Goal: Task Accomplishment & Management: Manage account settings

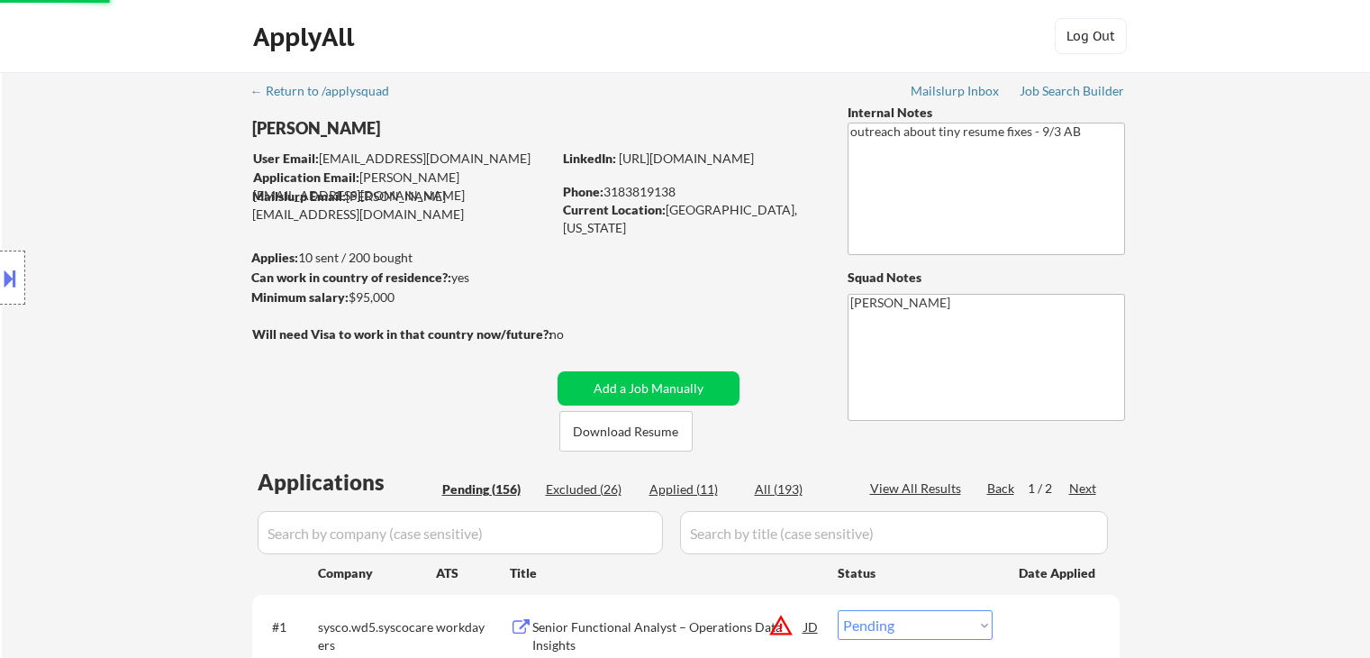
select select ""pending""
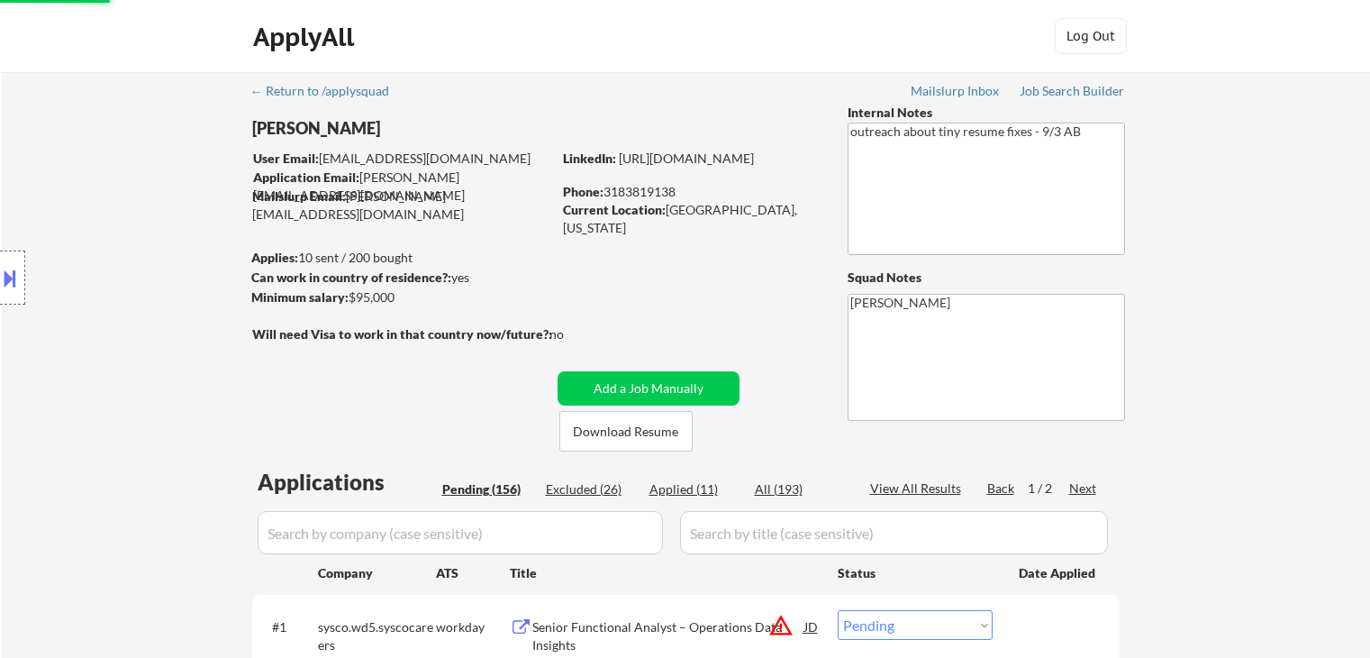
select select ""pending""
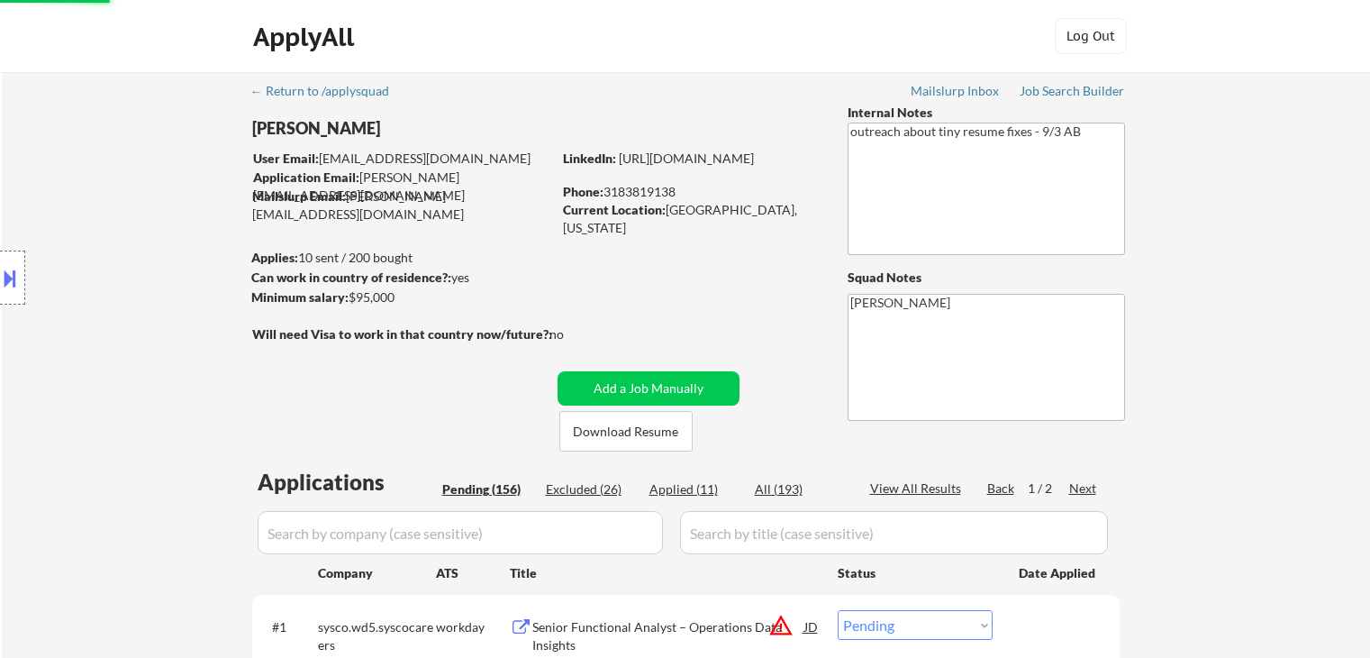
select select ""pending""
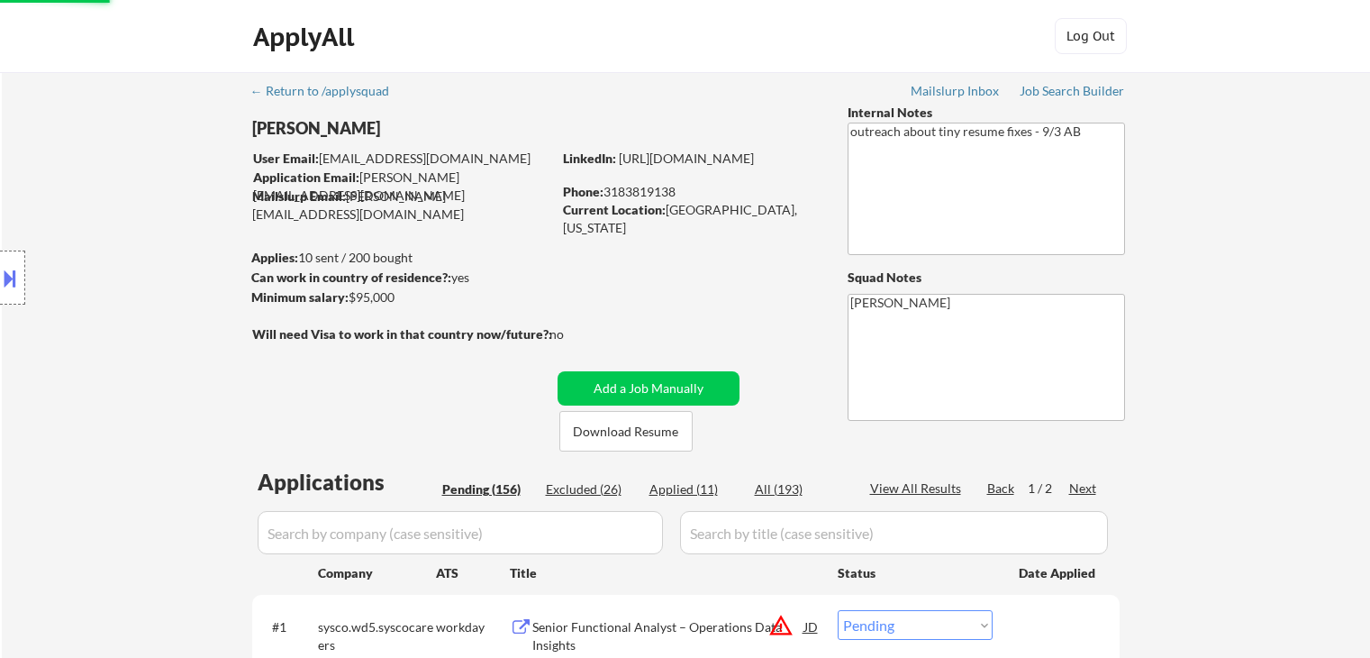
select select ""pending""
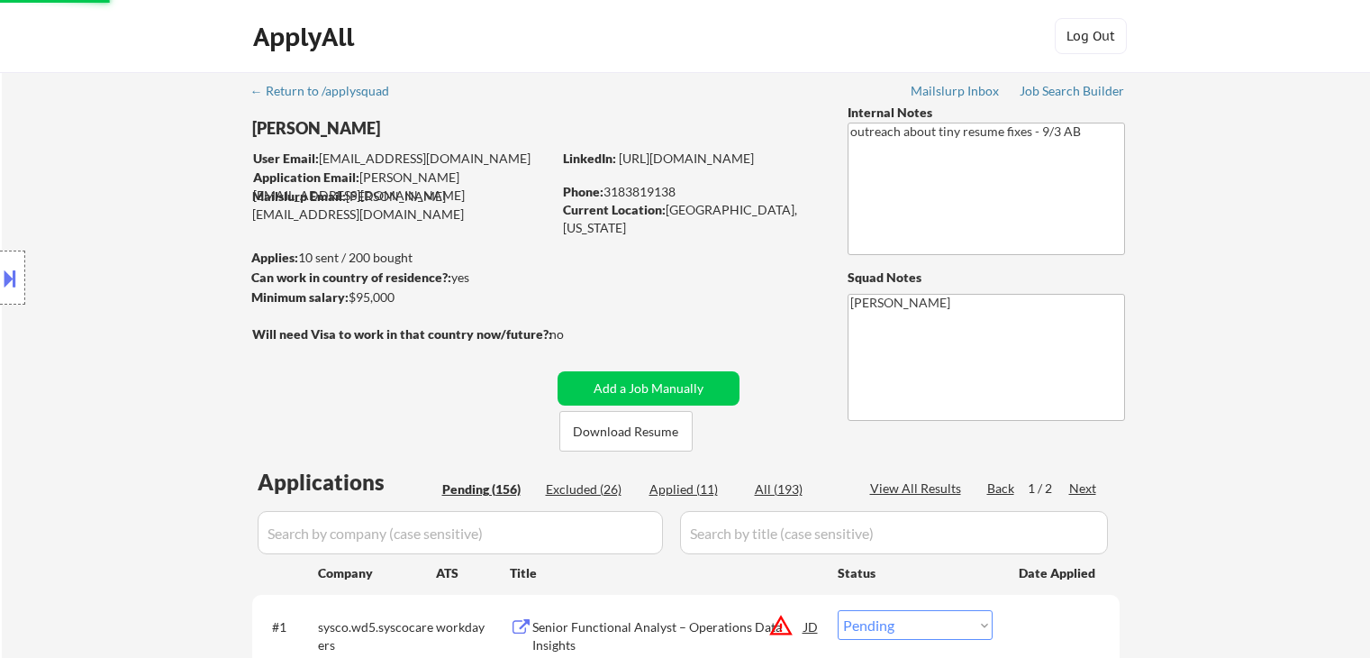
select select ""pending""
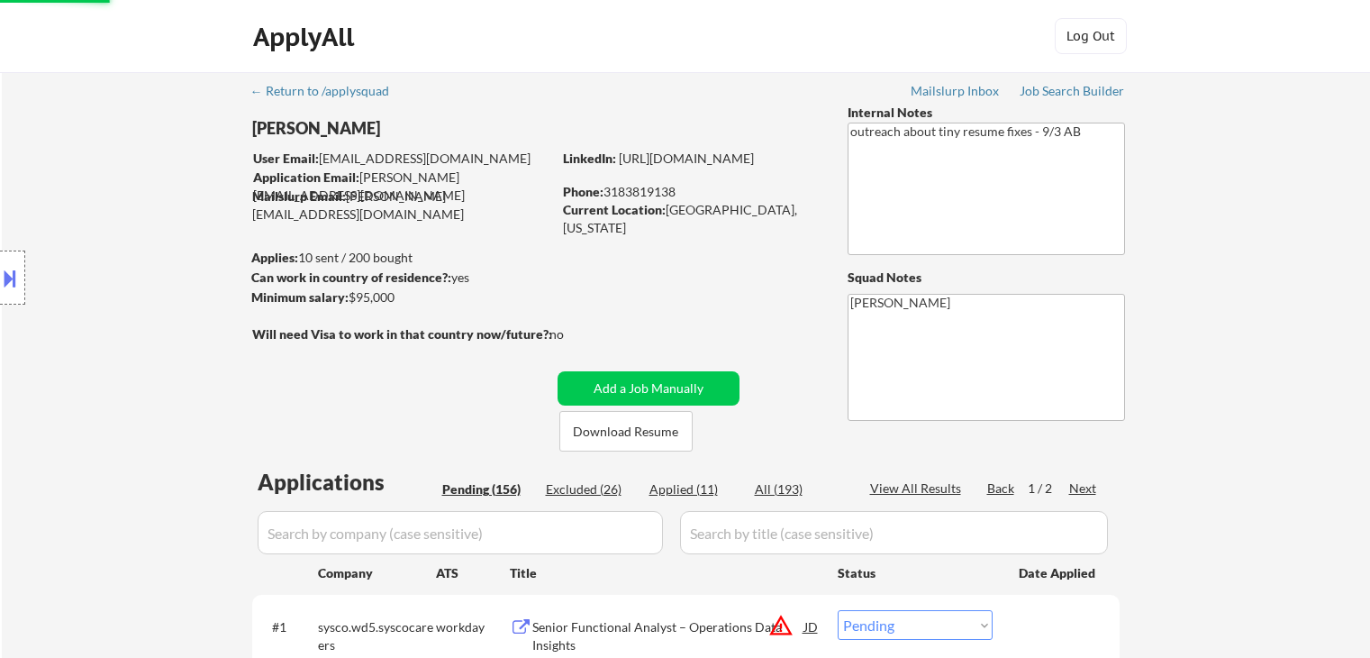
select select ""pending""
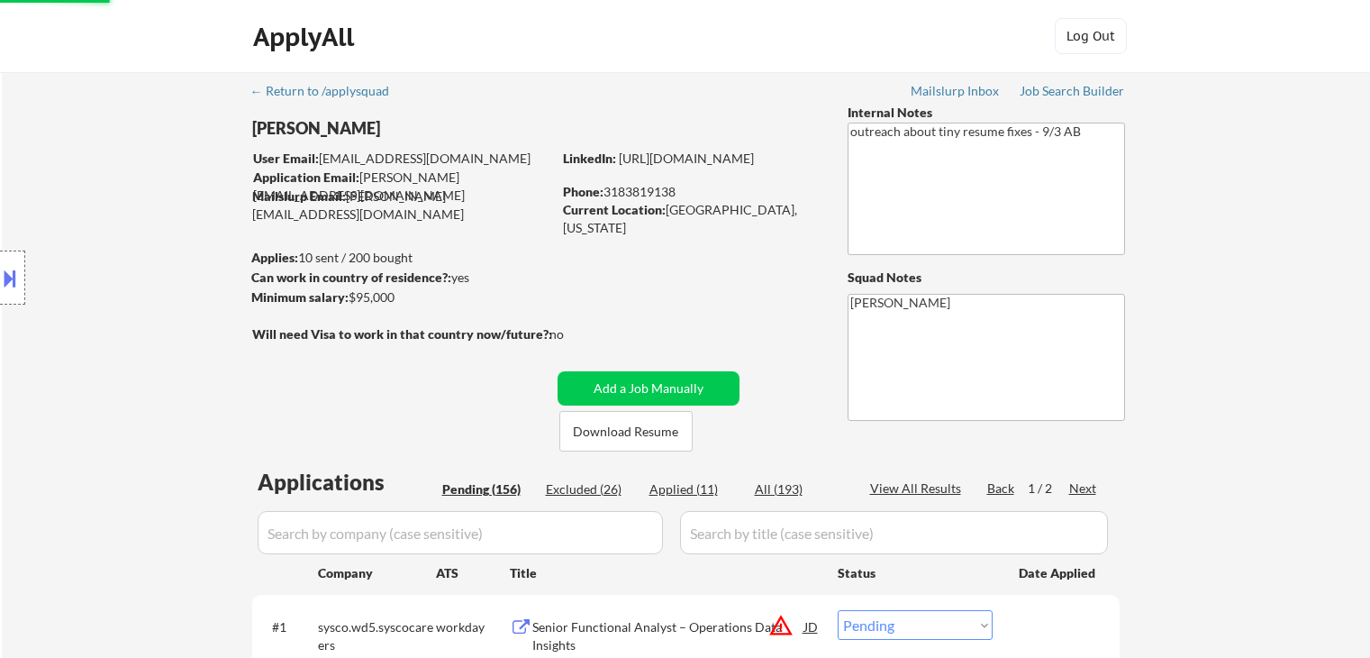
select select ""pending""
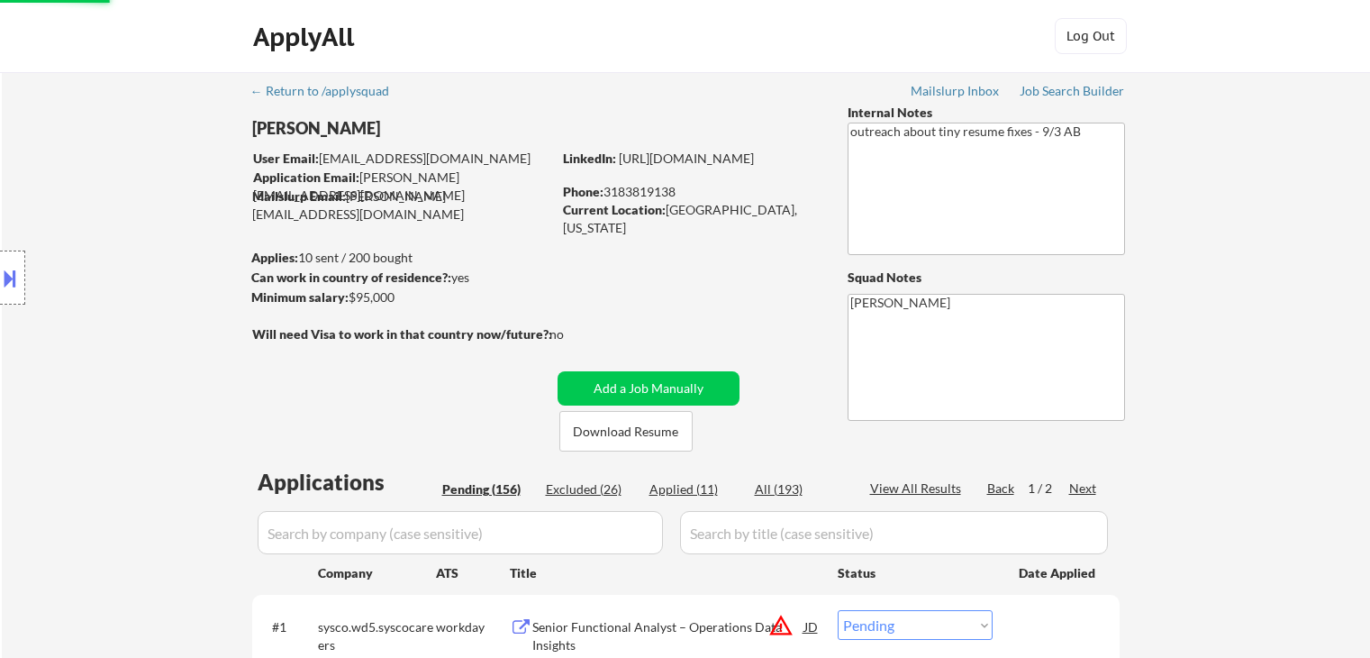
select select ""pending""
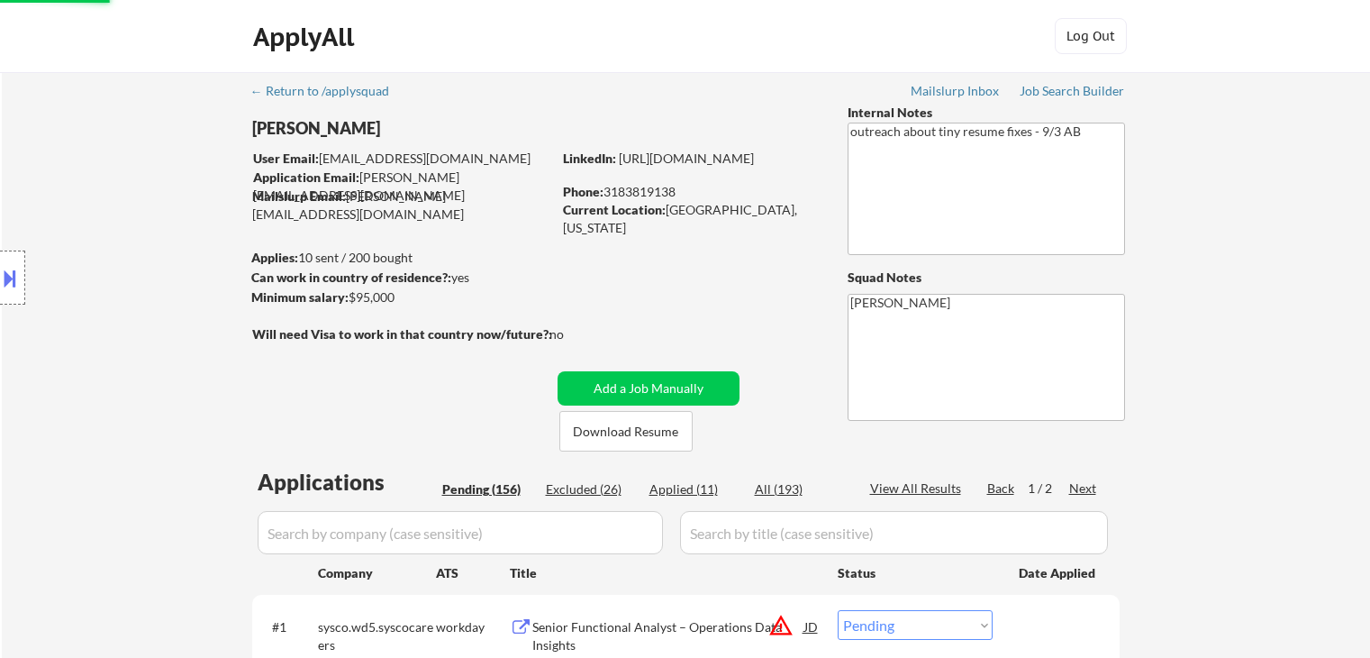
select select ""pending""
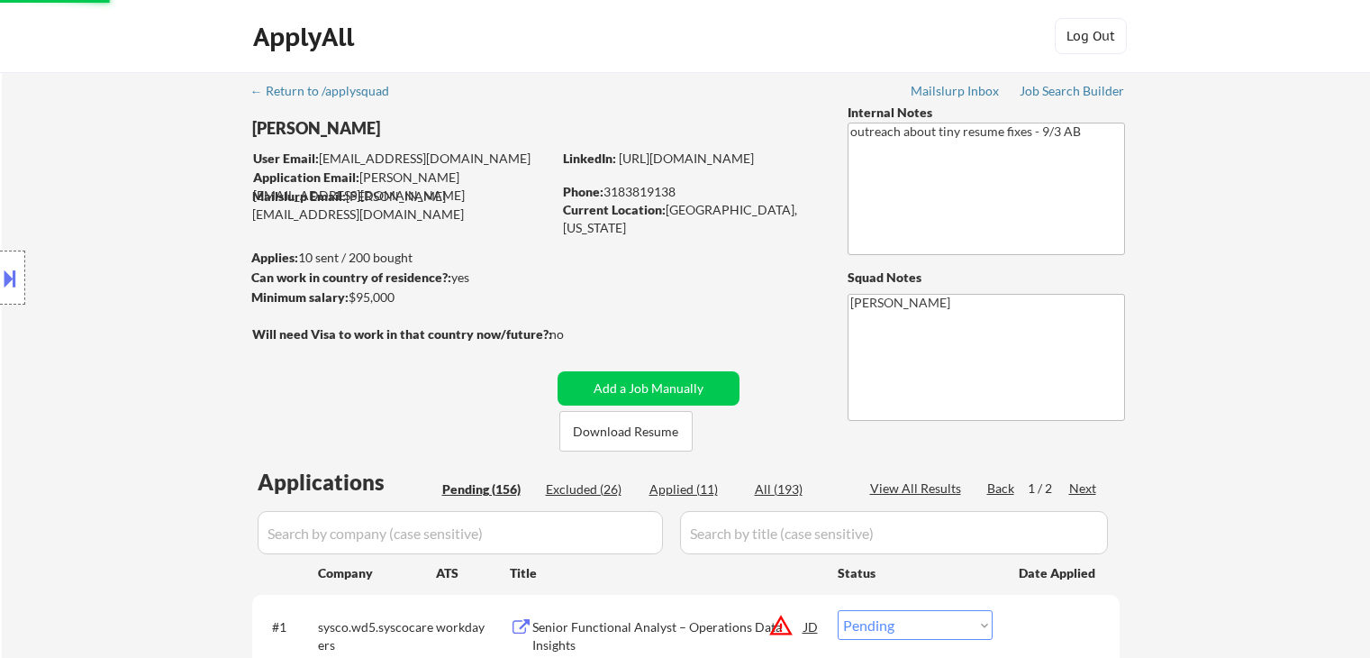
select select ""pending""
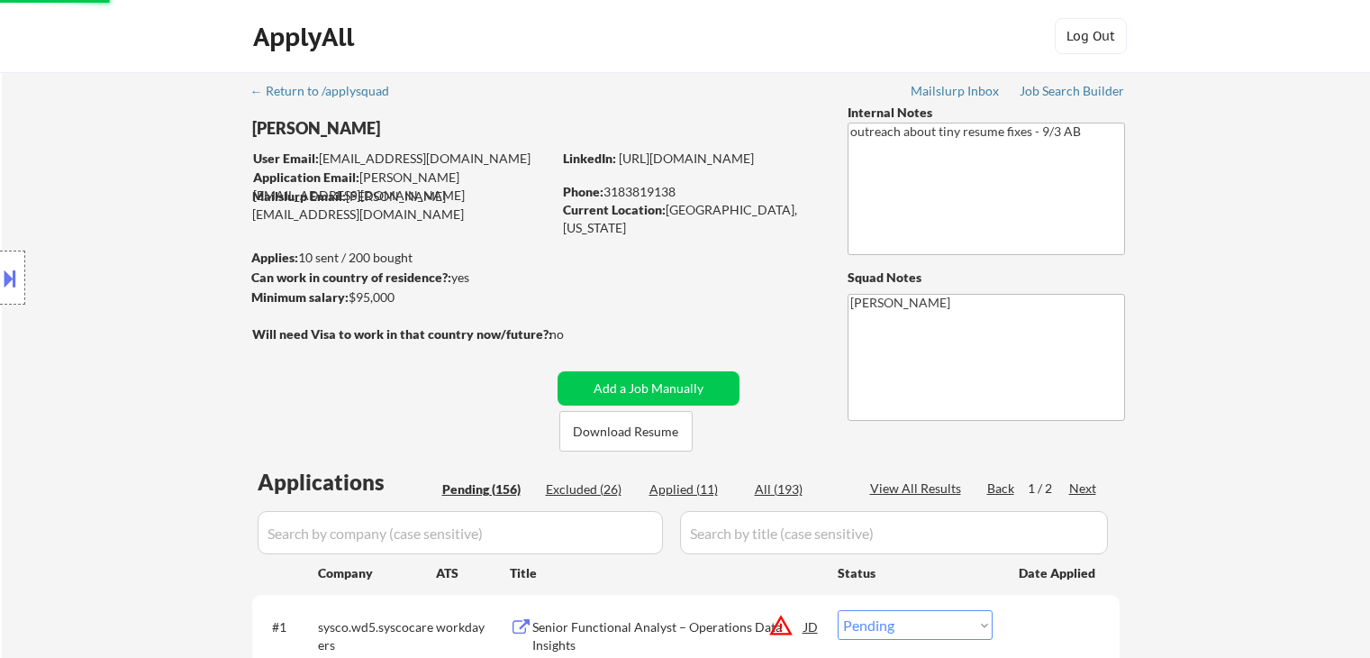
select select ""pending""
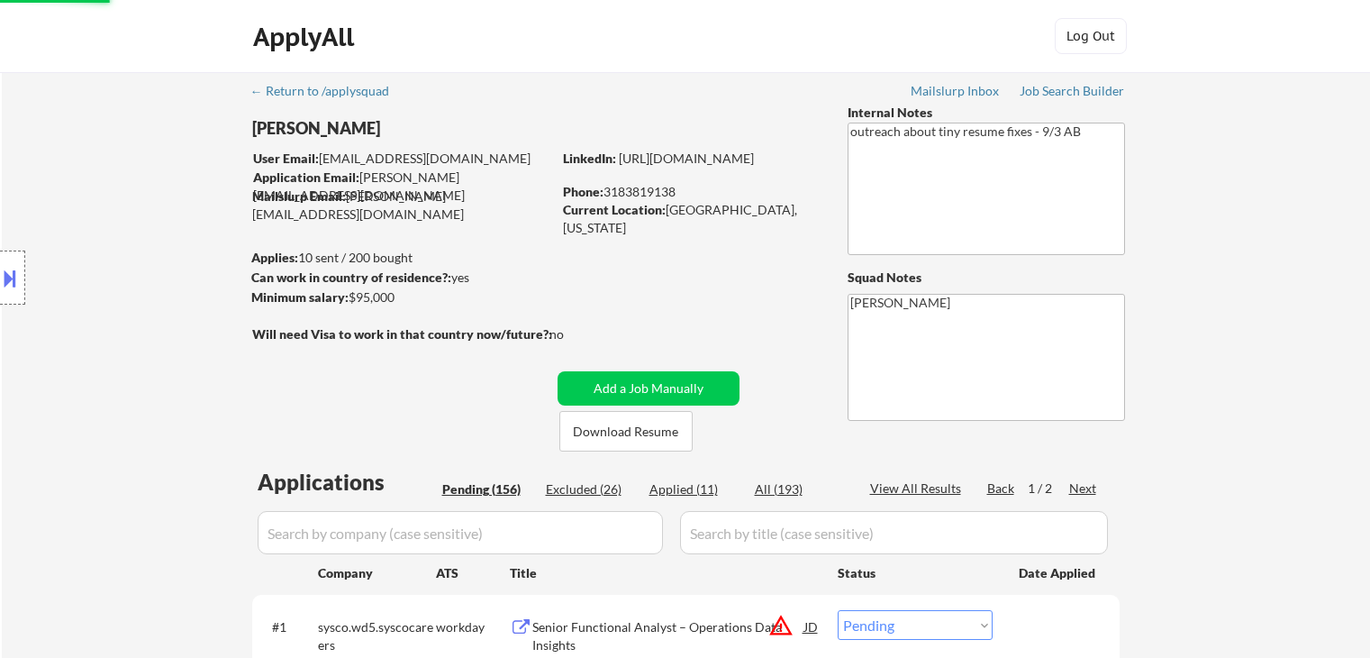
select select ""pending""
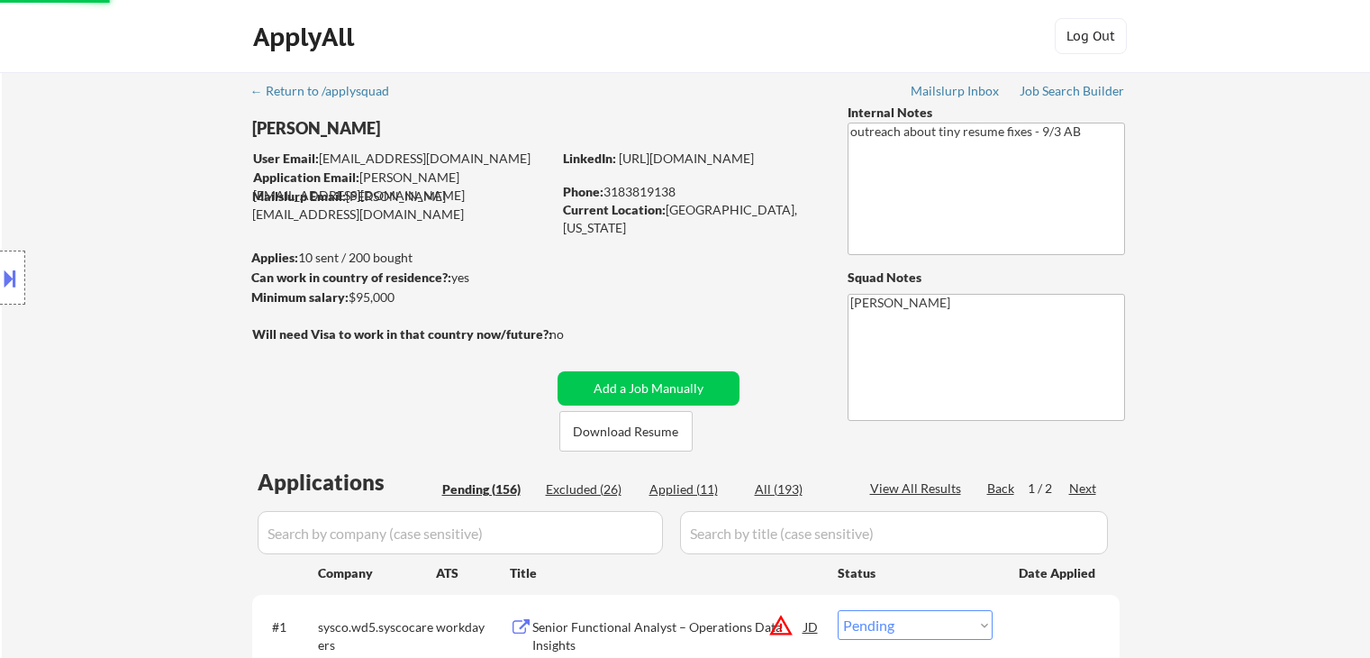
select select ""pending""
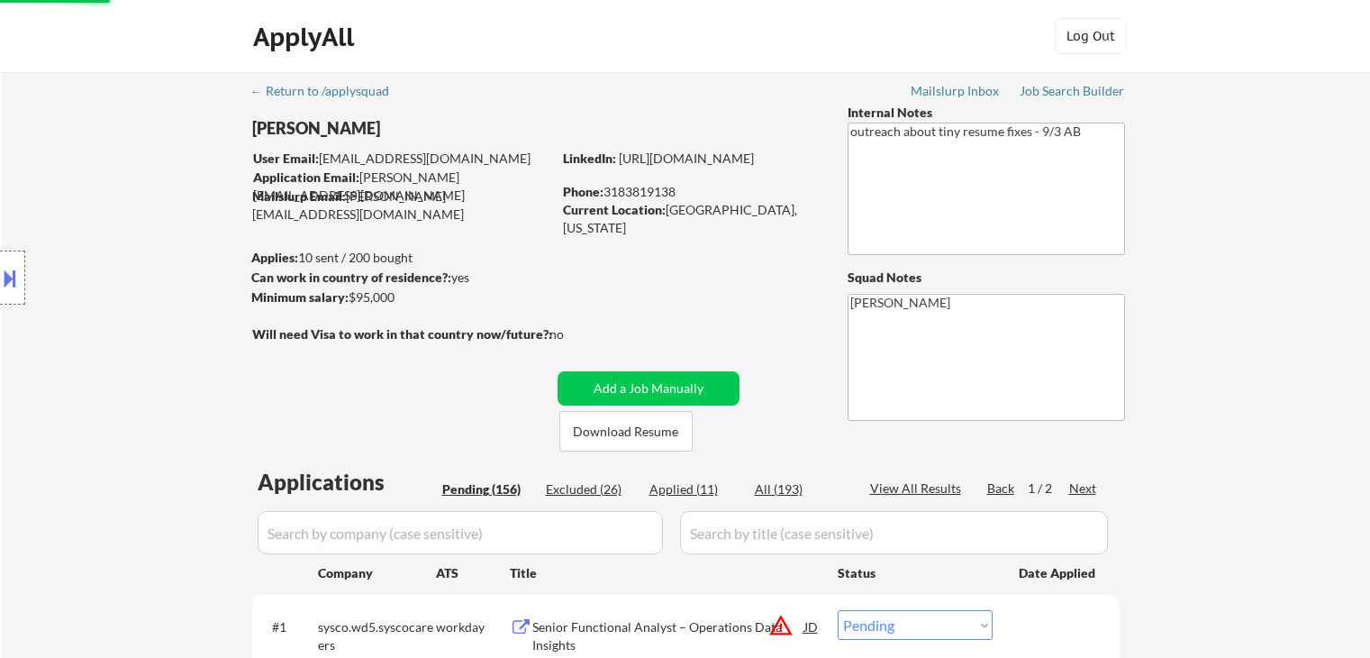
select select ""pending""
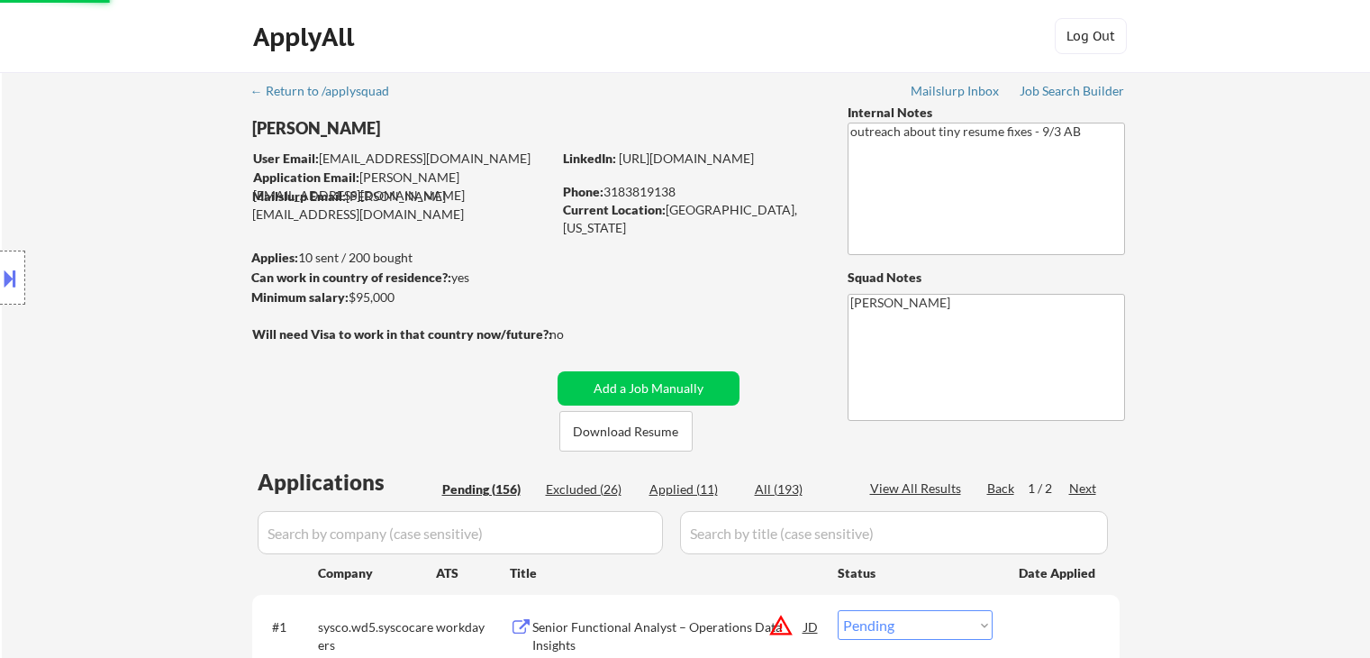
select select ""pending""
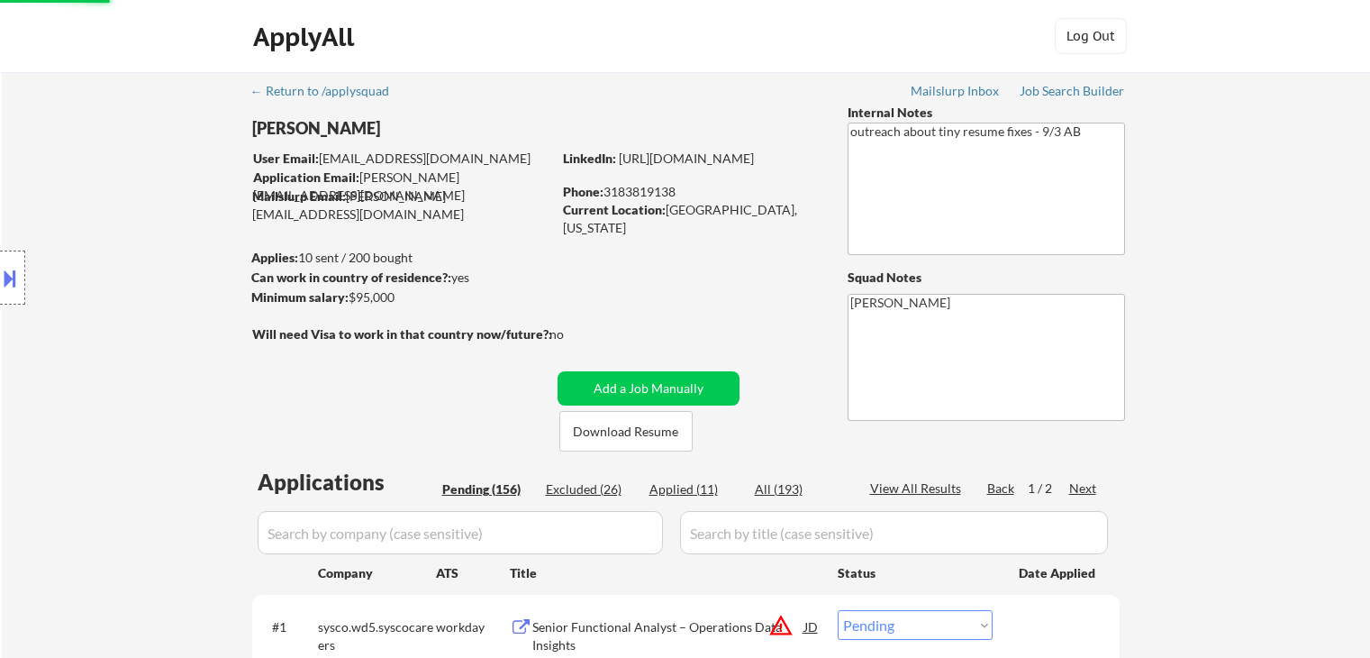
select select ""pending""
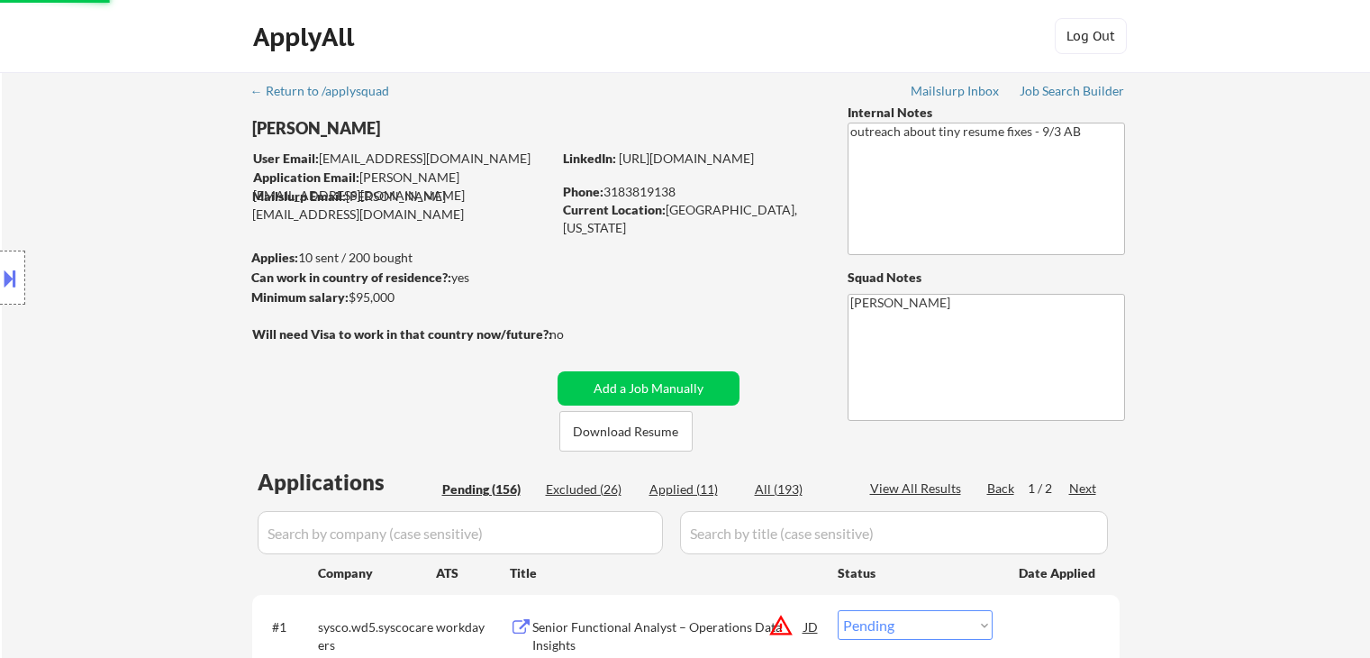
select select ""pending""
select select ""excluded__bad_match_""
select select ""pending""
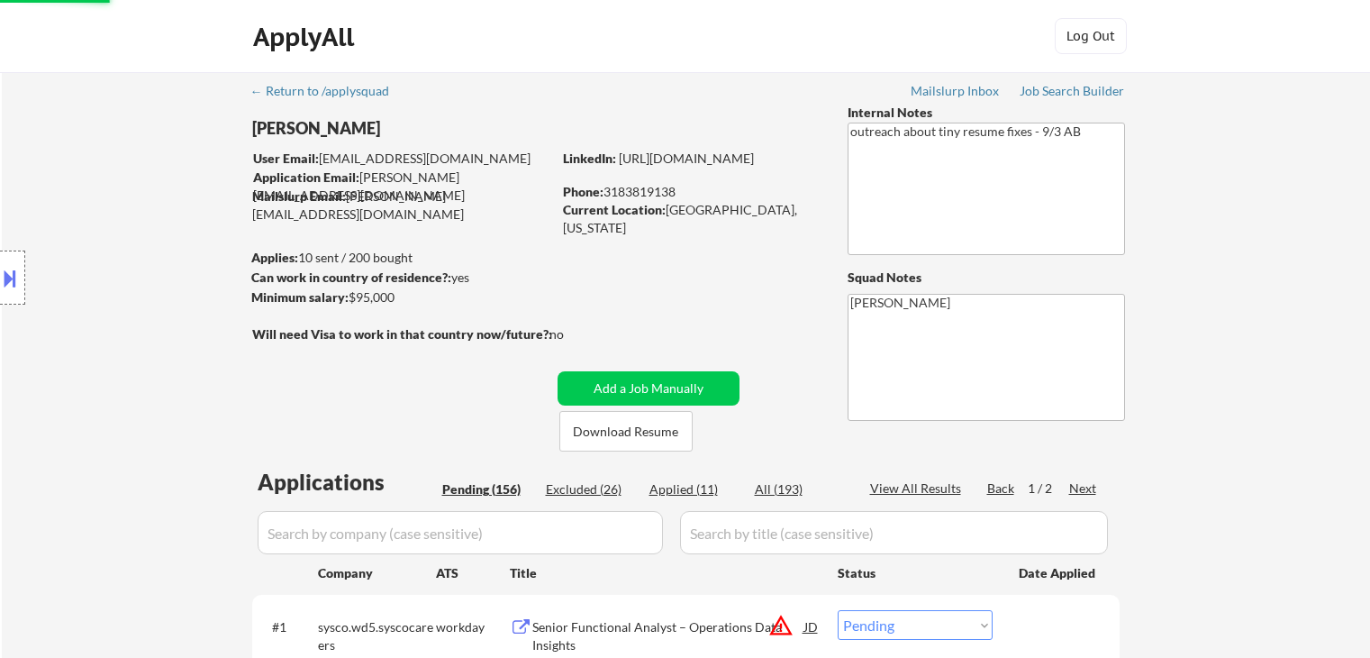
select select ""pending""
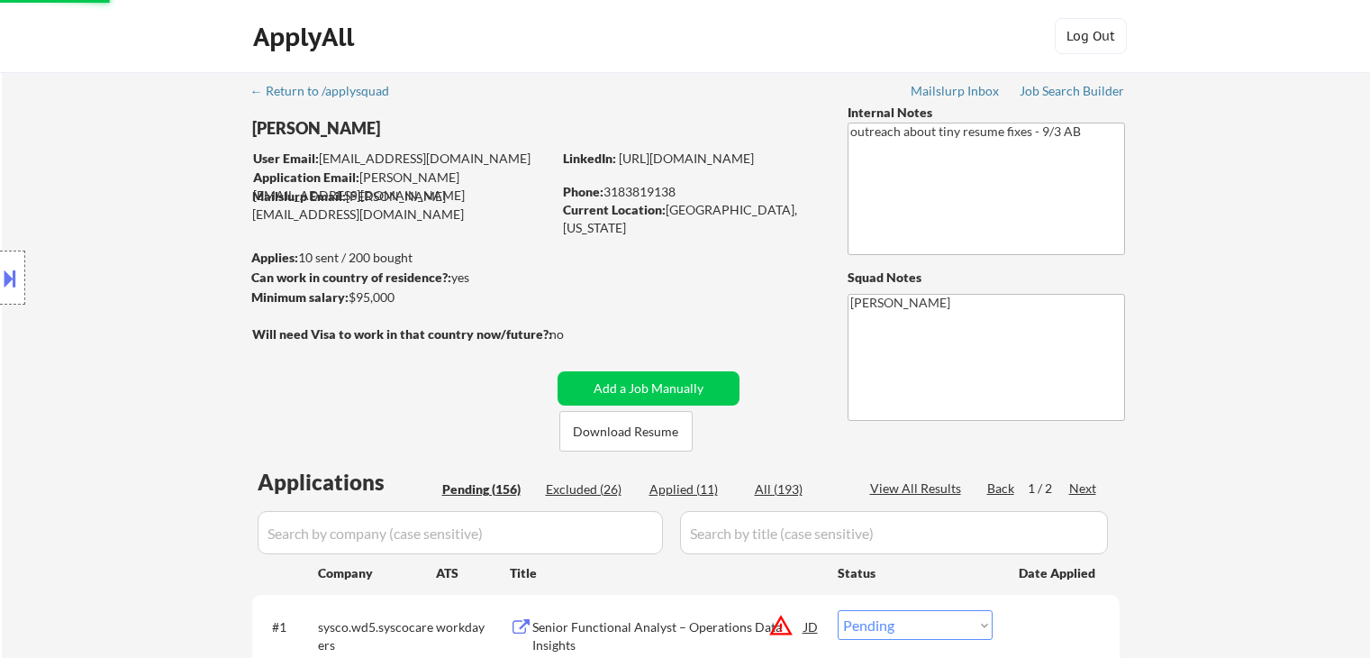
select select ""pending""
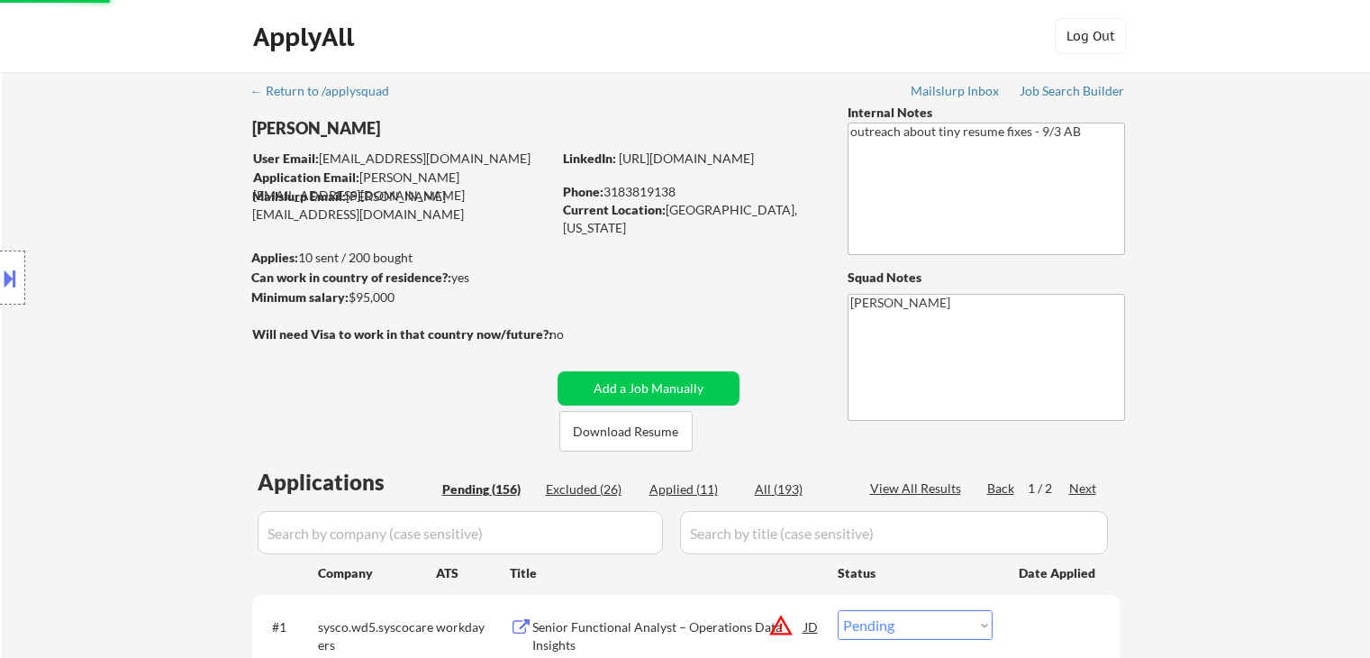
select select ""pending""
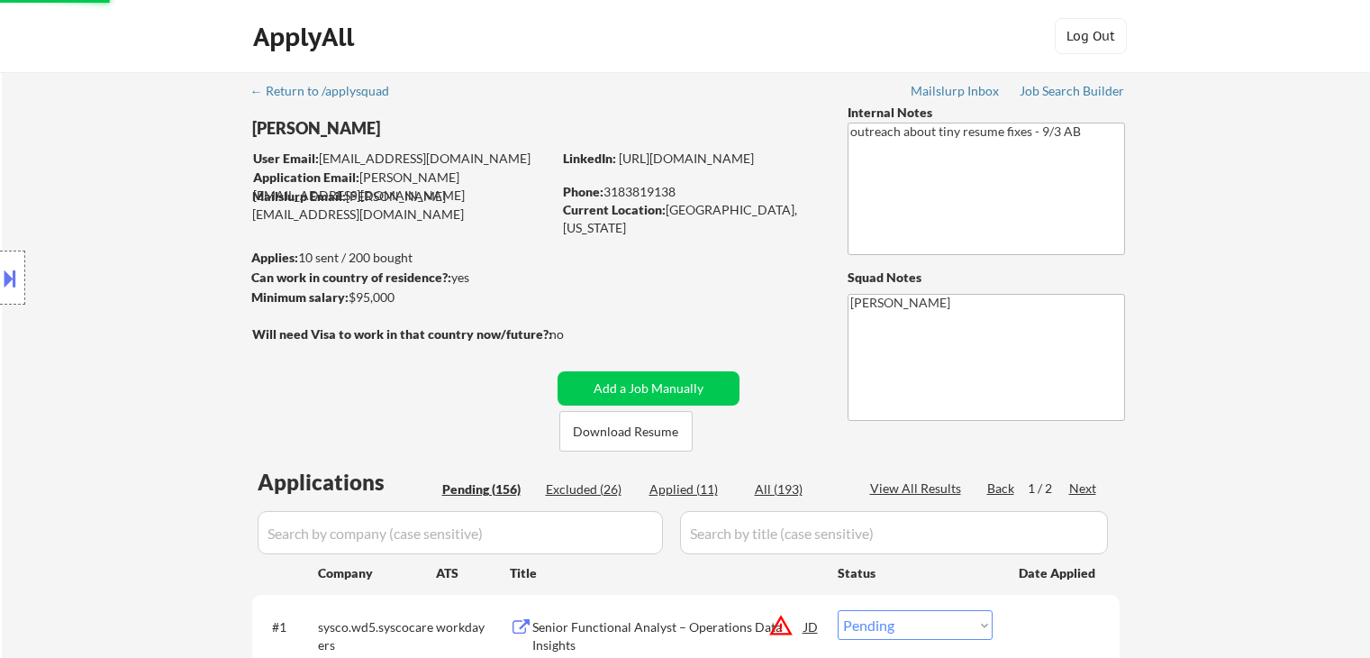
scroll to position [6035, 0]
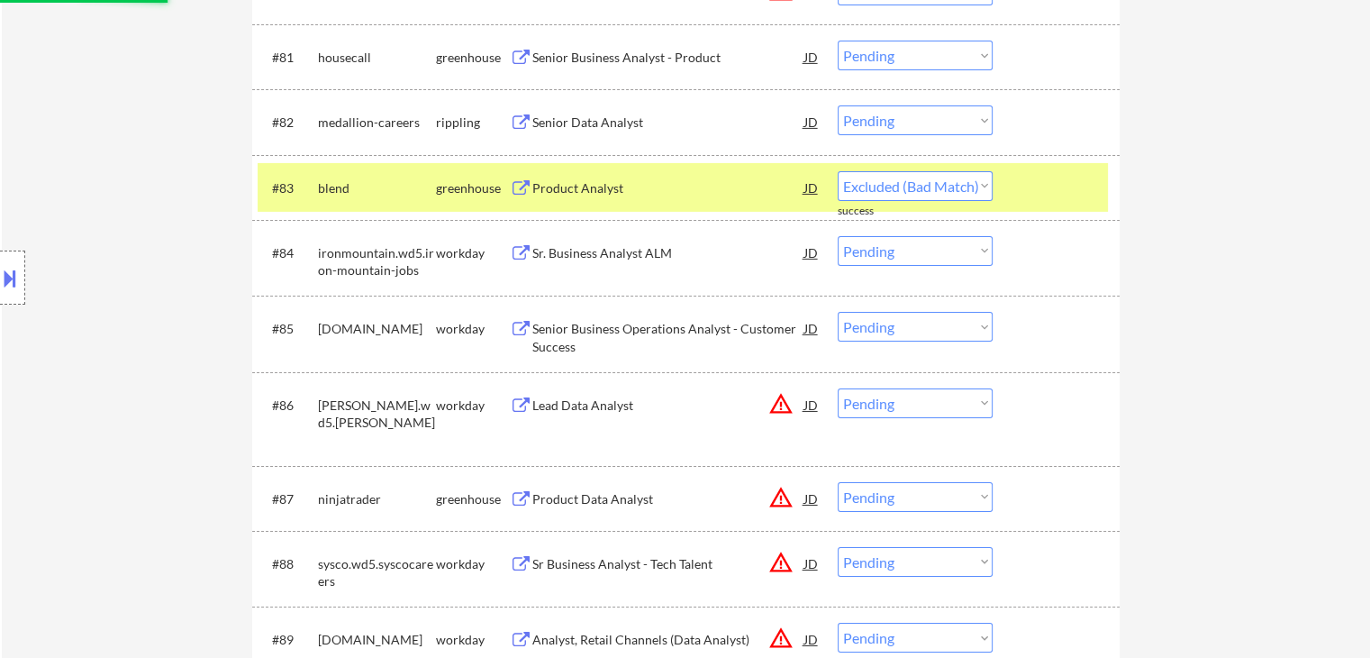
select select ""pending""
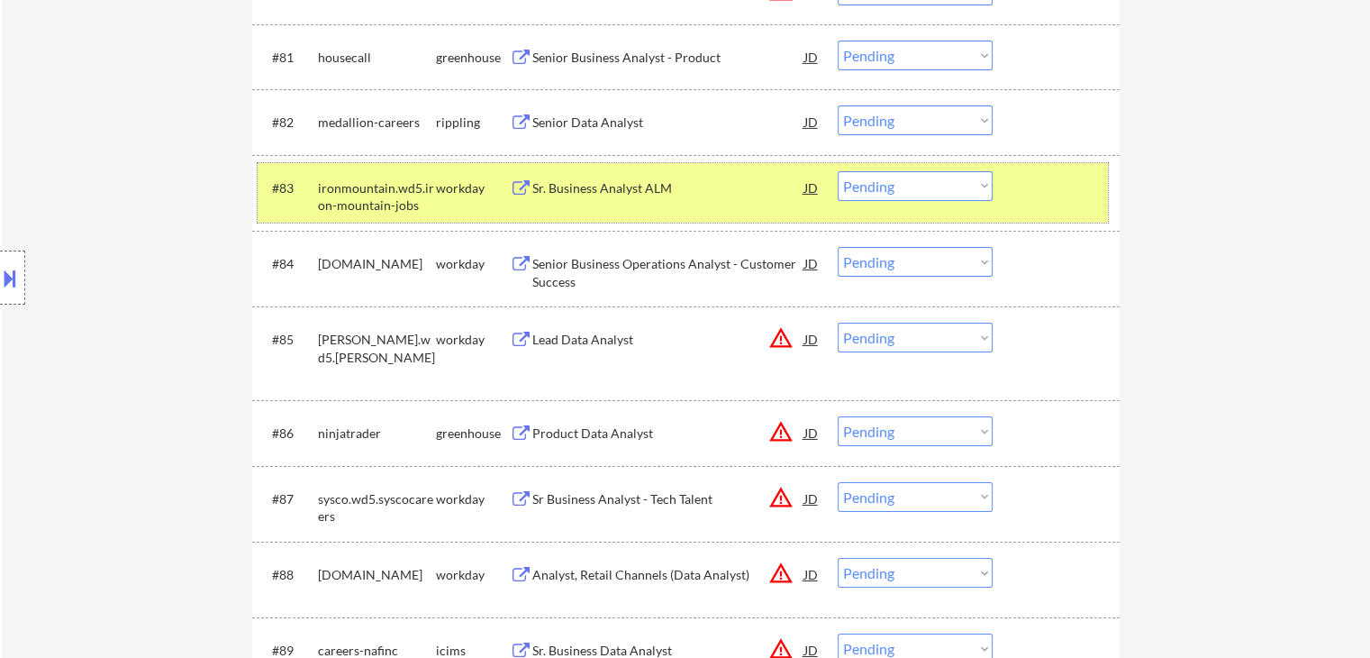
click at [428, 195] on div "ironmountain.wd5.iron-mountain-jobs" at bounding box center [377, 196] width 118 height 35
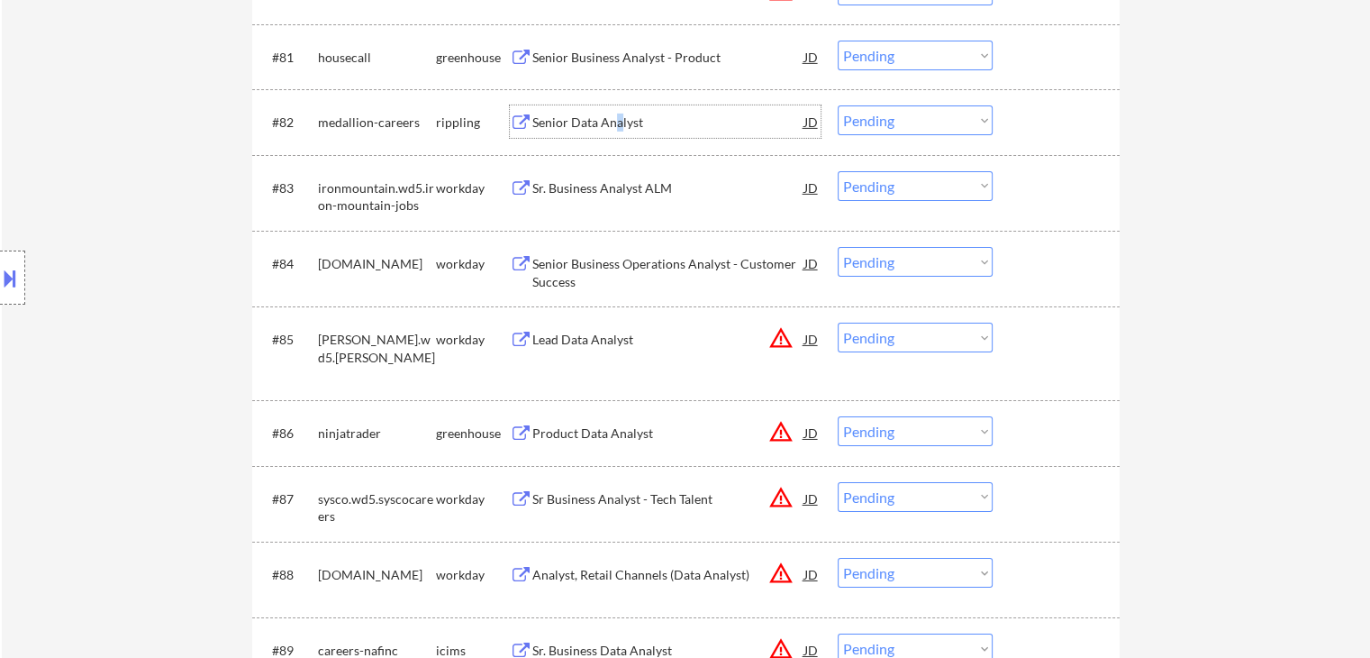
click at [620, 117] on div "Senior Data Analyst" at bounding box center [668, 122] width 272 height 18
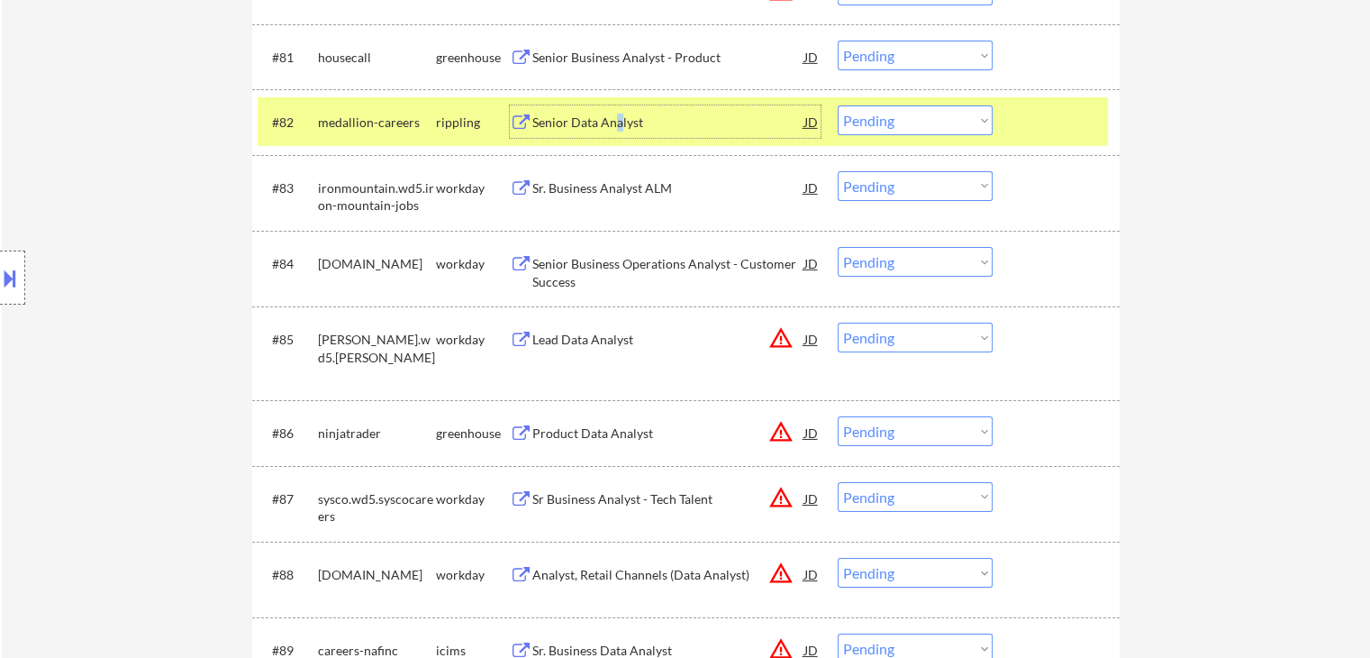
click at [955, 118] on select "Choose an option... Pending Applied Excluded (Questions) Excluded (Expired) Exc…" at bounding box center [915, 120] width 155 height 30
click at [838, 106] on select "Choose an option... Pending Applied Excluded (Questions) Excluded (Expired) Exc…" at bounding box center [915, 120] width 155 height 30
select select ""pending""
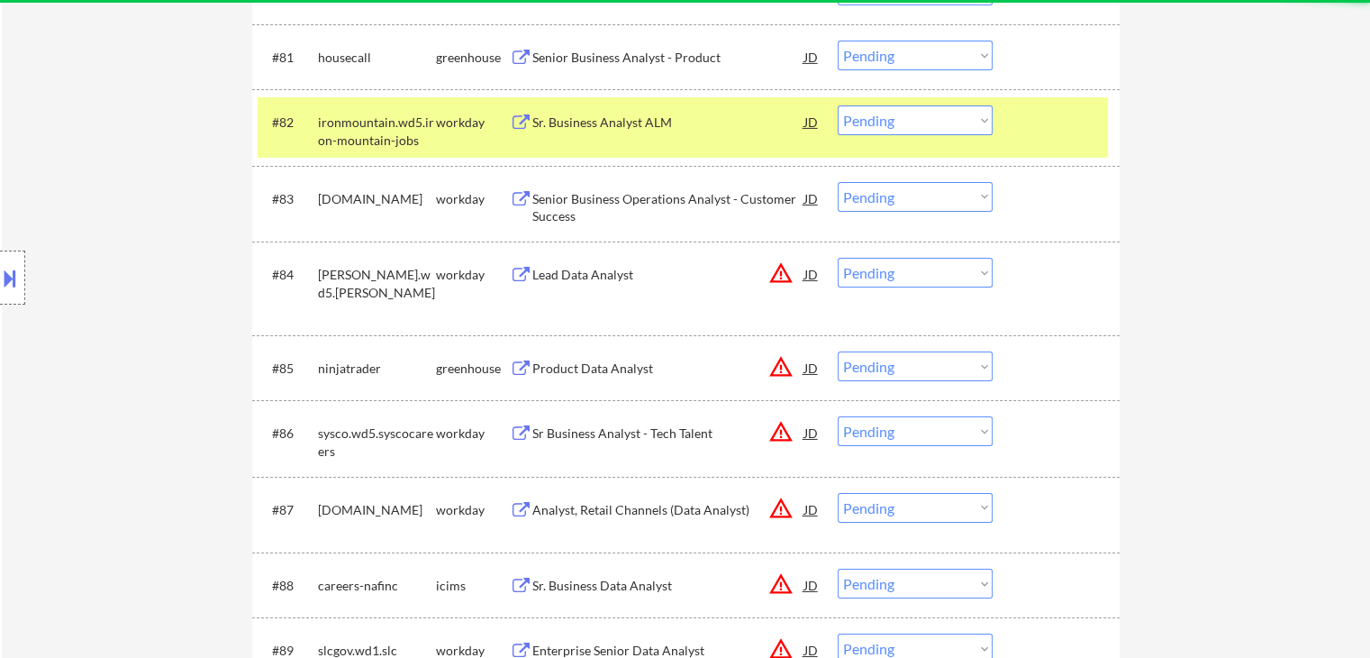
drag, startPoint x: 455, startPoint y: 120, endPoint x: 470, endPoint y: 120, distance: 15.3
click at [456, 120] on div "workday" at bounding box center [473, 122] width 74 height 18
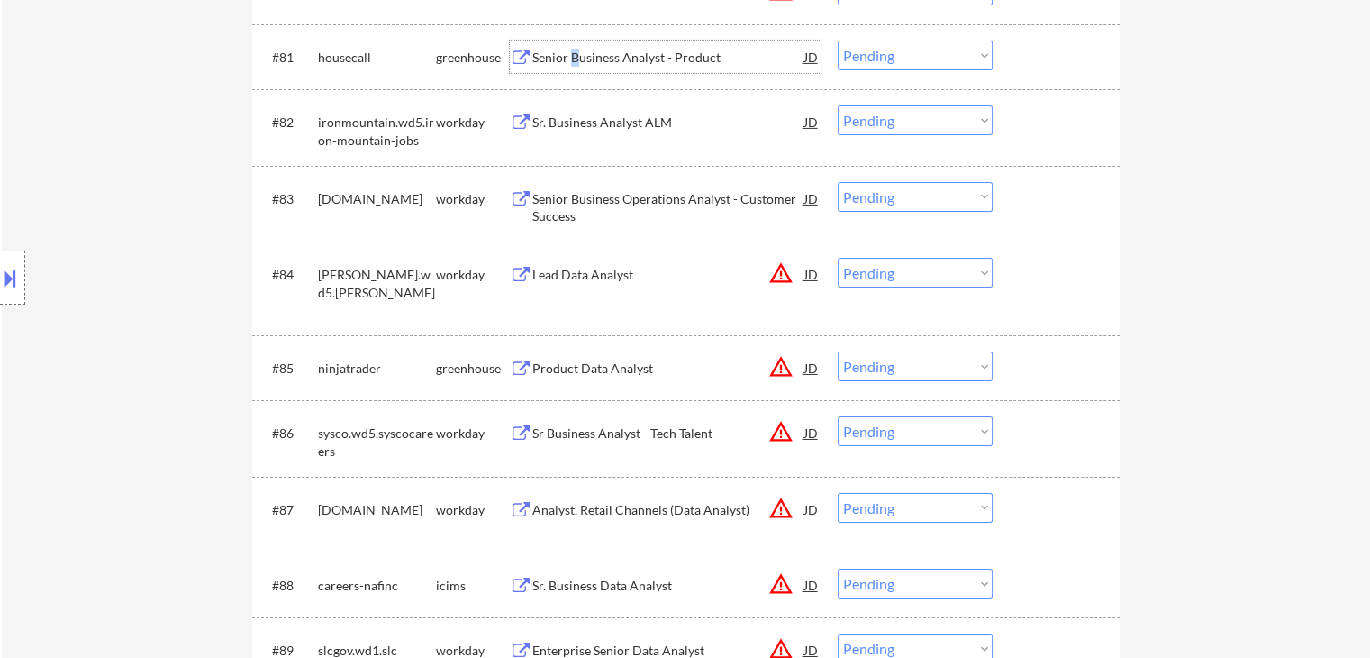
click at [576, 56] on div "Senior Business Analyst - Product" at bounding box center [668, 58] width 272 height 18
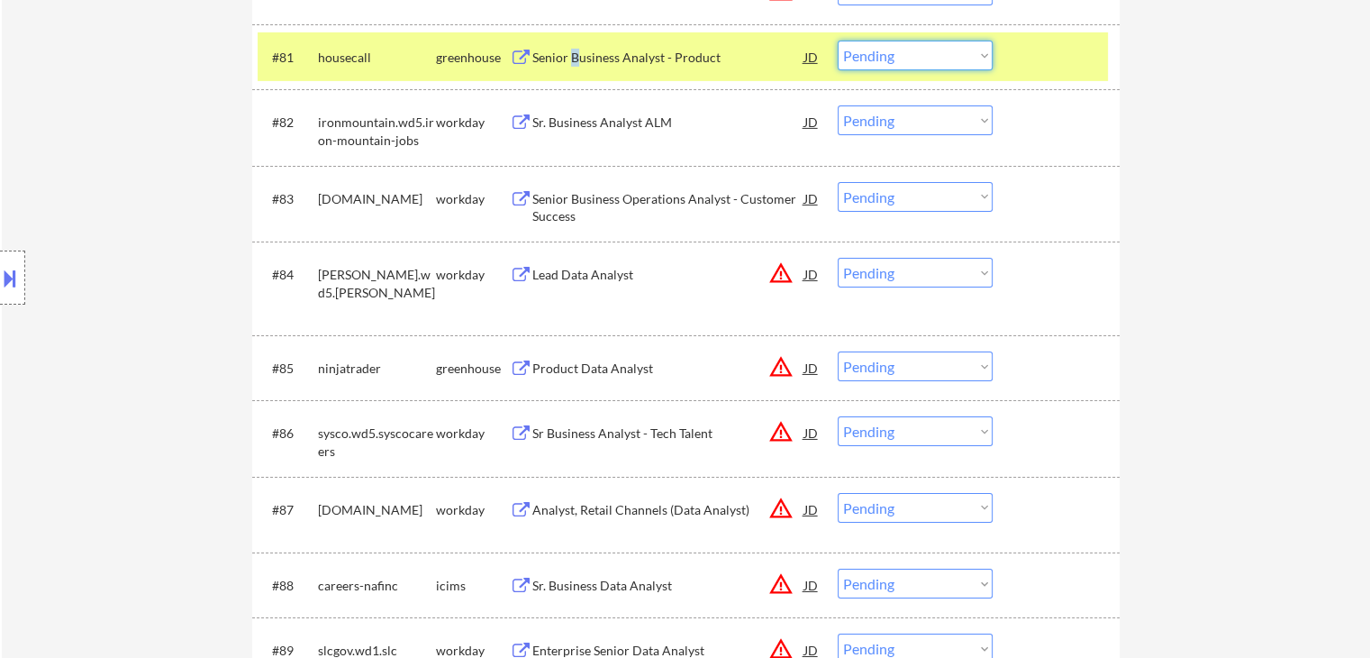
click at [899, 59] on select "Choose an option... Pending Applied Excluded (Questions) Excluded (Expired) Exc…" at bounding box center [915, 56] width 155 height 30
click at [838, 41] on select "Choose an option... Pending Applied Excluded (Questions) Excluded (Expired) Exc…" at bounding box center [915, 56] width 155 height 30
select select ""pending""
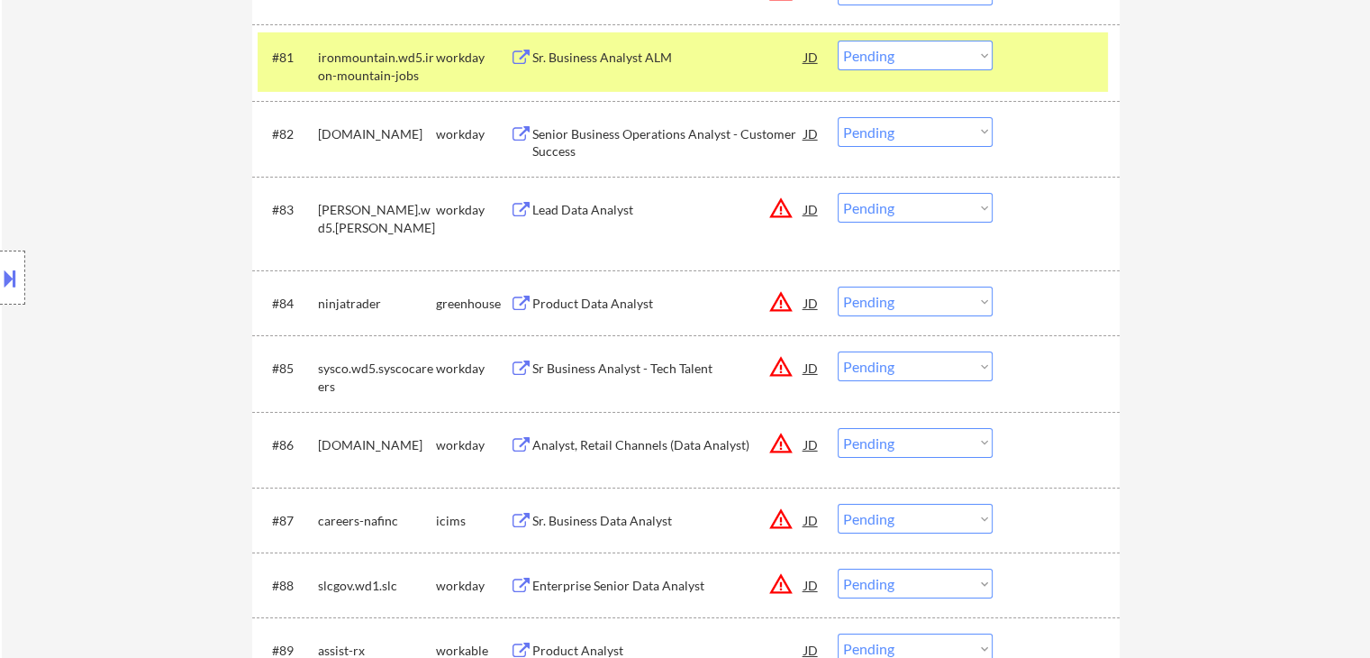
click at [474, 55] on div "workday" at bounding box center [473, 58] width 74 height 18
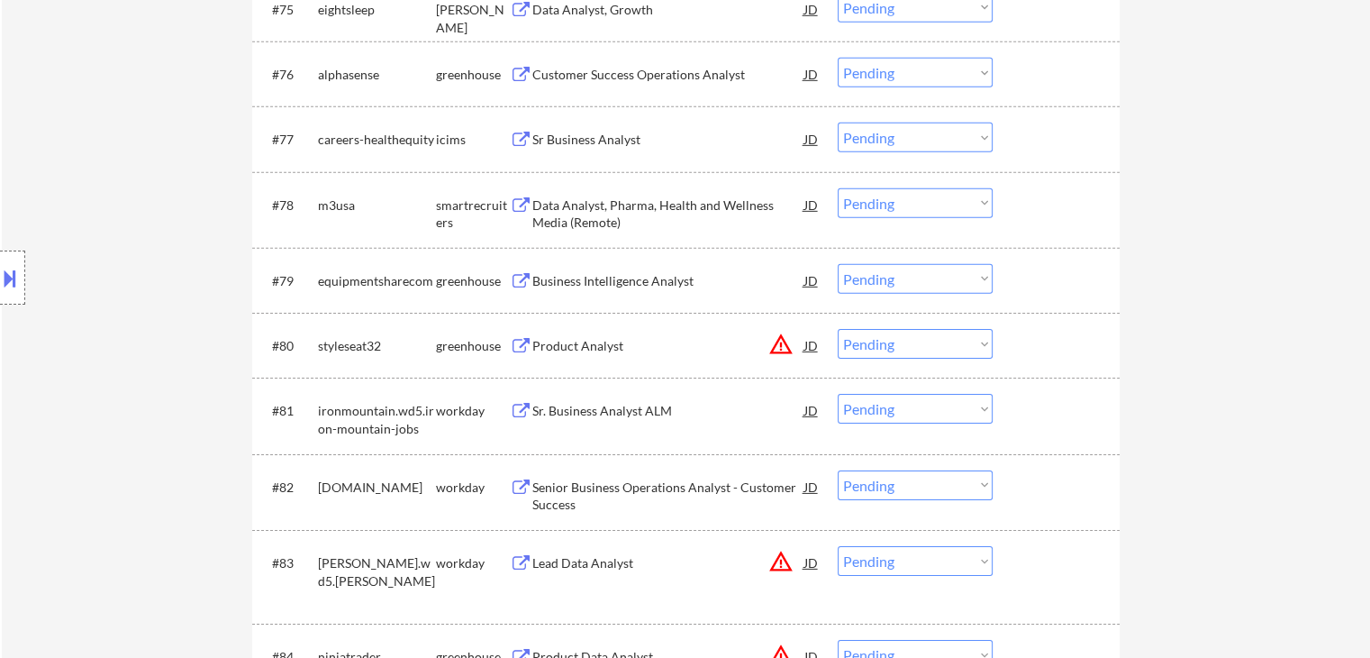
scroll to position [5674, 0]
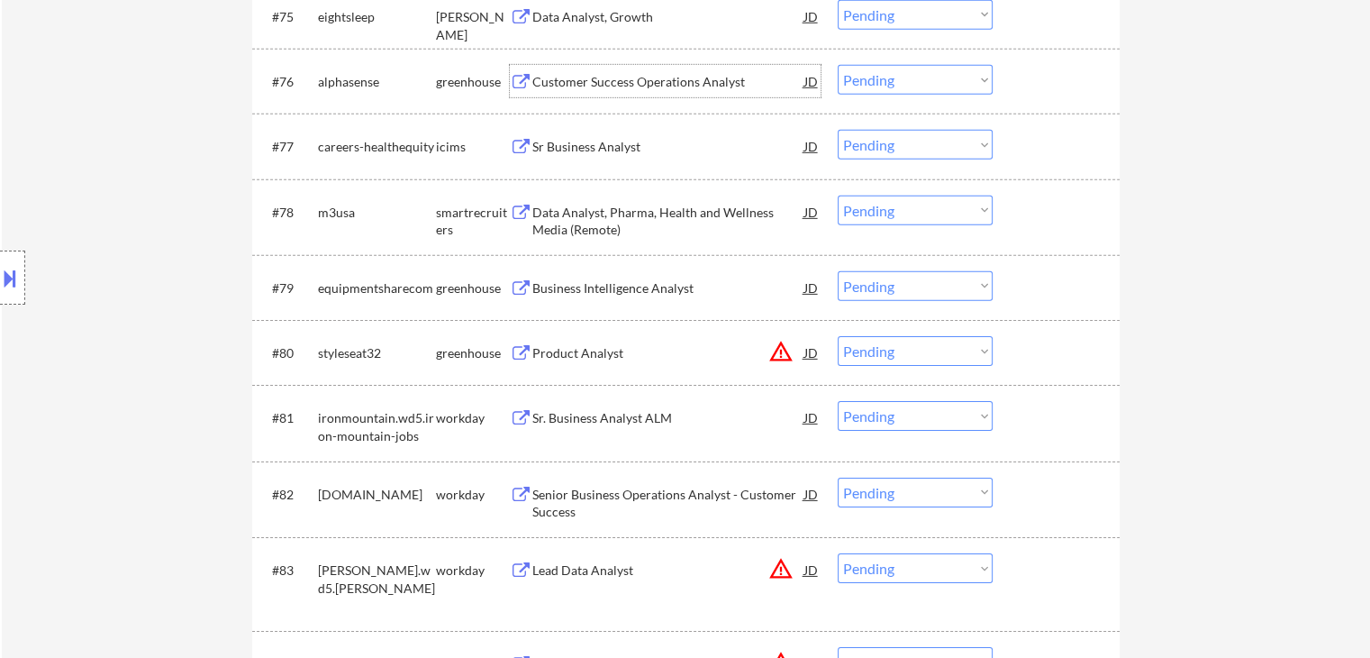
click at [625, 80] on div "Customer Success Operations Analyst" at bounding box center [668, 82] width 272 height 18
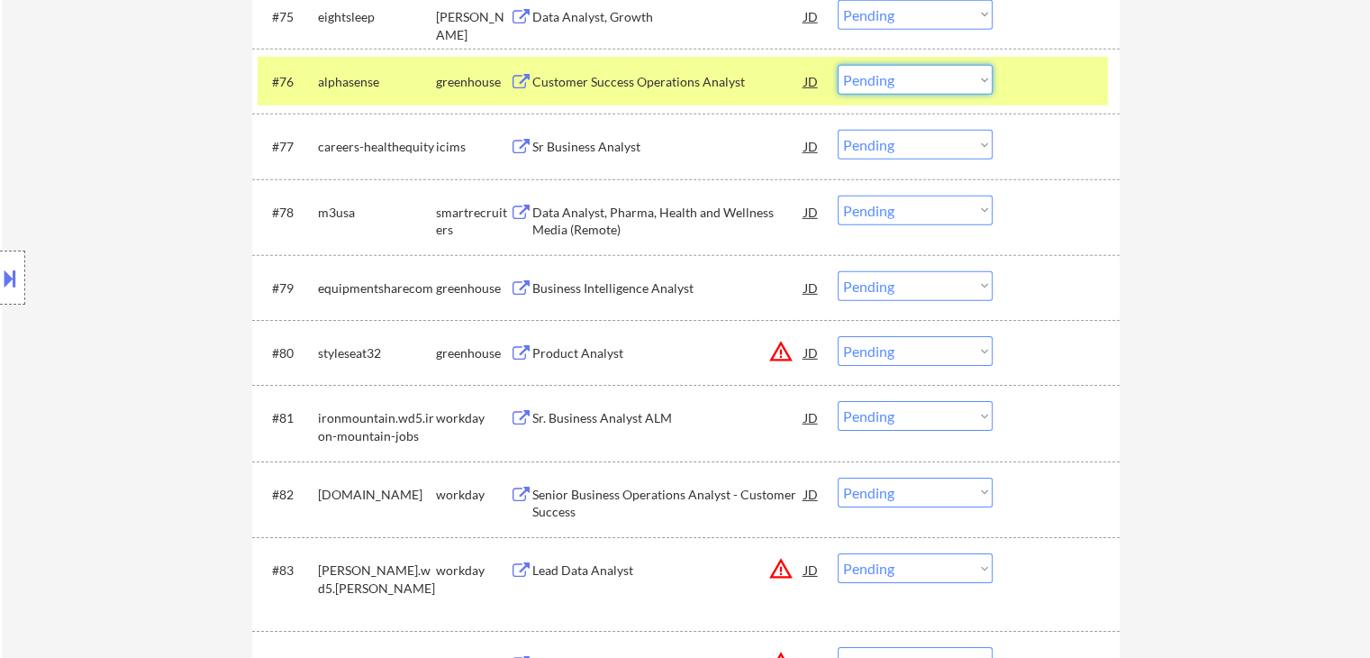
click at [955, 83] on select "Choose an option... Pending Applied Excluded (Questions) Excluded (Expired) Exc…" at bounding box center [915, 80] width 155 height 30
click at [938, 90] on select "Choose an option... Pending Applied Excluded (Questions) Excluded (Expired) Exc…" at bounding box center [915, 80] width 155 height 30
click at [838, 65] on select "Choose an option... Pending Applied Excluded (Questions) Excluded (Expired) Exc…" at bounding box center [915, 80] width 155 height 30
select select ""pending""
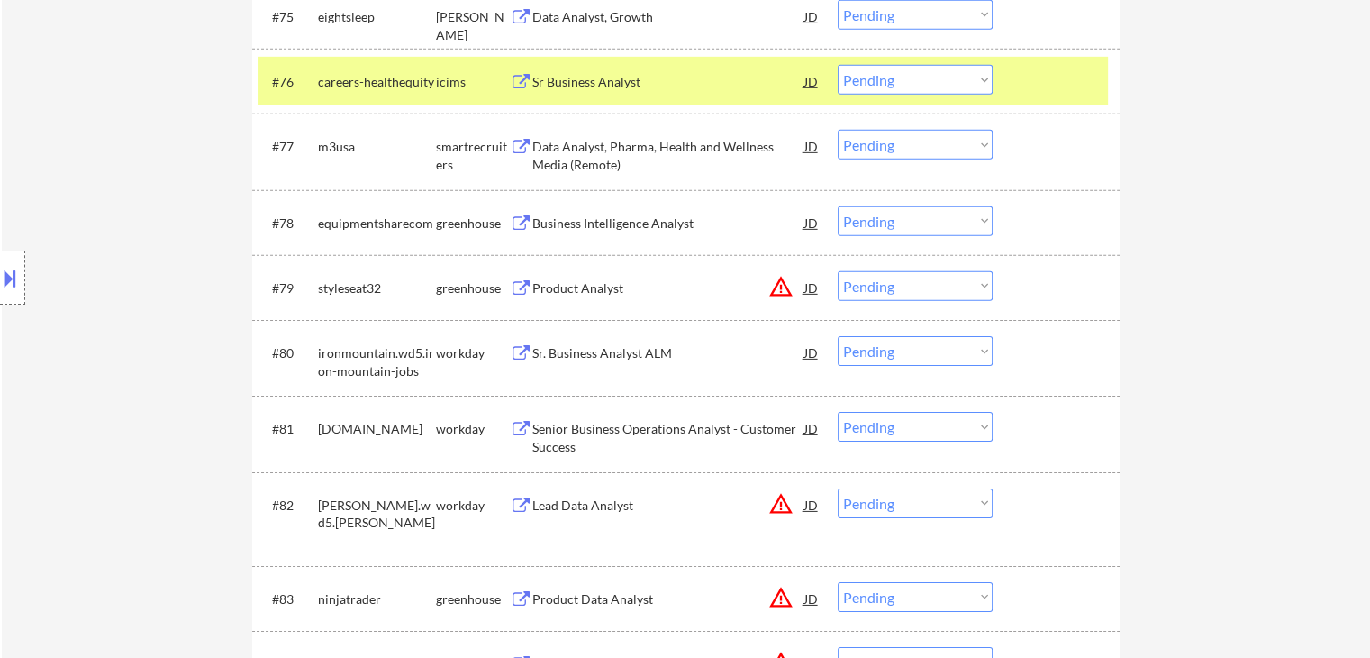
click at [449, 80] on div "icims" at bounding box center [473, 82] width 74 height 18
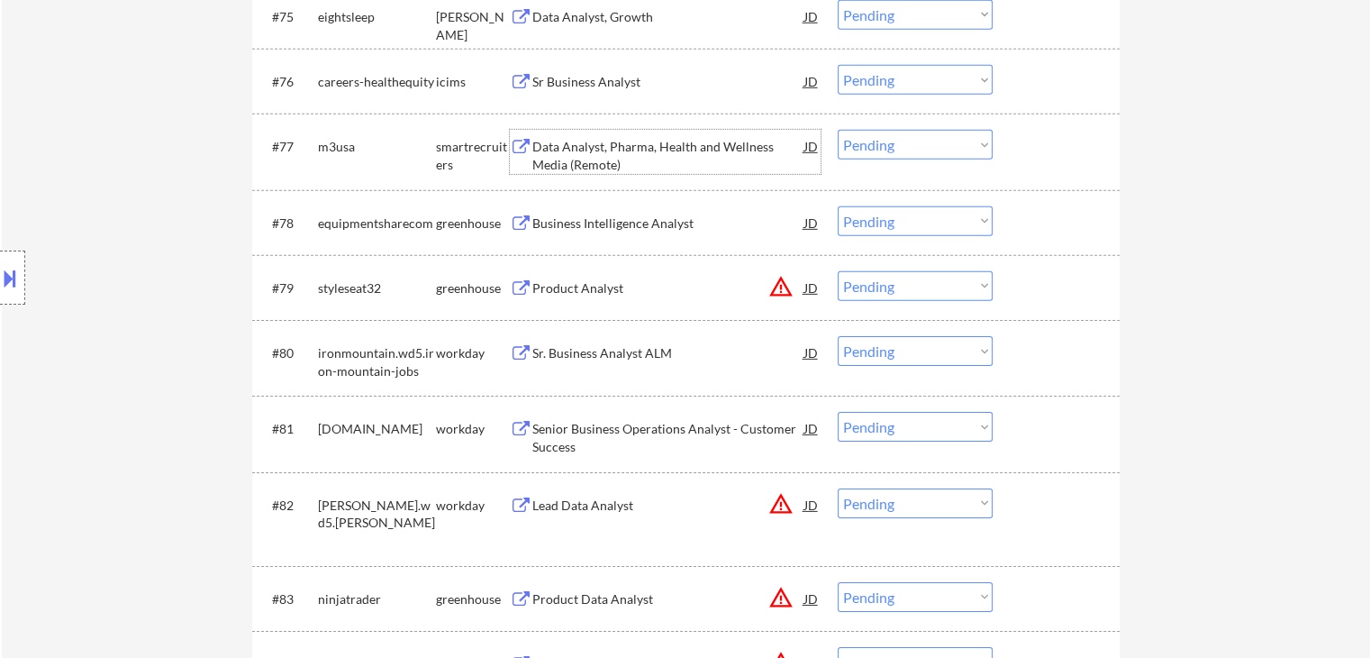
click at [658, 164] on div "Data Analyst, Pharma, Health and Wellness Media (Remote)" at bounding box center [668, 155] width 272 height 35
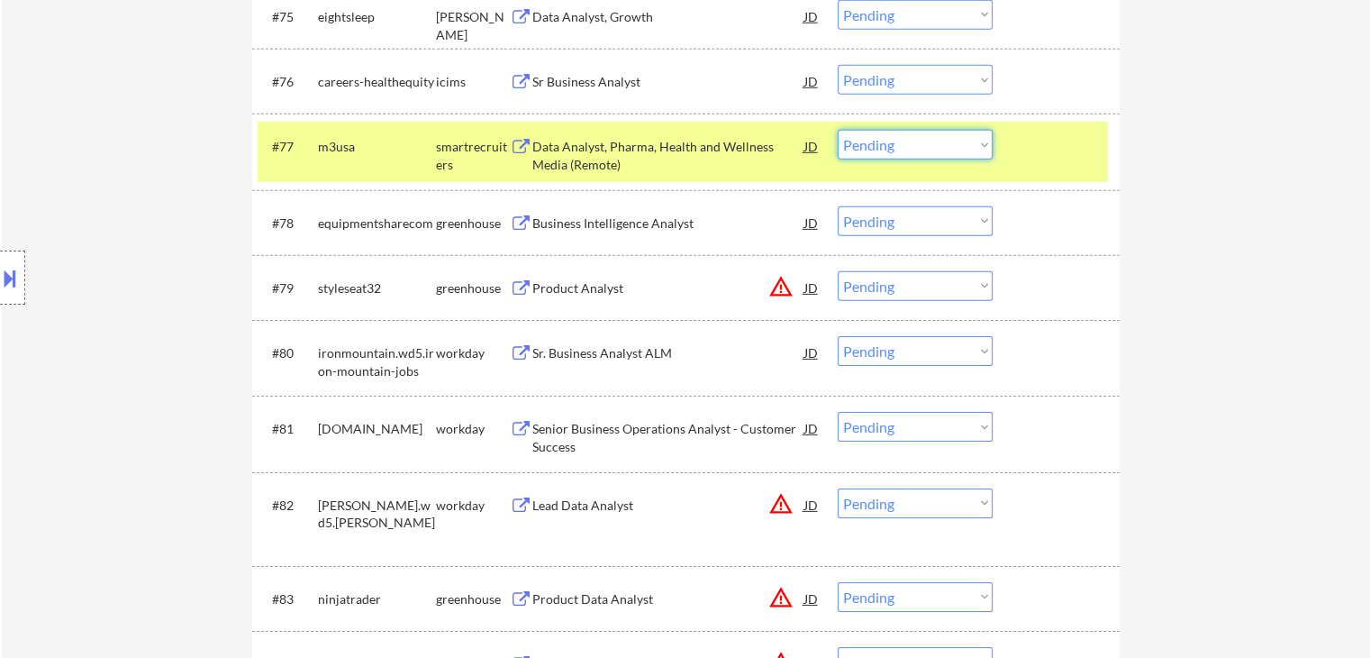
drag, startPoint x: 931, startPoint y: 151, endPoint x: 937, endPoint y: 159, distance: 9.7
click at [932, 152] on select "Choose an option... Pending Applied Excluded (Questions) Excluded (Expired) Exc…" at bounding box center [915, 145] width 155 height 30
click at [838, 131] on select "Choose an option... Pending Applied Excluded (Questions) Excluded (Expired) Exc…" at bounding box center [915, 145] width 155 height 30
select select ""pending""
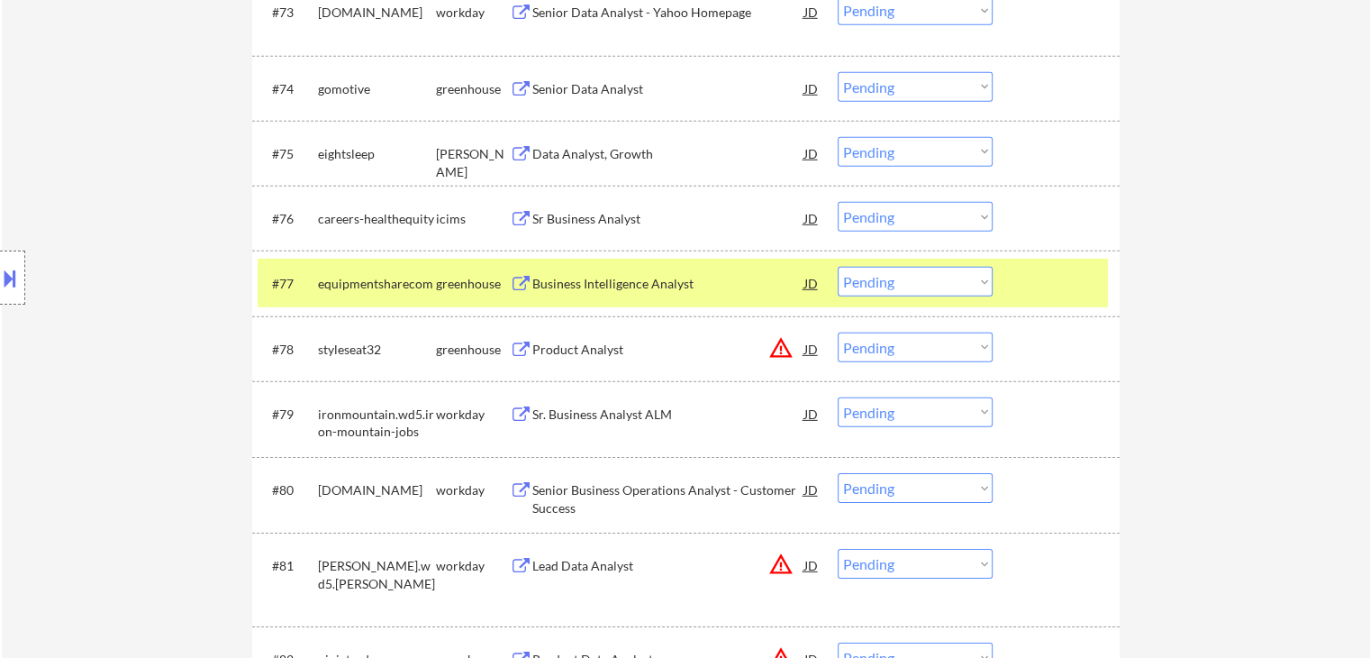
scroll to position [5494, 0]
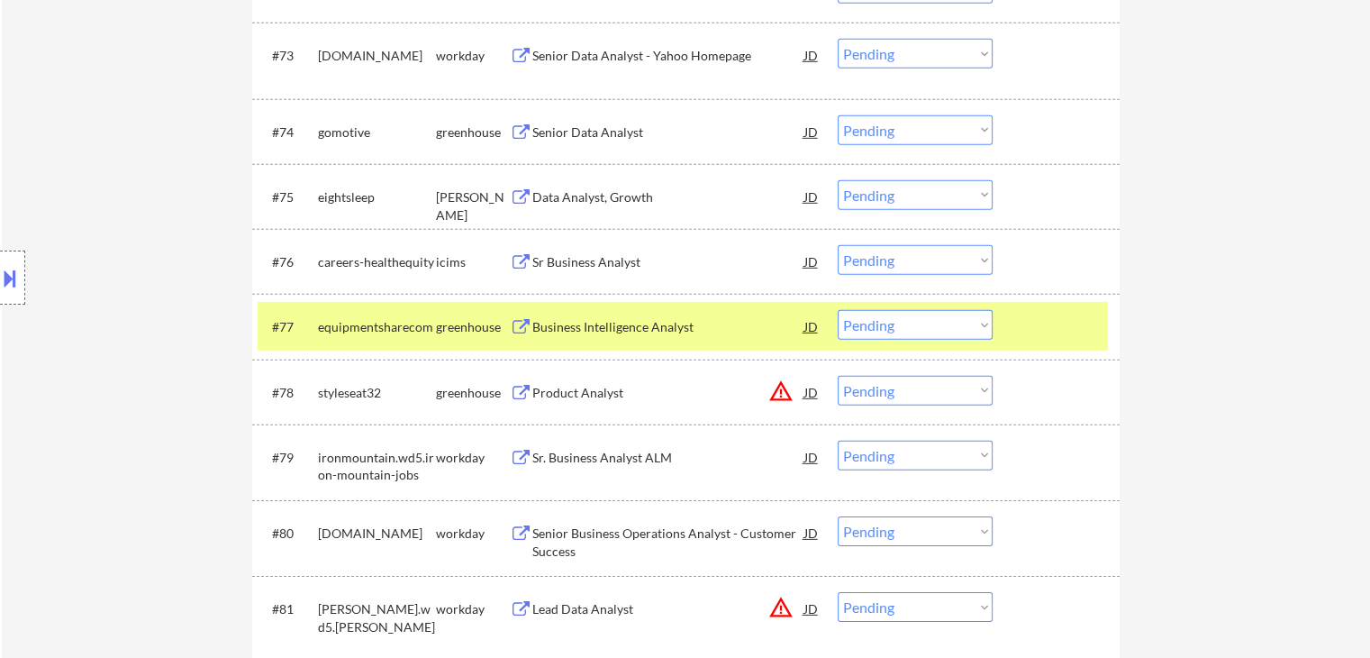
click at [593, 195] on div "Data Analyst, Growth" at bounding box center [668, 197] width 272 height 18
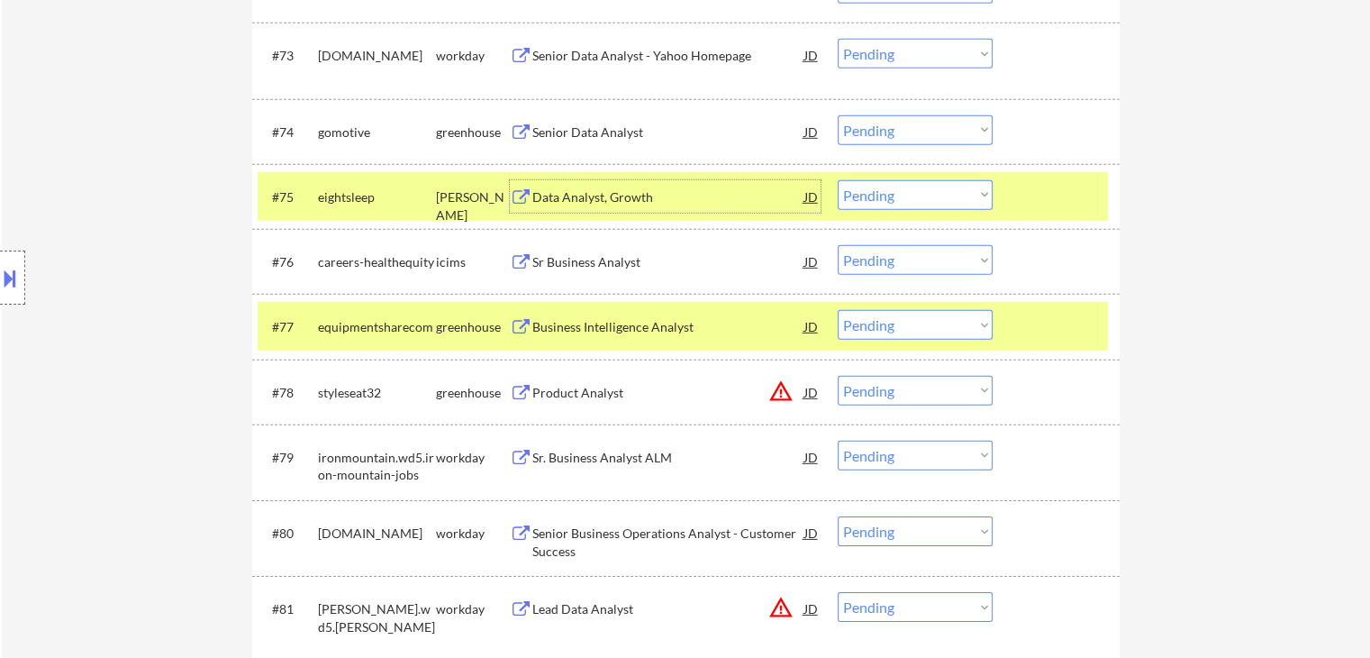
click at [425, 325] on div "equipmentsharecom" at bounding box center [377, 327] width 118 height 18
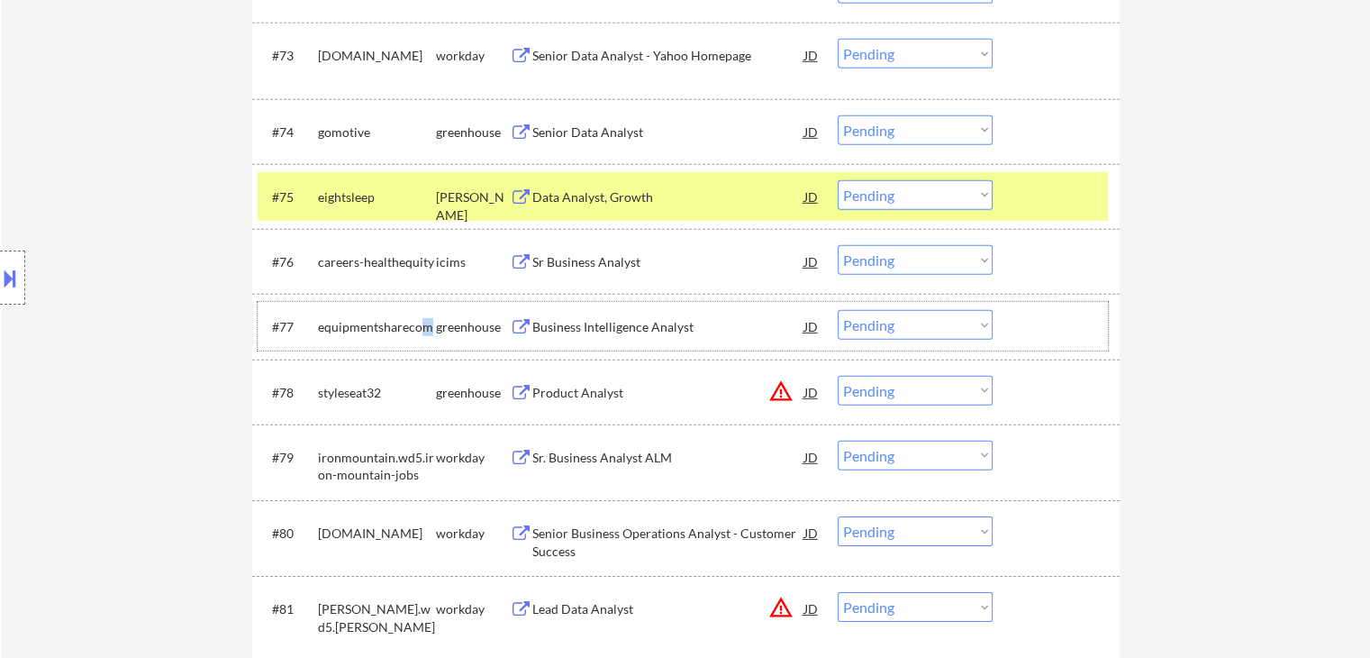
click at [897, 199] on select "Choose an option... Pending Applied Excluded (Questions) Excluded (Expired) Exc…" at bounding box center [915, 195] width 155 height 30
click at [838, 180] on select "Choose an option... Pending Applied Excluded (Questions) Excluded (Expired) Exc…" at bounding box center [915, 195] width 155 height 30
select select ""pending""
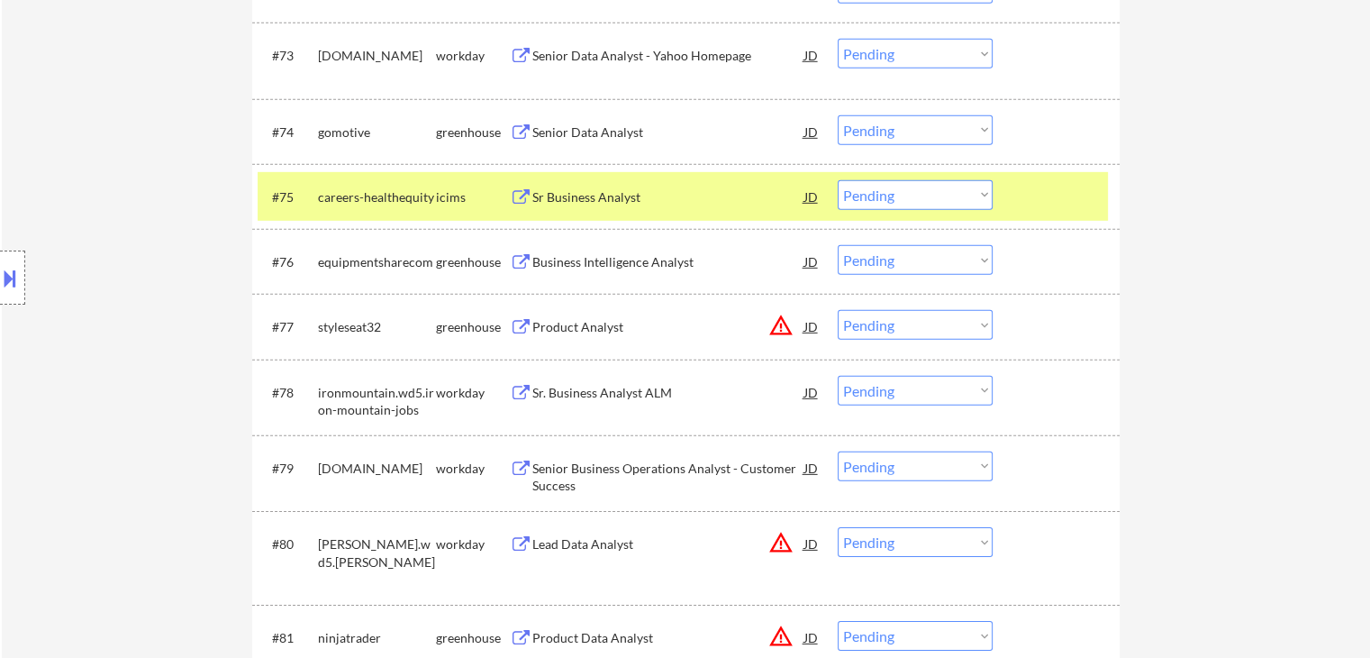
click at [444, 198] on div "icims" at bounding box center [473, 197] width 74 height 18
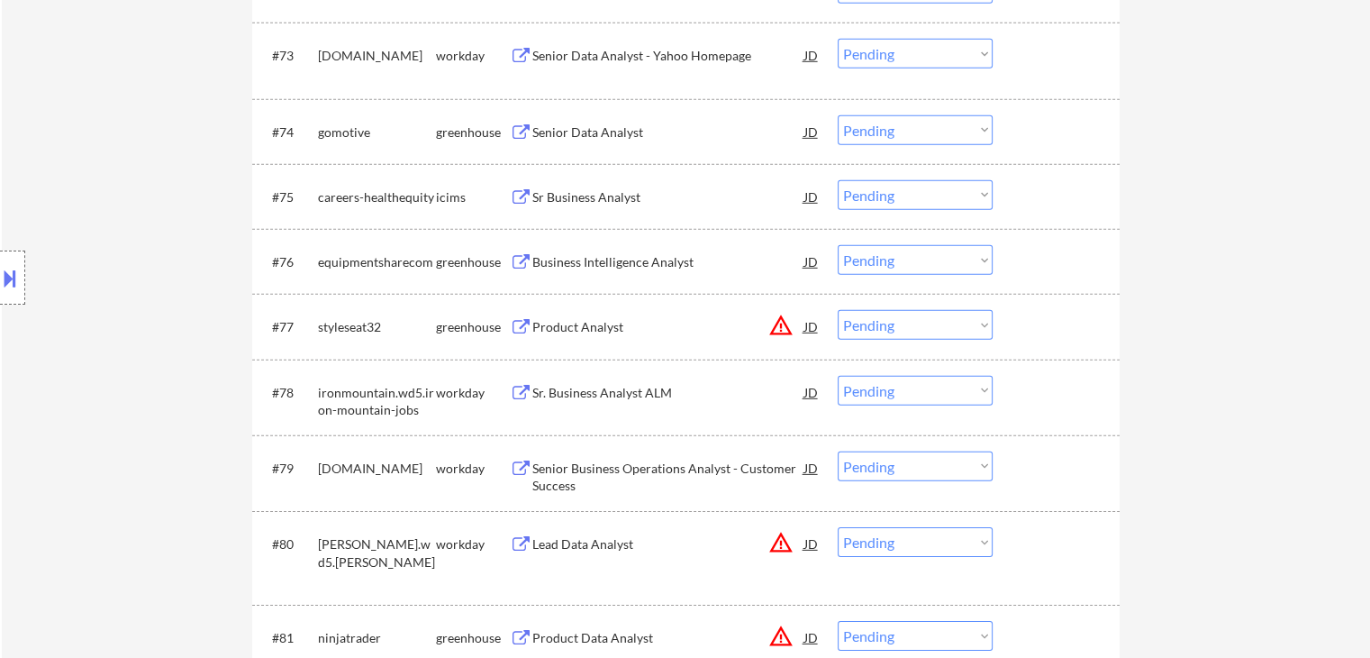
click at [607, 125] on div "Senior Data Analyst" at bounding box center [668, 132] width 272 height 18
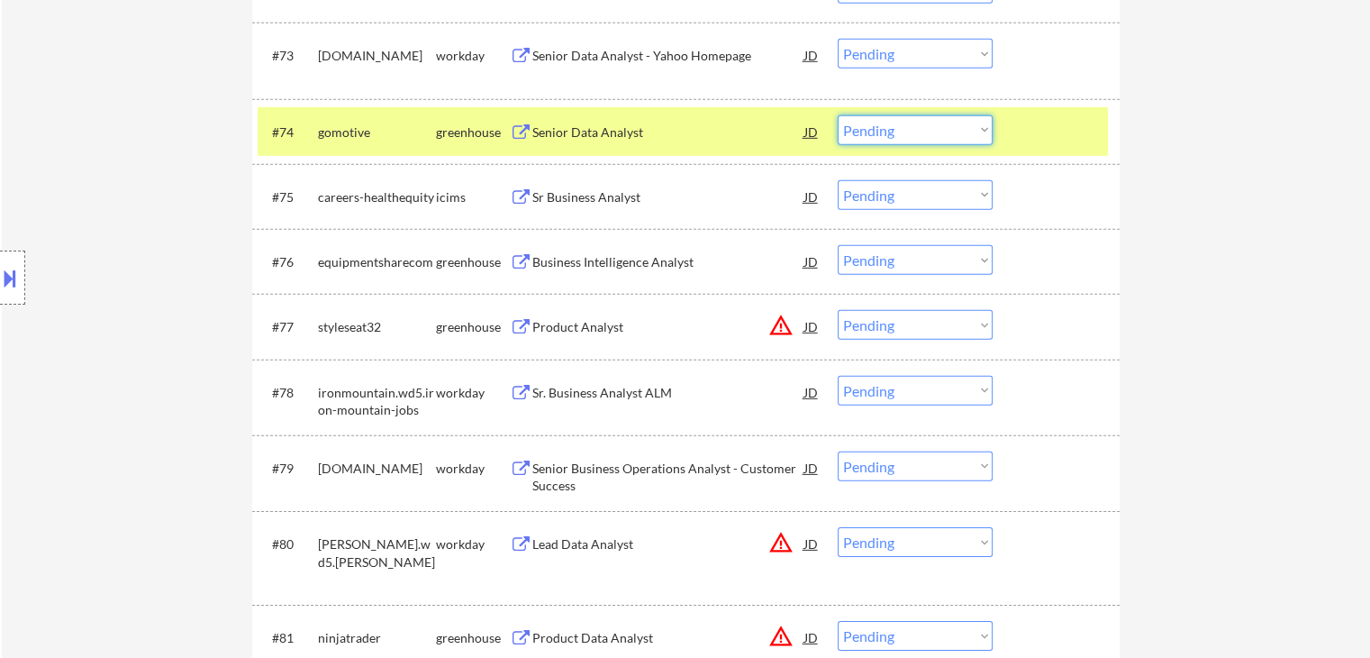
click at [884, 132] on select "Choose an option... Pending Applied Excluded (Questions) Excluded (Expired) Exc…" at bounding box center [915, 130] width 155 height 30
click at [838, 115] on select "Choose an option... Pending Applied Excluded (Questions) Excluded (Expired) Exc…" at bounding box center [915, 130] width 155 height 30
select select ""pending""
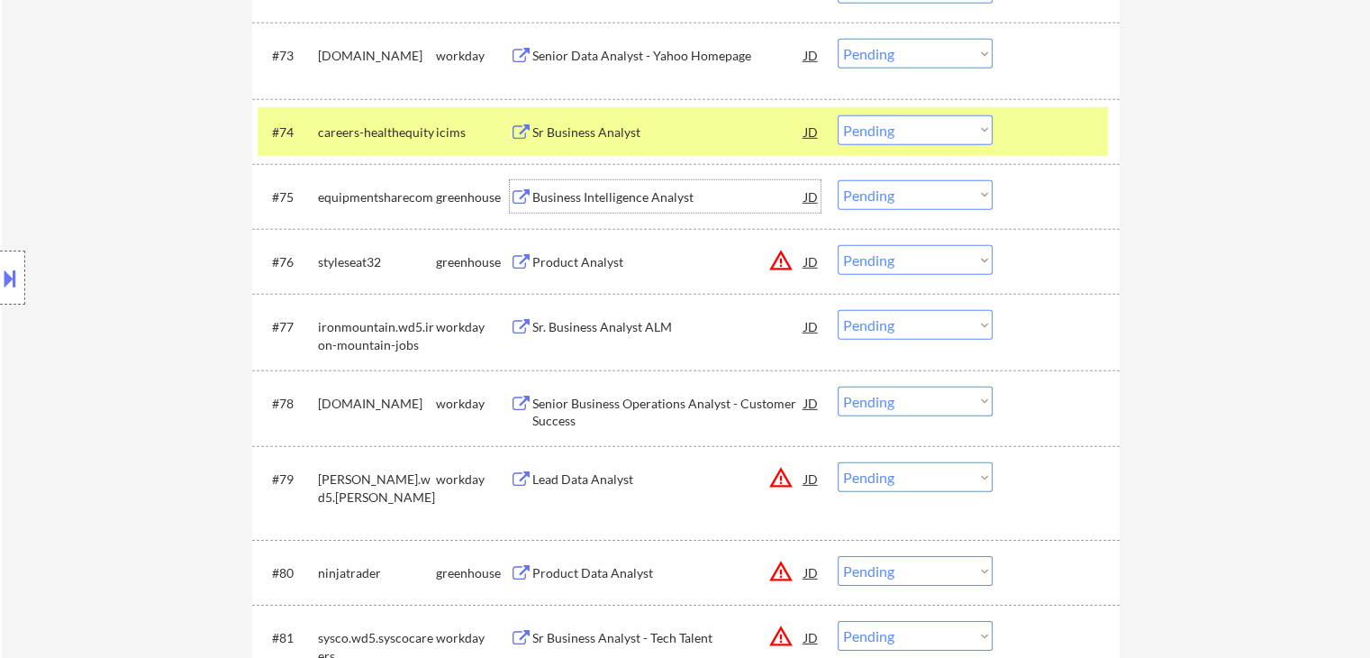
click at [581, 191] on div "Business Intelligence Analyst" at bounding box center [668, 197] width 272 height 18
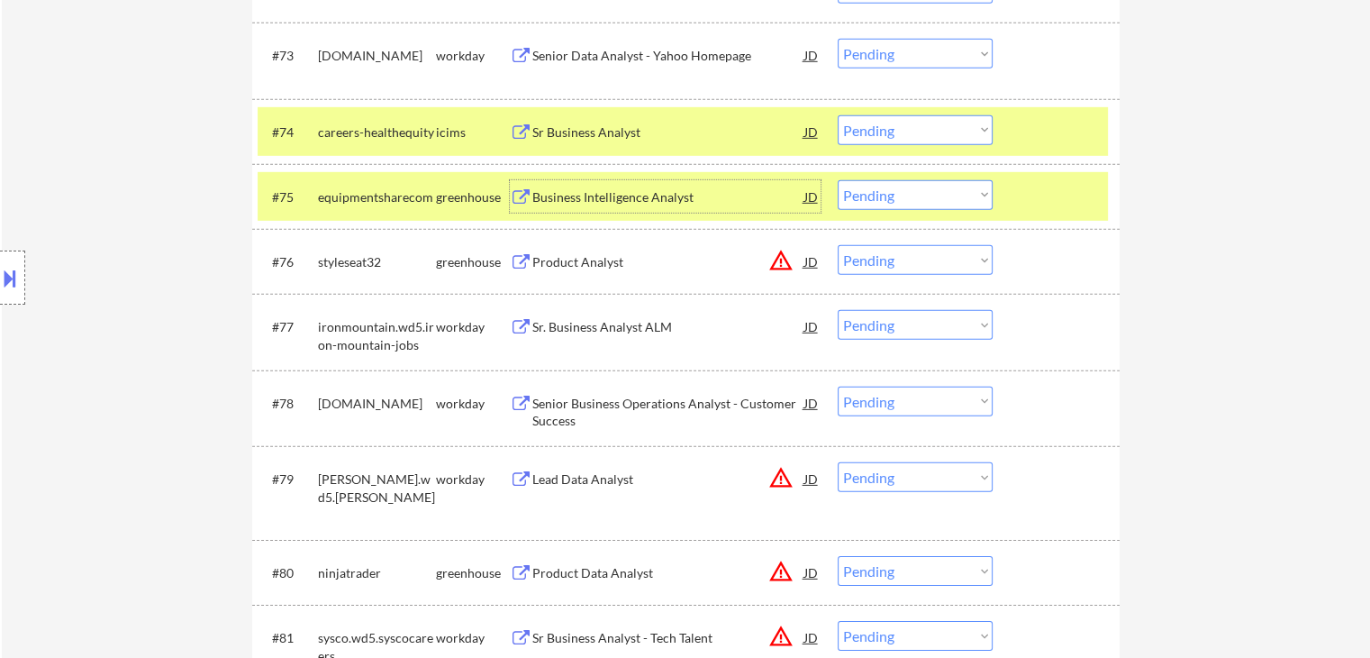
click at [878, 192] on select "Choose an option... Pending Applied Excluded (Questions) Excluded (Expired) Exc…" at bounding box center [915, 195] width 155 height 30
click at [838, 180] on select "Choose an option... Pending Applied Excluded (Questions) Excluded (Expired) Exc…" at bounding box center [915, 195] width 155 height 30
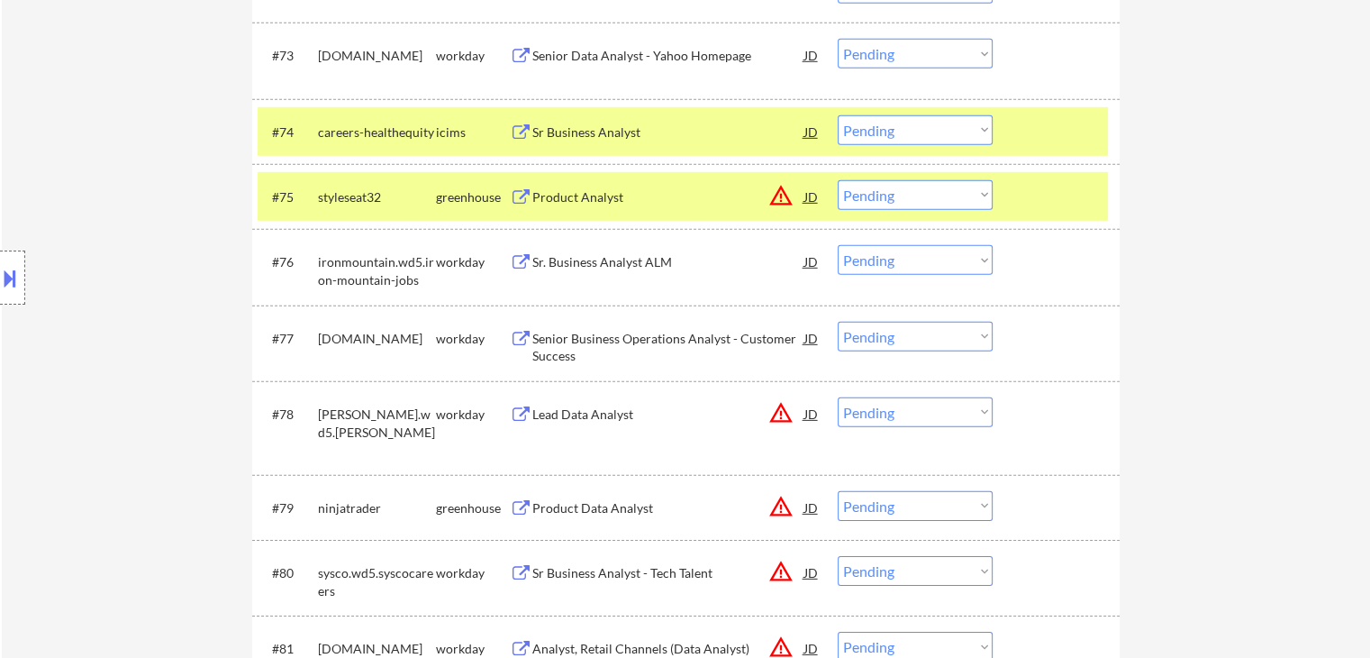
click at [427, 132] on div "careers-healthequity" at bounding box center [377, 132] width 118 height 18
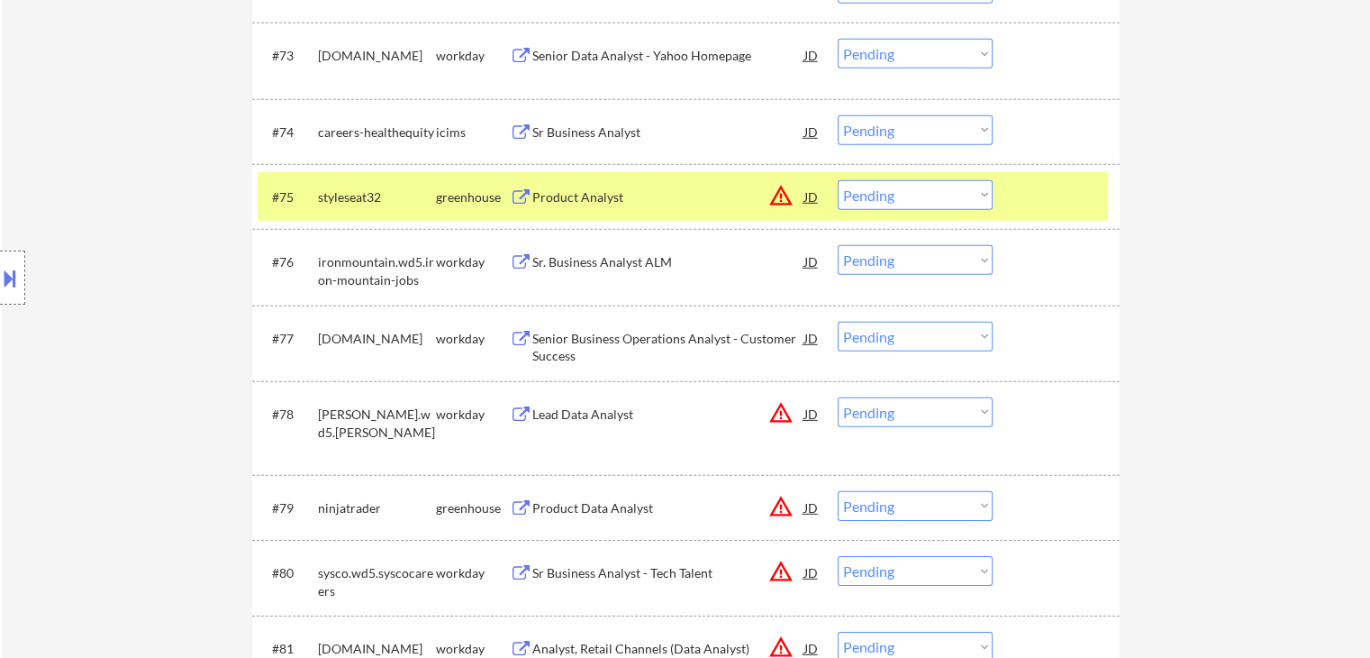
click at [556, 199] on div "Product Analyst" at bounding box center [668, 197] width 272 height 18
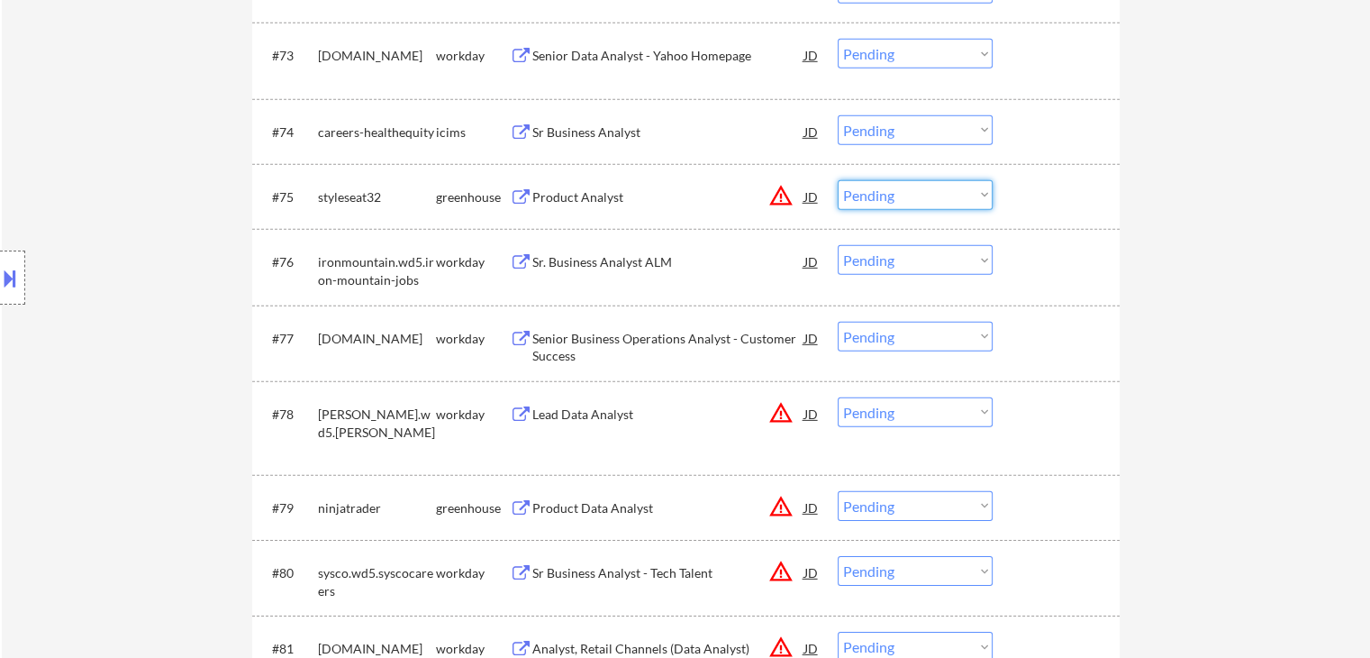
click at [886, 192] on select "Choose an option... Pending Applied Excluded (Questions) Excluded (Expired) Exc…" at bounding box center [915, 195] width 155 height 30
click at [838, 180] on select "Choose an option... Pending Applied Excluded (Questions) Excluded (Expired) Exc…" at bounding box center [915, 195] width 155 height 30
select select ""pending""
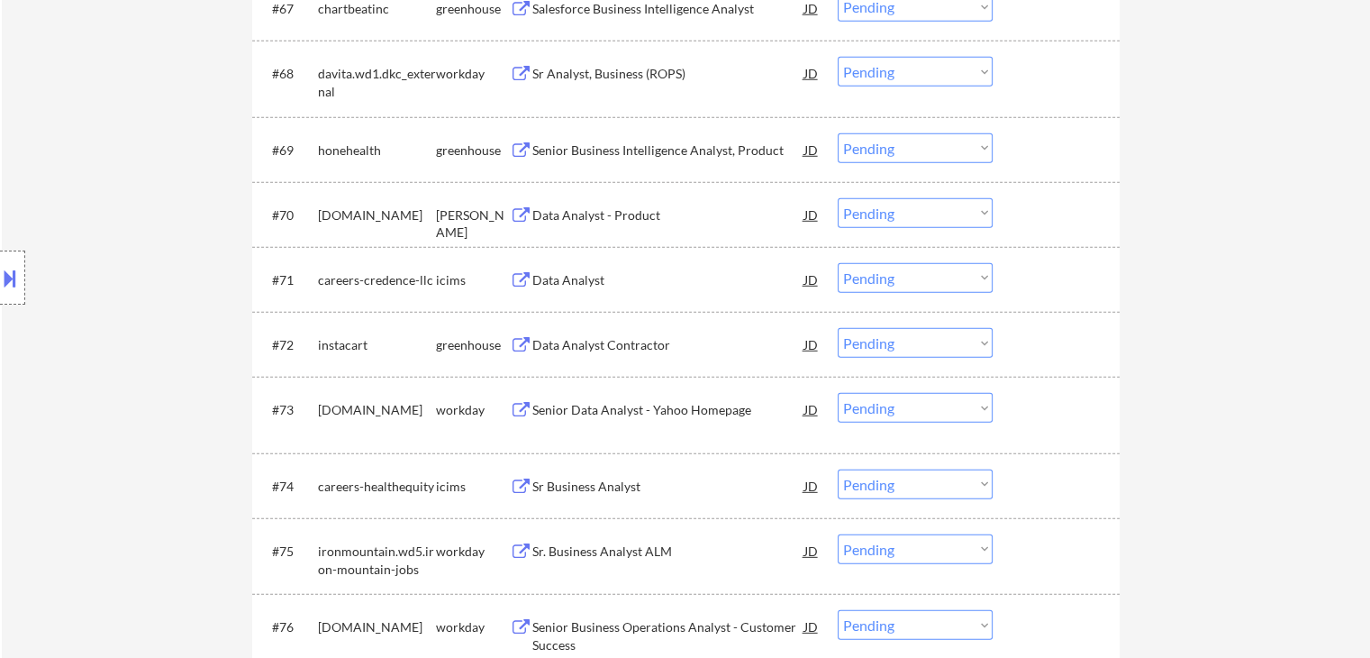
scroll to position [5134, 0]
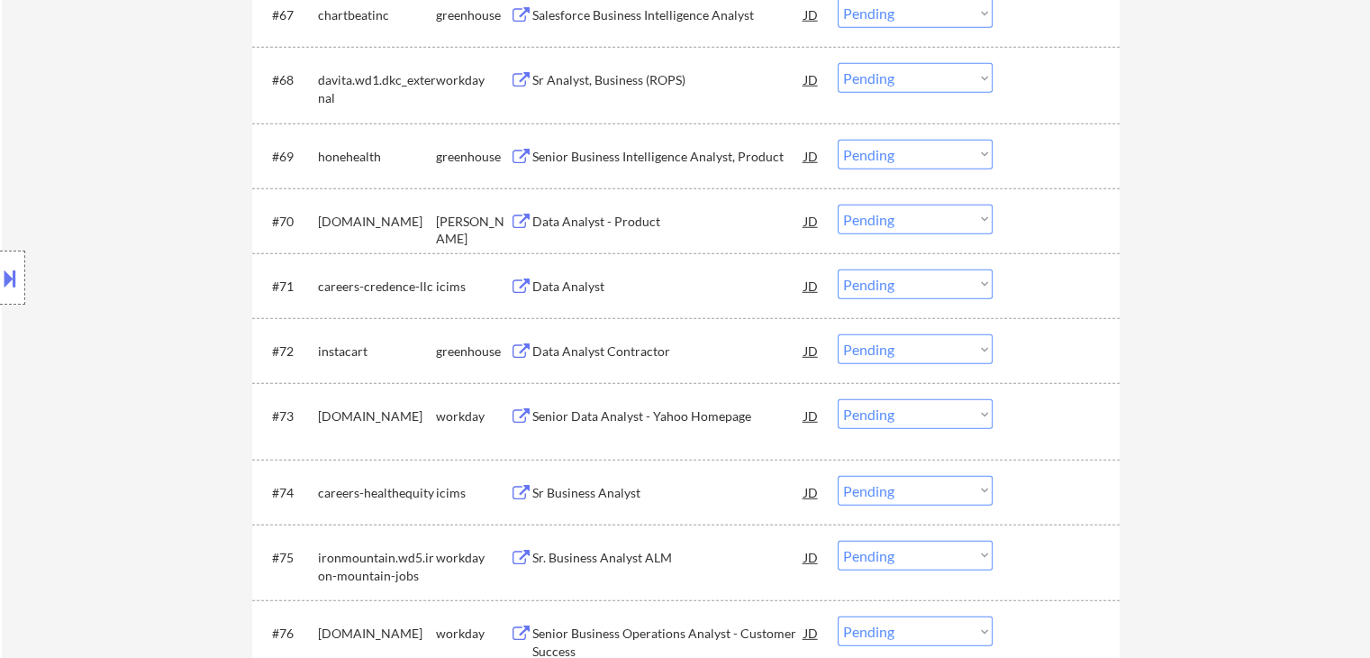
click at [608, 224] on div "Data Analyst - Product" at bounding box center [668, 222] width 272 height 18
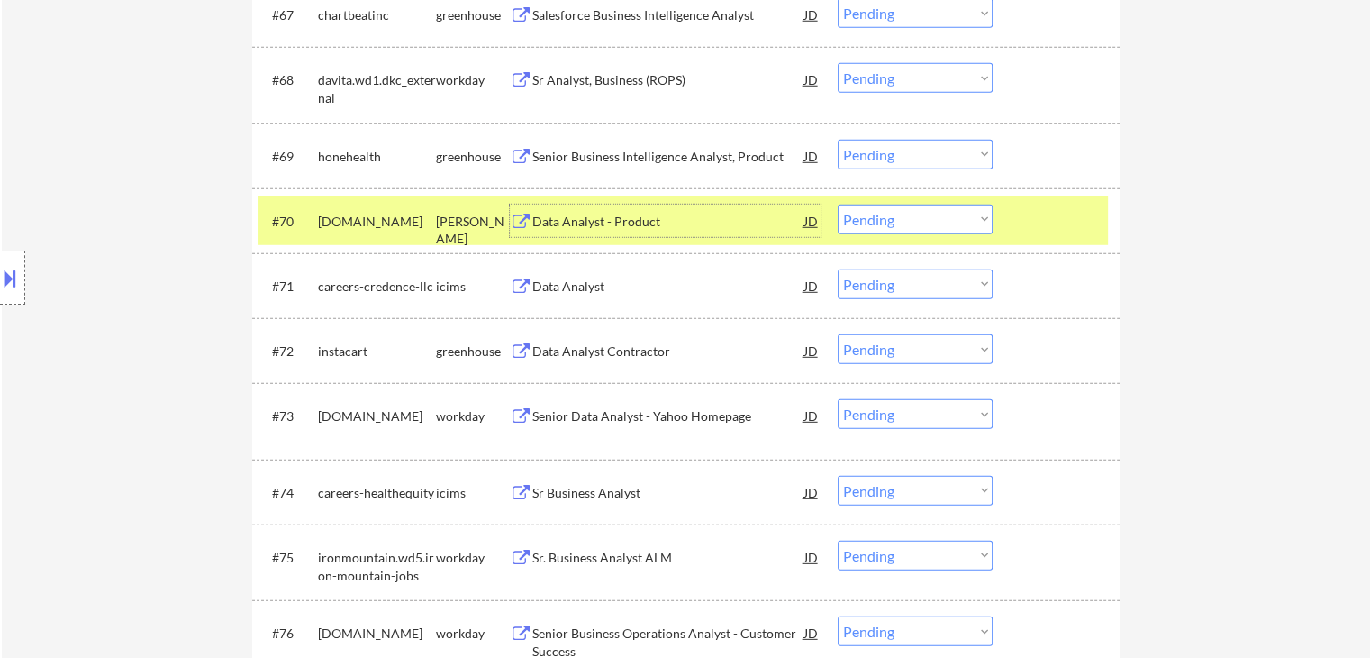
click at [439, 224] on div "ashby" at bounding box center [473, 230] width 74 height 35
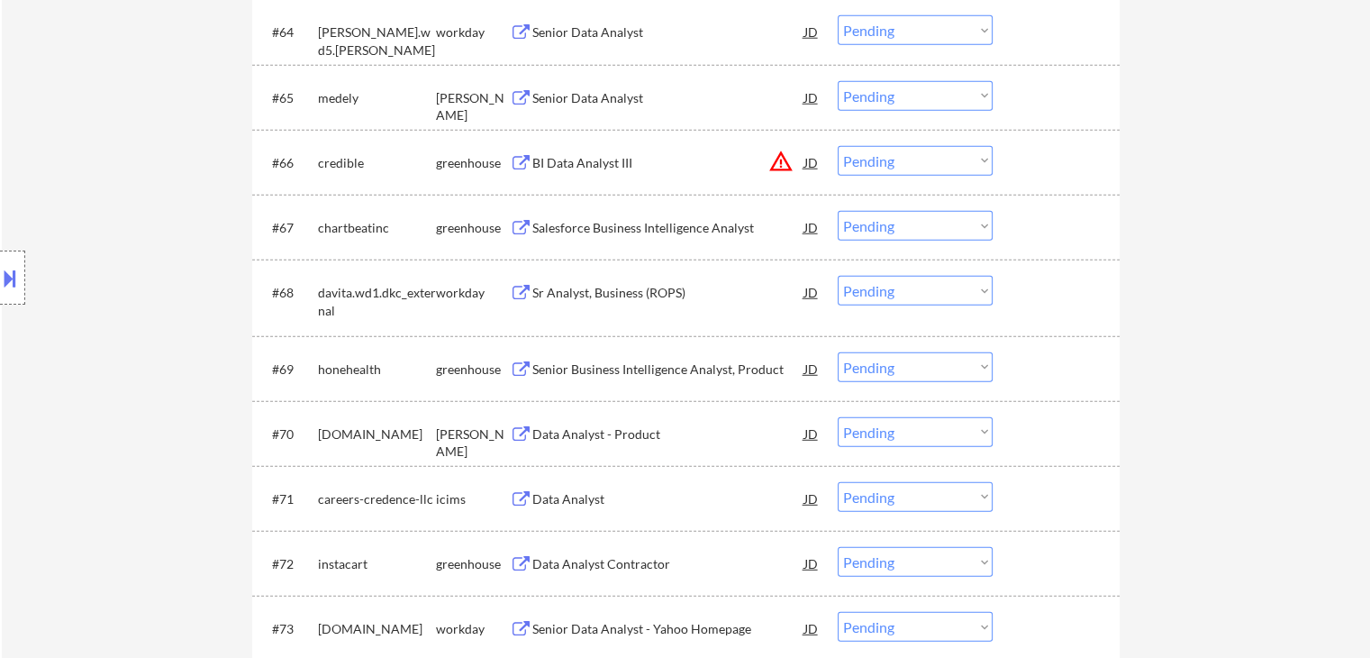
scroll to position [4864, 0]
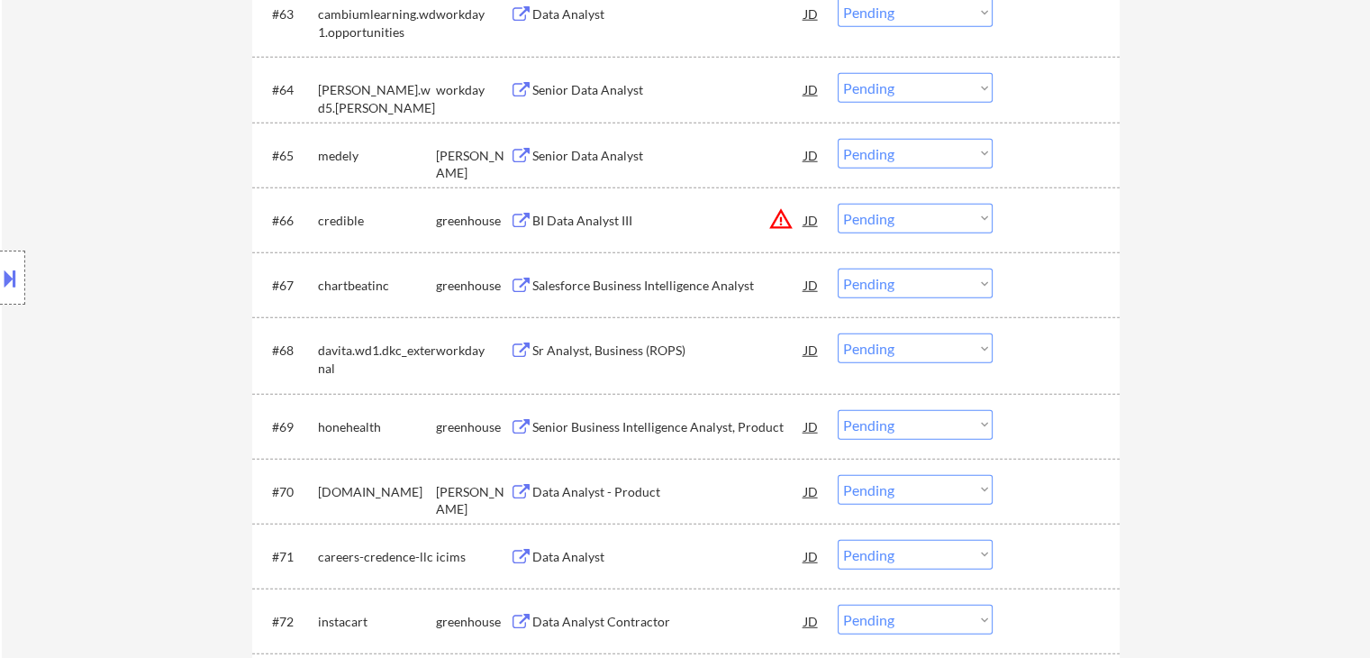
click at [650, 282] on div "Salesforce Business Intelligence Analyst" at bounding box center [668, 286] width 272 height 18
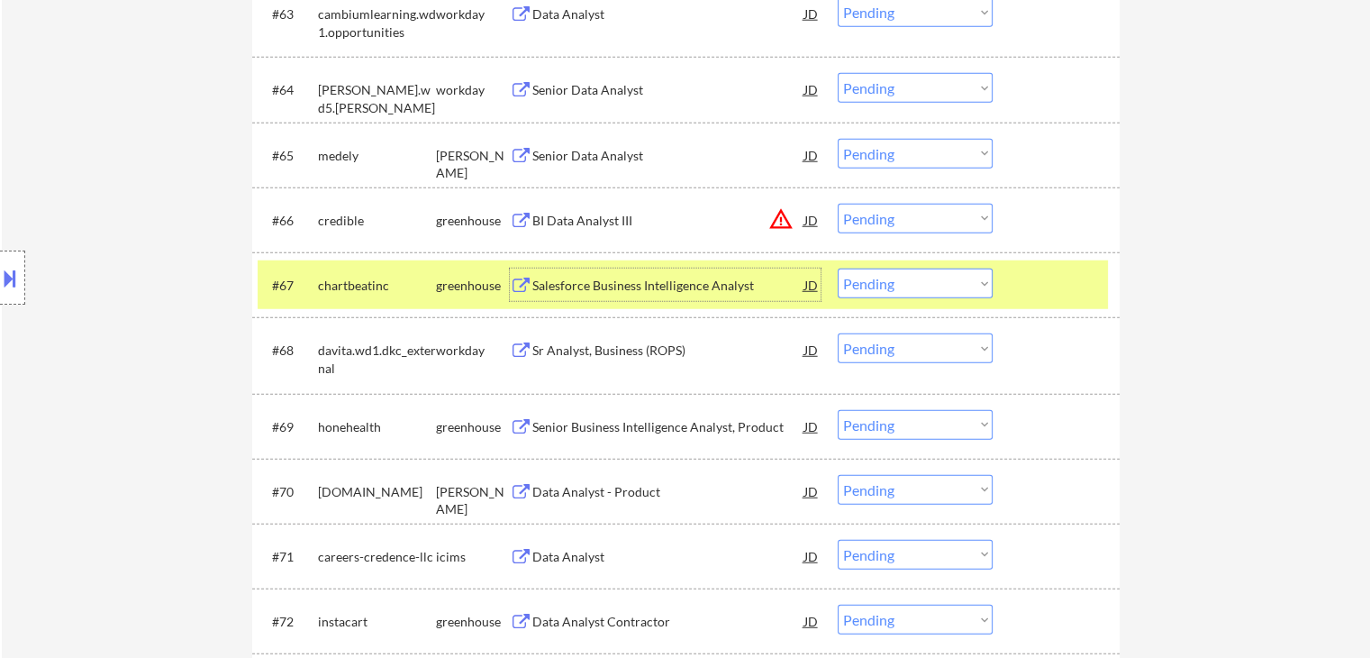
click at [906, 287] on select "Choose an option... Pending Applied Excluded (Questions) Excluded (Expired) Exc…" at bounding box center [915, 283] width 155 height 30
click at [838, 268] on select "Choose an option... Pending Applied Excluded (Questions) Excluded (Expired) Exc…" at bounding box center [915, 283] width 155 height 30
select select ""pending""
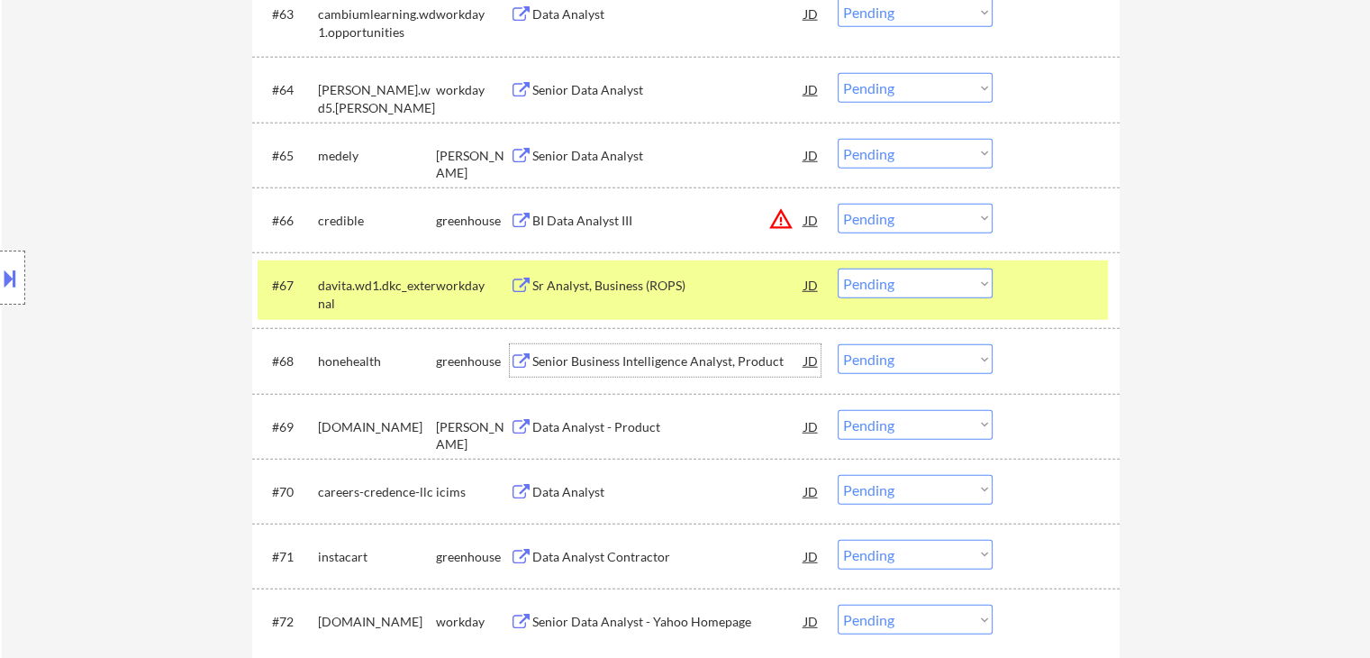
click at [627, 361] on div "Senior Business Intelligence Analyst, Product" at bounding box center [668, 361] width 272 height 18
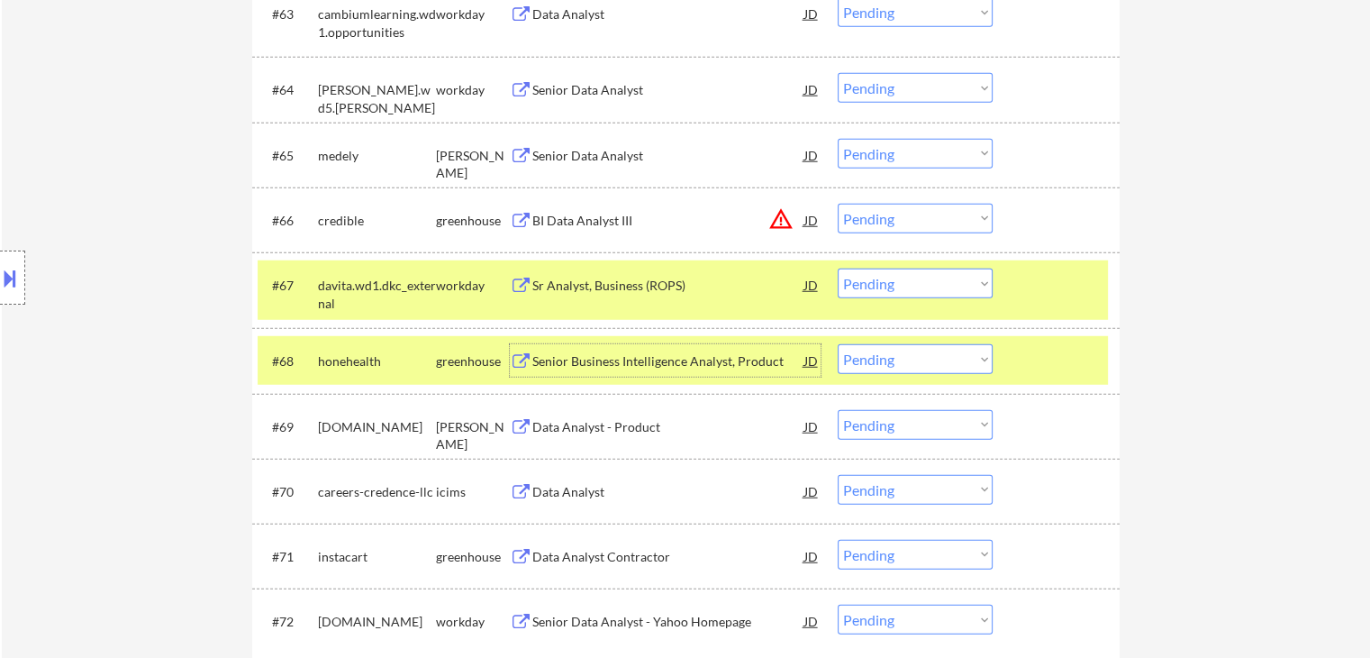
click at [907, 357] on select "Choose an option... Pending Applied Excluded (Questions) Excluded (Expired) Exc…" at bounding box center [915, 359] width 155 height 30
click at [838, 345] on select "Choose an option... Pending Applied Excluded (Questions) Excluded (Expired) Exc…" at bounding box center [915, 359] width 155 height 30
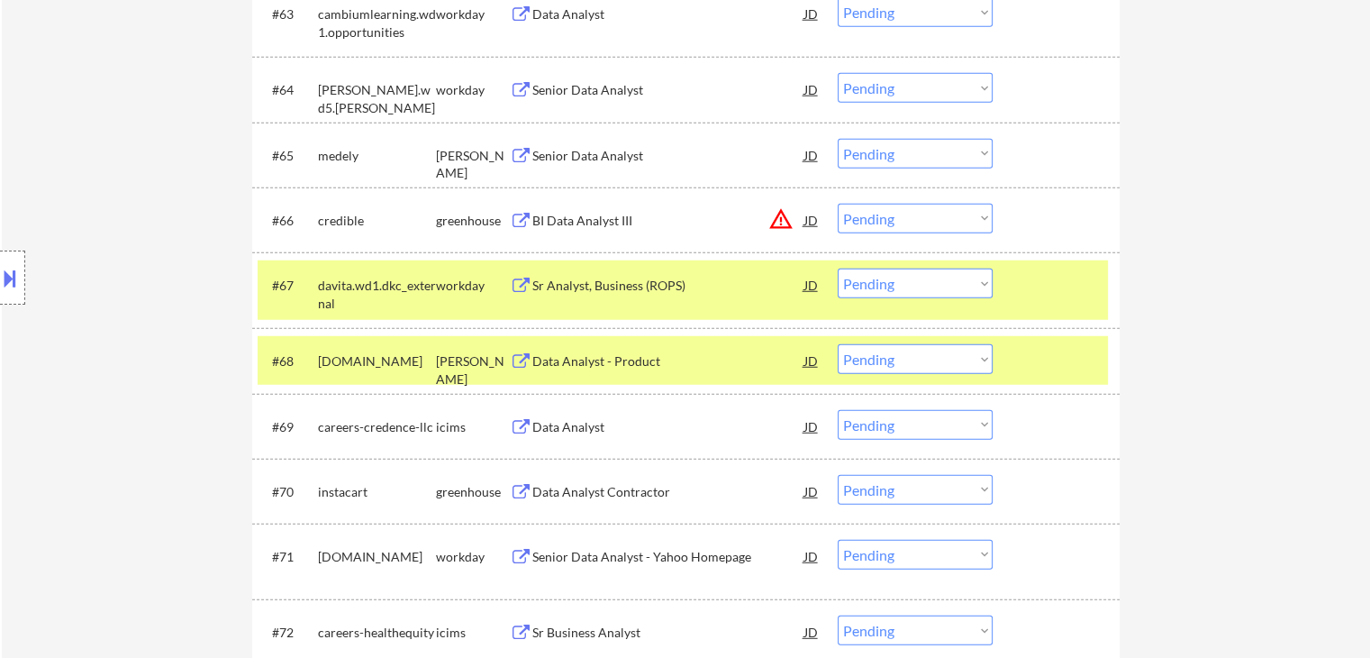
click at [555, 358] on div "Data Analyst - Product" at bounding box center [668, 361] width 272 height 18
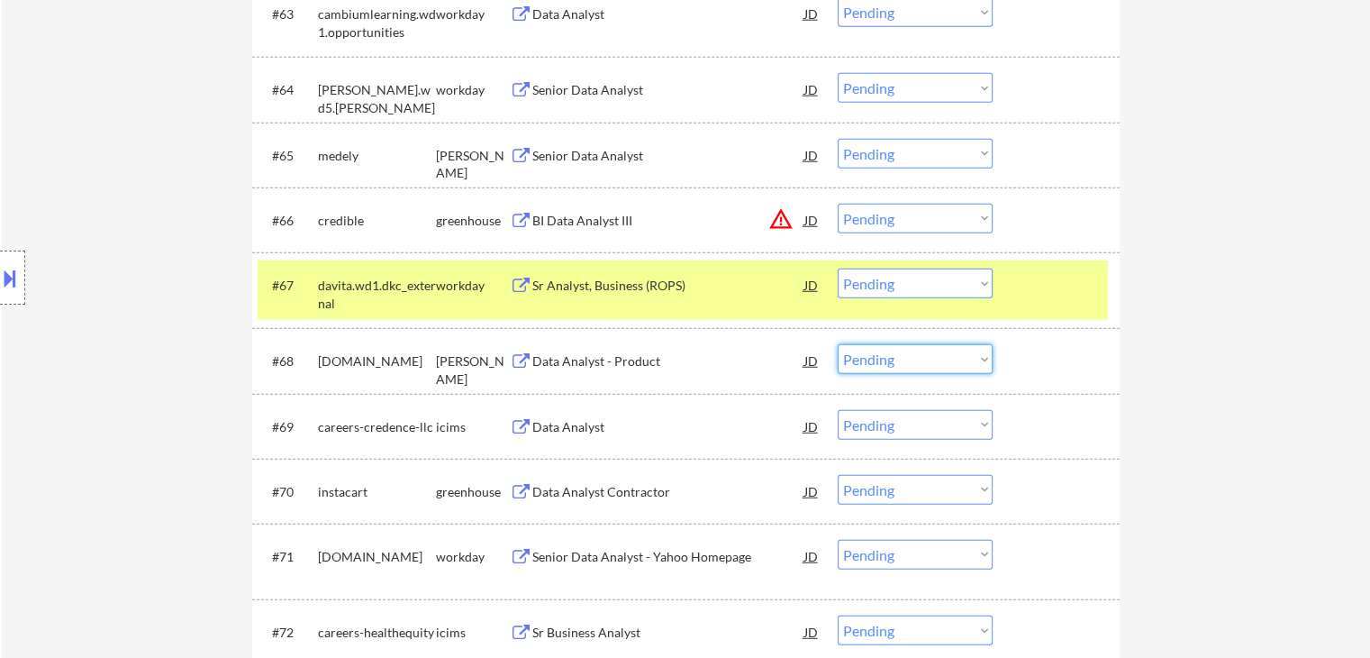
click at [899, 362] on select "Choose an option... Pending Applied Excluded (Questions) Excluded (Expired) Exc…" at bounding box center [915, 359] width 155 height 30
click at [838, 345] on select "Choose an option... Pending Applied Excluded (Questions) Excluded (Expired) Exc…" at bounding box center [915, 359] width 155 height 30
select select ""pending""
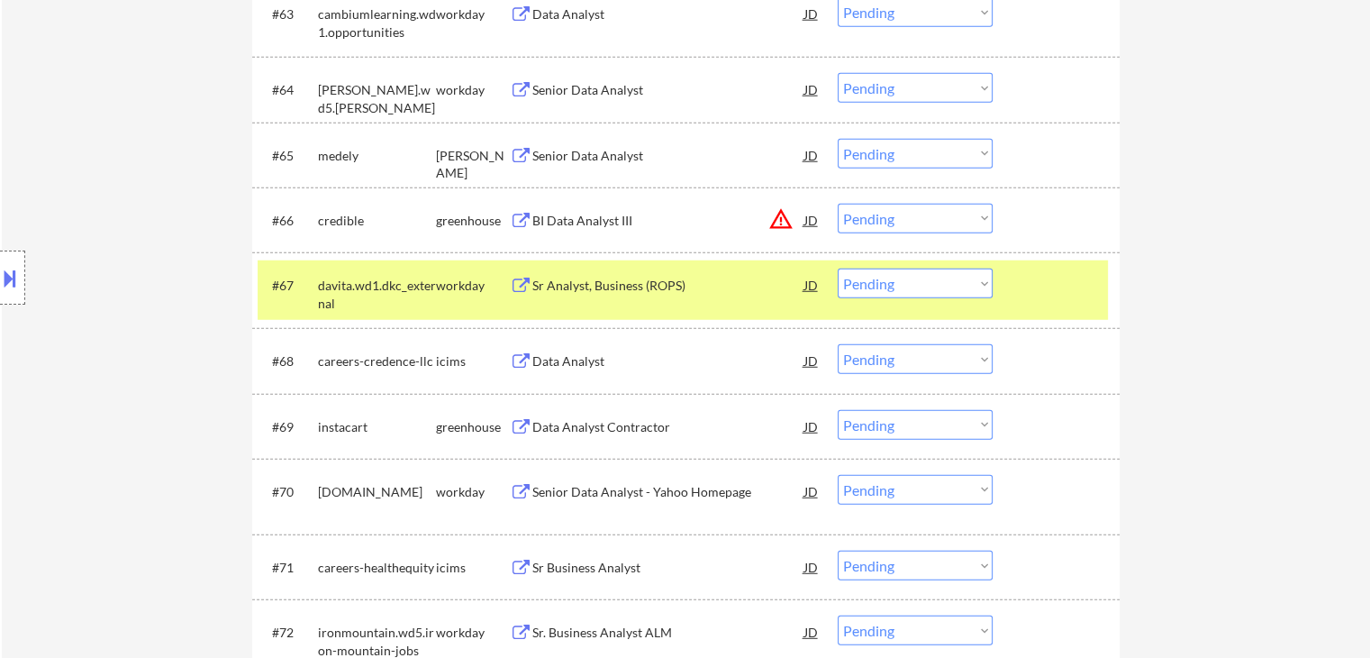
click at [569, 156] on div "Senior Data Analyst" at bounding box center [668, 156] width 272 height 18
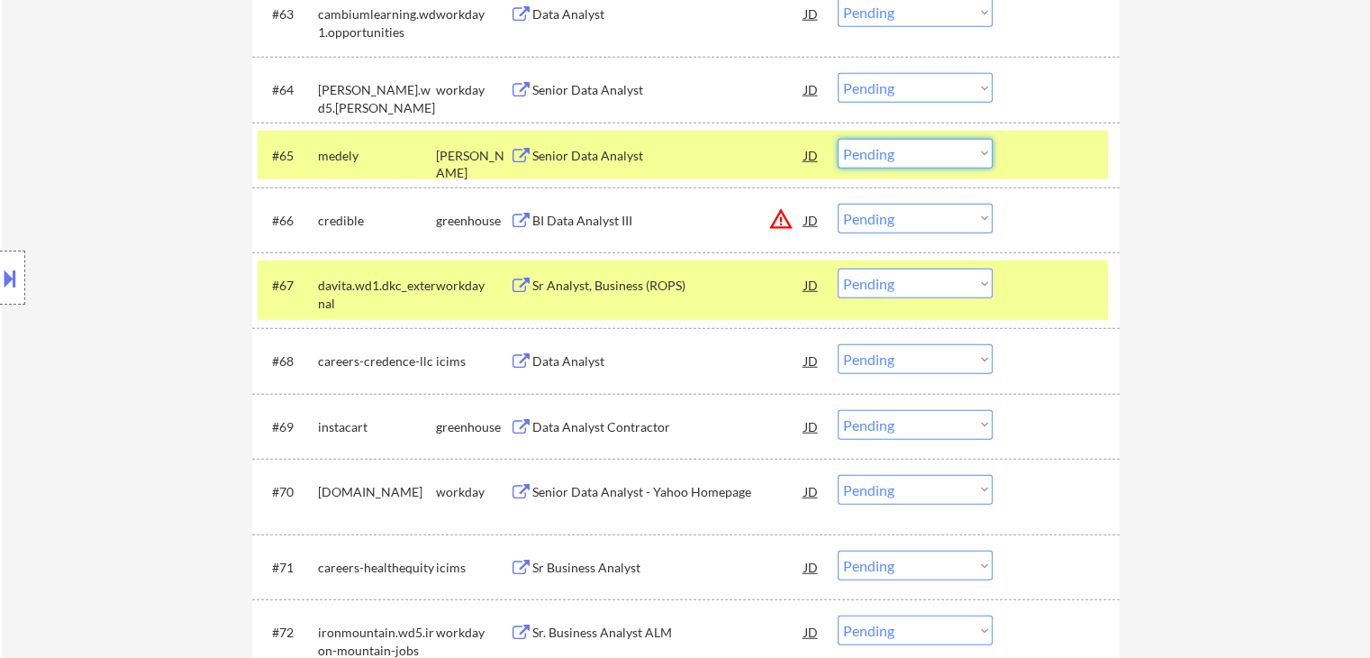
drag, startPoint x: 952, startPoint y: 158, endPoint x: 947, endPoint y: 167, distance: 10.5
click at [952, 159] on select "Choose an option... Pending Applied Excluded (Questions) Excluded (Expired) Exc…" at bounding box center [915, 154] width 155 height 30
click at [838, 139] on select "Choose an option... Pending Applied Excluded (Questions) Excluded (Expired) Exc…" at bounding box center [915, 154] width 155 height 30
click at [441, 286] on div "workday" at bounding box center [473, 286] width 74 height 18
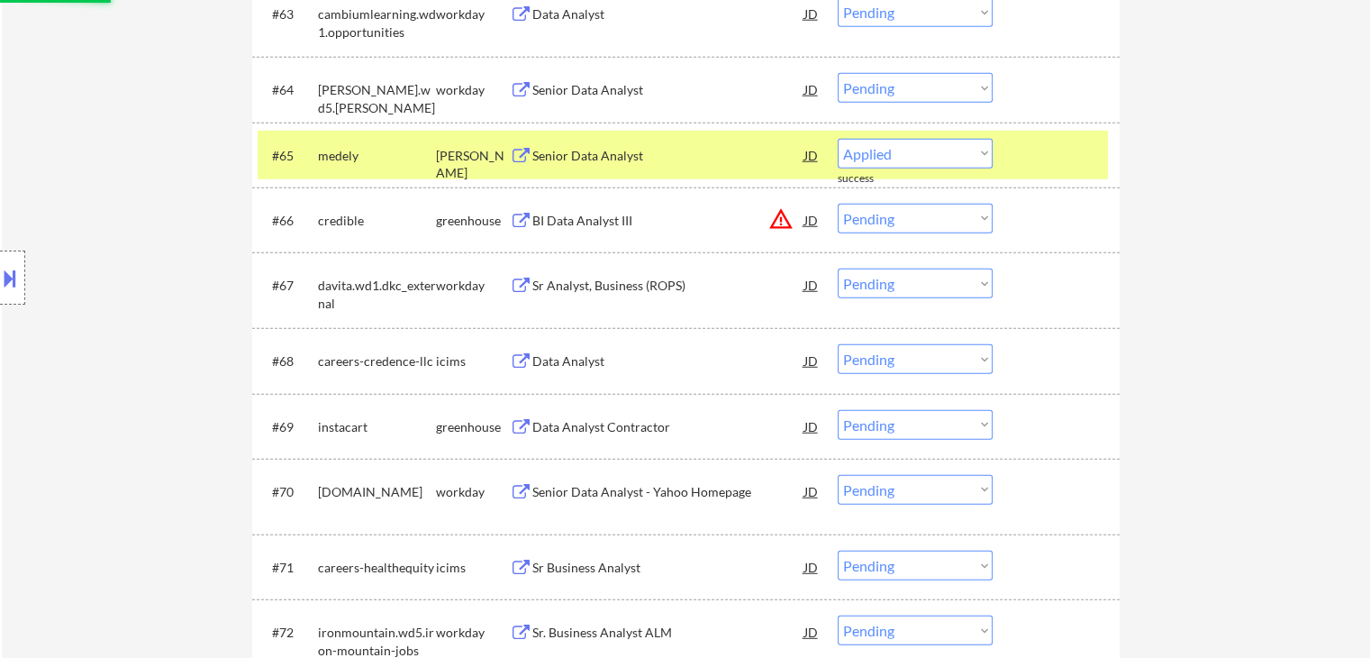
select select ""pending""
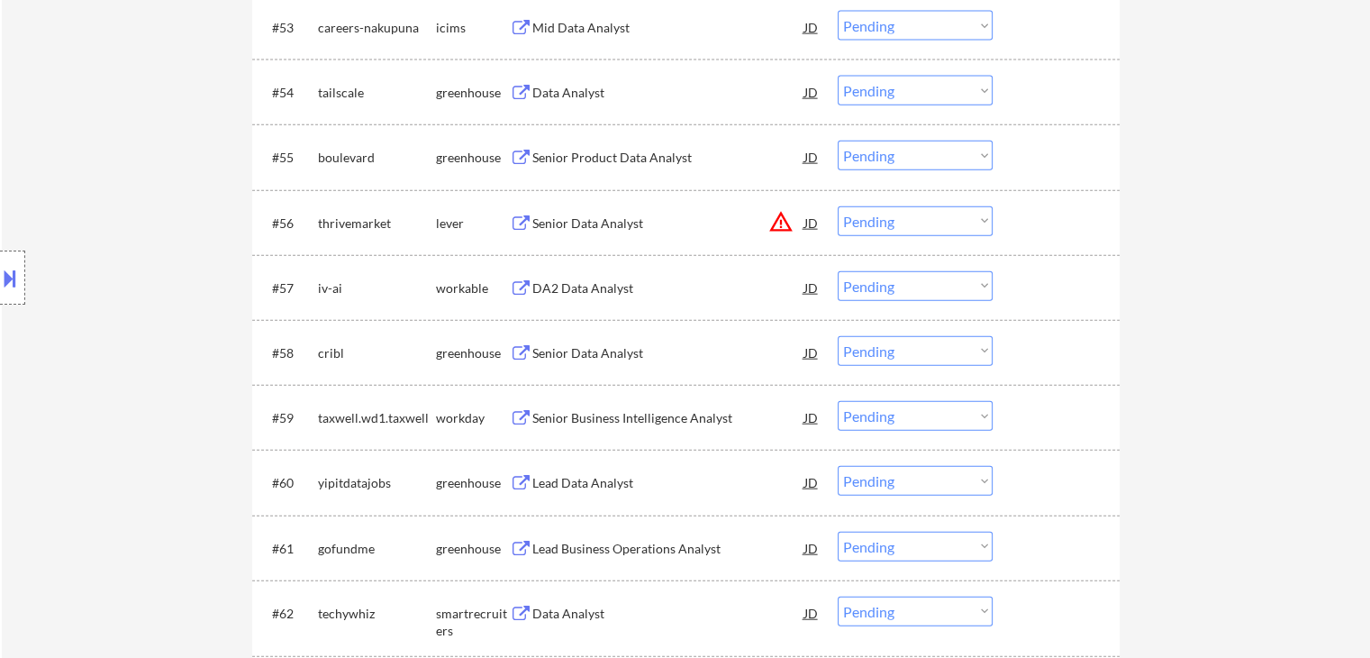
scroll to position [4053, 0]
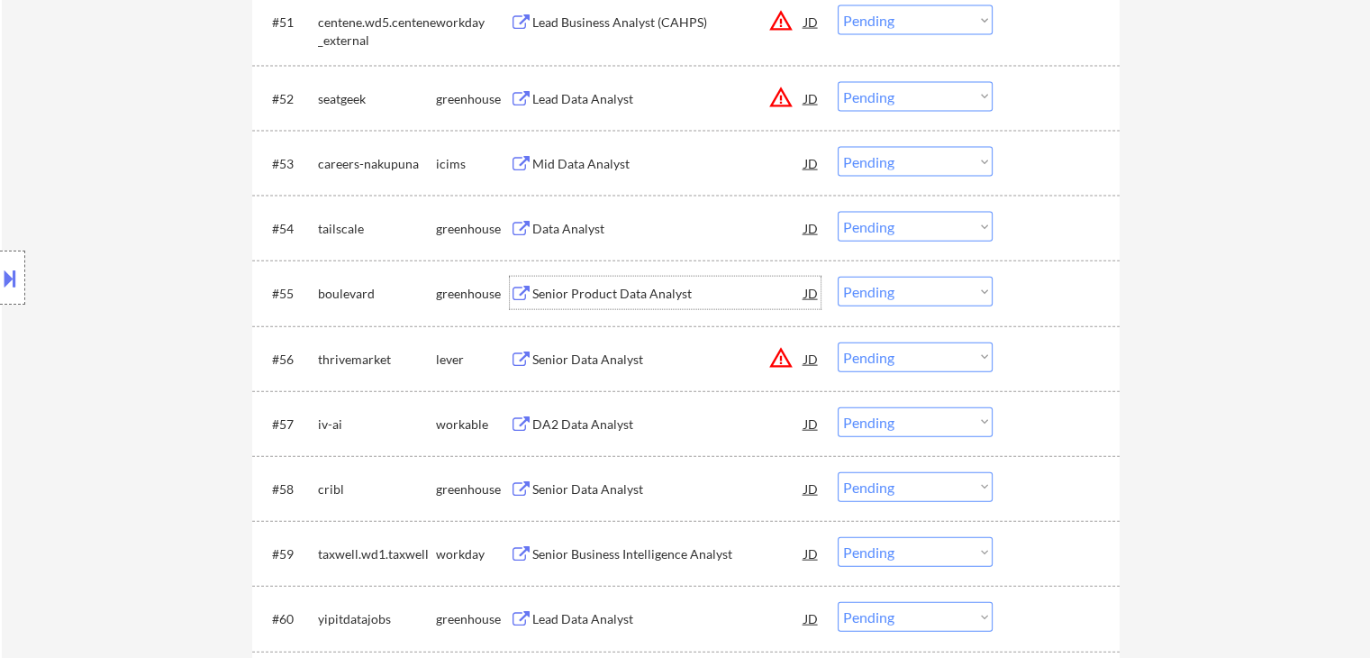
click at [584, 293] on div "Senior Product Data Analyst" at bounding box center [668, 294] width 272 height 18
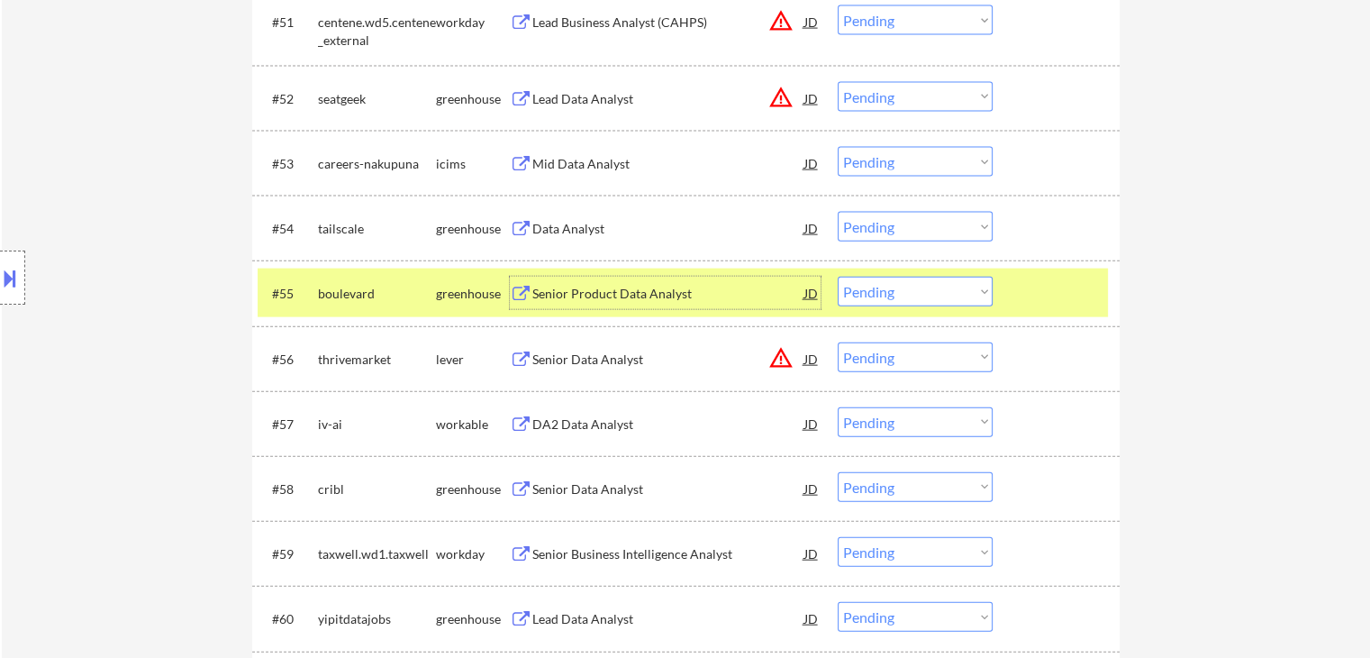
drag, startPoint x: 872, startPoint y: 296, endPoint x: 881, endPoint y: 304, distance: 11.5
click at [873, 296] on select "Choose an option... Pending Applied Excluded (Questions) Excluded (Expired) Exc…" at bounding box center [915, 292] width 155 height 30
click at [838, 277] on select "Choose an option... Pending Applied Excluded (Questions) Excluded (Expired) Exc…" at bounding box center [915, 292] width 155 height 30
select select ""pending""
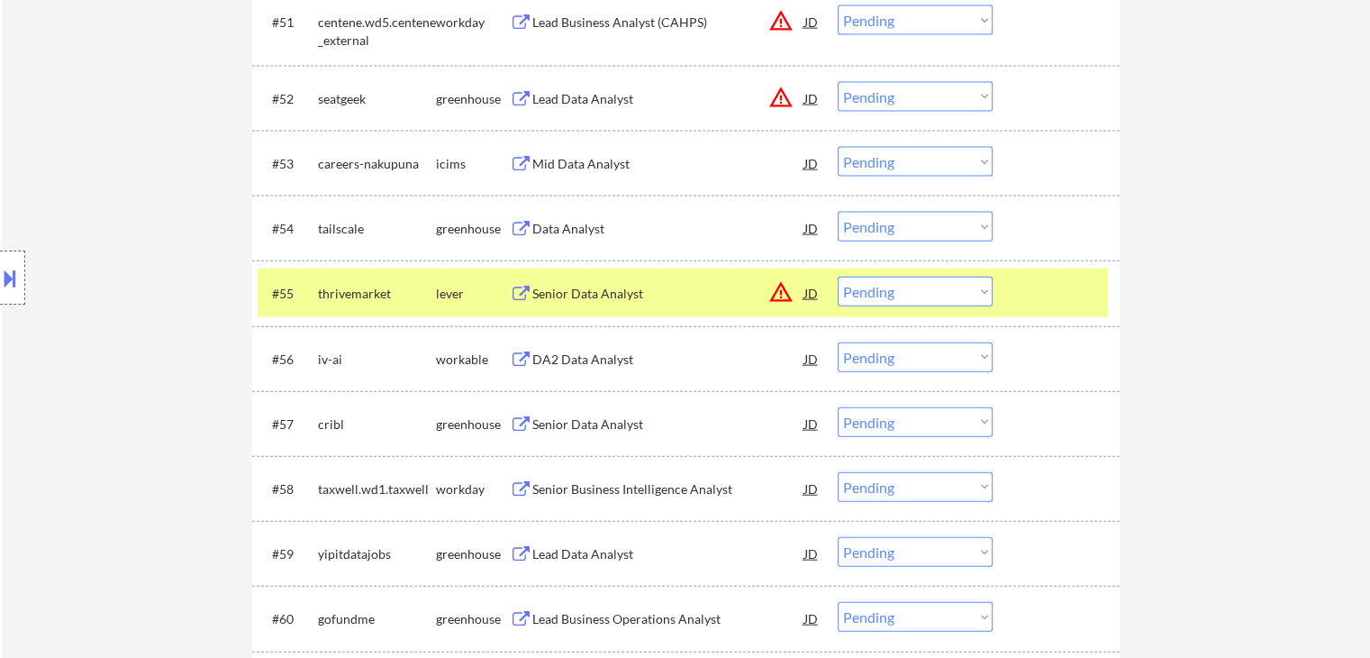
click at [446, 297] on div "lever" at bounding box center [473, 294] width 74 height 18
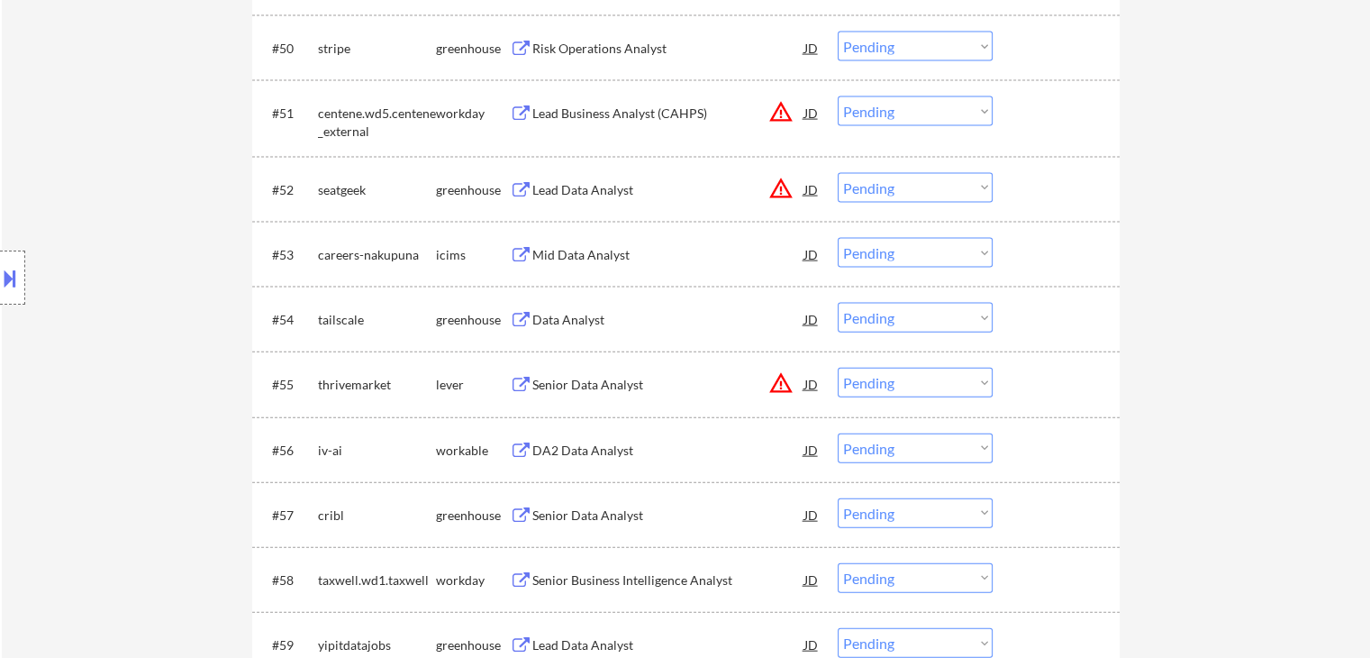
scroll to position [3873, 0]
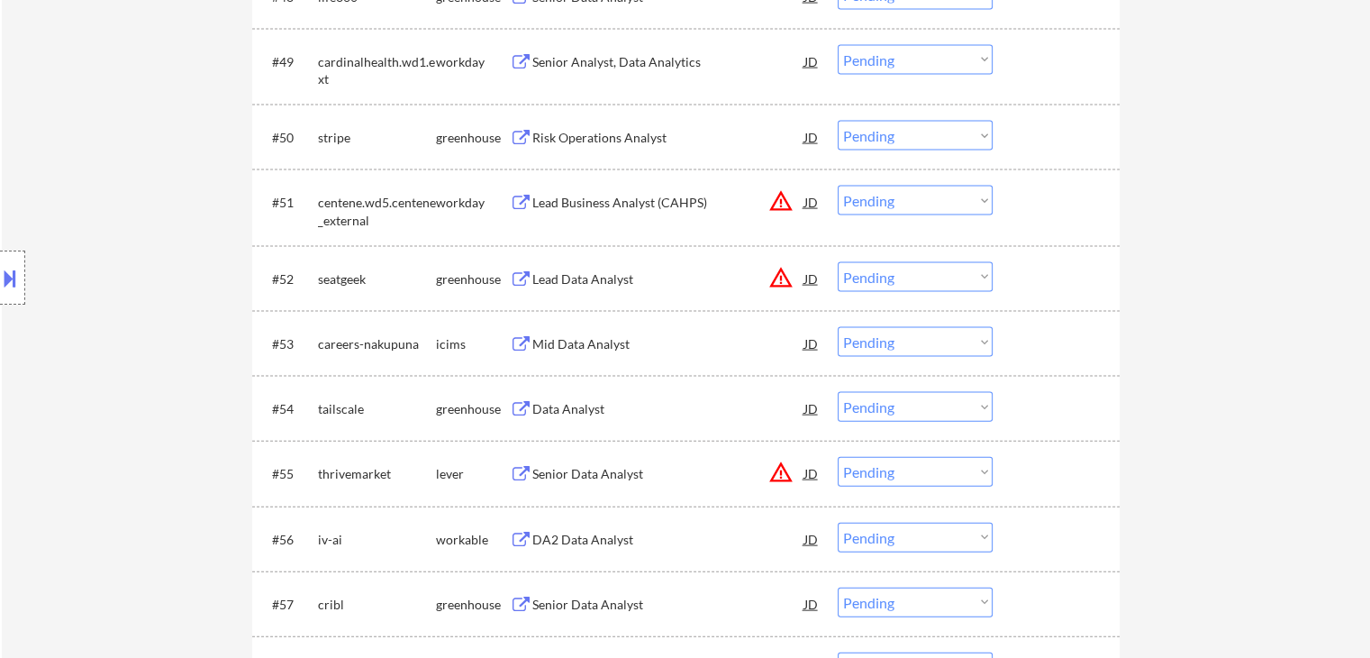
click at [567, 462] on div "Senior Data Analyst" at bounding box center [668, 473] width 272 height 32
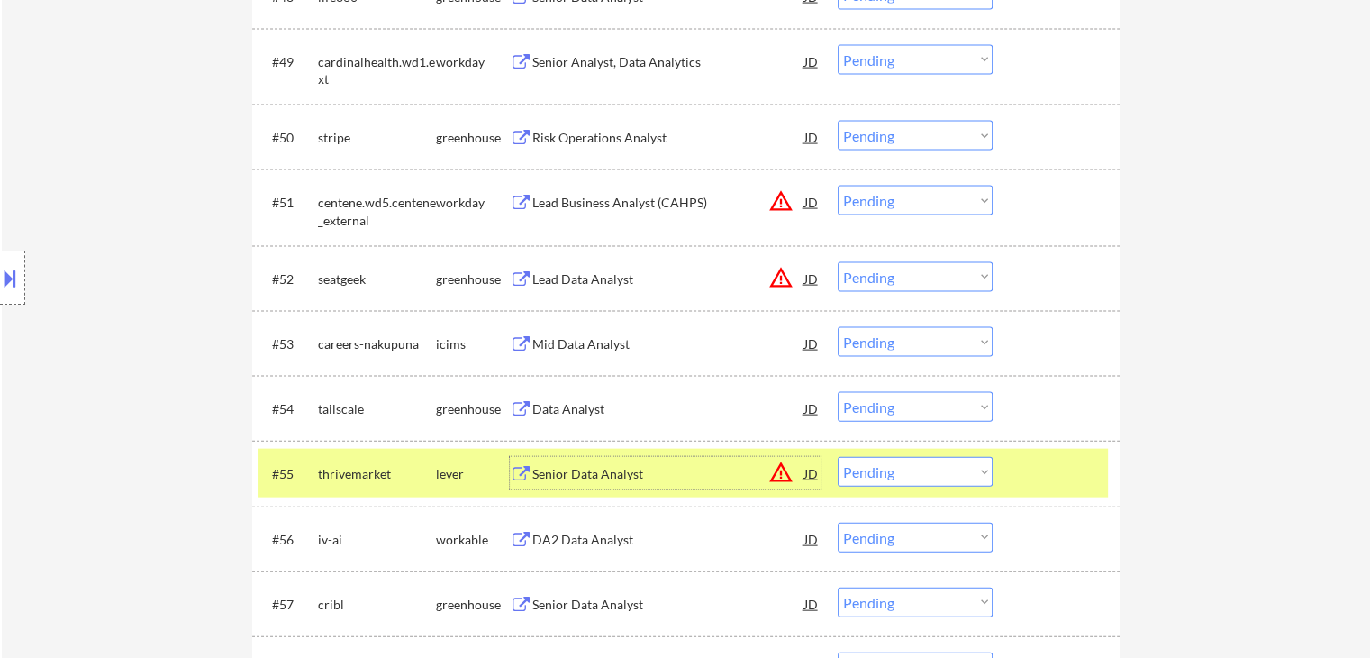
drag, startPoint x: 447, startPoint y: 480, endPoint x: 470, endPoint y: 454, distance: 35.1
click at [447, 478] on div "lever" at bounding box center [473, 474] width 74 height 18
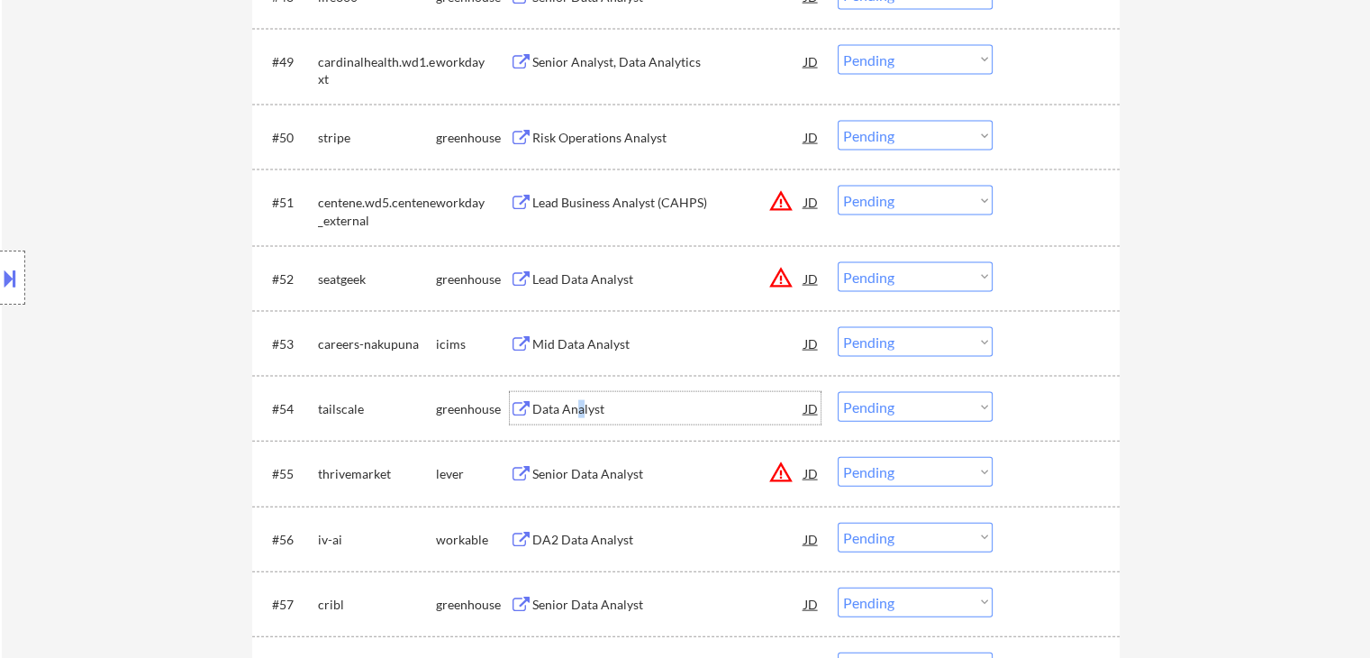
click at [584, 401] on div "Data Analyst" at bounding box center [668, 409] width 272 height 18
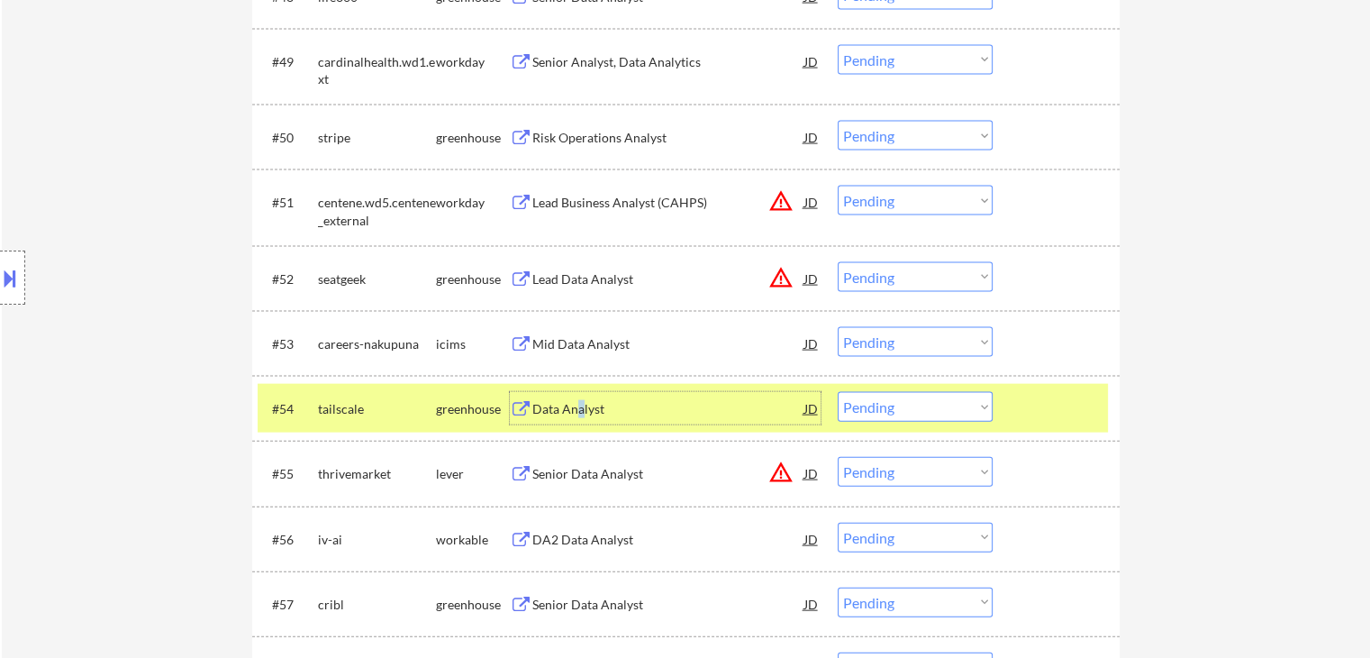
click at [884, 408] on select "Choose an option... Pending Applied Excluded (Questions) Excluded (Expired) Exc…" at bounding box center [915, 407] width 155 height 30
click at [838, 392] on select "Choose an option... Pending Applied Excluded (Questions) Excluded (Expired) Exc…" at bounding box center [915, 407] width 155 height 30
select select ""pending""
click at [465, 407] on div "lever" at bounding box center [473, 409] width 74 height 18
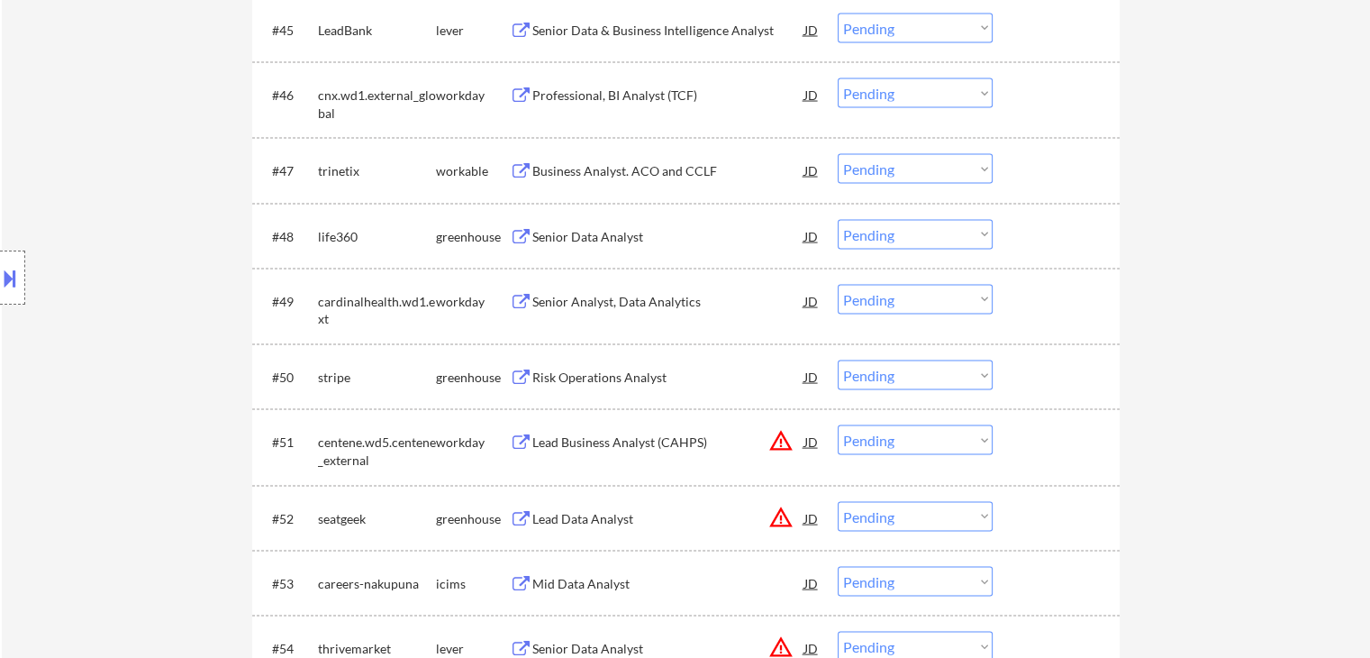
scroll to position [3603, 0]
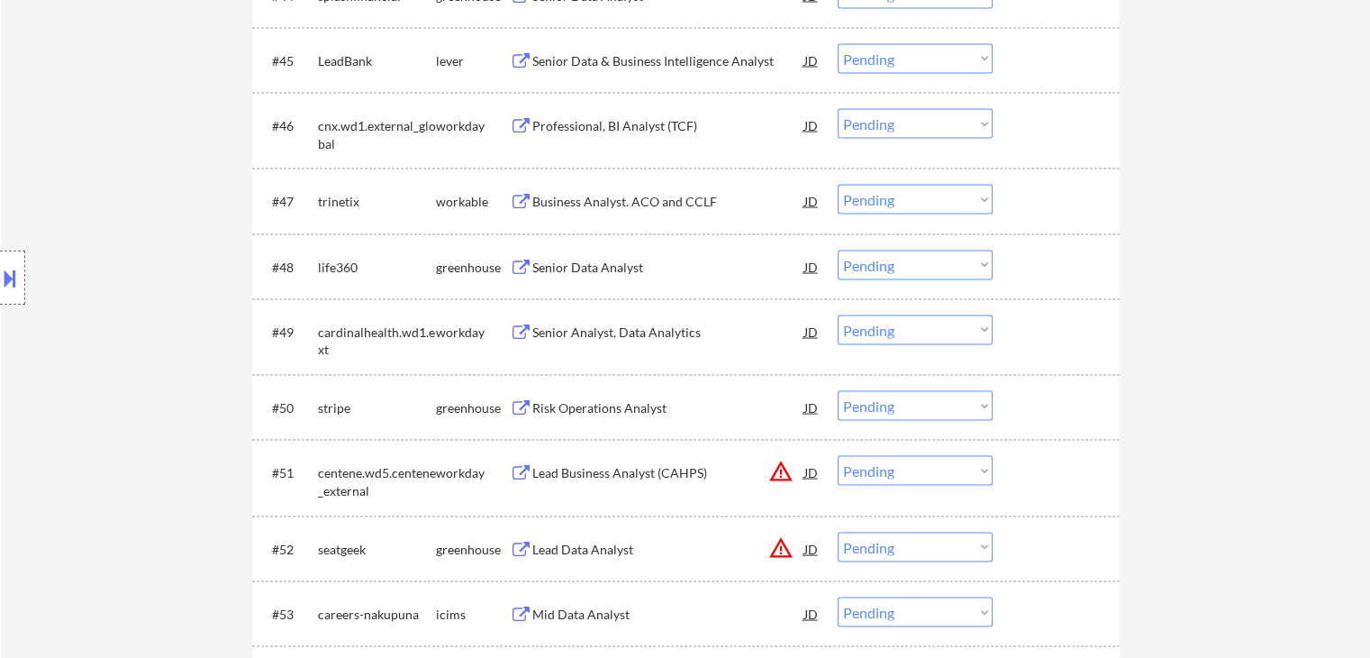
click at [628, 276] on div "Senior Data Analyst" at bounding box center [668, 266] width 272 height 32
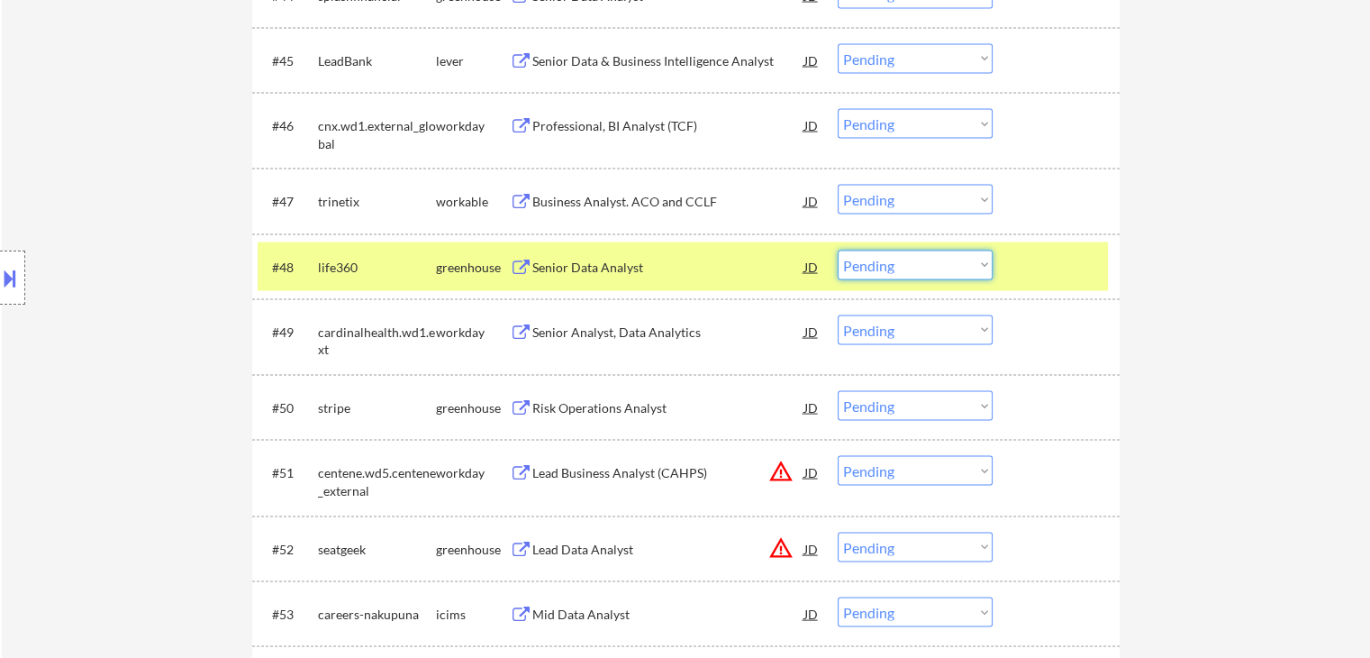
click at [889, 262] on select "Choose an option... Pending Applied Excluded (Questions) Excluded (Expired) Exc…" at bounding box center [915, 265] width 155 height 30
click at [838, 250] on select "Choose an option... Pending Applied Excluded (Questions) Excluded (Expired) Exc…" at bounding box center [915, 265] width 155 height 30
select select ""pending""
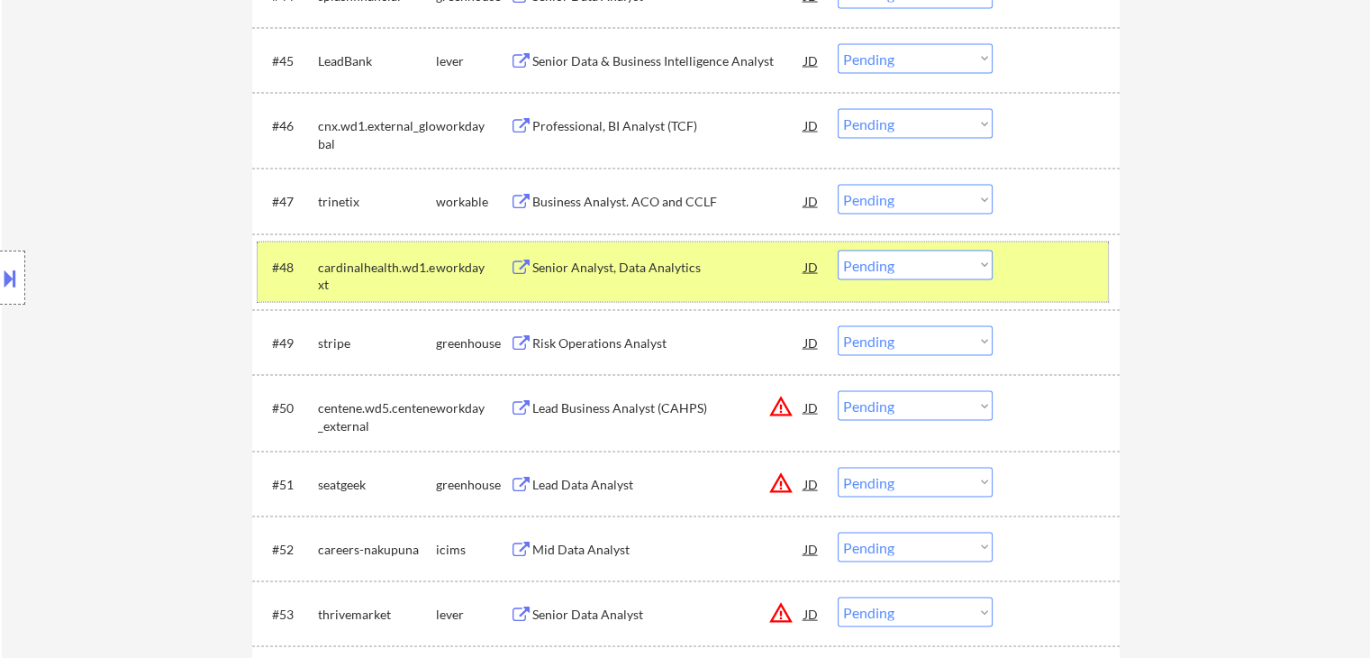
click at [443, 261] on div "workday" at bounding box center [473, 268] width 74 height 18
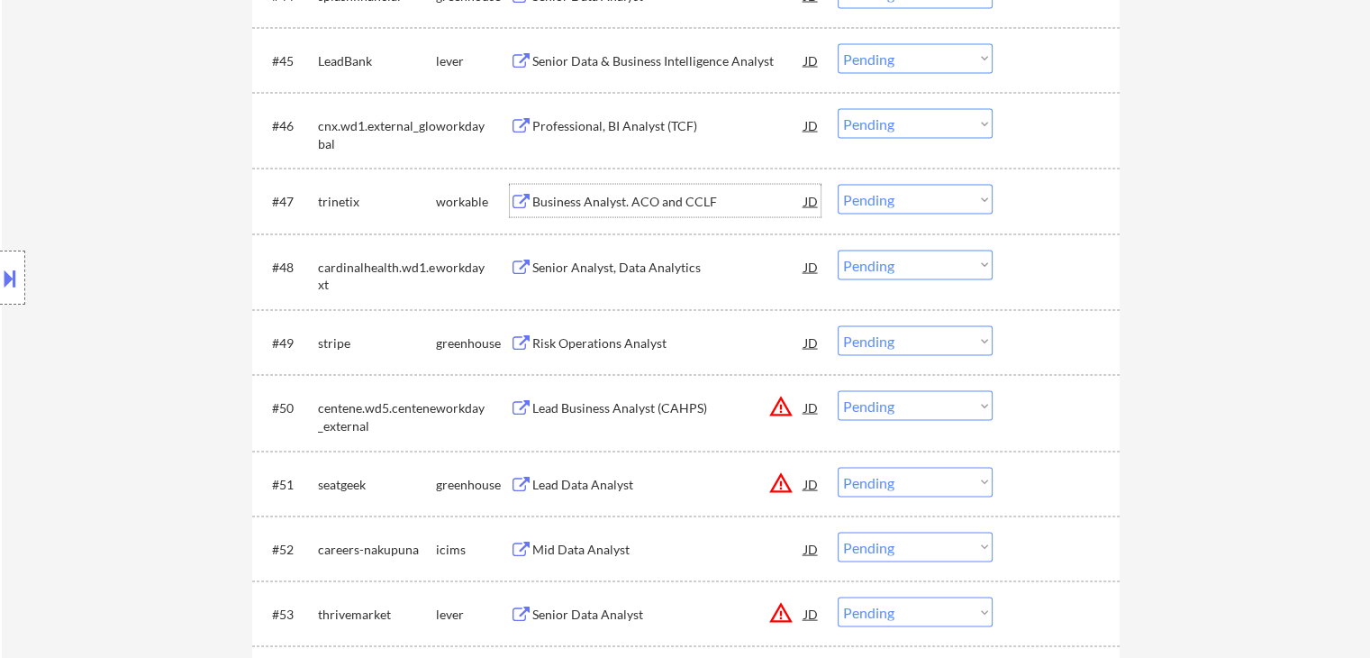
click at [610, 201] on div "Business Analyst. ACO and CCLF" at bounding box center [668, 202] width 272 height 18
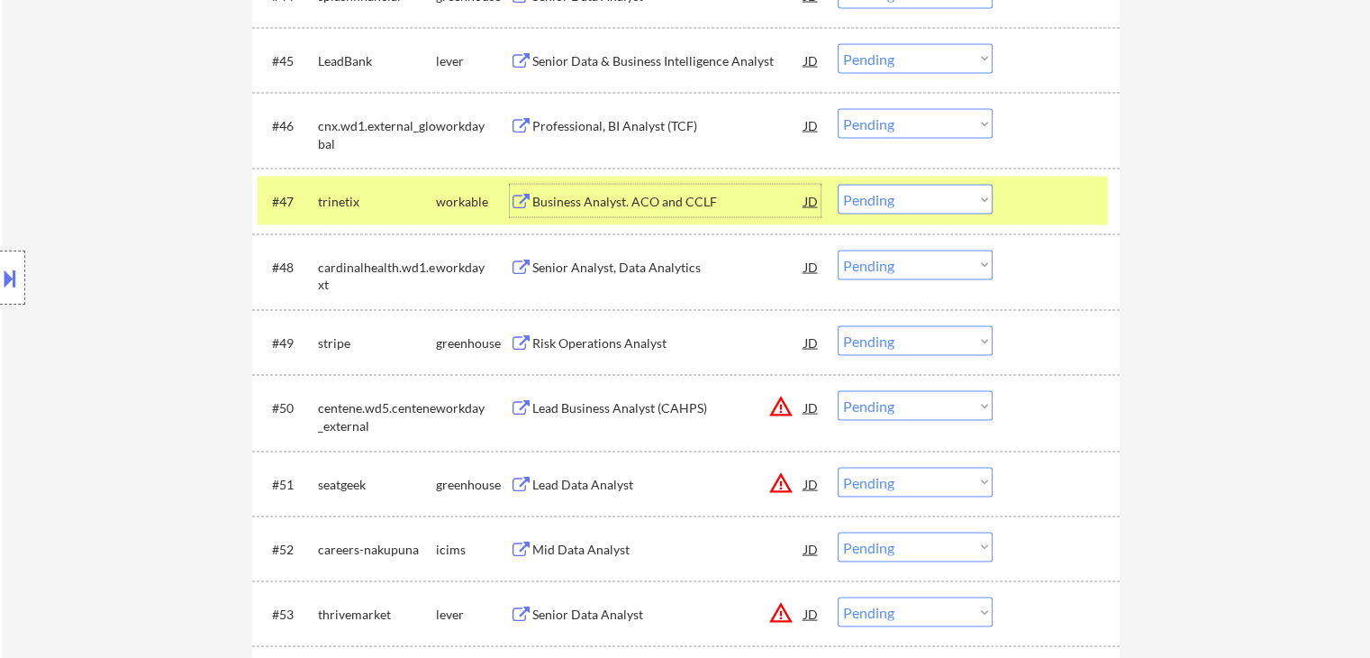
click at [914, 197] on select "Choose an option... Pending Applied Excluded (Questions) Excluded (Expired) Exc…" at bounding box center [915, 200] width 155 height 30
click at [838, 185] on select "Choose an option... Pending Applied Excluded (Questions) Excluded (Expired) Exc…" at bounding box center [915, 200] width 155 height 30
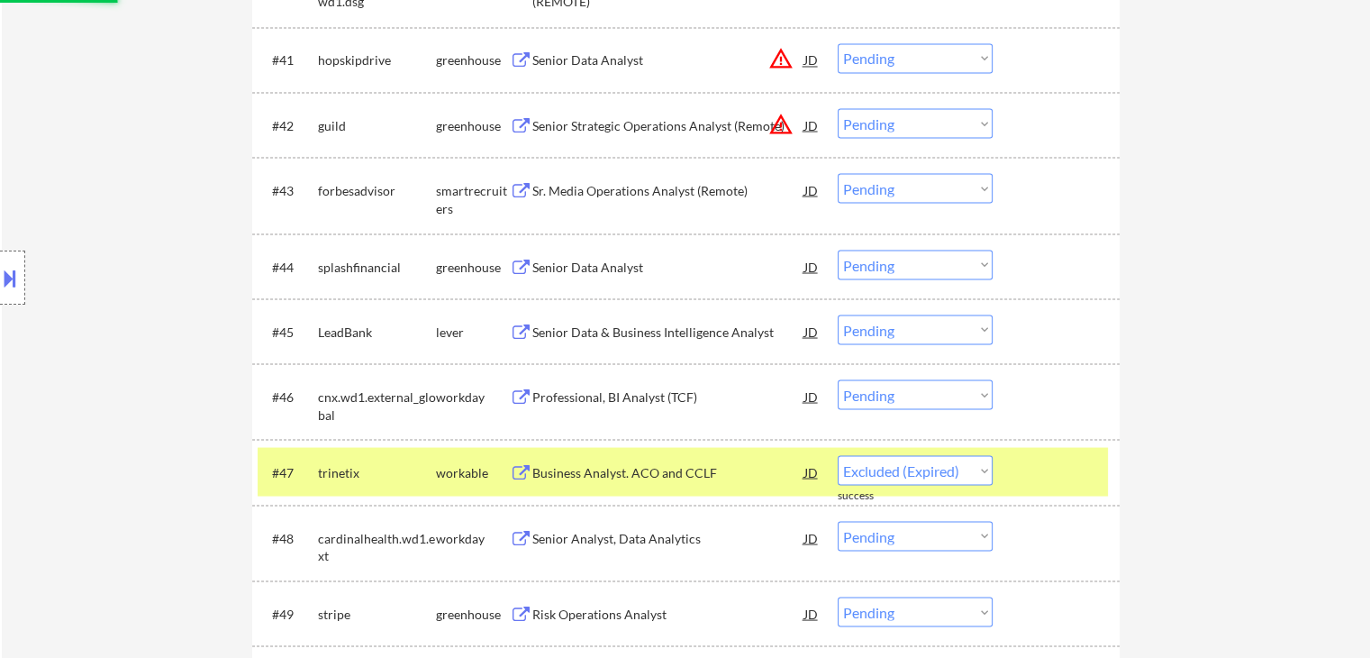
select select ""pending""
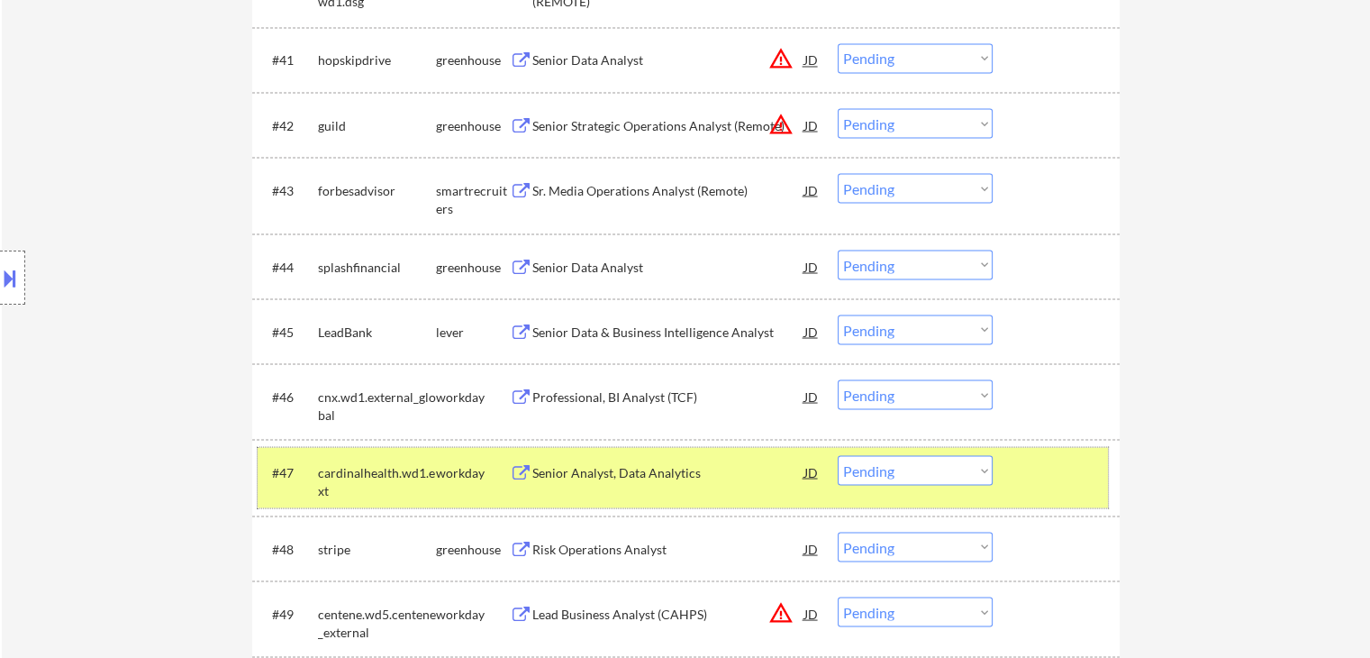
drag, startPoint x: 462, startPoint y: 474, endPoint x: 494, endPoint y: 419, distance: 63.3
click at [462, 472] on div "workday" at bounding box center [473, 472] width 74 height 18
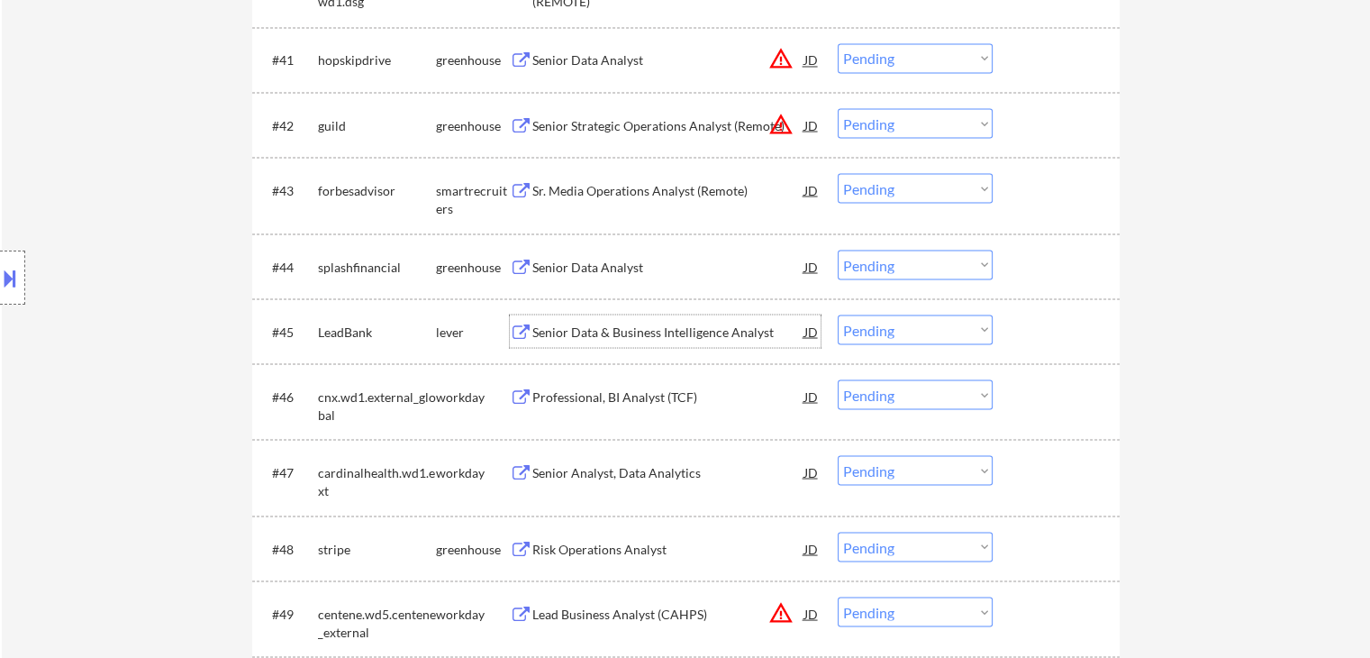
click at [595, 338] on div "Senior Data & Business Intelligence Analyst" at bounding box center [668, 331] width 272 height 18
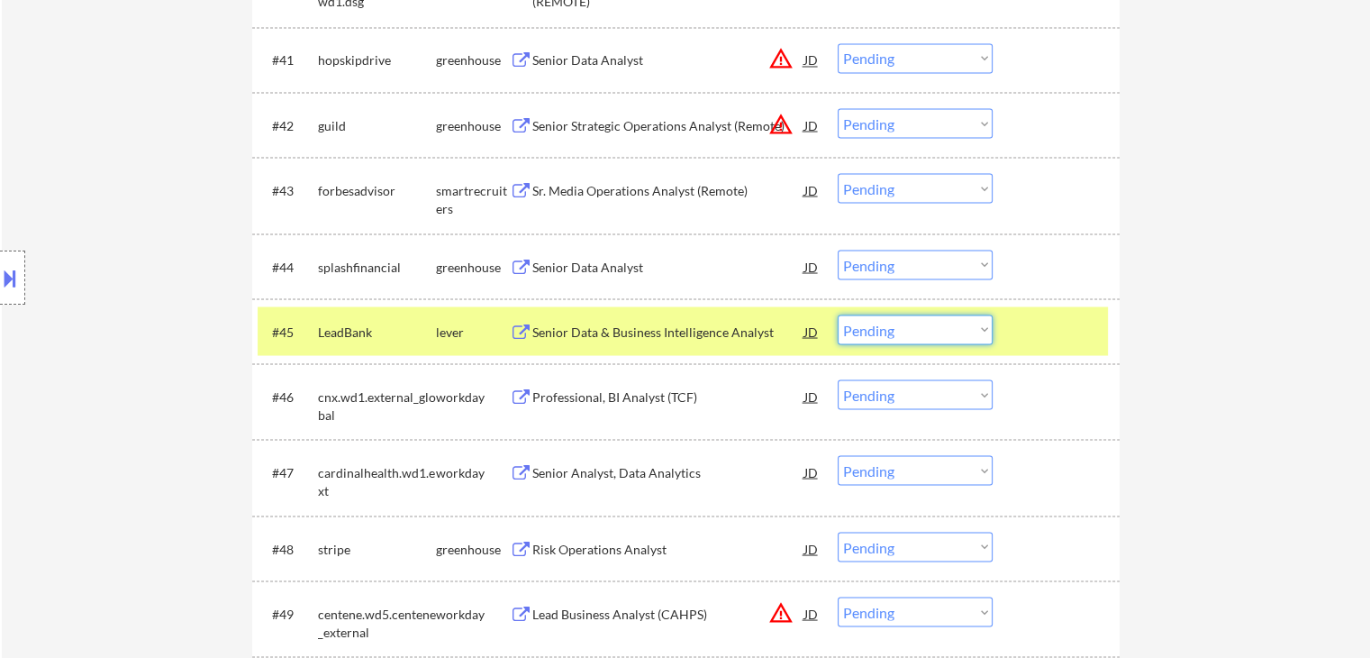
click at [865, 328] on select "Choose an option... Pending Applied Excluded (Questions) Excluded (Expired) Exc…" at bounding box center [915, 329] width 155 height 30
click at [838, 314] on select "Choose an option... Pending Applied Excluded (Questions) Excluded (Expired) Exc…" at bounding box center [915, 329] width 155 height 30
select select ""pending""
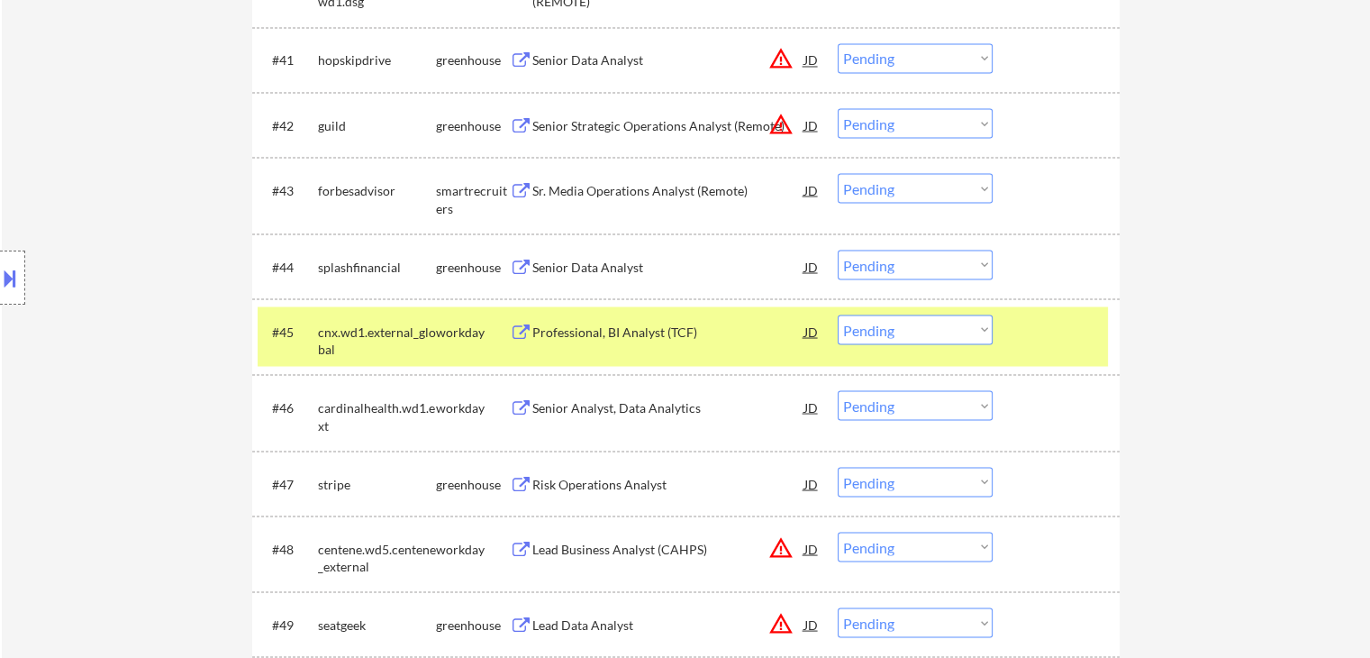
click at [458, 329] on div "workday" at bounding box center [473, 331] width 74 height 18
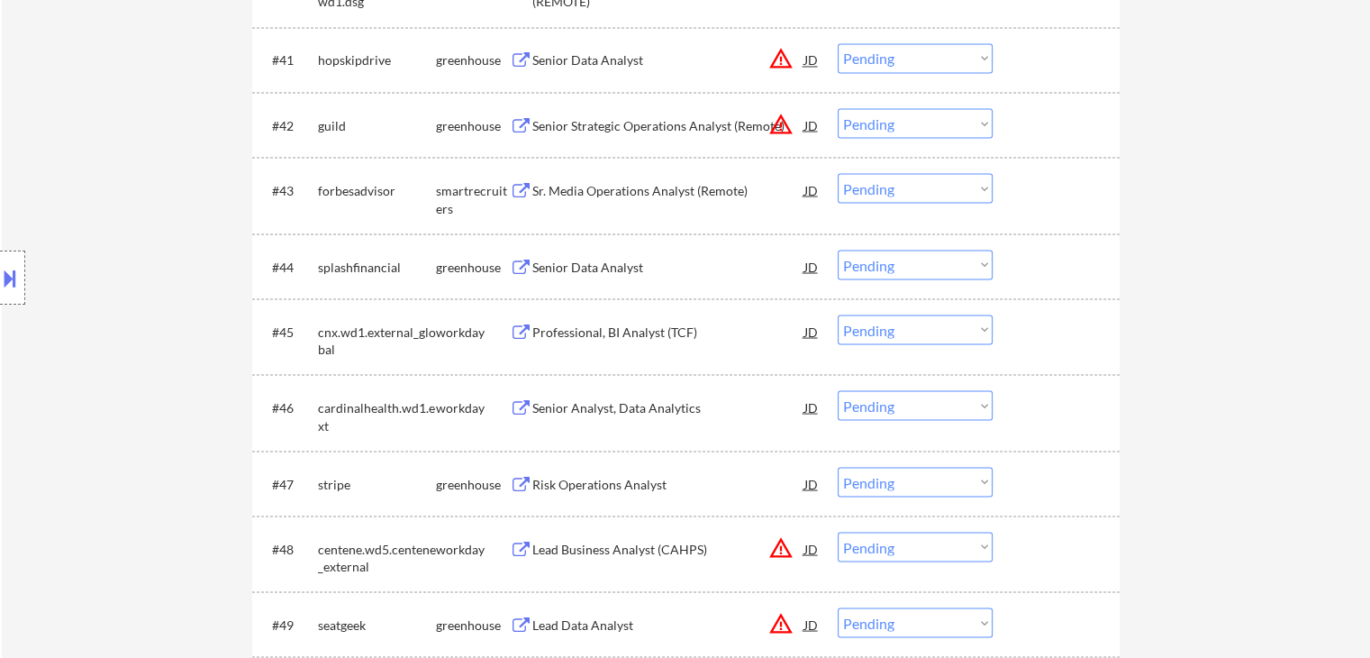
click at [553, 272] on div "Senior Data Analyst" at bounding box center [668, 267] width 272 height 18
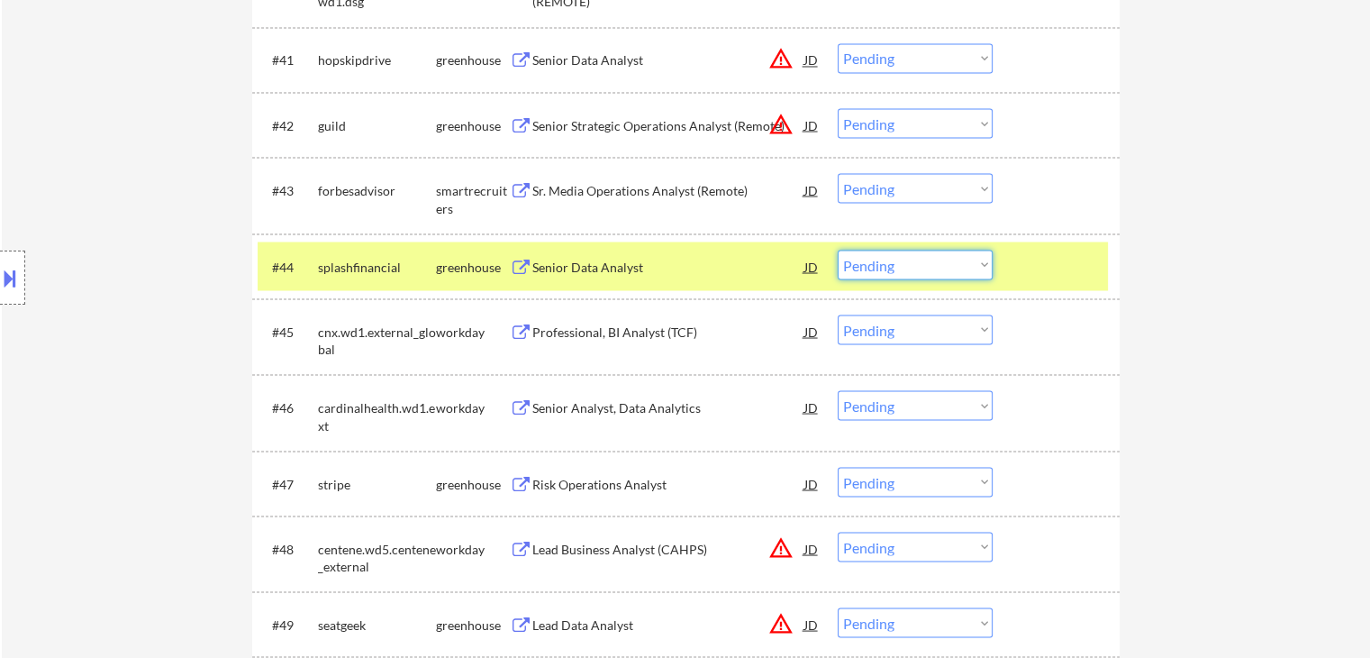
click at [883, 264] on select "Choose an option... Pending Applied Excluded (Questions) Excluded (Expired) Exc…" at bounding box center [915, 264] width 155 height 30
click at [838, 249] on select "Choose an option... Pending Applied Excluded (Questions) Excluded (Expired) Exc…" at bounding box center [915, 264] width 155 height 30
select select ""pending""
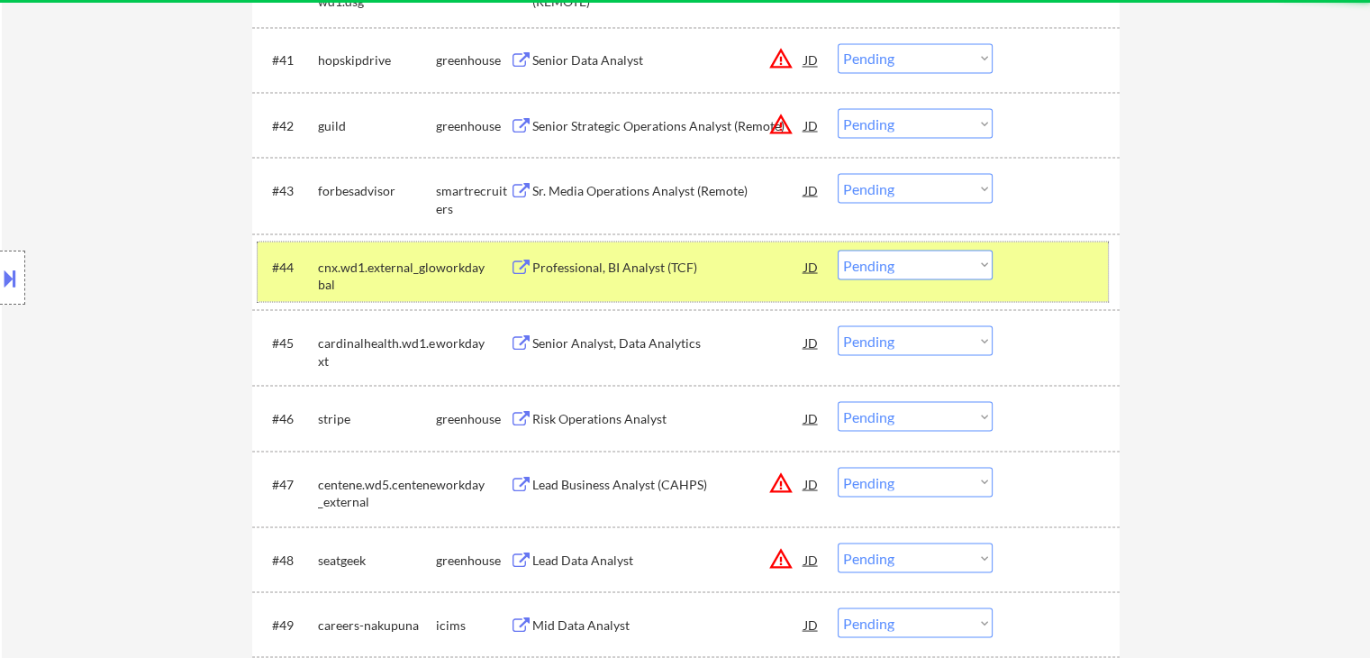
drag, startPoint x: 443, startPoint y: 266, endPoint x: 537, endPoint y: 271, distance: 93.8
click at [443, 268] on div "workday" at bounding box center [473, 267] width 74 height 18
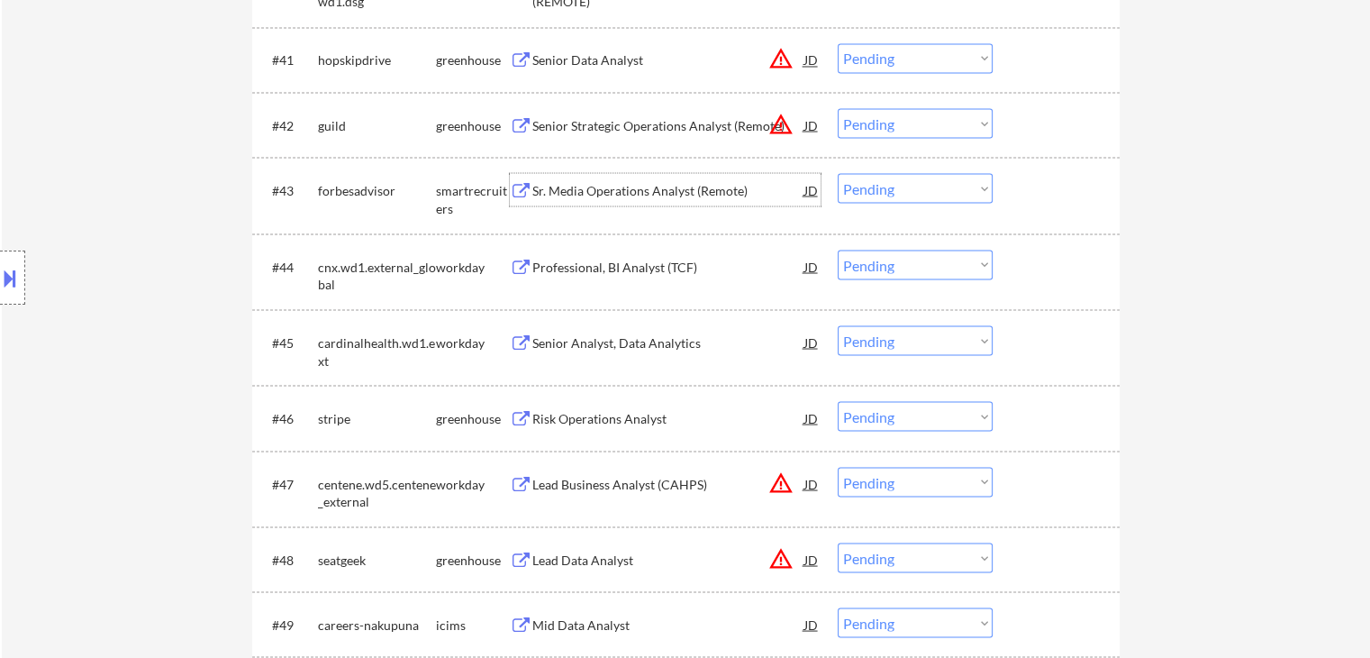
click at [620, 188] on div "Sr. Media Operations Analyst (Remote)" at bounding box center [668, 190] width 272 height 18
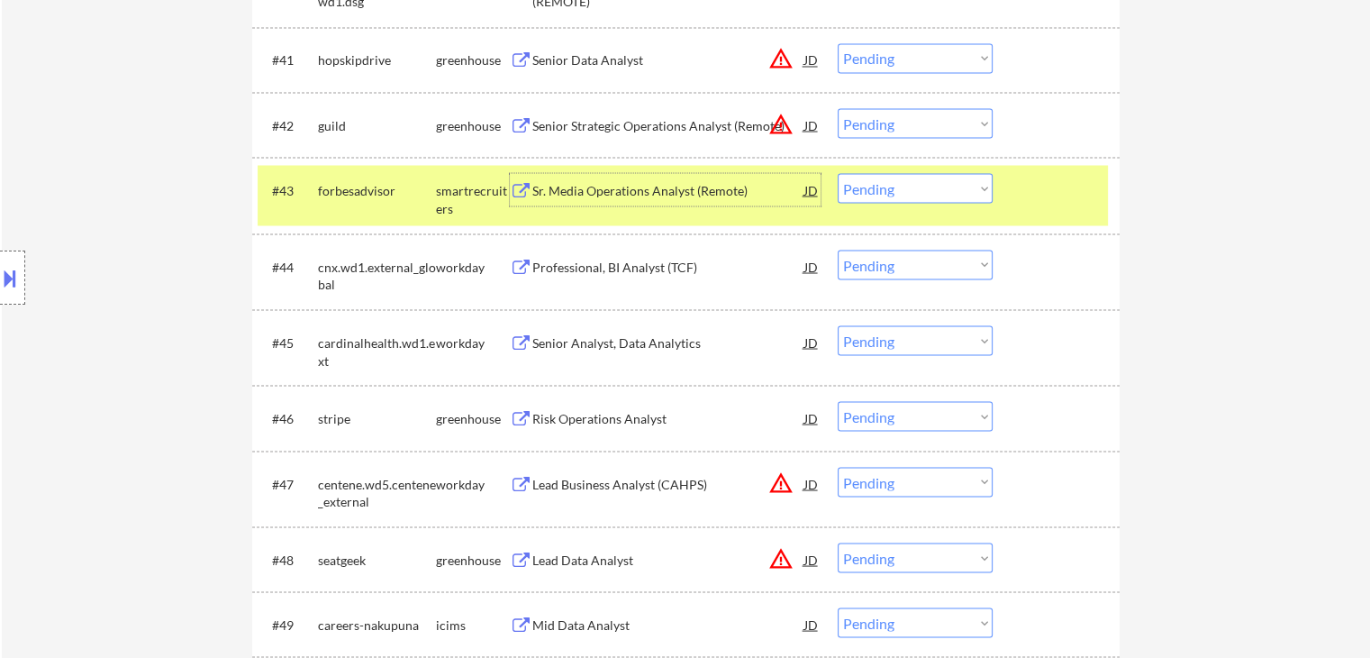
click at [861, 191] on select "Choose an option... Pending Applied Excluded (Questions) Excluded (Expired) Exc…" at bounding box center [915, 188] width 155 height 30
click at [838, 173] on select "Choose an option... Pending Applied Excluded (Questions) Excluded (Expired) Exc…" at bounding box center [915, 188] width 155 height 30
select select ""pending""
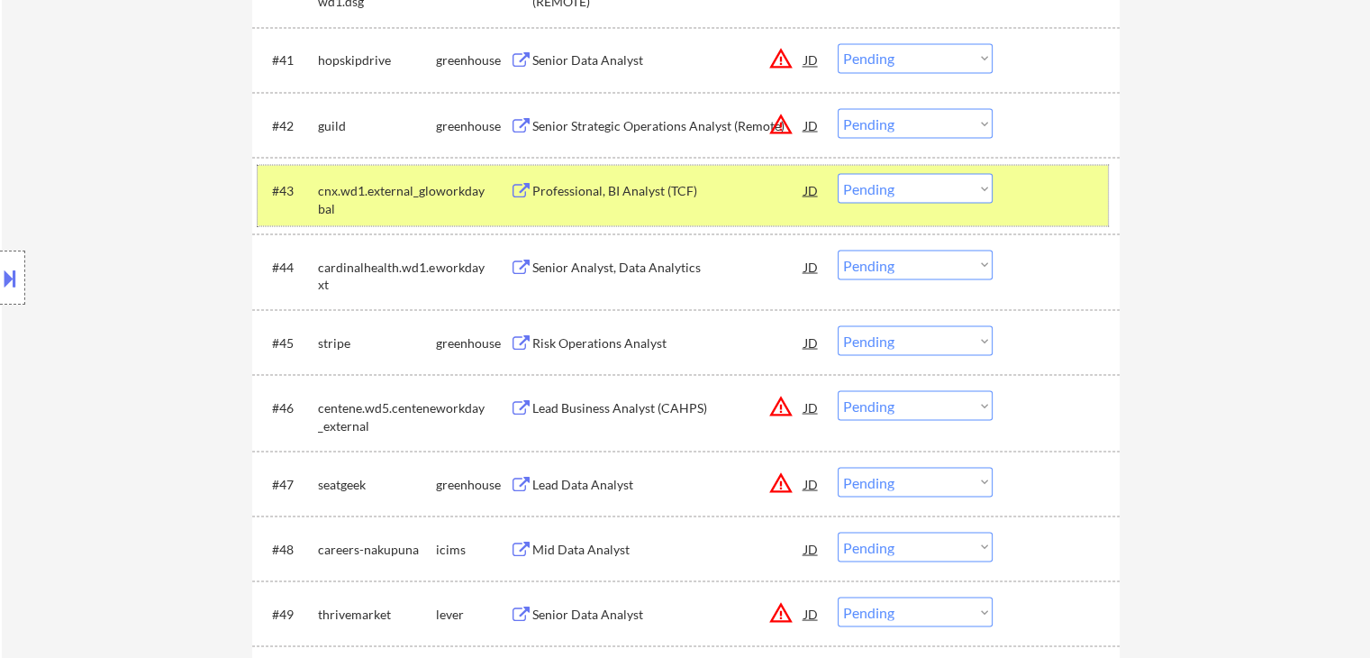
click at [471, 191] on div "workday" at bounding box center [473, 190] width 74 height 18
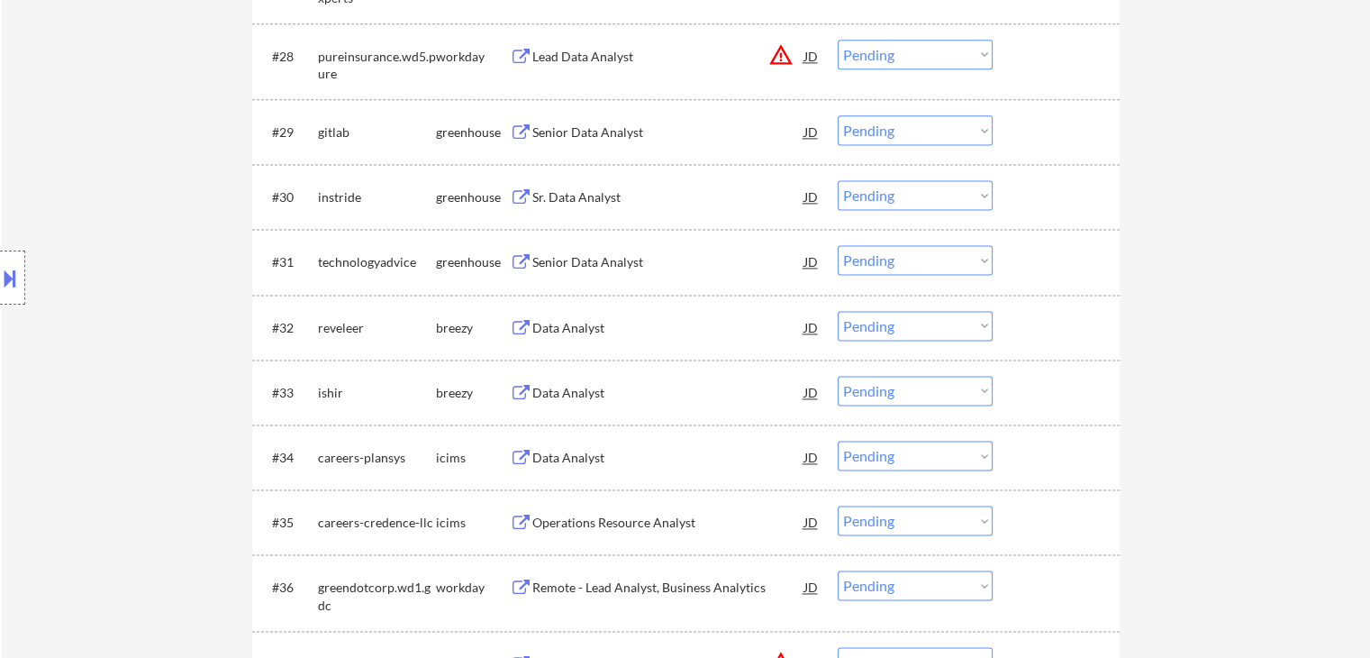
scroll to position [2342, 0]
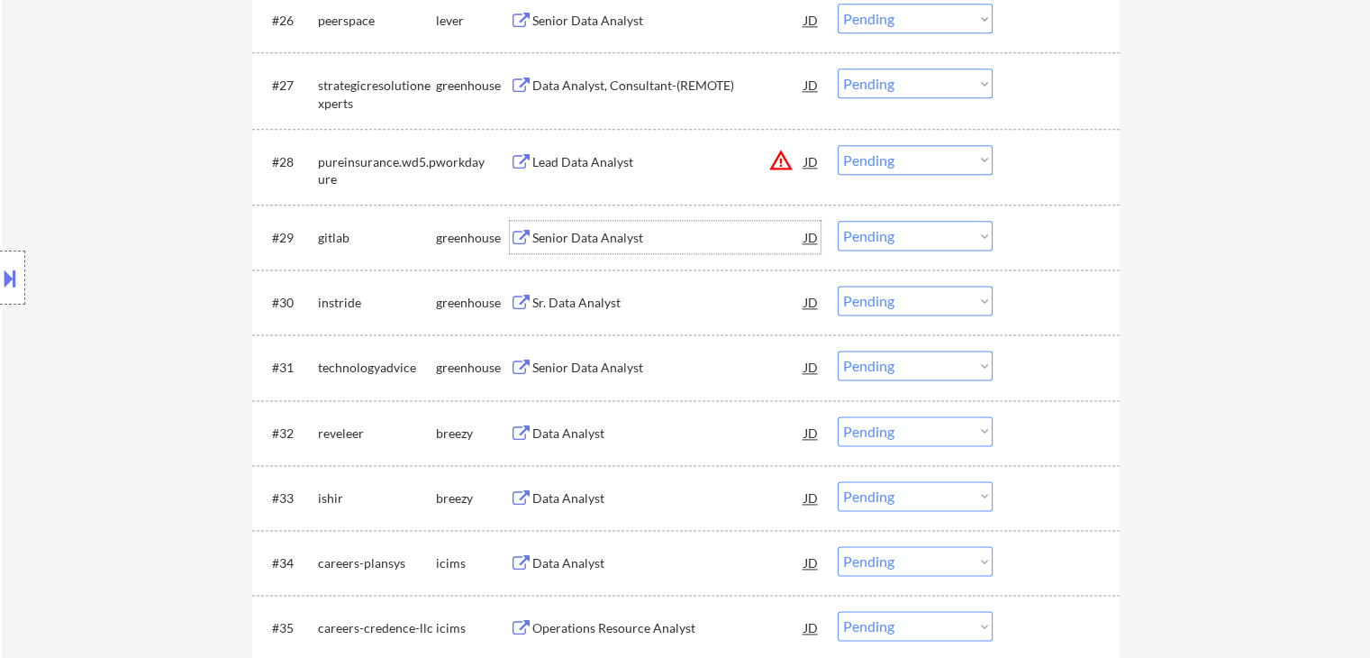
click at [574, 231] on div "Senior Data Analyst" at bounding box center [668, 238] width 272 height 18
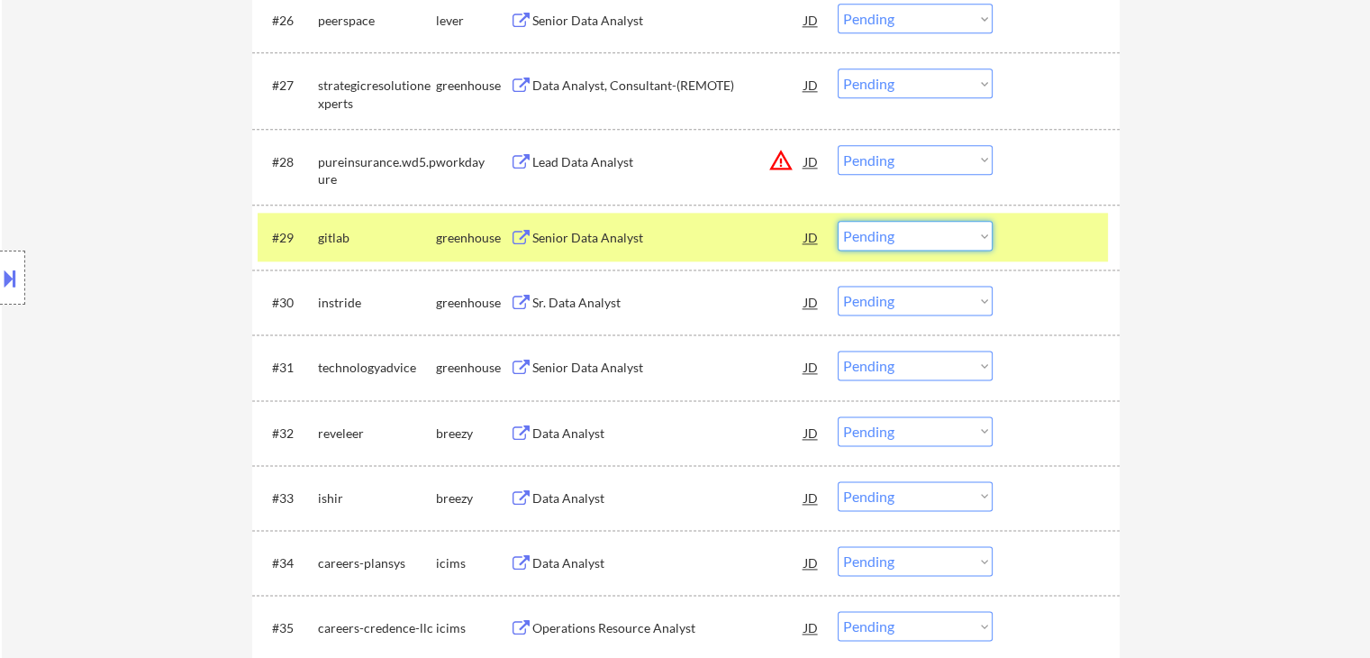
click at [888, 239] on select "Choose an option... Pending Applied Excluded (Questions) Excluded (Expired) Exc…" at bounding box center [915, 236] width 155 height 30
click at [838, 221] on select "Choose an option... Pending Applied Excluded (Questions) Excluded (Expired) Exc…" at bounding box center [915, 236] width 155 height 30
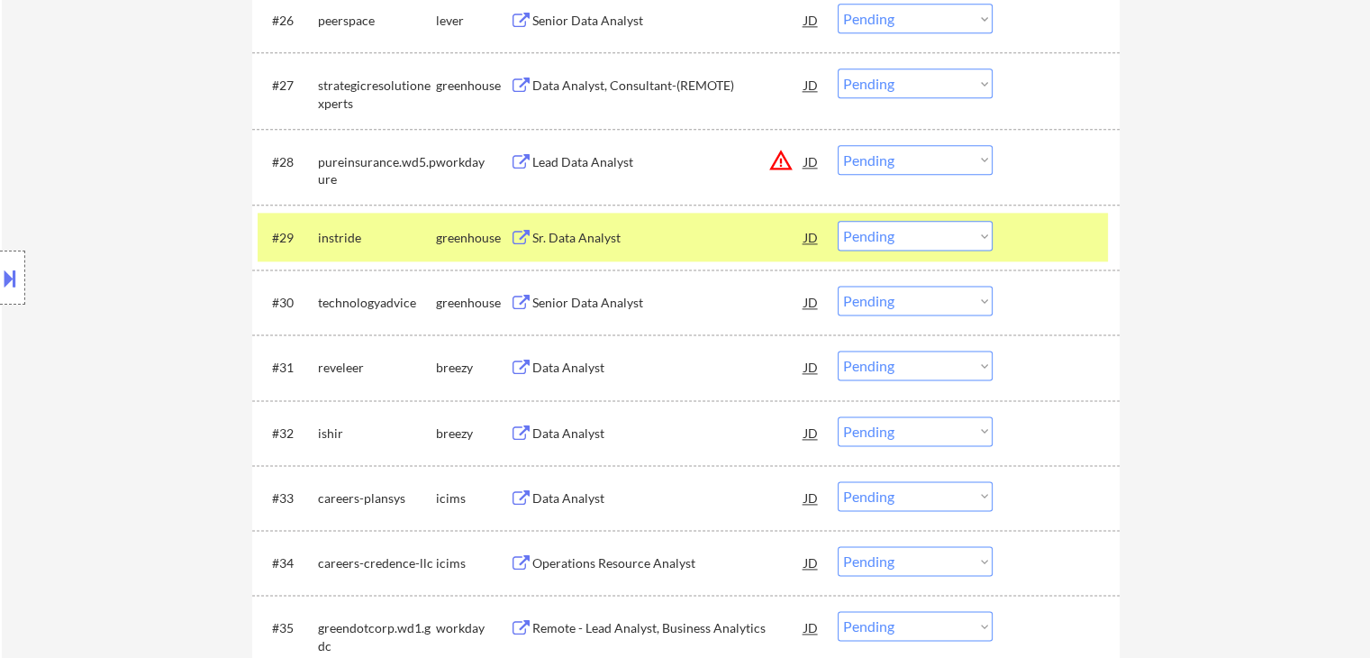
click at [594, 244] on div "Sr. Data Analyst" at bounding box center [668, 238] width 272 height 18
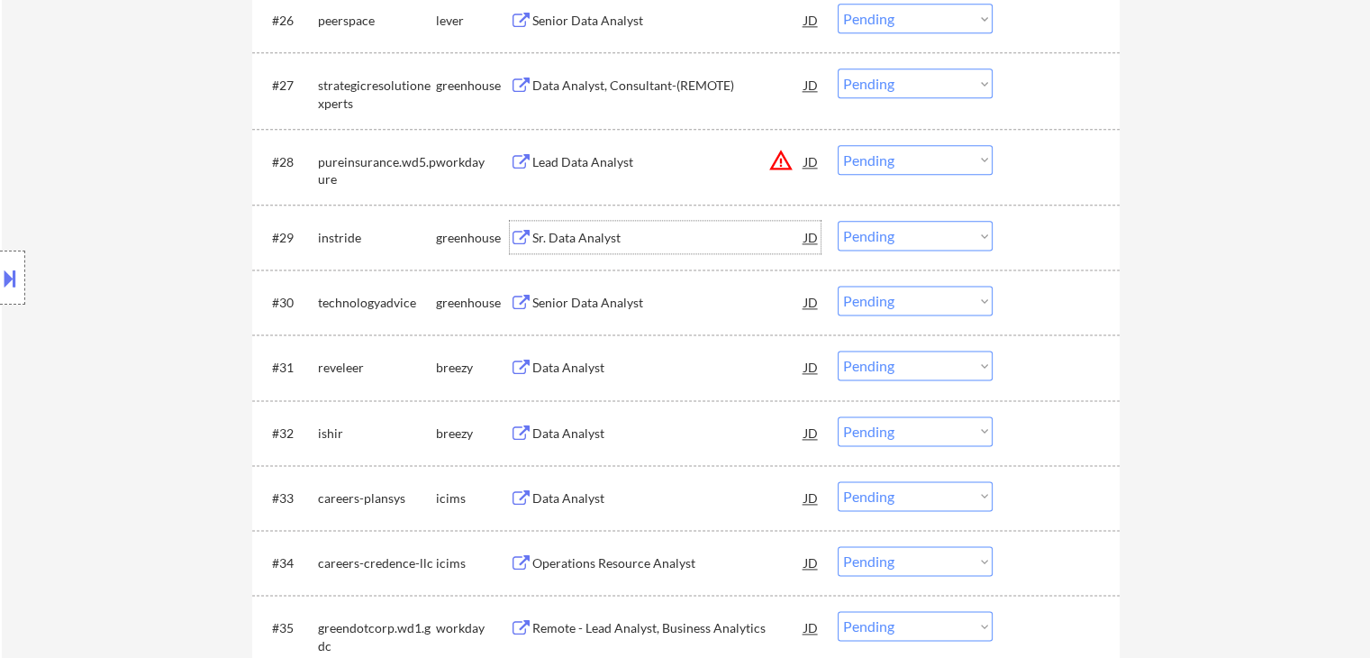
click at [891, 237] on select "Choose an option... Pending Applied Excluded (Questions) Excluded (Expired) Exc…" at bounding box center [915, 236] width 155 height 30
click at [838, 221] on select "Choose an option... Pending Applied Excluded (Questions) Excluded (Expired) Exc…" at bounding box center [915, 236] width 155 height 30
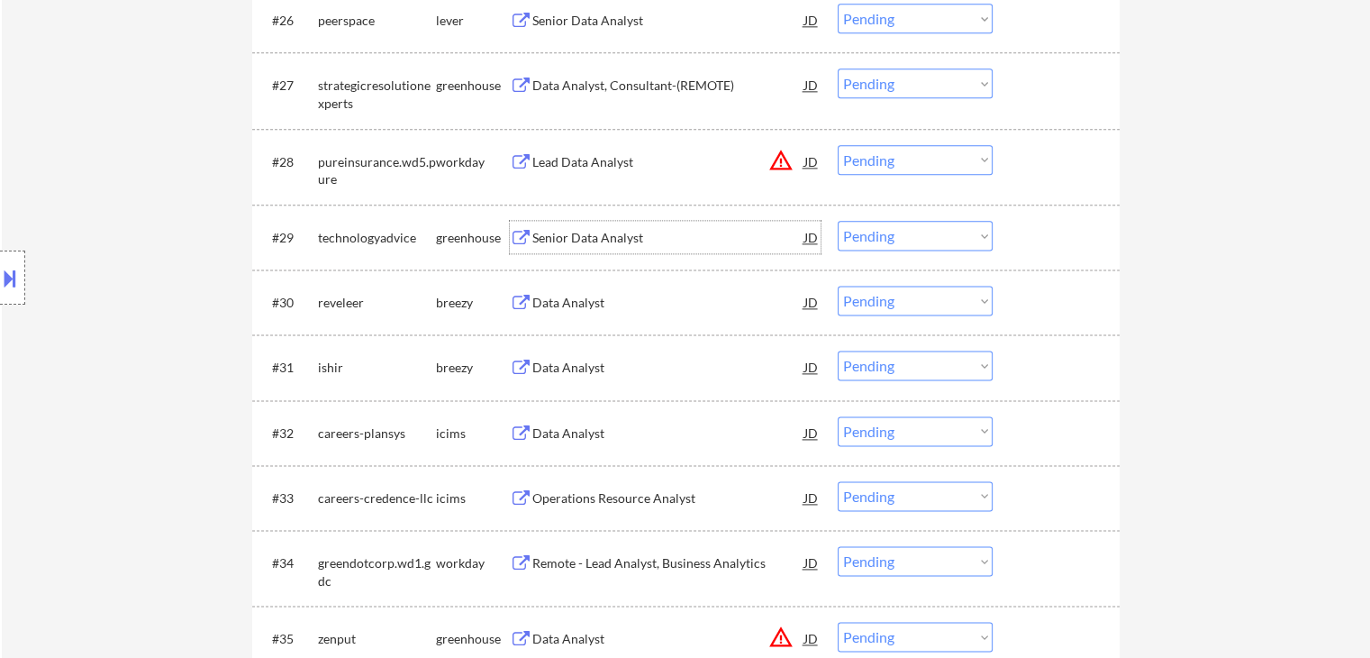
click at [625, 234] on div "Senior Data Analyst" at bounding box center [668, 238] width 272 height 18
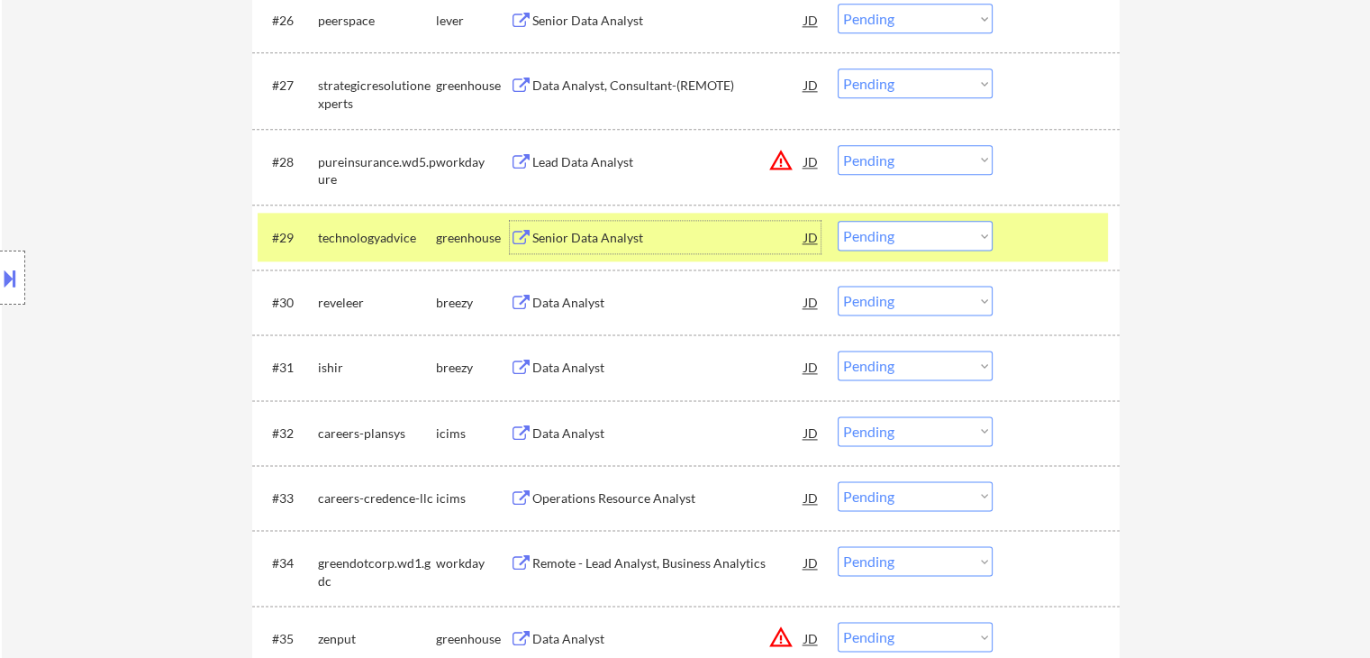
drag, startPoint x: 933, startPoint y: 235, endPoint x: 942, endPoint y: 249, distance: 17.0
click at [934, 236] on select "Choose an option... Pending Applied Excluded (Questions) Excluded (Expired) Exc…" at bounding box center [915, 236] width 155 height 30
click at [838, 221] on select "Choose an option... Pending Applied Excluded (Questions) Excluded (Expired) Exc…" at bounding box center [915, 236] width 155 height 30
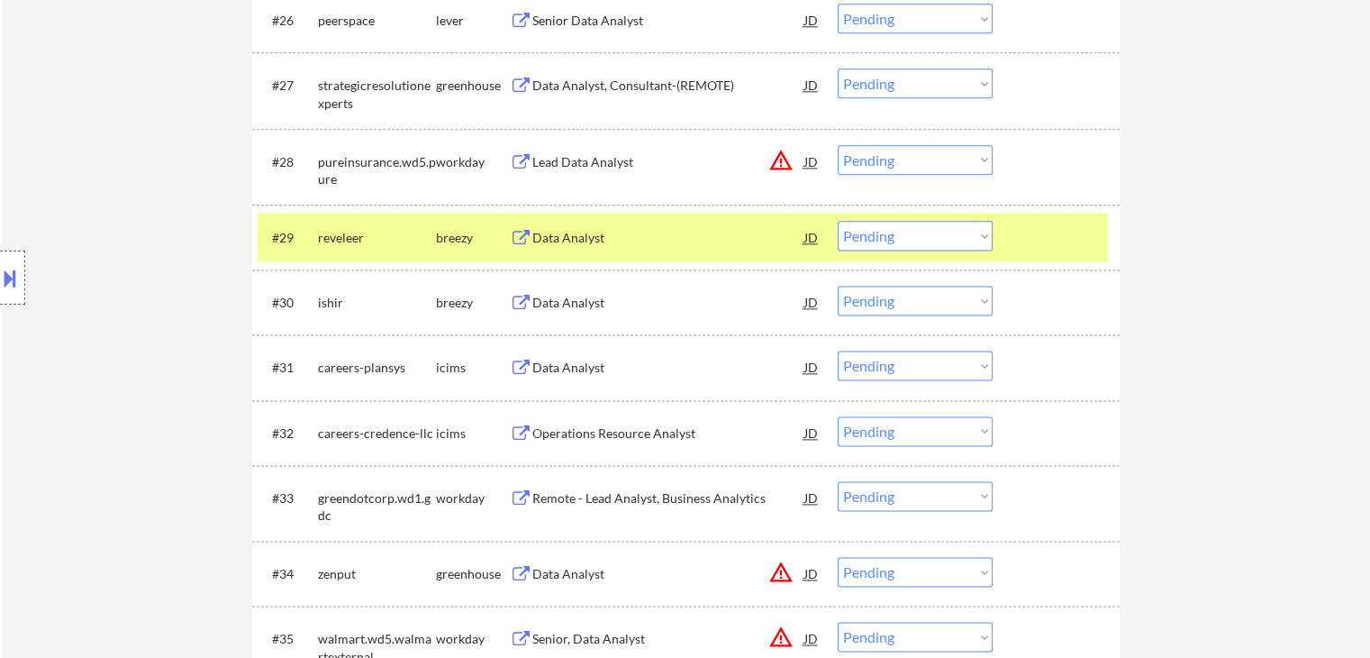
click at [576, 238] on div "Data Analyst" at bounding box center [668, 238] width 272 height 18
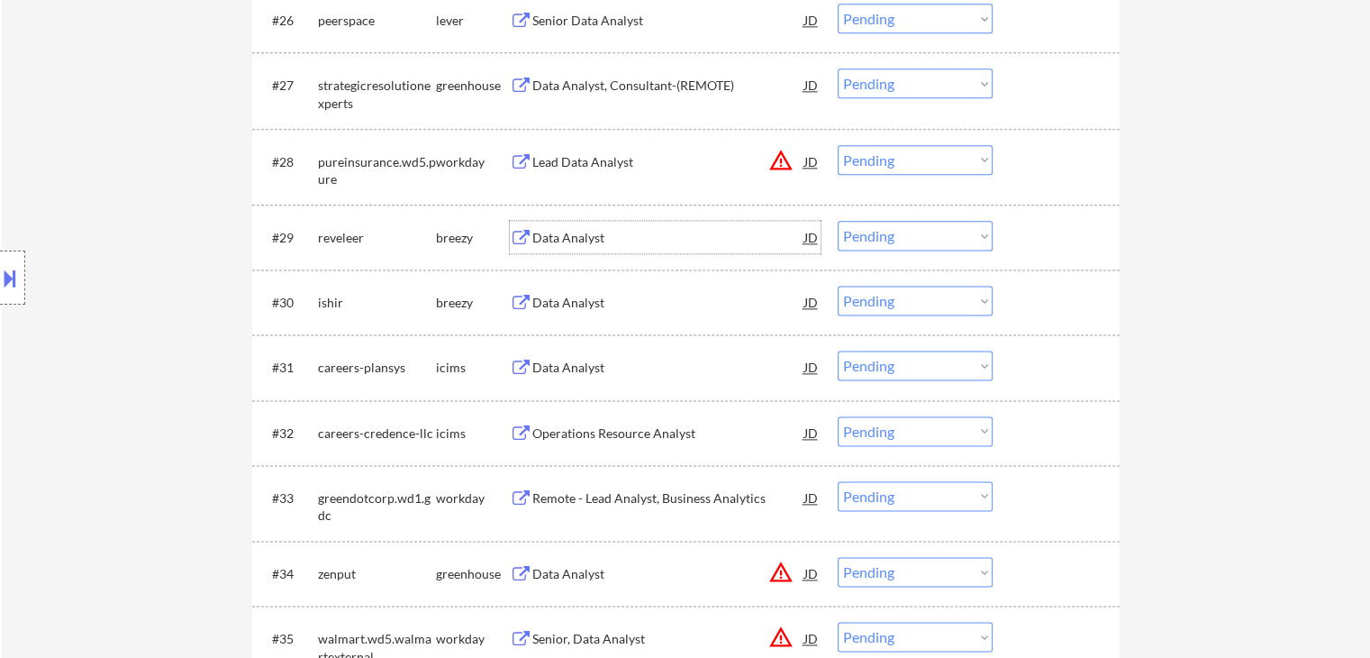
click at [865, 231] on select "Choose an option... Pending Applied Excluded (Questions) Excluded (Expired) Exc…" at bounding box center [915, 236] width 155 height 30
click at [838, 221] on select "Choose an option... Pending Applied Excluded (Questions) Excluded (Expired) Exc…" at bounding box center [915, 236] width 155 height 30
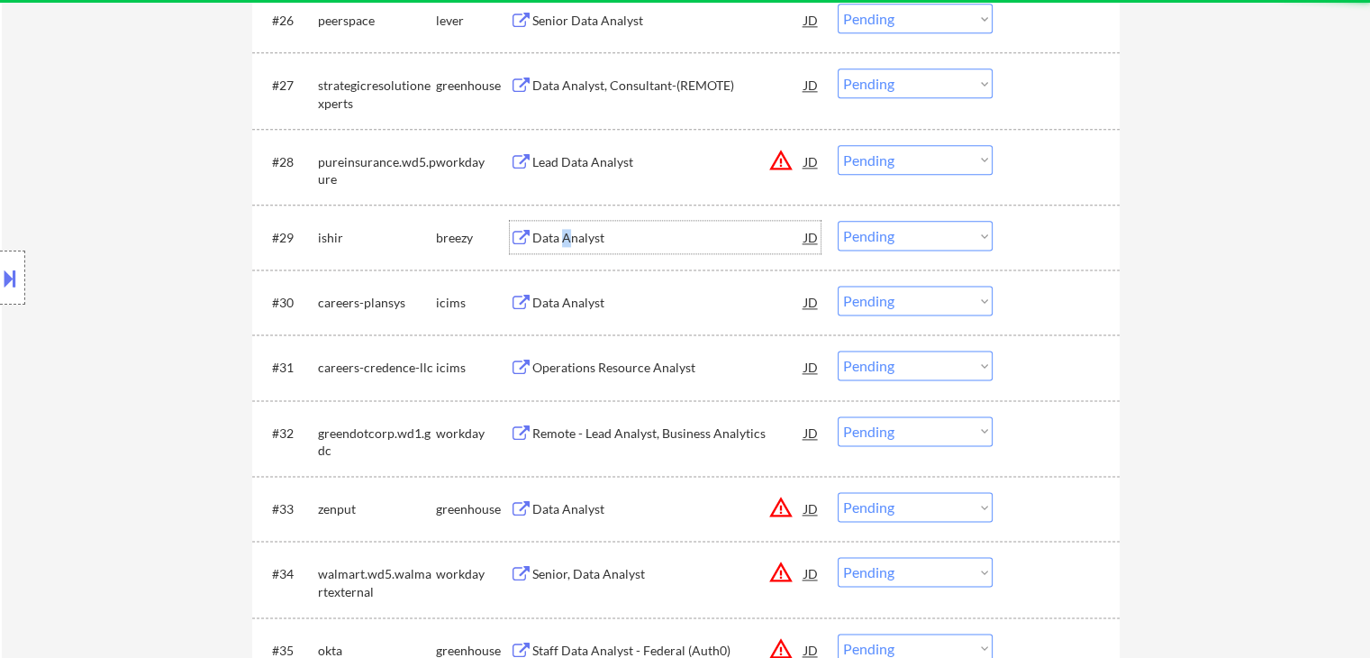
click at [567, 240] on div "Data Analyst" at bounding box center [668, 238] width 272 height 18
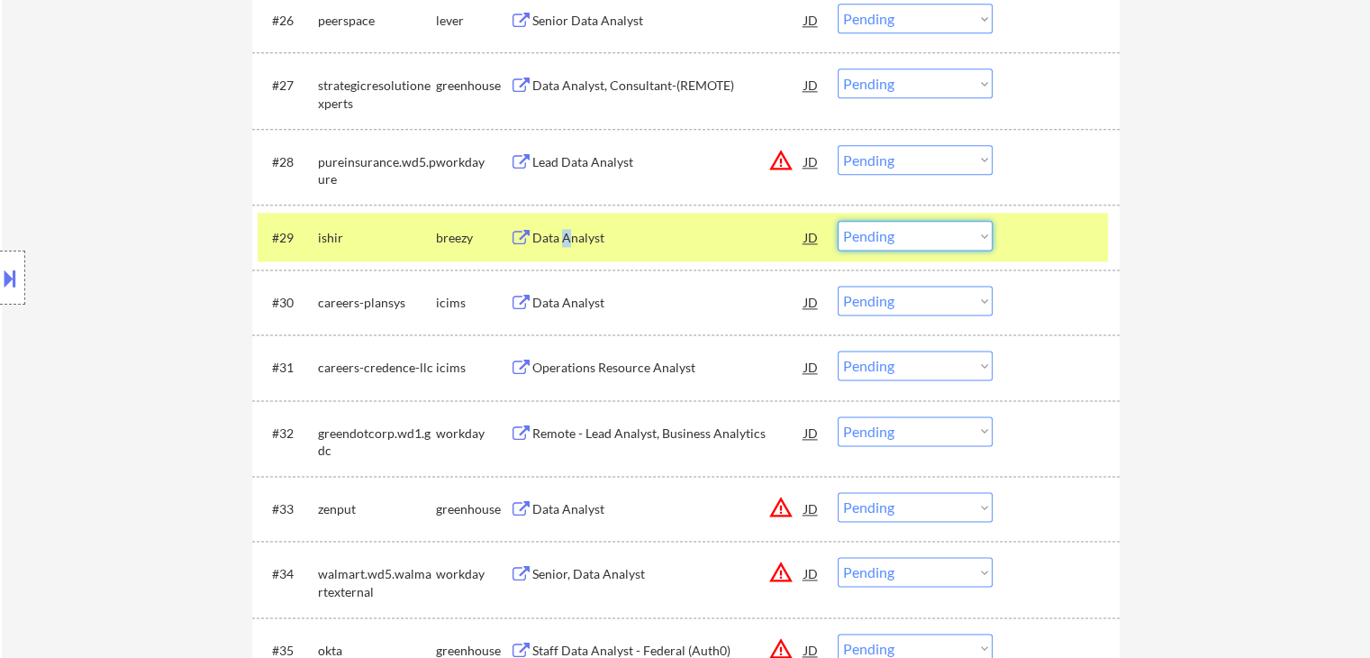
drag, startPoint x: 898, startPoint y: 238, endPoint x: 912, endPoint y: 249, distance: 17.9
click at [903, 242] on select "Choose an option... Pending Applied Excluded (Questions) Excluded (Expired) Exc…" at bounding box center [915, 236] width 155 height 30
click at [838, 221] on select "Choose an option... Pending Applied Excluded (Questions) Excluded (Expired) Exc…" at bounding box center [915, 236] width 155 height 30
select select ""pending""
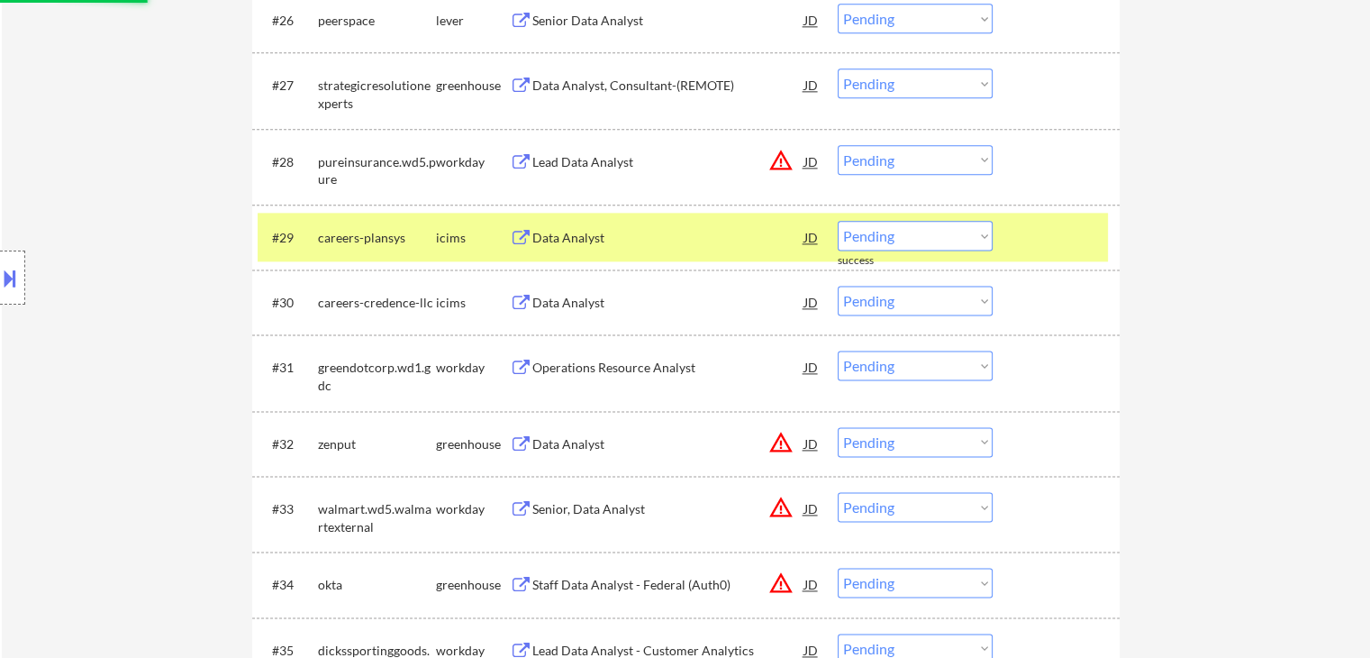
drag, startPoint x: 459, startPoint y: 236, endPoint x: 527, endPoint y: 263, distance: 72.8
click at [461, 237] on div "icims" at bounding box center [473, 238] width 74 height 18
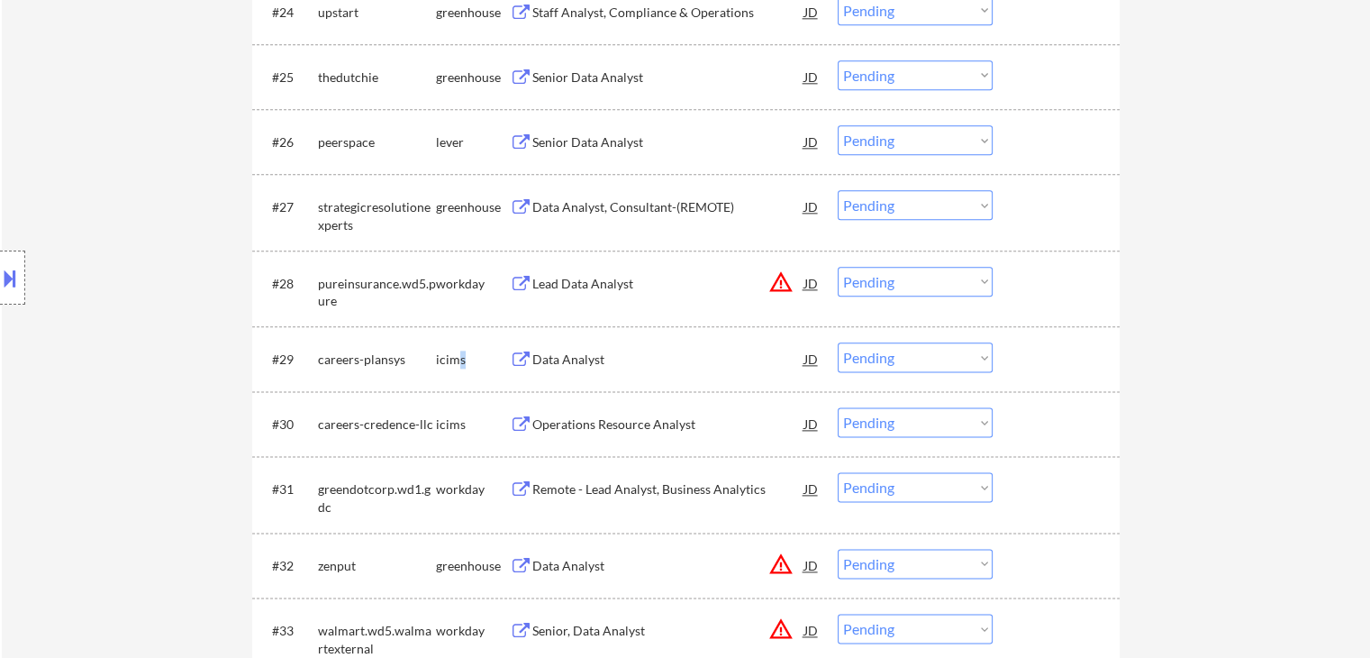
scroll to position [1982, 0]
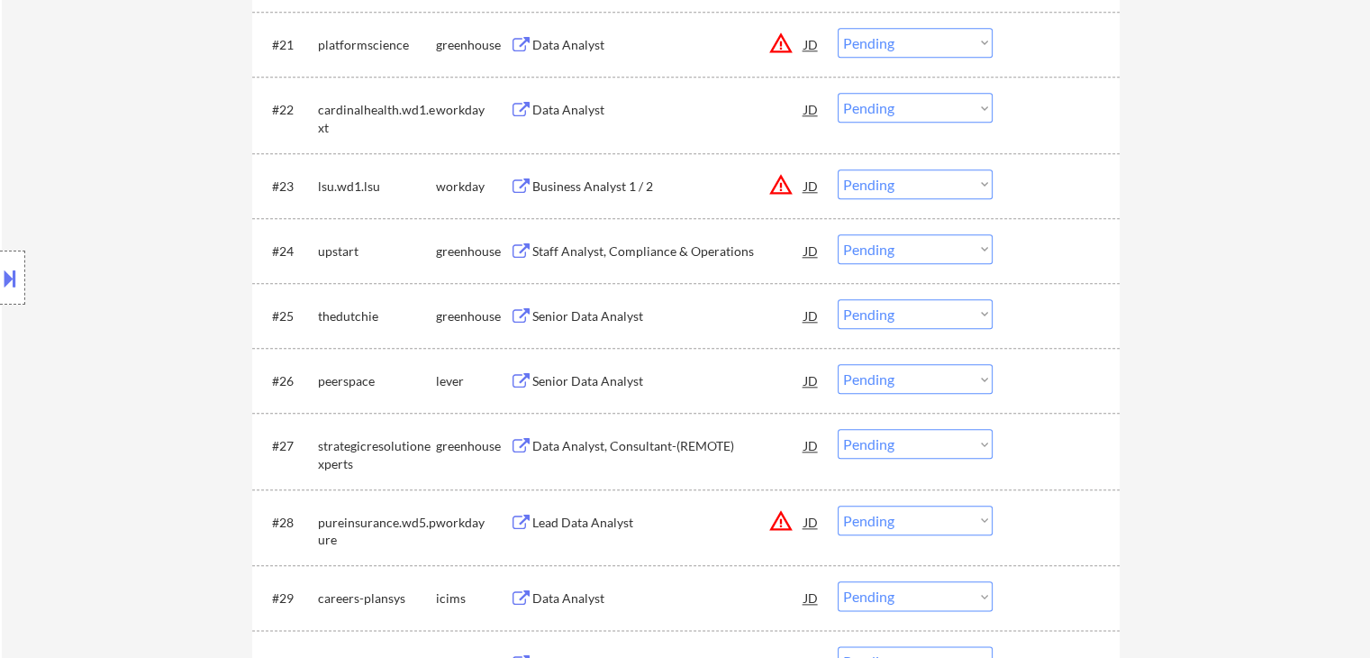
click at [562, 378] on div "Senior Data Analyst" at bounding box center [668, 381] width 272 height 18
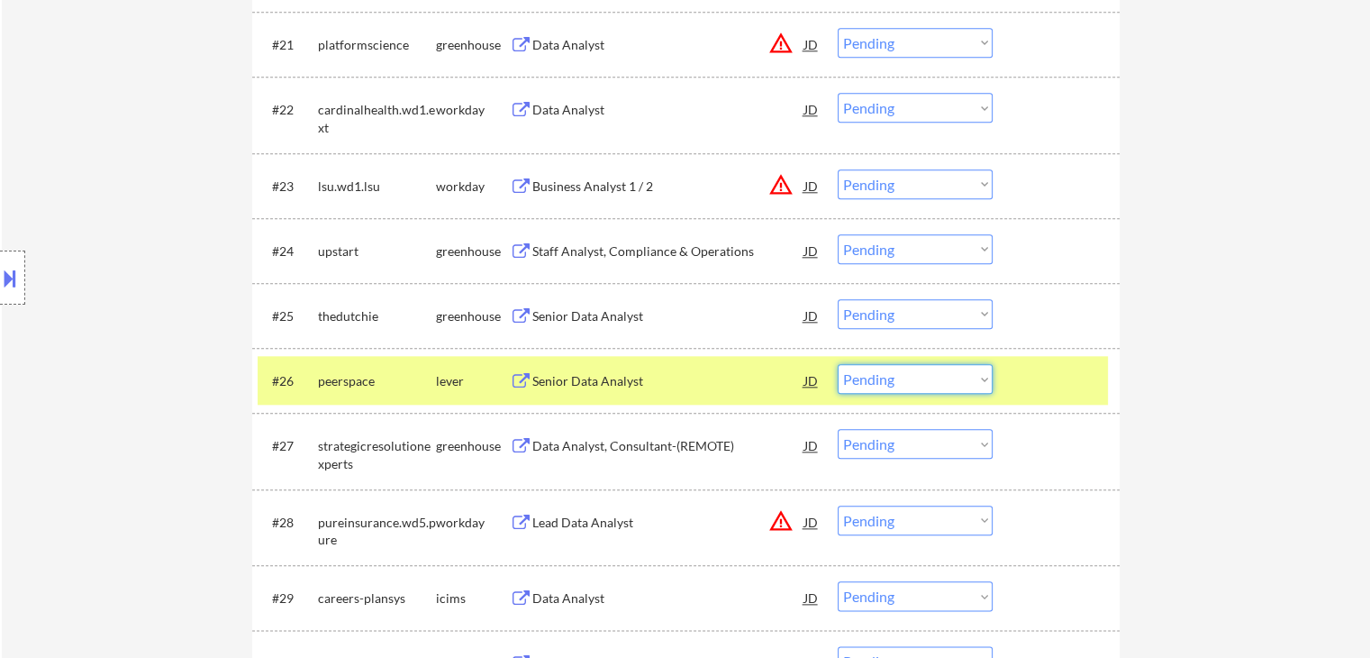
click at [914, 377] on select "Choose an option... Pending Applied Excluded (Questions) Excluded (Expired) Exc…" at bounding box center [915, 379] width 155 height 30
click at [838, 364] on select "Choose an option... Pending Applied Excluded (Questions) Excluded (Expired) Exc…" at bounding box center [915, 379] width 155 height 30
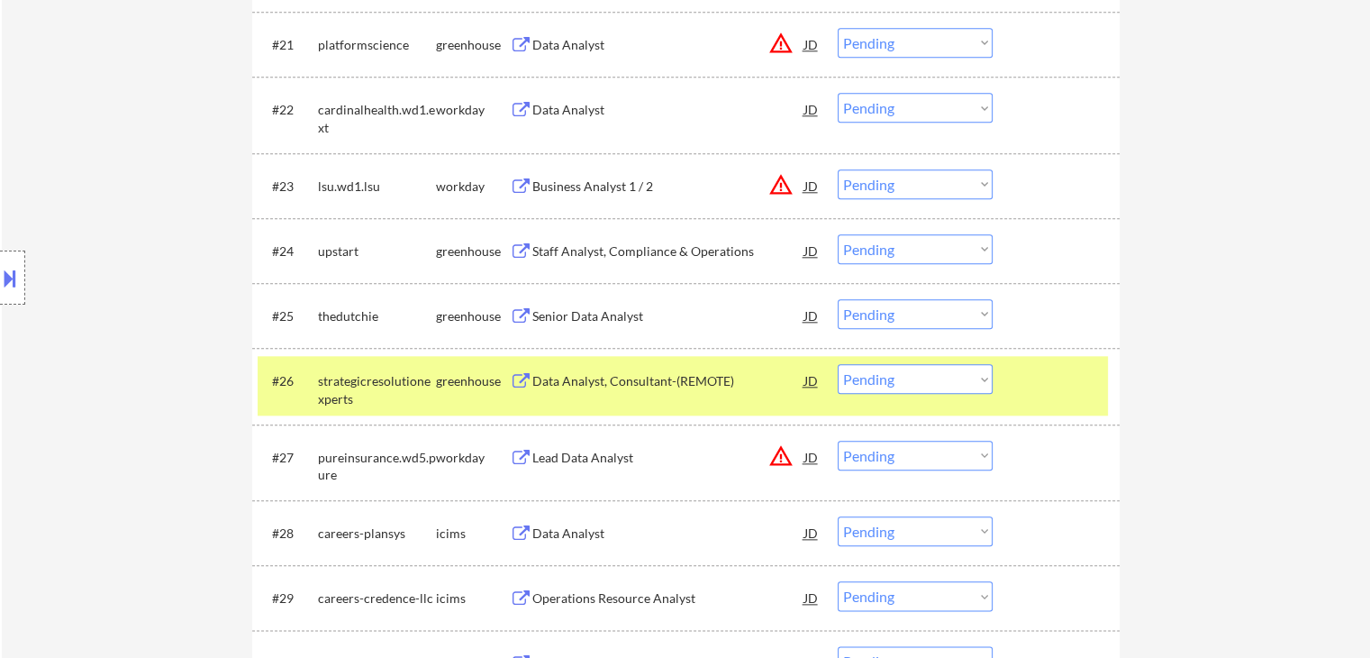
click at [703, 371] on div "Data Analyst, Consultant-(REMOTE)" at bounding box center [668, 380] width 272 height 32
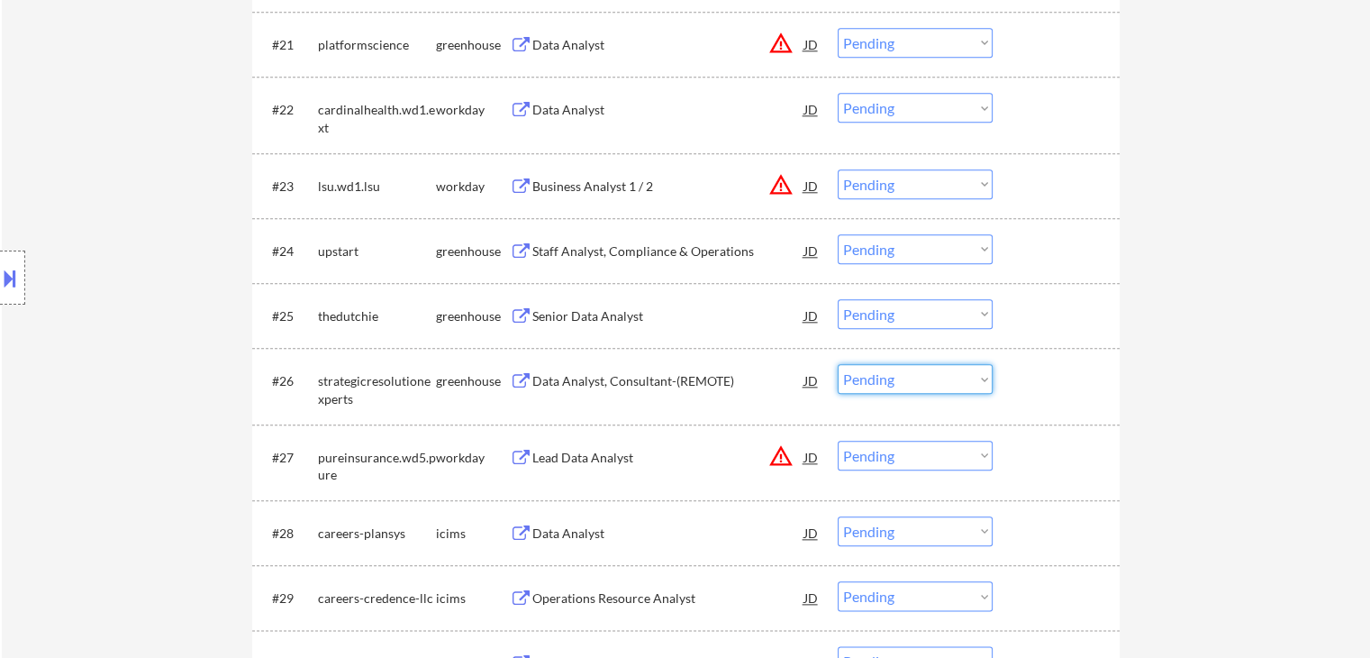
drag, startPoint x: 926, startPoint y: 379, endPoint x: 930, endPoint y: 393, distance: 14.2
click at [926, 379] on select "Choose an option... Pending Applied Excluded (Questions) Excluded (Expired) Exc…" at bounding box center [915, 379] width 155 height 30
click at [838, 364] on select "Choose an option... Pending Applied Excluded (Questions) Excluded (Expired) Exc…" at bounding box center [915, 379] width 155 height 30
select select ""pending""
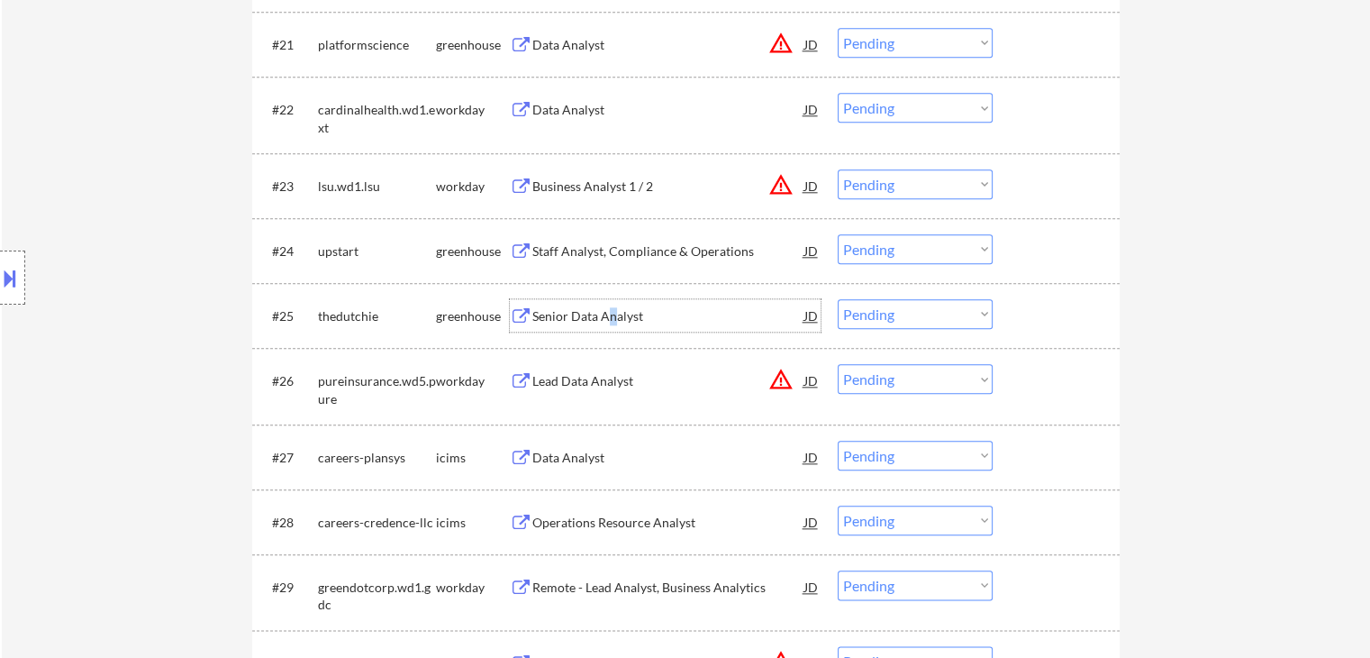
click at [612, 313] on div "Senior Data Analyst" at bounding box center [668, 316] width 272 height 18
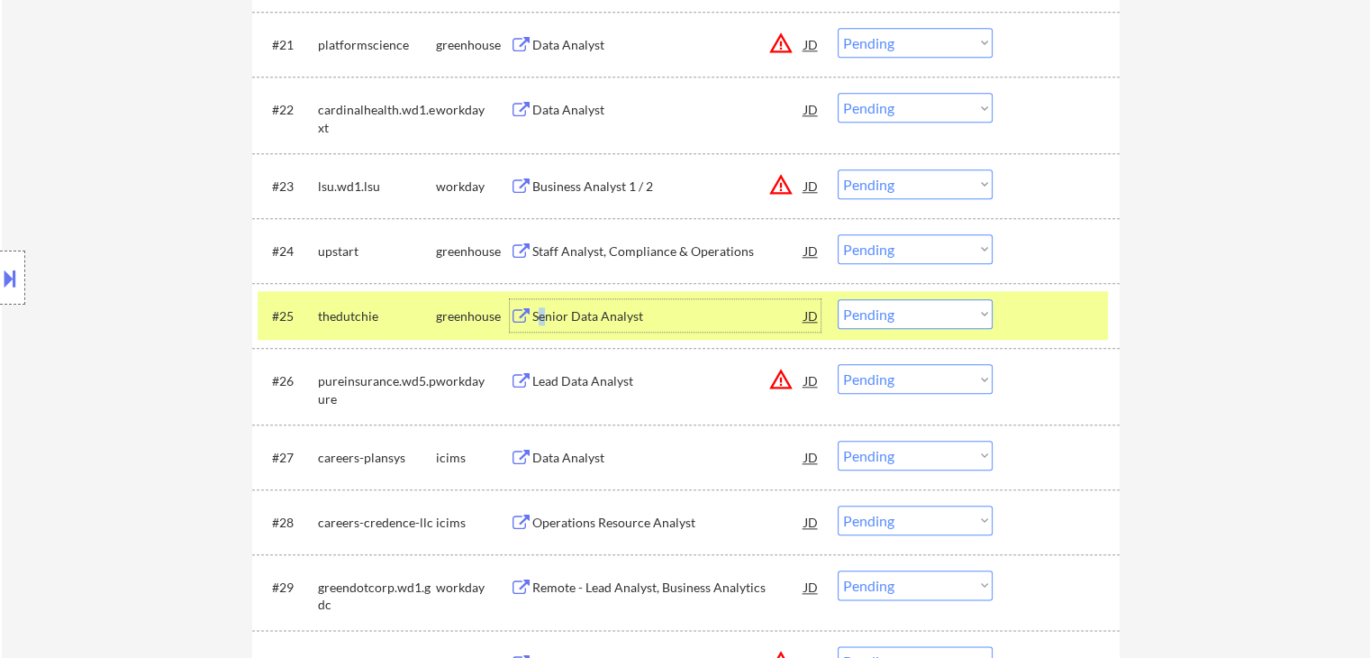
drag, startPoint x: 542, startPoint y: 314, endPoint x: 554, endPoint y: 317, distance: 12.0
click at [548, 315] on div "Senior Data Analyst" at bounding box center [668, 316] width 272 height 18
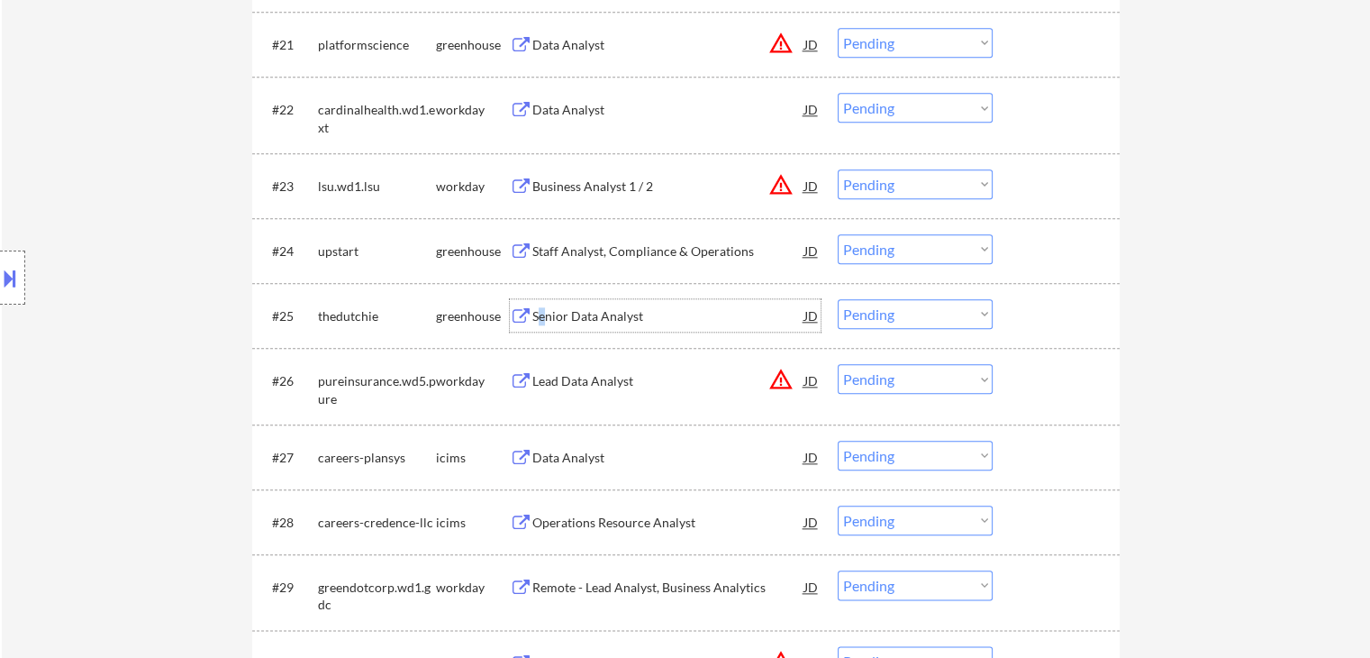
click at [865, 322] on select "Choose an option... Pending Applied Excluded (Questions) Excluded (Expired) Exc…" at bounding box center [915, 314] width 155 height 30
click at [838, 299] on select "Choose an option... Pending Applied Excluded (Questions) Excluded (Expired) Exc…" at bounding box center [915, 314] width 155 height 30
select select ""pending""
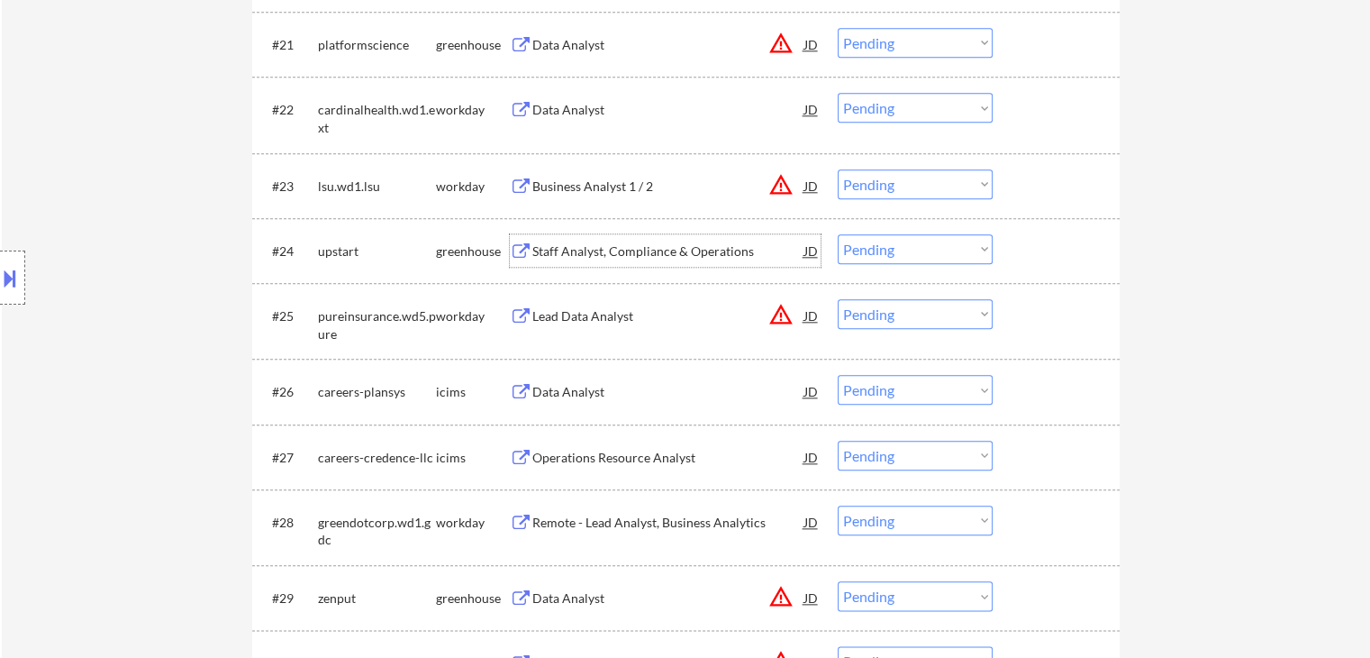
click at [622, 247] on div "Staff Analyst, Compliance & Operations" at bounding box center [668, 251] width 272 height 18
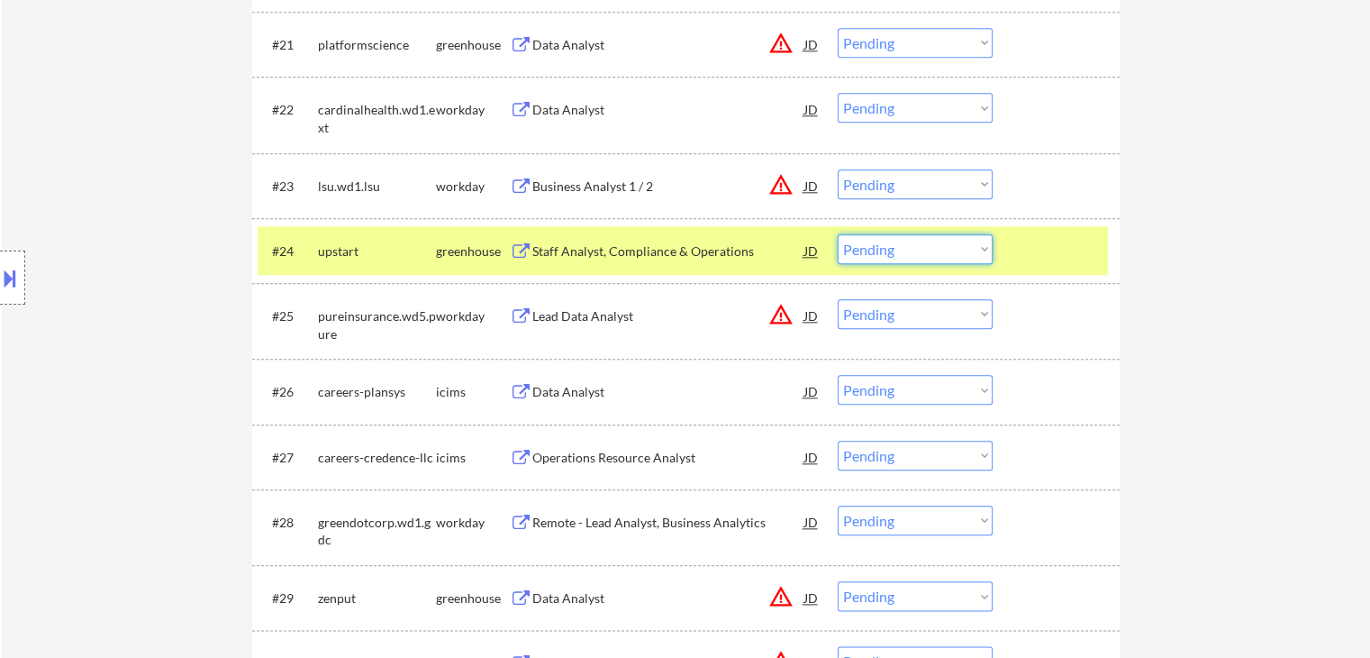
drag, startPoint x: 865, startPoint y: 248, endPoint x: 878, endPoint y: 261, distance: 19.1
click at [866, 248] on select "Choose an option... Pending Applied Excluded (Questions) Excluded (Expired) Exc…" at bounding box center [915, 249] width 155 height 30
click at [838, 234] on select "Choose an option... Pending Applied Excluded (Questions) Excluded (Expired) Exc…" at bounding box center [915, 249] width 155 height 30
select select ""pending""
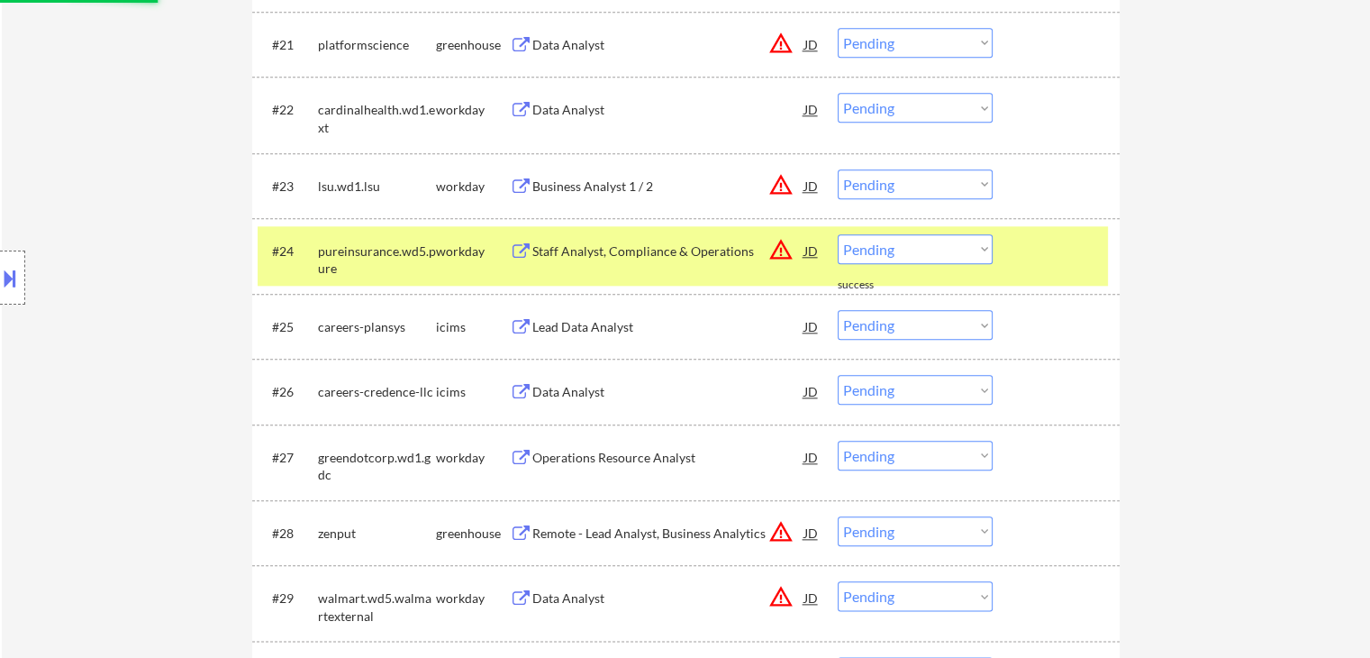
click at [458, 249] on div "workday" at bounding box center [473, 251] width 74 height 18
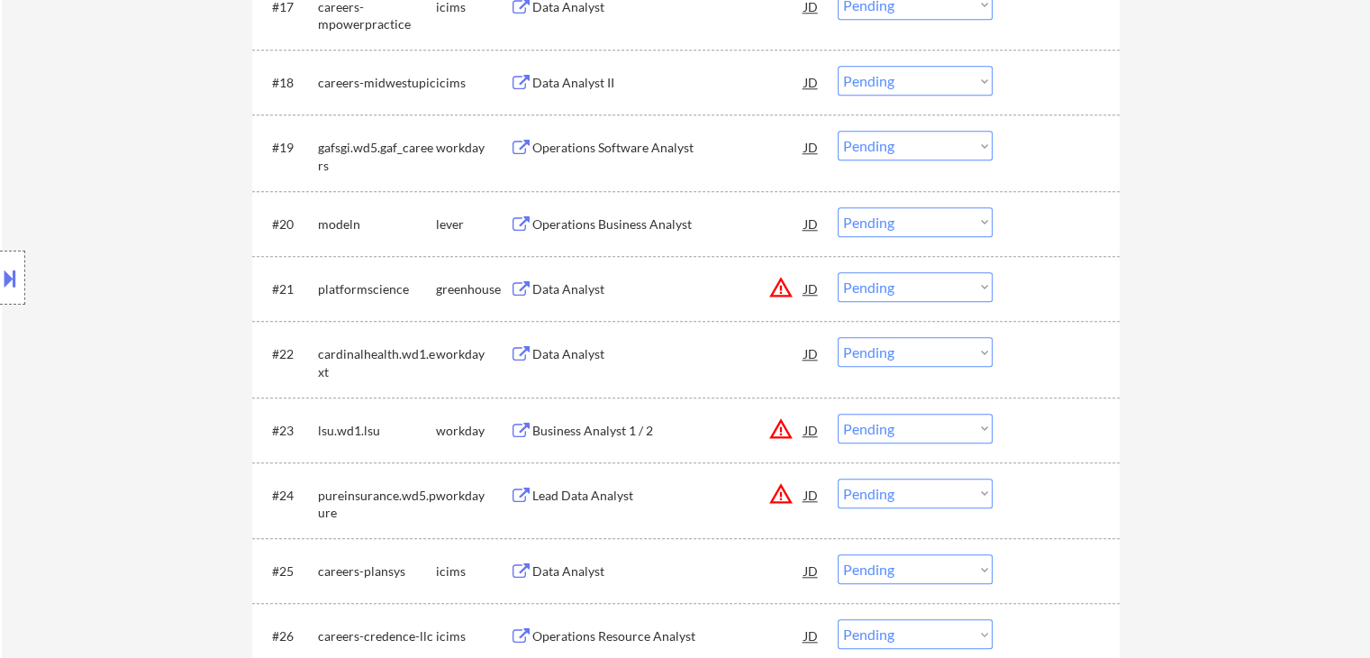
scroll to position [1711, 0]
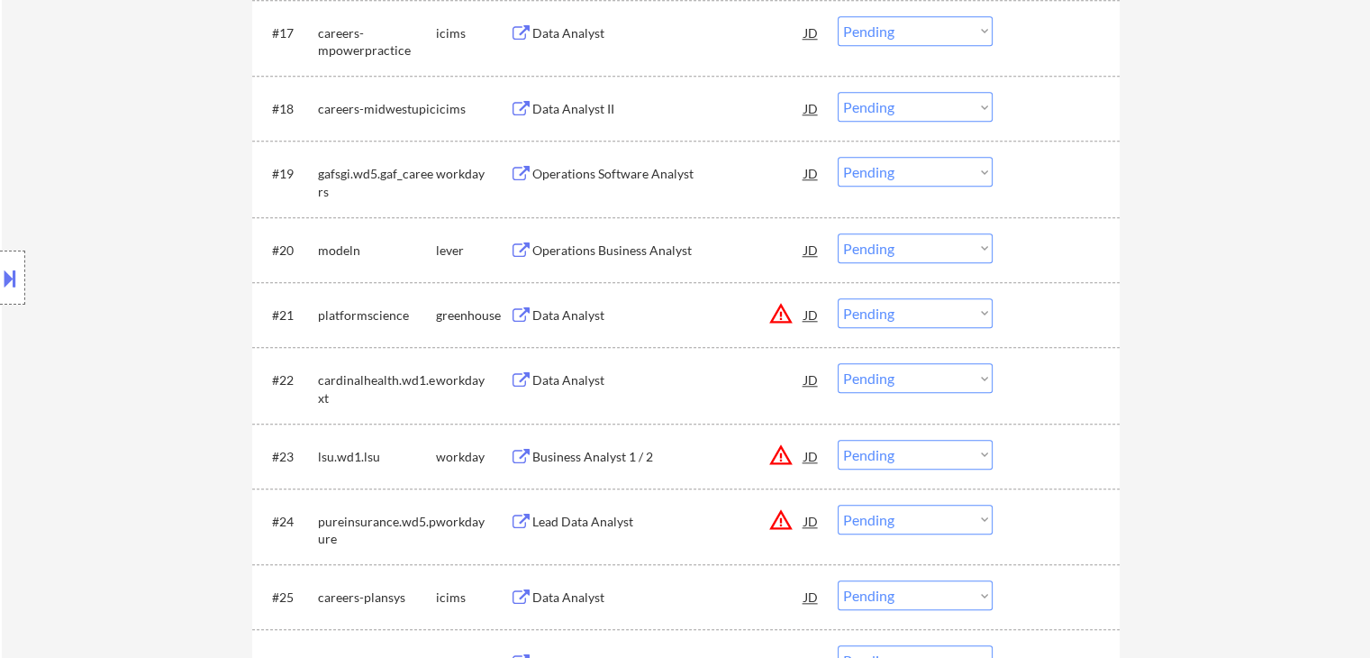
click at [578, 252] on div "Operations Business Analyst" at bounding box center [668, 250] width 272 height 18
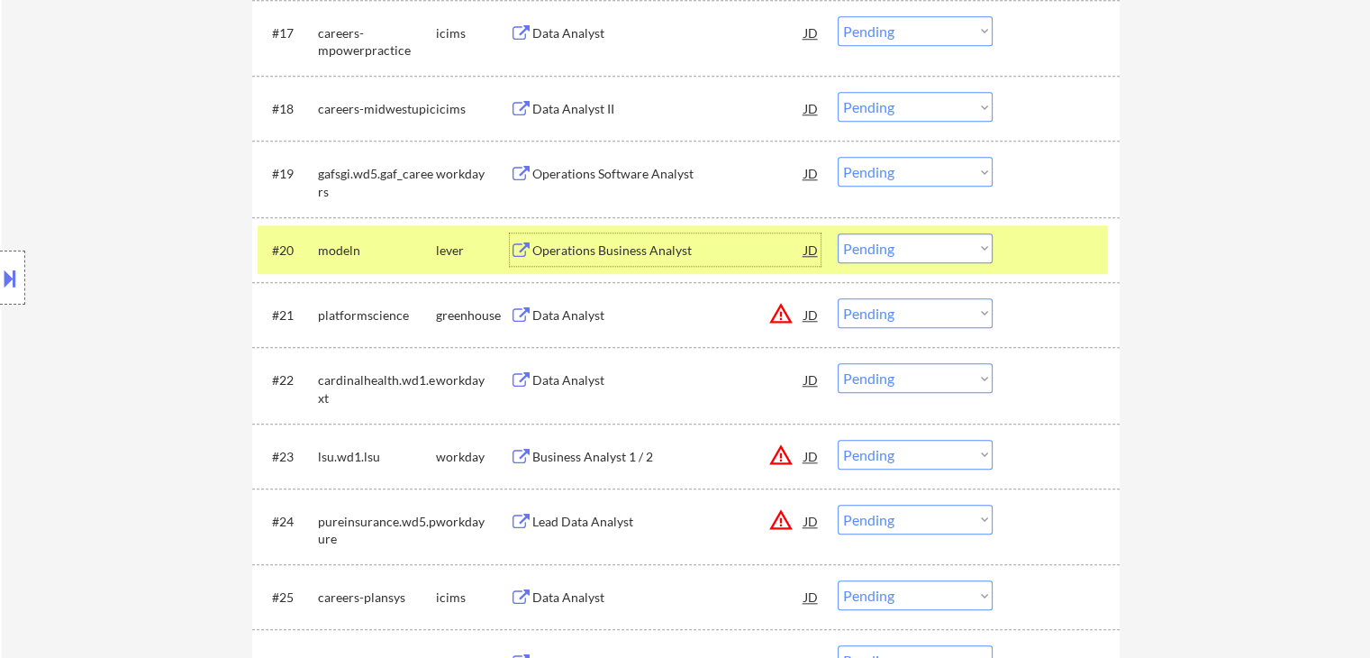
click at [893, 241] on select "Choose an option... Pending Applied Excluded (Questions) Excluded (Expired) Exc…" at bounding box center [915, 248] width 155 height 30
click at [838, 233] on select "Choose an option... Pending Applied Excluded (Questions) Excluded (Expired) Exc…" at bounding box center [915, 248] width 155 height 30
select select ""pending""
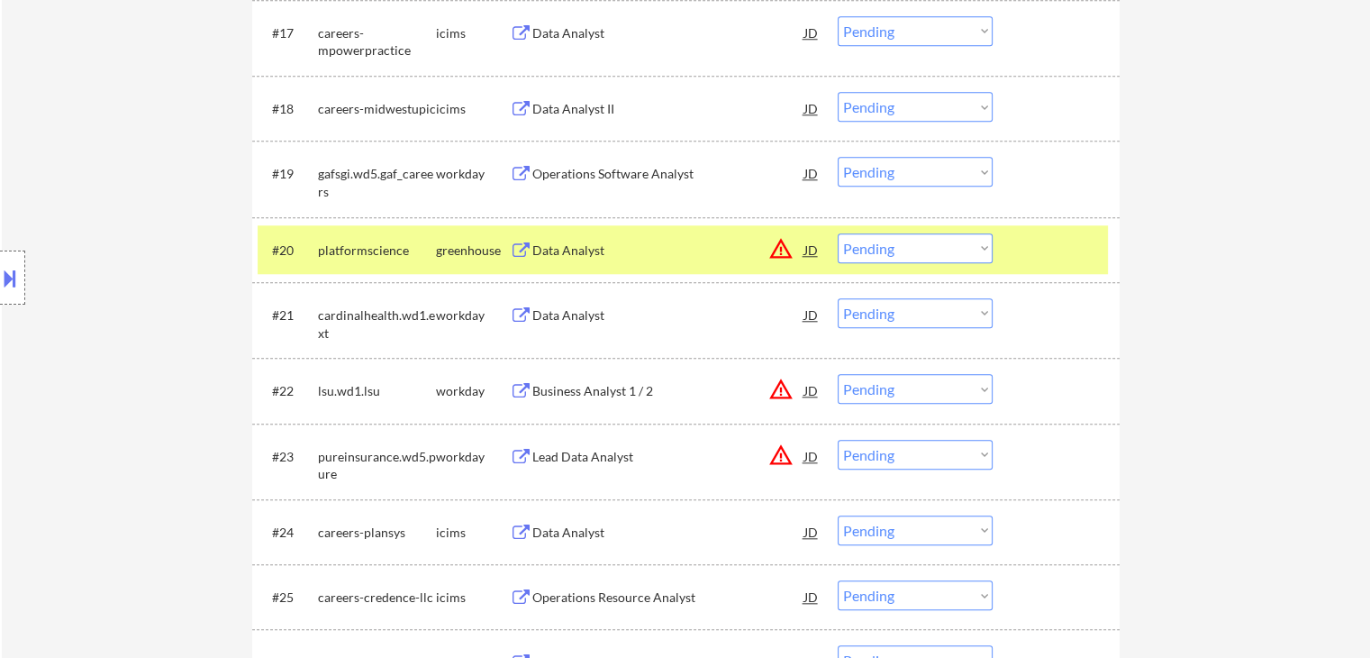
click at [454, 251] on div "greenhouse" at bounding box center [473, 250] width 74 height 18
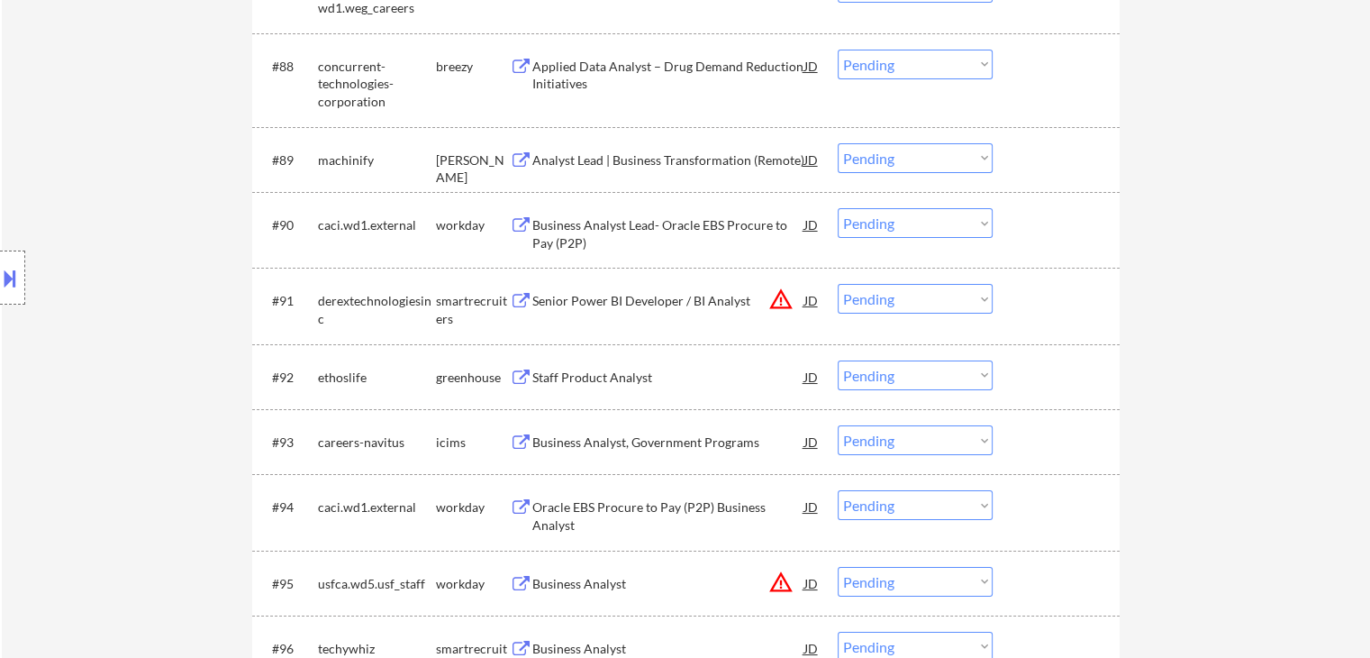
scroll to position [6755, 0]
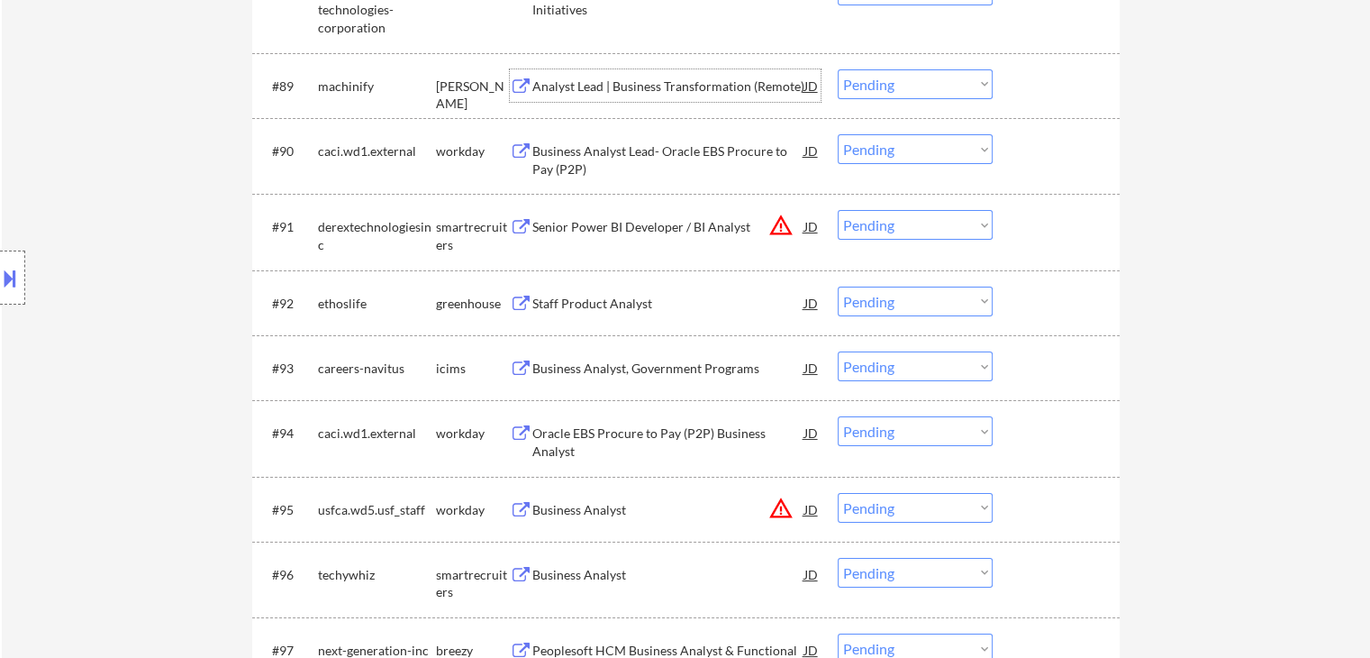
click at [603, 85] on div "Analyst Lead | Business Transformation (Remote)" at bounding box center [668, 86] width 272 height 18
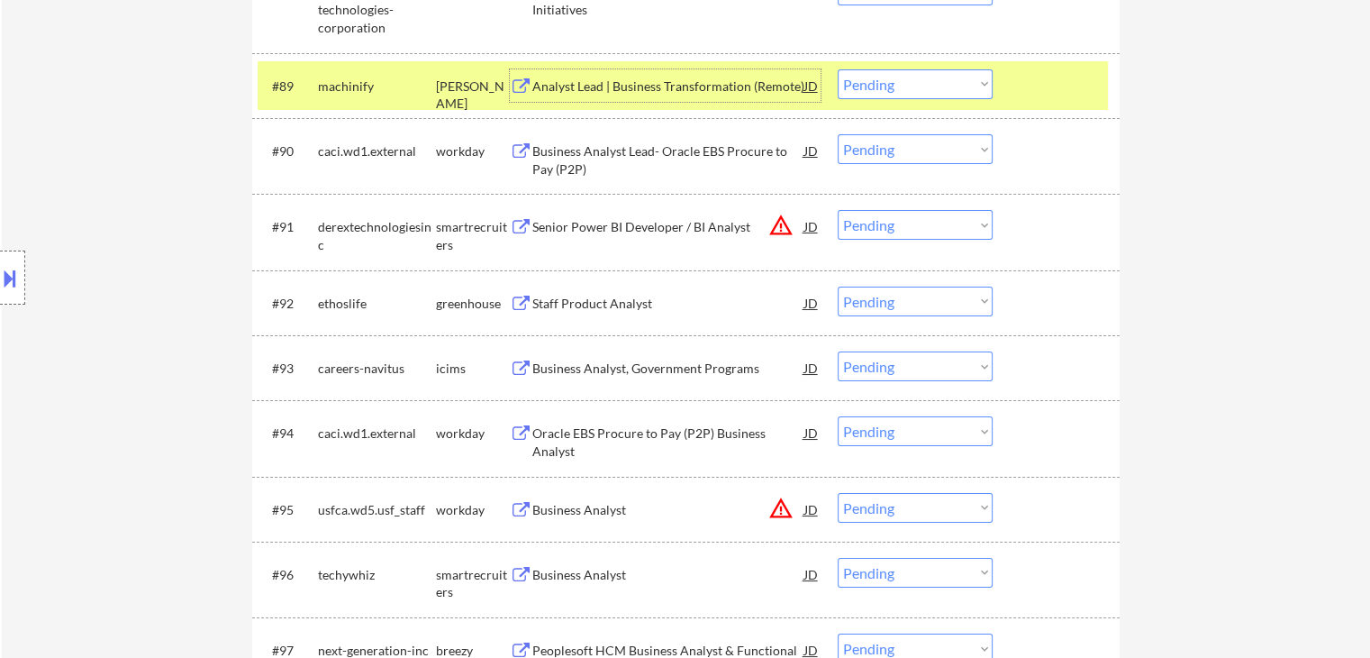
click at [869, 84] on select "Choose an option... Pending Applied Excluded (Questions) Excluded (Expired) Exc…" at bounding box center [915, 84] width 155 height 30
click at [838, 69] on select "Choose an option... Pending Applied Excluded (Questions) Excluded (Expired) Exc…" at bounding box center [915, 84] width 155 height 30
select select ""pending""
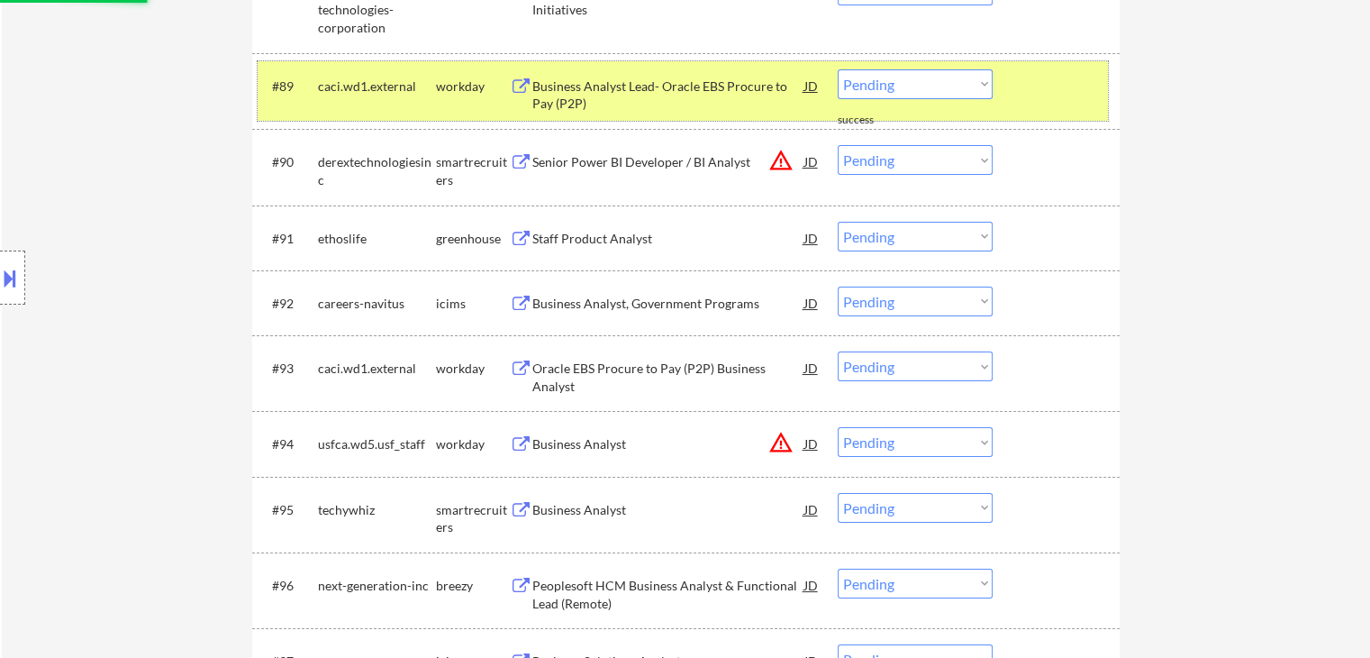
click at [463, 84] on div "workday" at bounding box center [473, 86] width 74 height 18
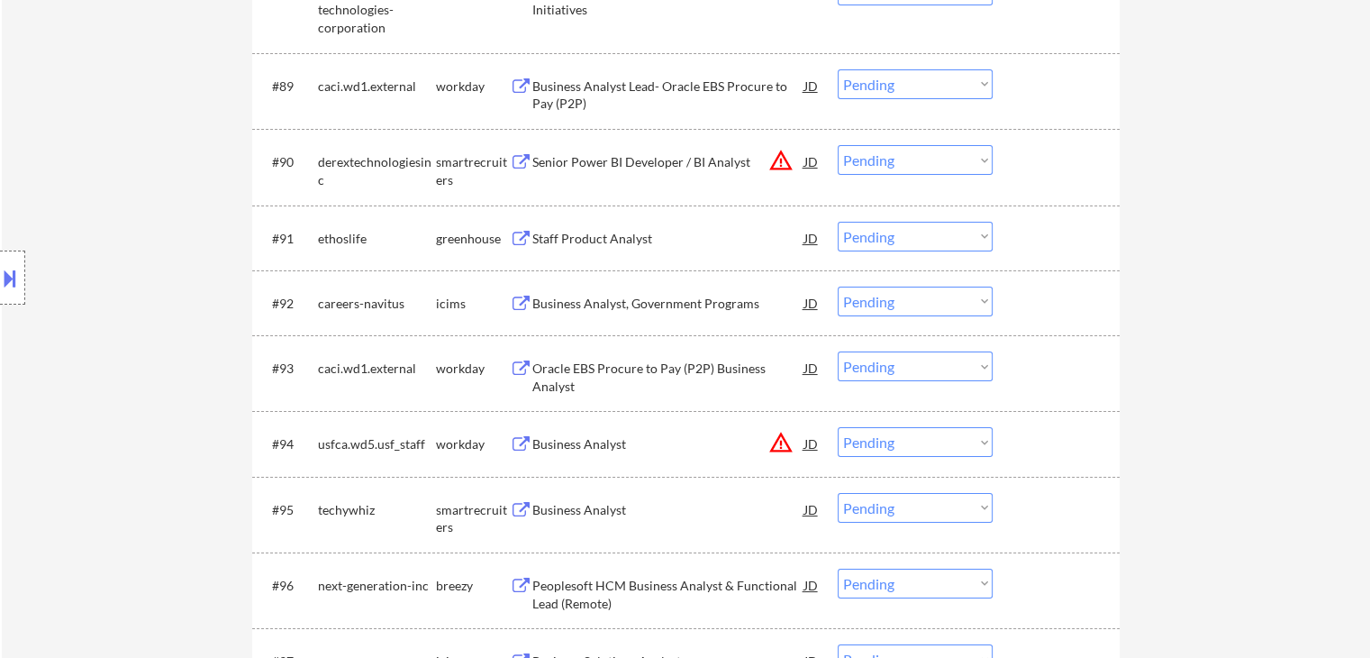
click at [630, 233] on div "Staff Product Analyst" at bounding box center [668, 239] width 272 height 18
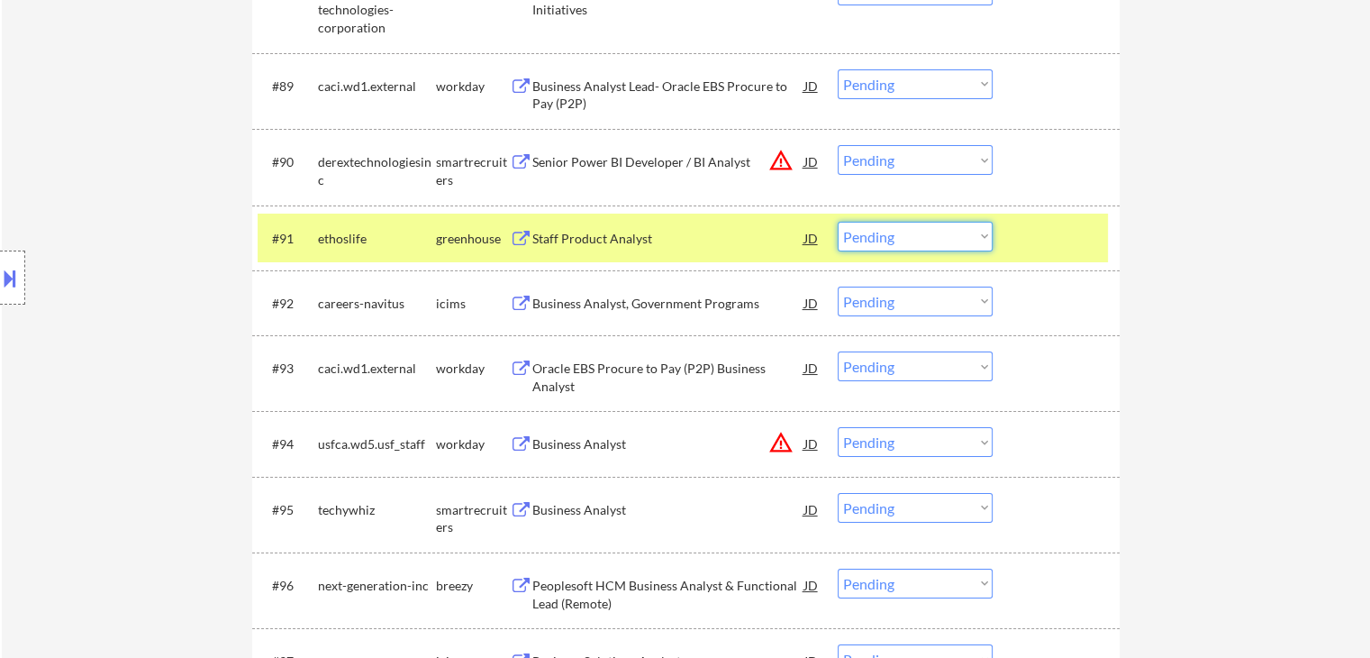
click at [853, 235] on select "Choose an option... Pending Applied Excluded (Questions) Excluded (Expired) Exc…" at bounding box center [915, 237] width 155 height 30
click at [838, 222] on select "Choose an option... Pending Applied Excluded (Questions) Excluded (Expired) Exc…" at bounding box center [915, 237] width 155 height 30
select select ""pending""
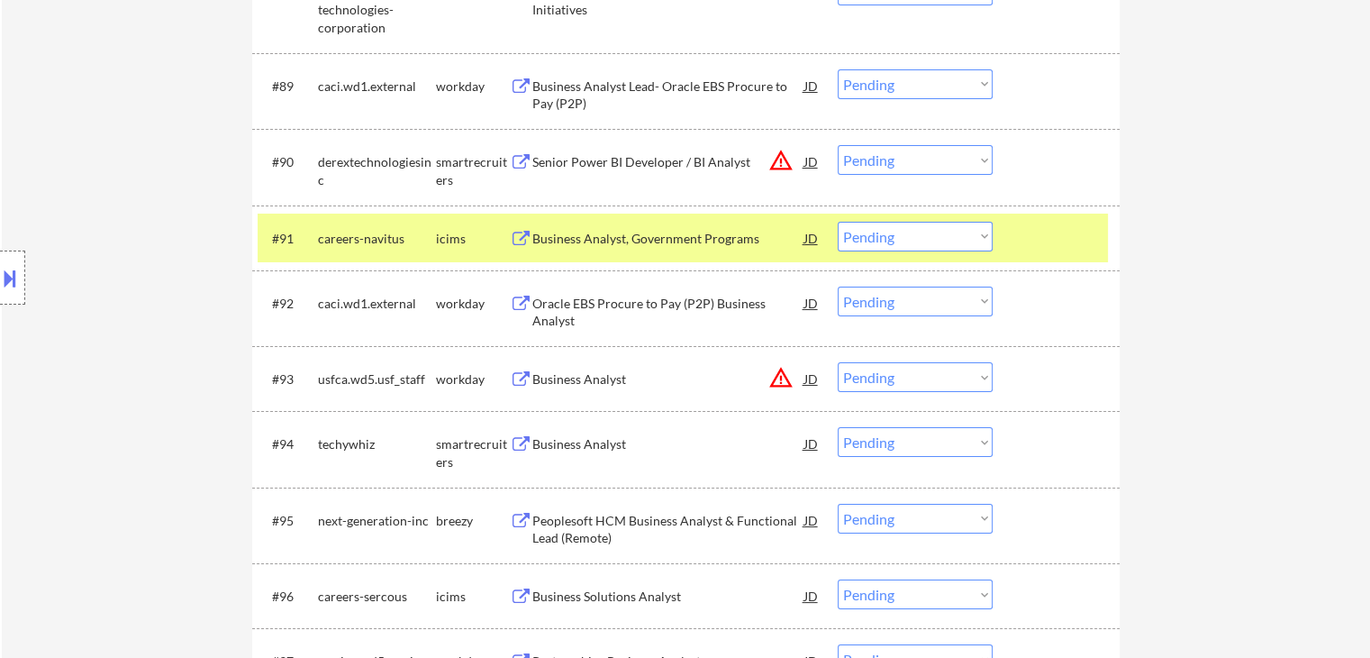
click at [442, 242] on div "icims" at bounding box center [473, 239] width 74 height 18
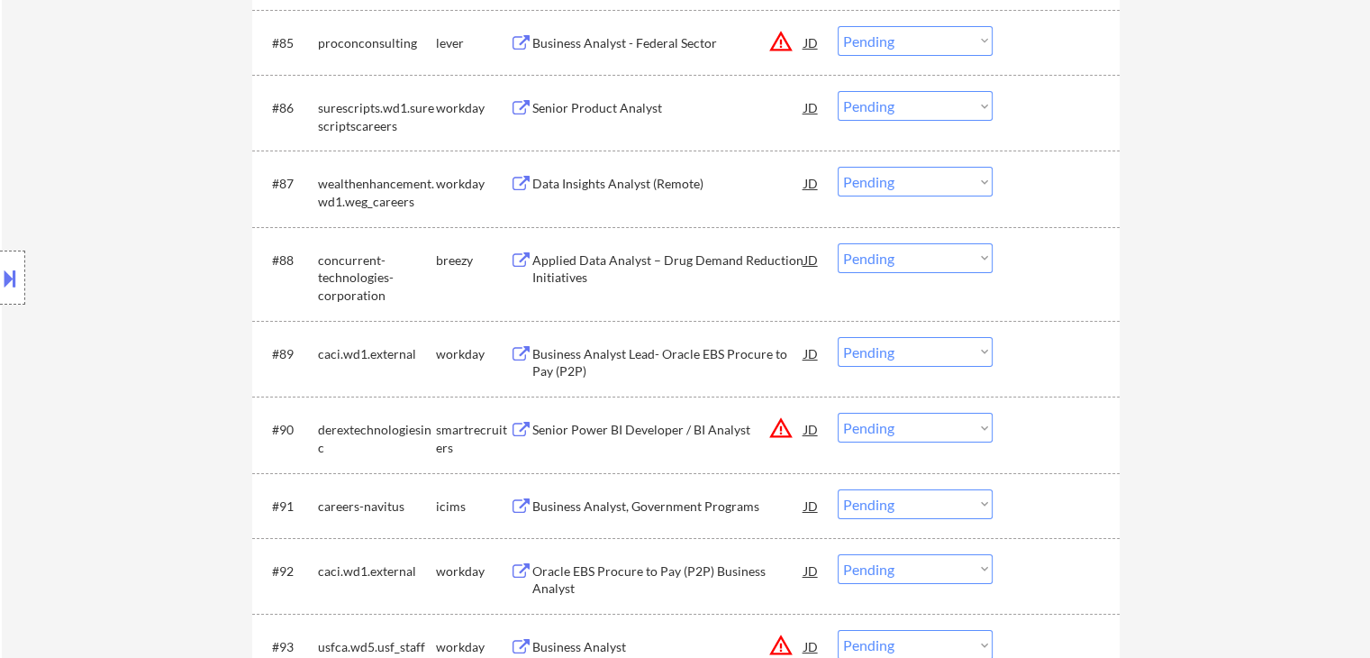
scroll to position [6485, 0]
click at [656, 259] on div "Applied Data Analyst – Drug Demand Reduction Initiatives" at bounding box center [668, 271] width 272 height 35
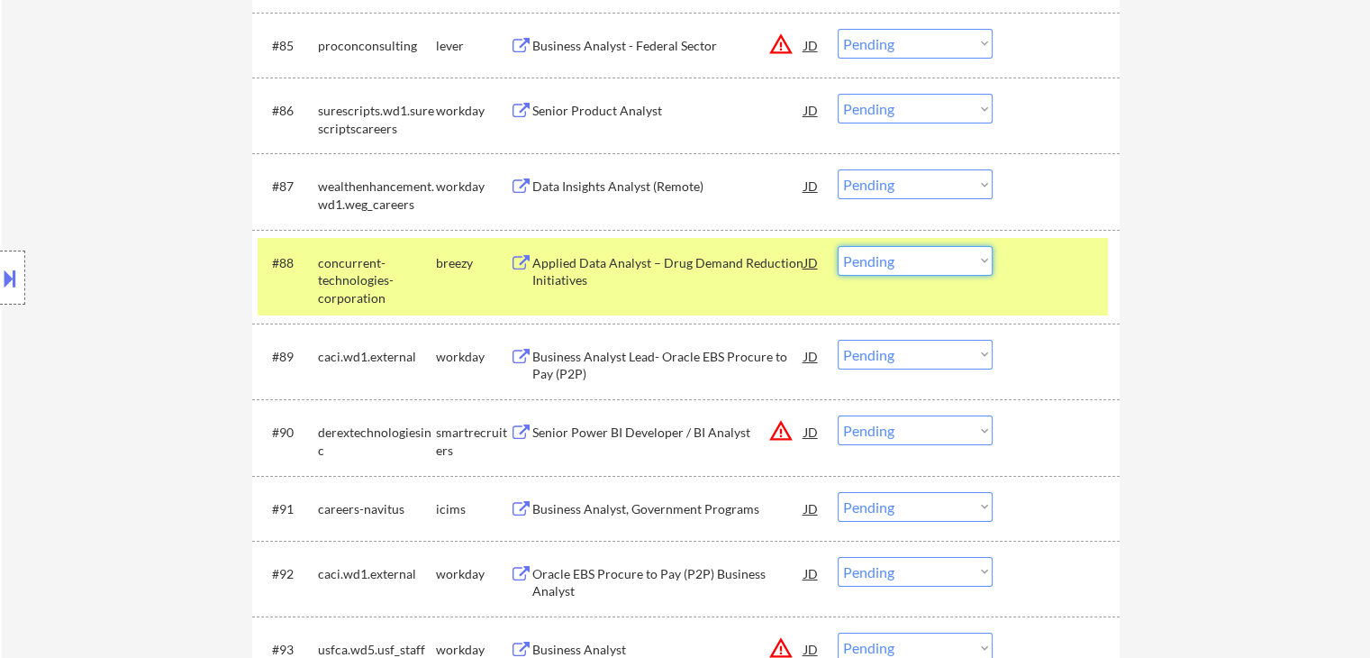
drag, startPoint x: 904, startPoint y: 261, endPoint x: 906, endPoint y: 275, distance: 13.6
click at [904, 263] on select "Choose an option... Pending Applied Excluded (Questions) Excluded (Expired) Exc…" at bounding box center [915, 261] width 155 height 30
click at [838, 246] on select "Choose an option... Pending Applied Excluded (Questions) Excluded (Expired) Exc…" at bounding box center [915, 261] width 155 height 30
select select ""pending""
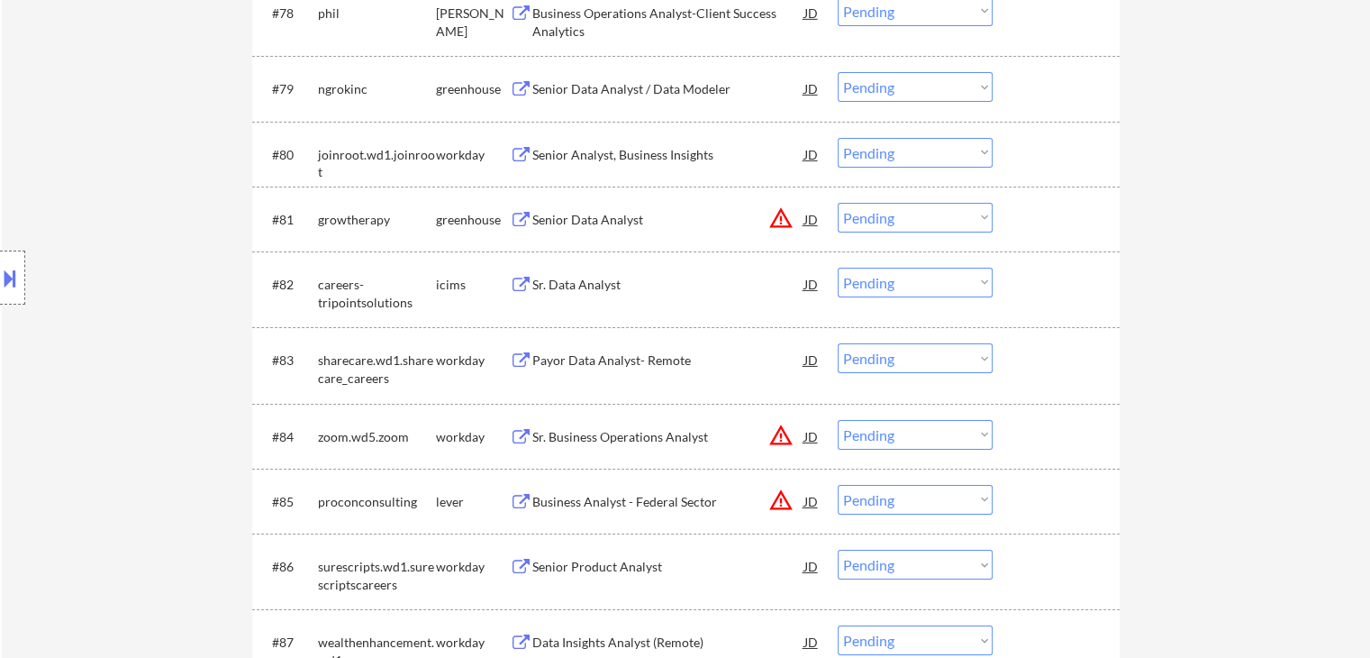
scroll to position [5855, 0]
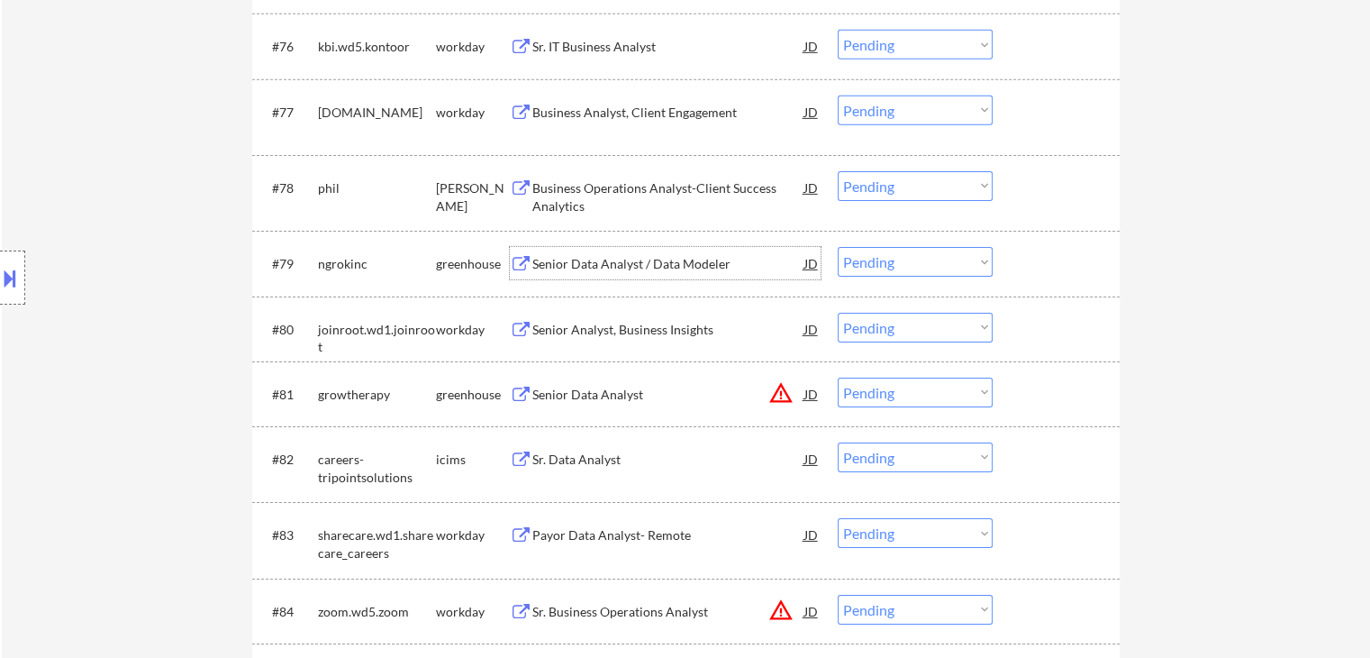
click at [623, 263] on div "Senior Data Analyst / Data Modeler" at bounding box center [668, 264] width 272 height 18
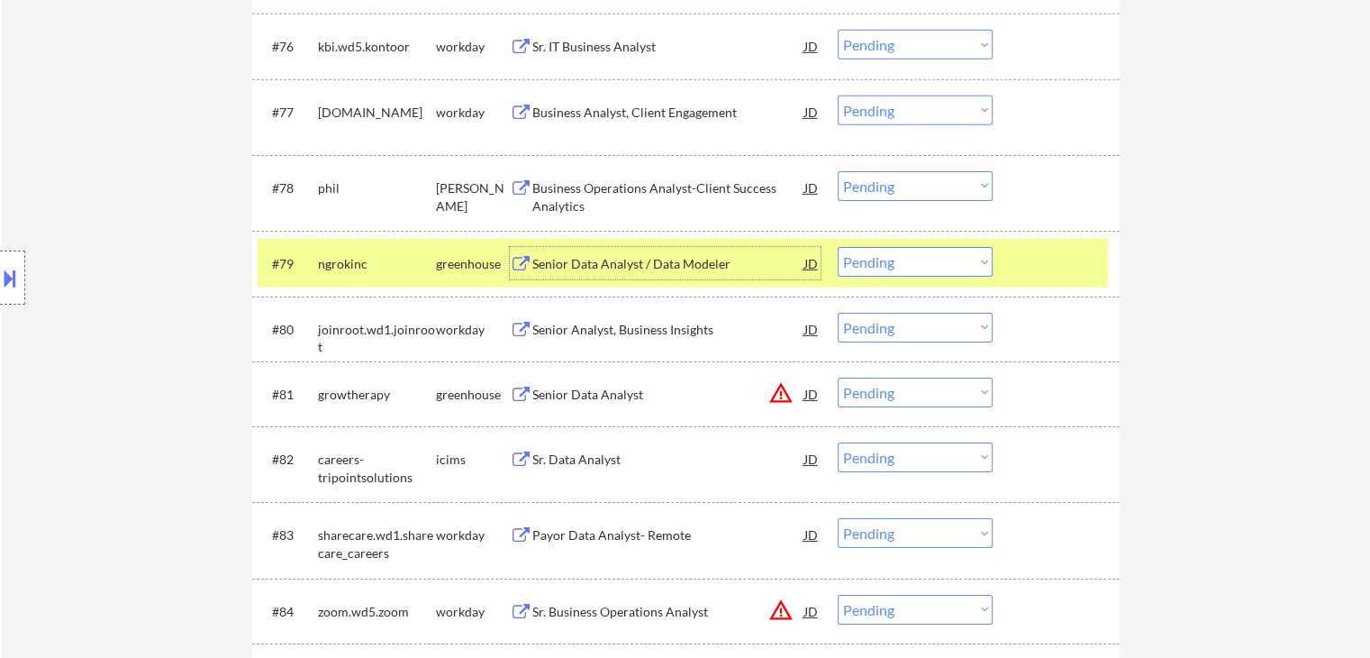
click at [938, 271] on select "Choose an option... Pending Applied Excluded (Questions) Excluded (Expired) Exc…" at bounding box center [915, 262] width 155 height 30
click at [838, 248] on select "Choose an option... Pending Applied Excluded (Questions) Excluded (Expired) Exc…" at bounding box center [915, 262] width 155 height 30
select select ""pending""
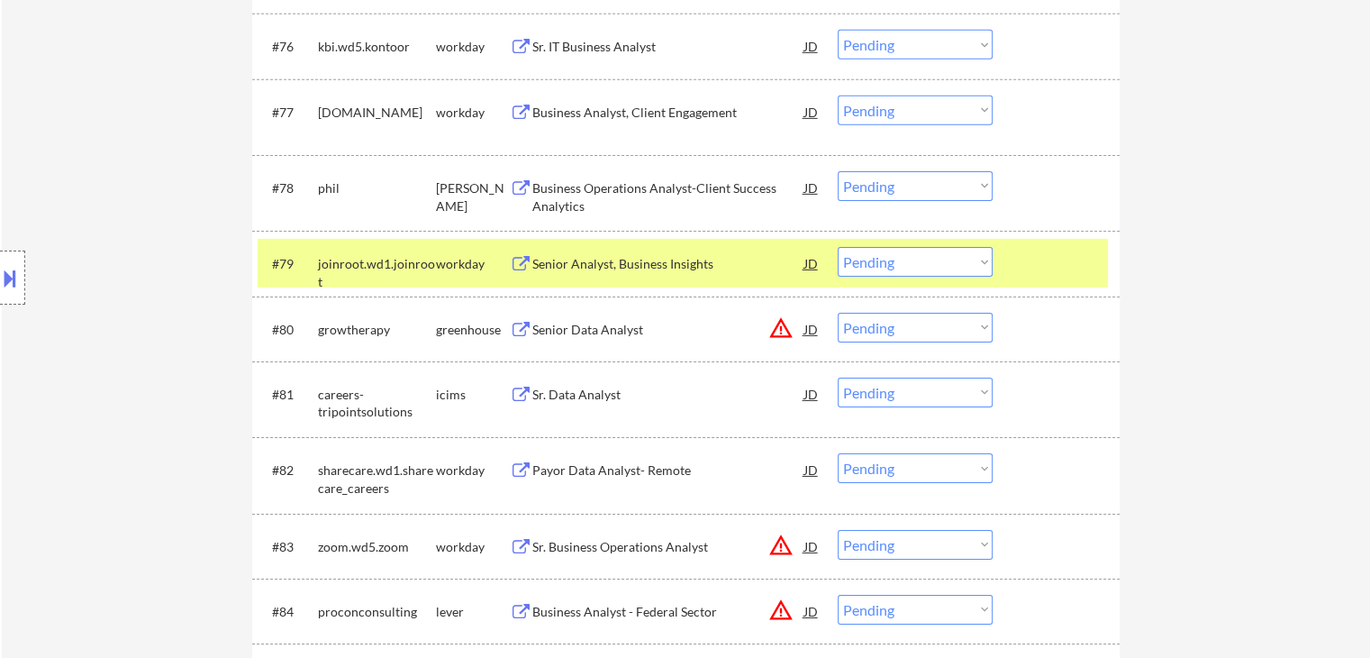
click at [462, 271] on div "workday" at bounding box center [473, 264] width 74 height 18
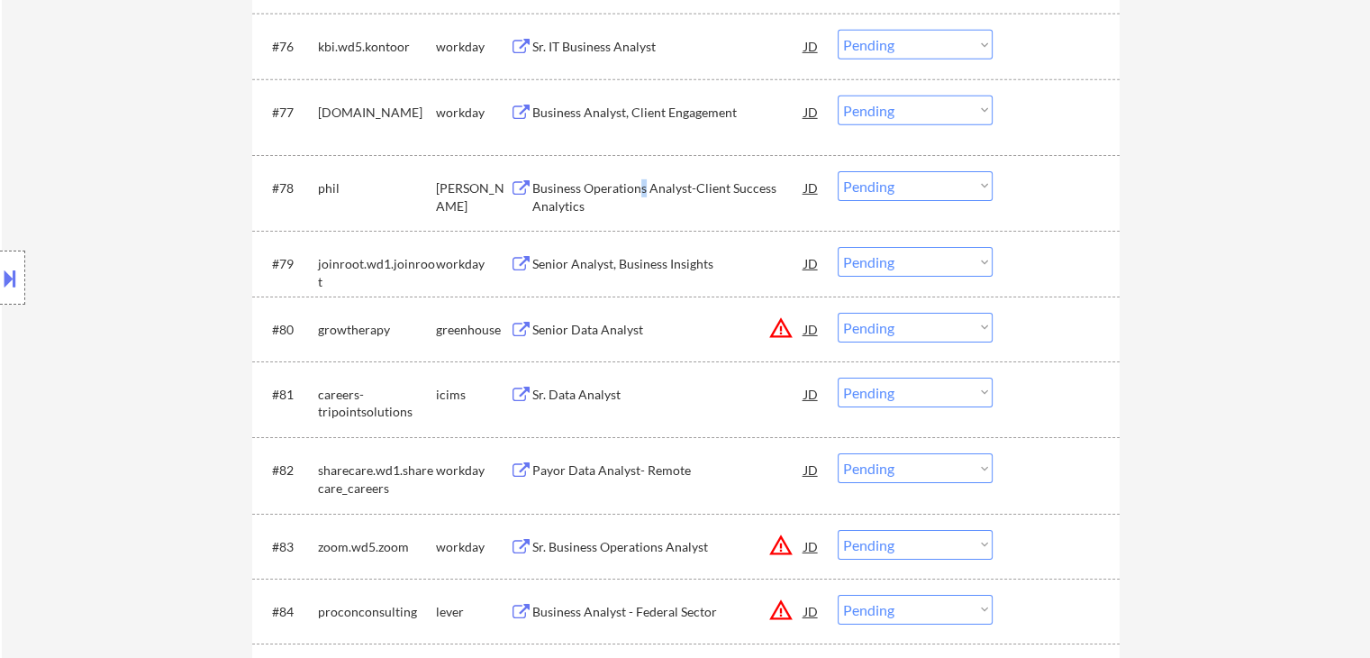
click at [642, 180] on div "Business Operations Analyst-Client Success Analytics" at bounding box center [668, 196] width 272 height 35
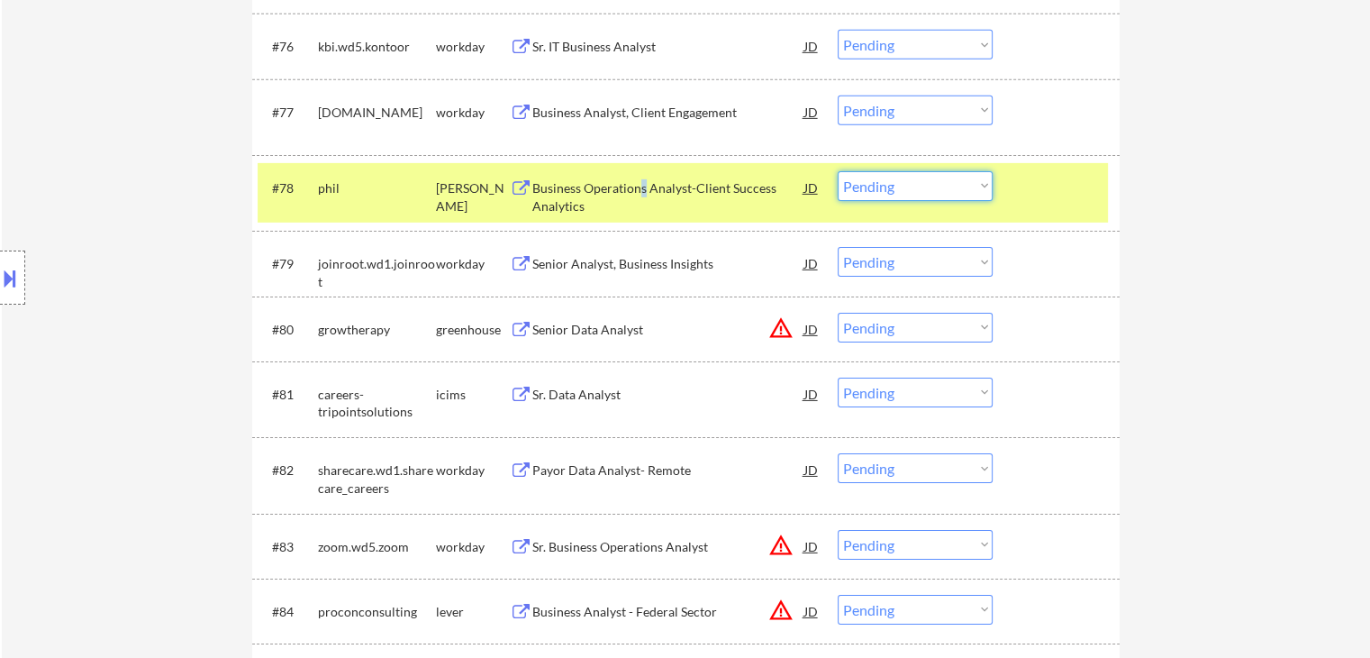
click at [961, 180] on select "Choose an option... Pending Applied Excluded (Questions) Excluded (Expired) Exc…" at bounding box center [915, 186] width 155 height 30
click at [838, 171] on select "Choose an option... Pending Applied Excluded (Questions) Excluded (Expired) Exc…" at bounding box center [915, 186] width 155 height 30
select select ""pending""
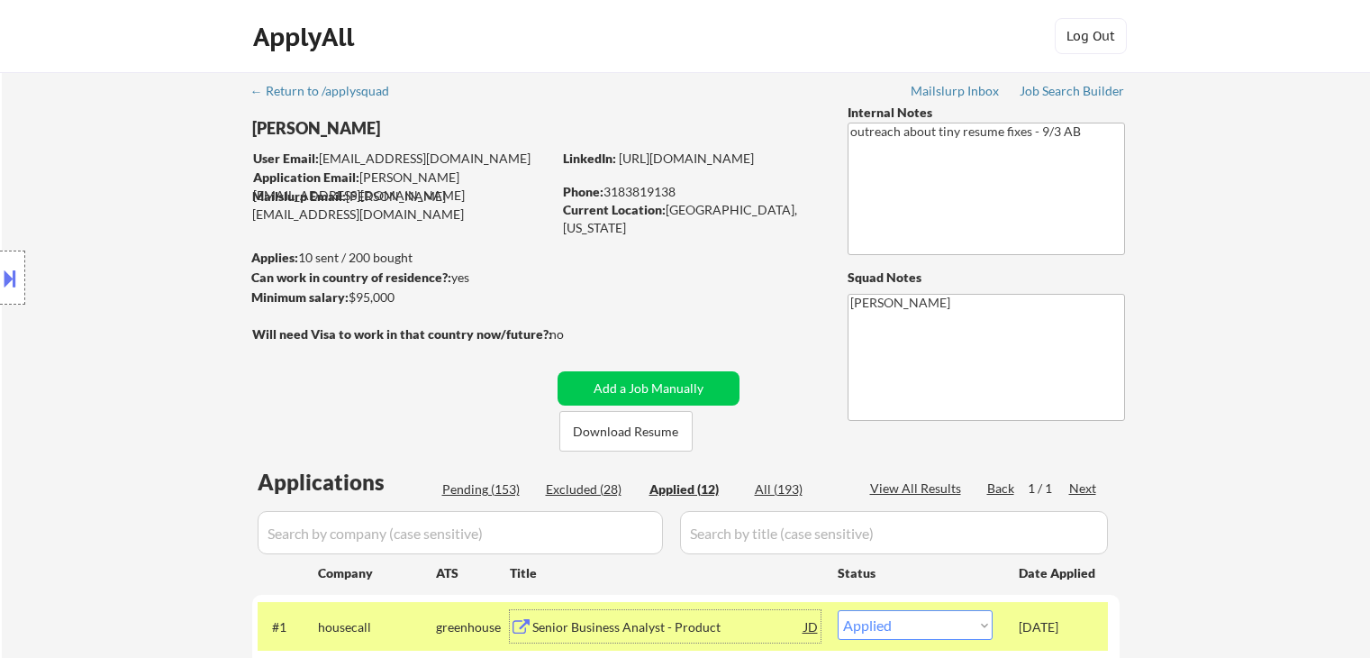
select select ""applied""
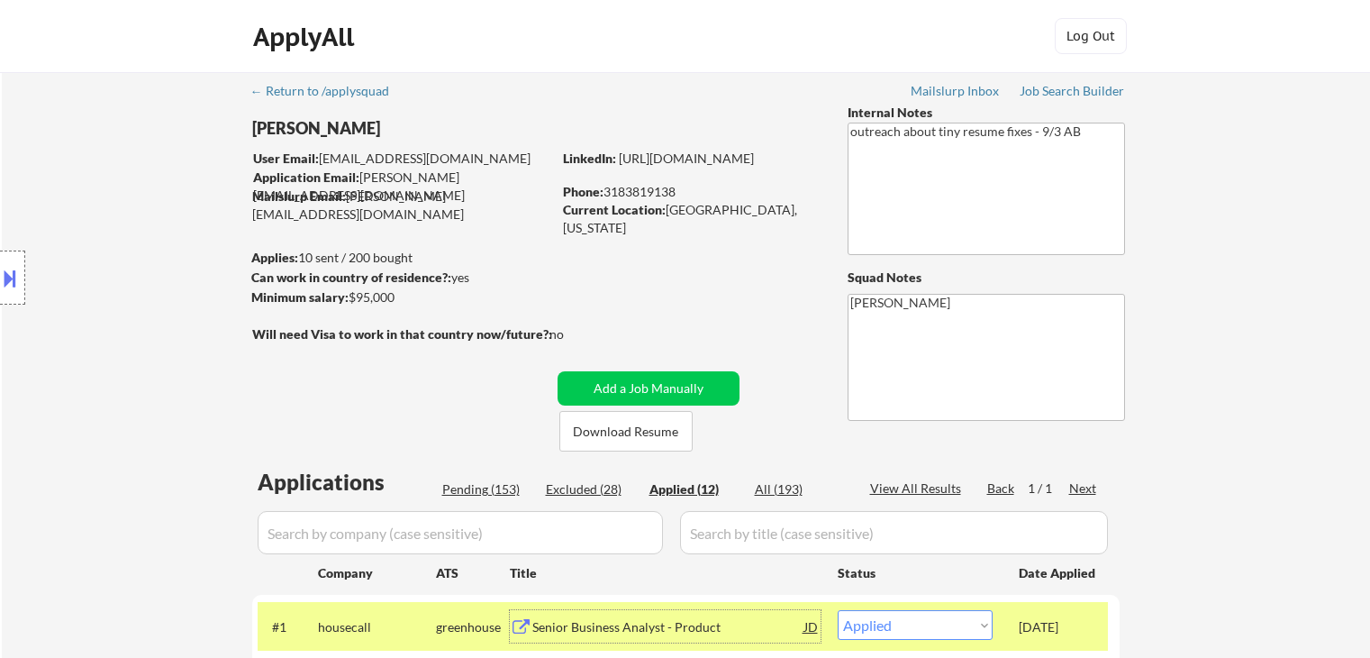
select select ""applied""
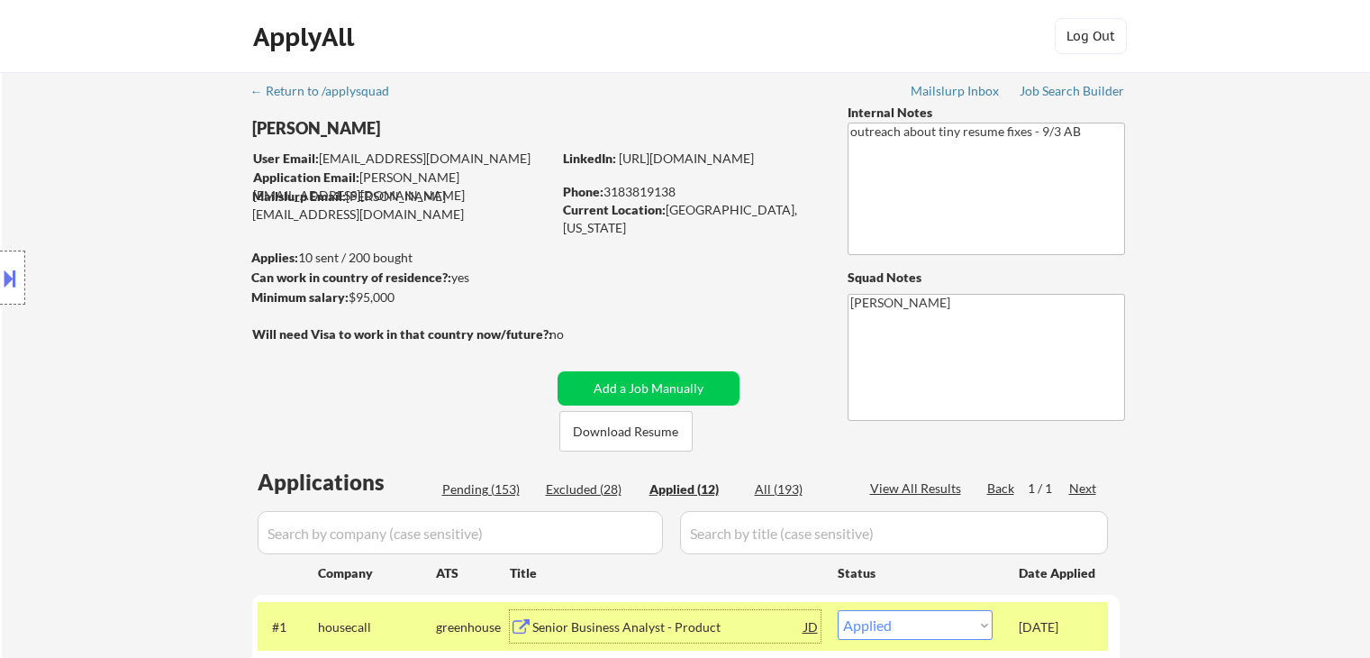
select select ""applied""
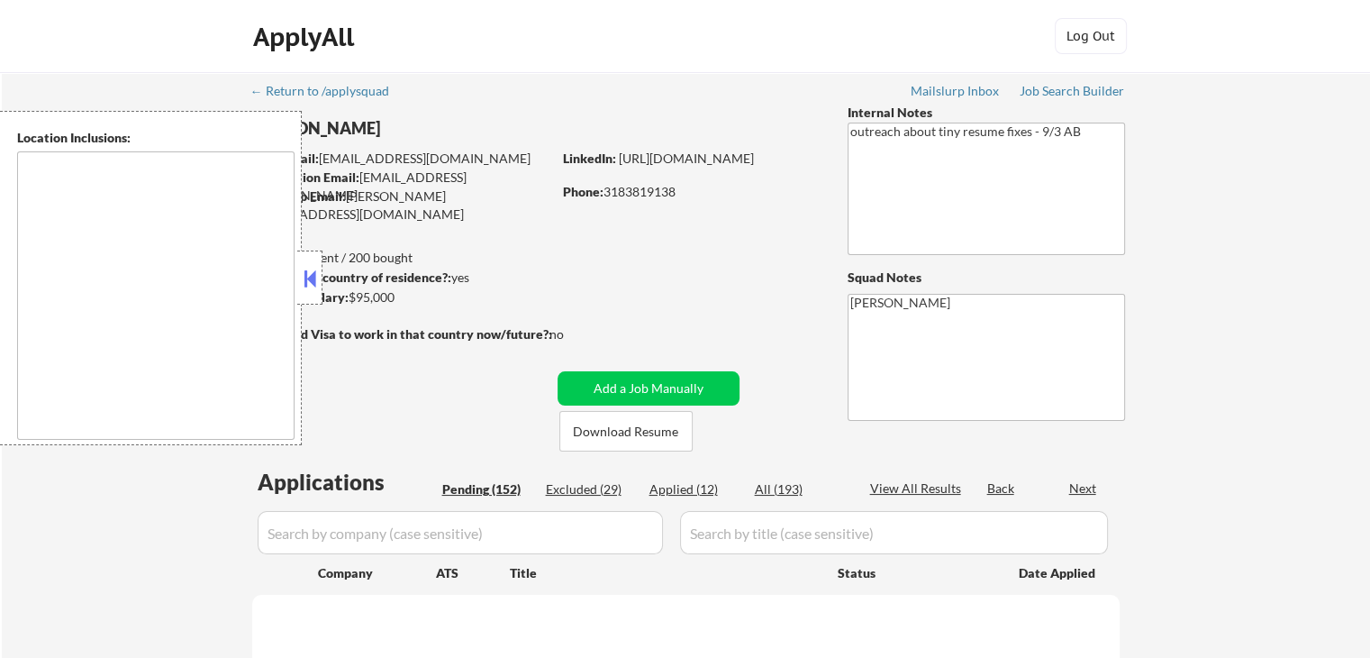
type textarea "[GEOGRAPHIC_DATA], [GEOGRAPHIC_DATA], [GEOGRAPHIC_DATA], [GEOGRAPHIC_DATA], [GE…"
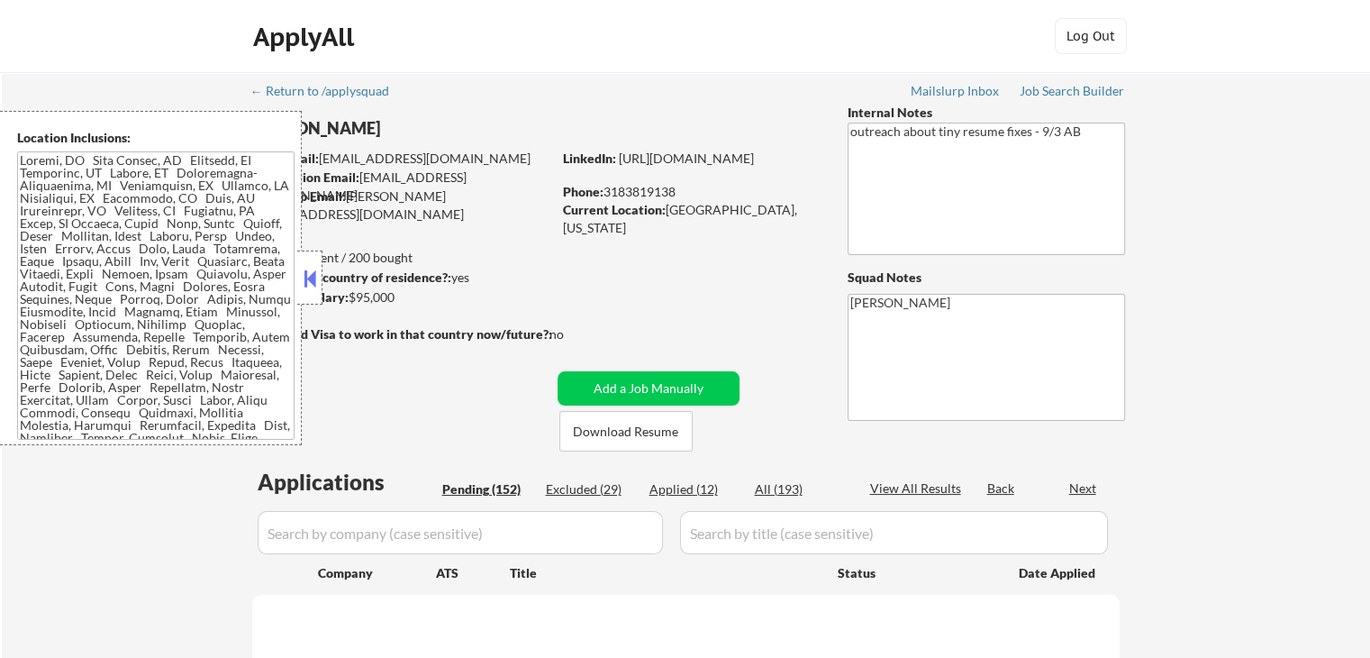
select select ""pending""
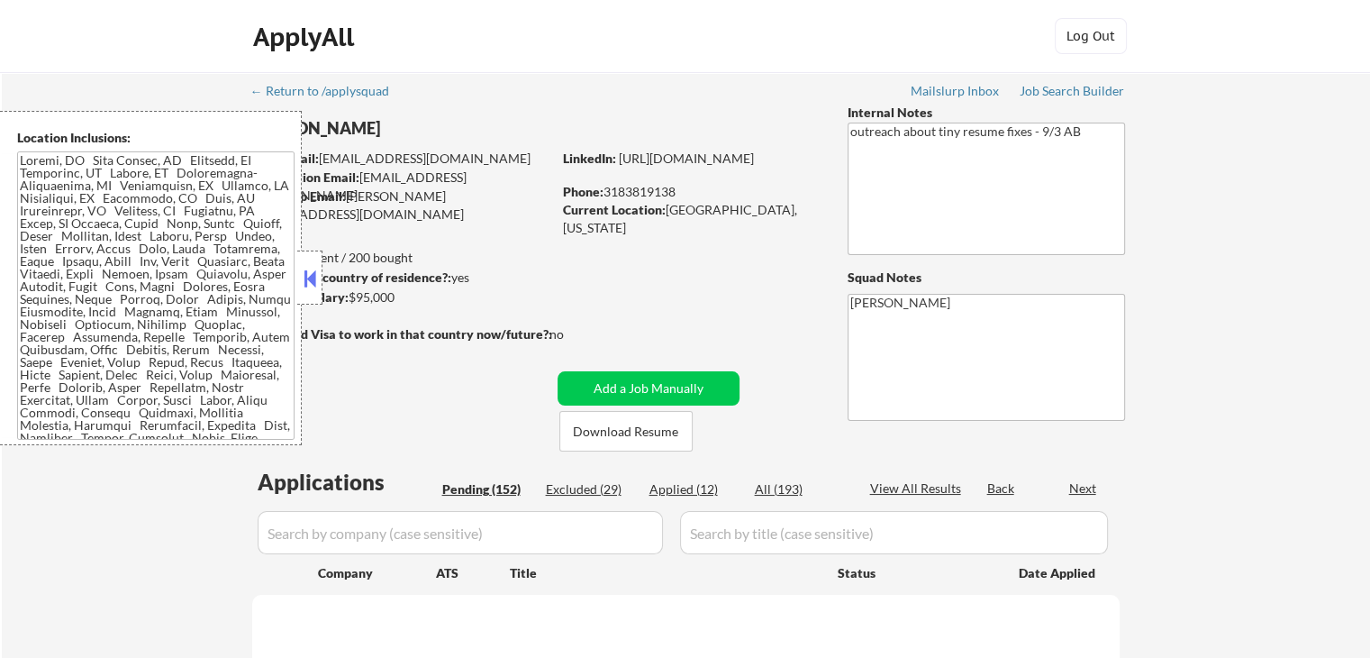
select select ""pending""
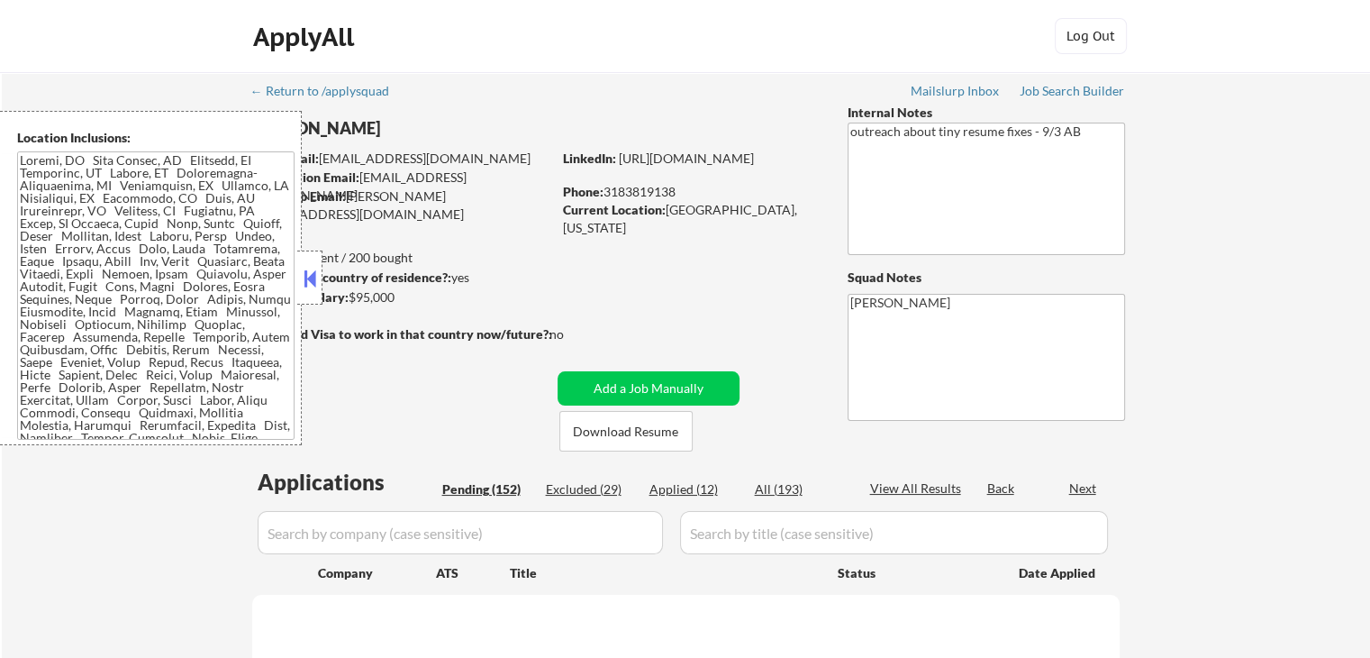
select select ""pending""
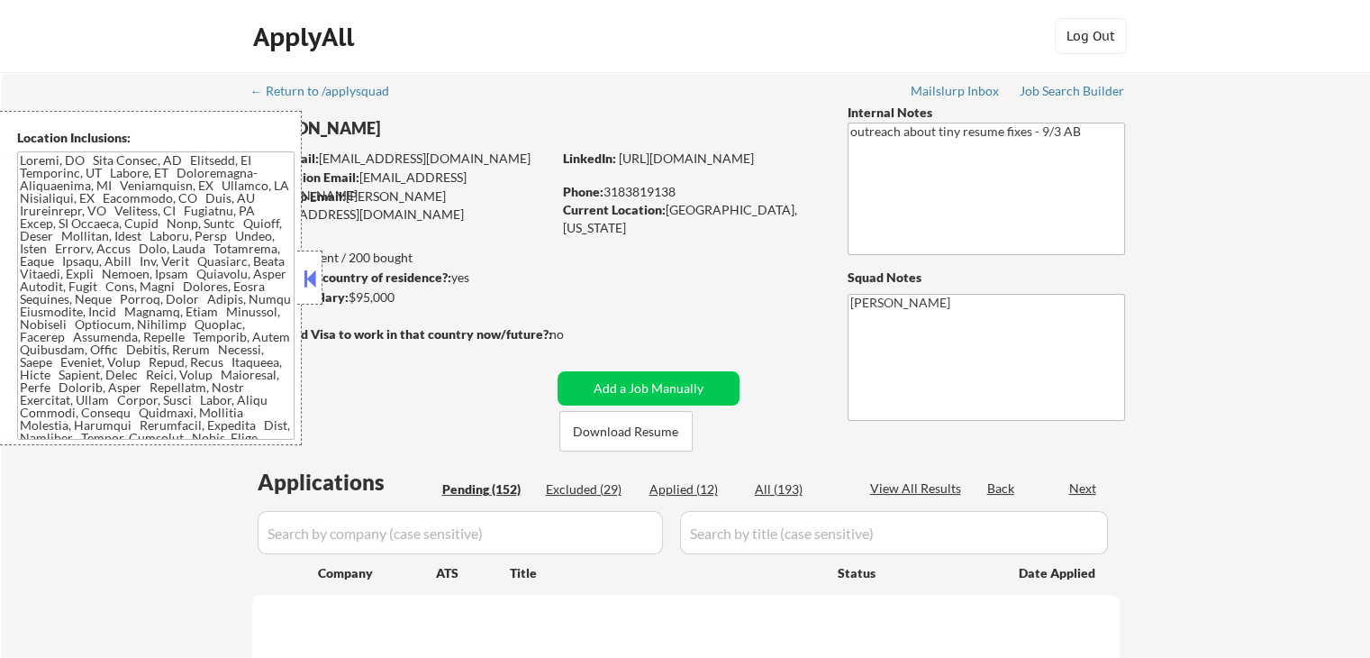
select select ""pending""
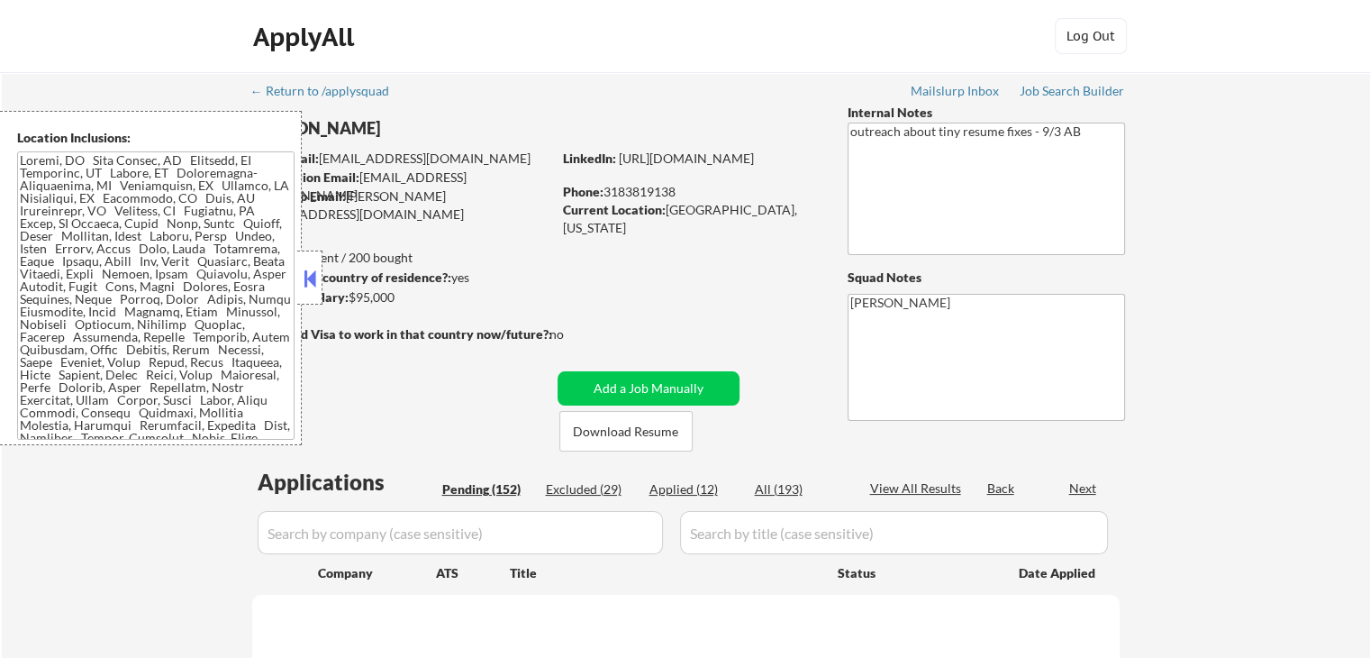
select select ""pending""
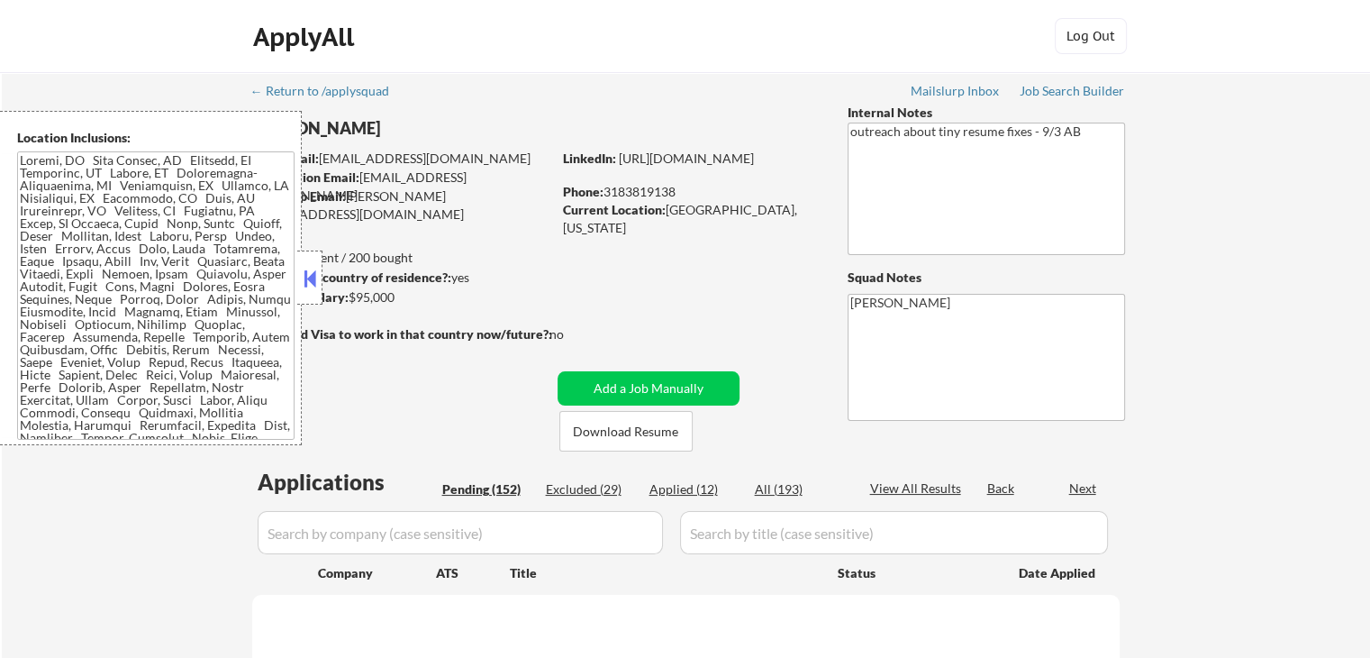
select select ""pending""
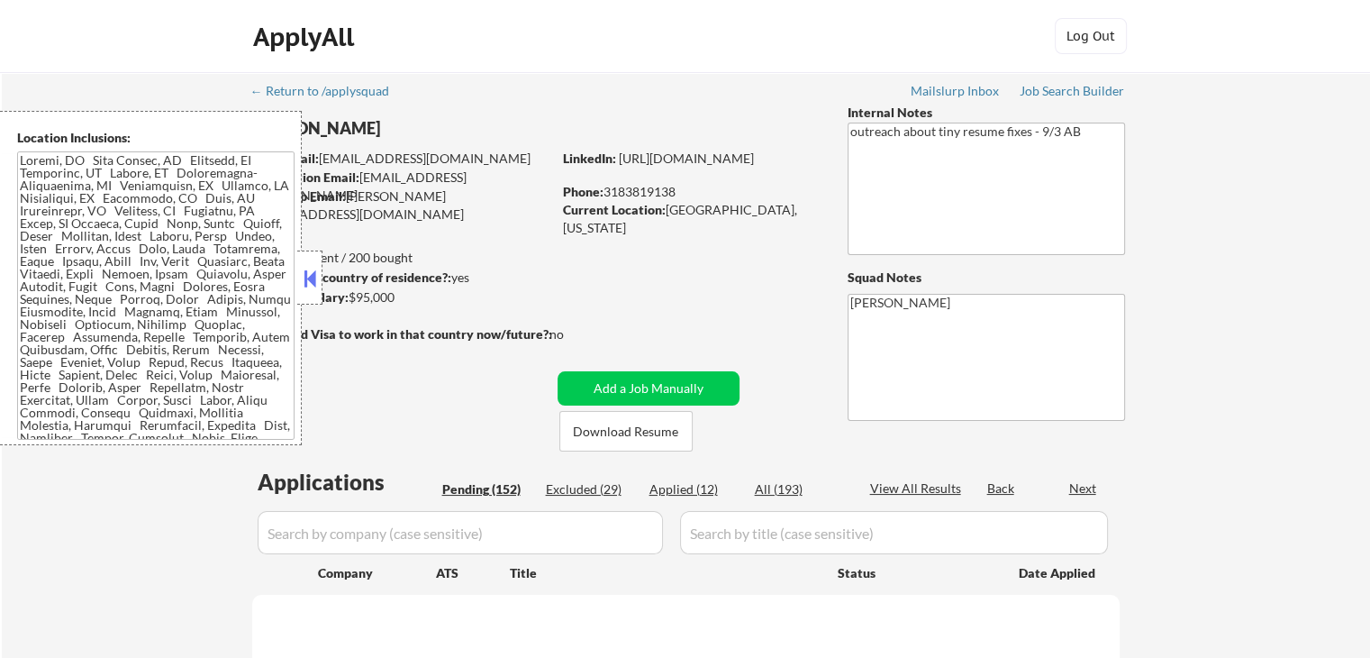
select select ""pending""
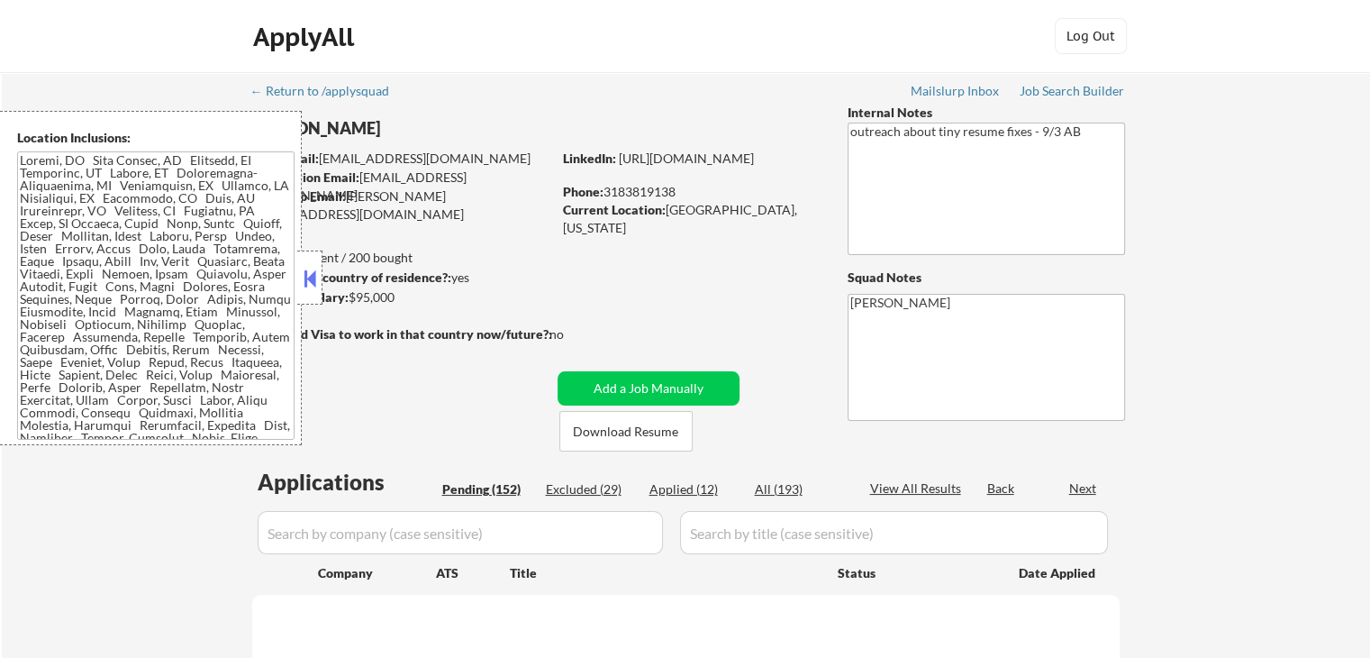
select select ""pending""
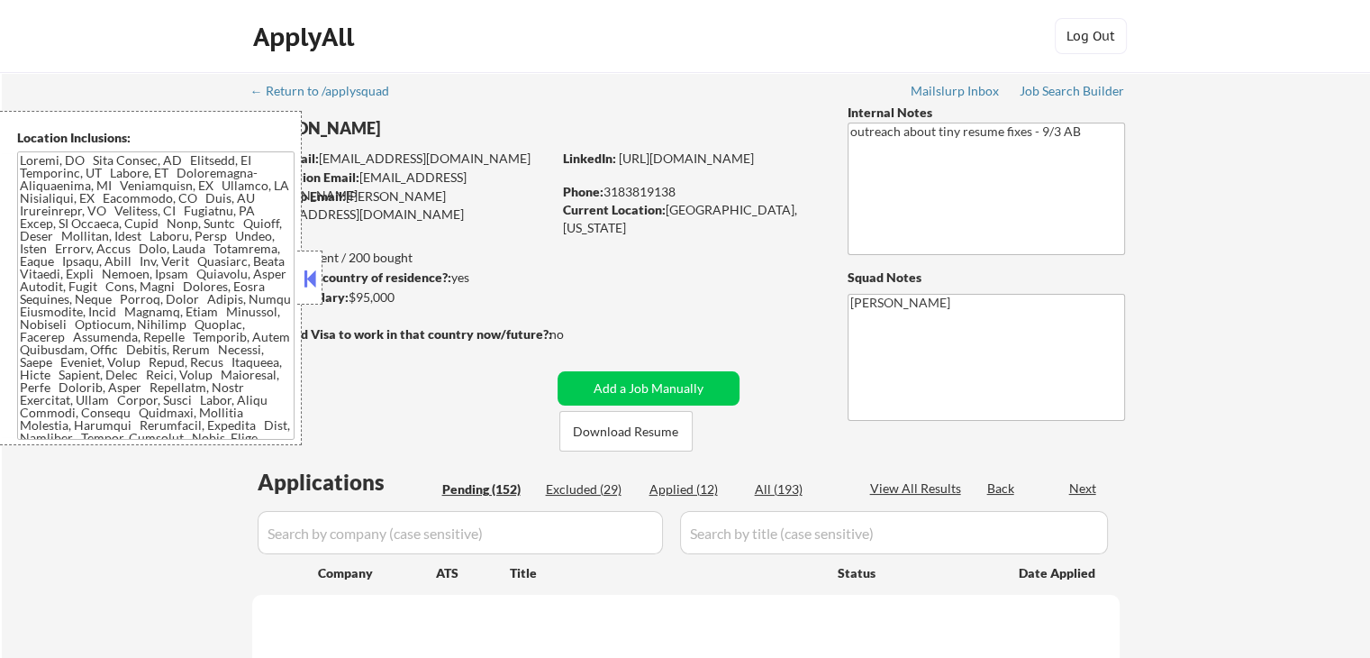
select select ""pending""
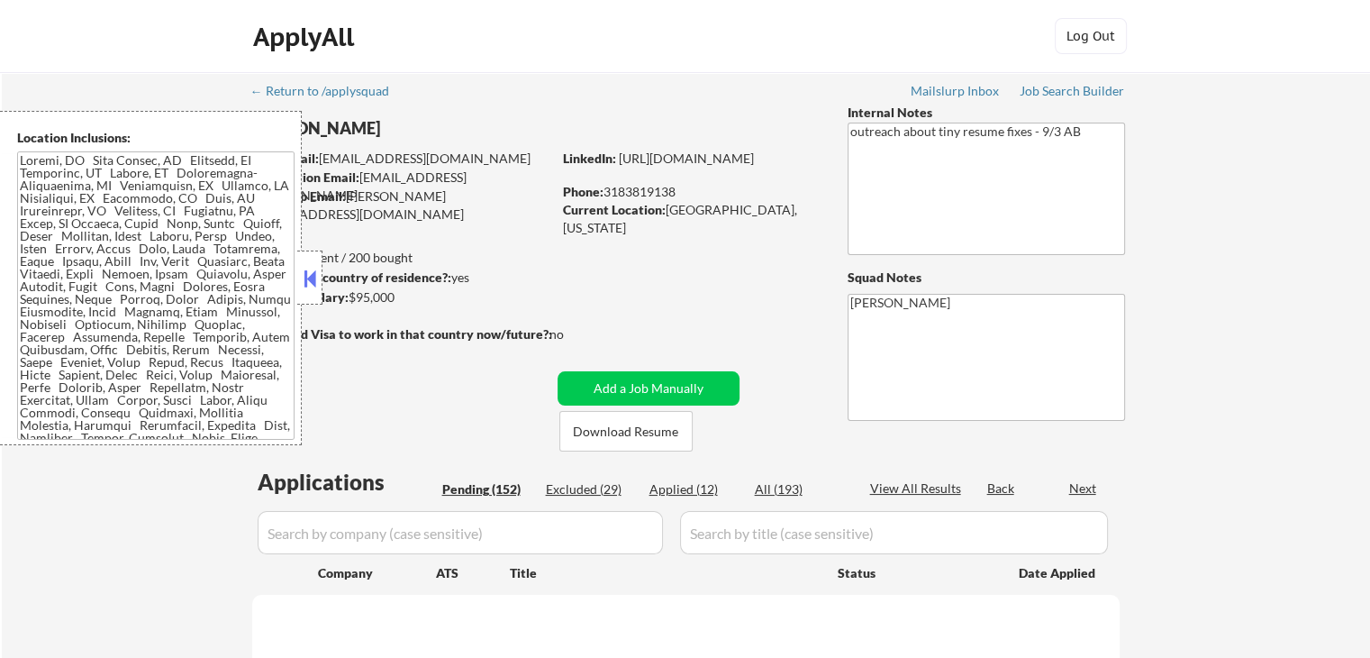
select select ""pending""
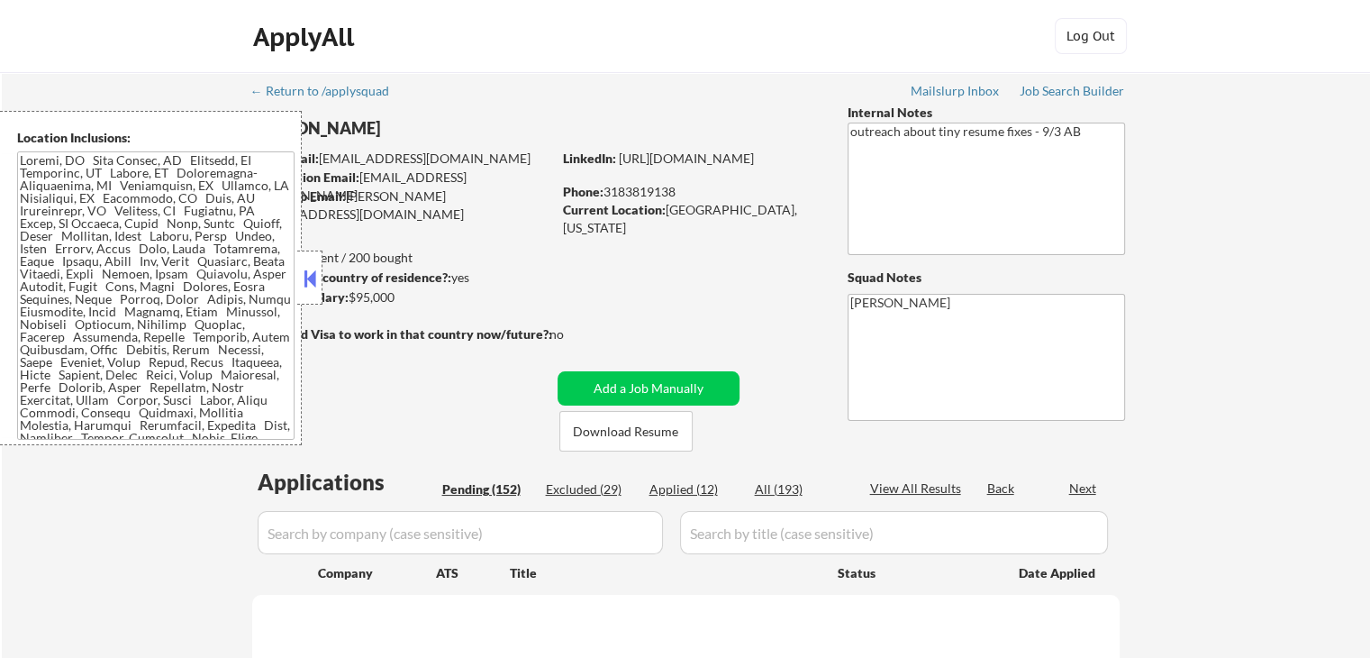
select select ""pending""
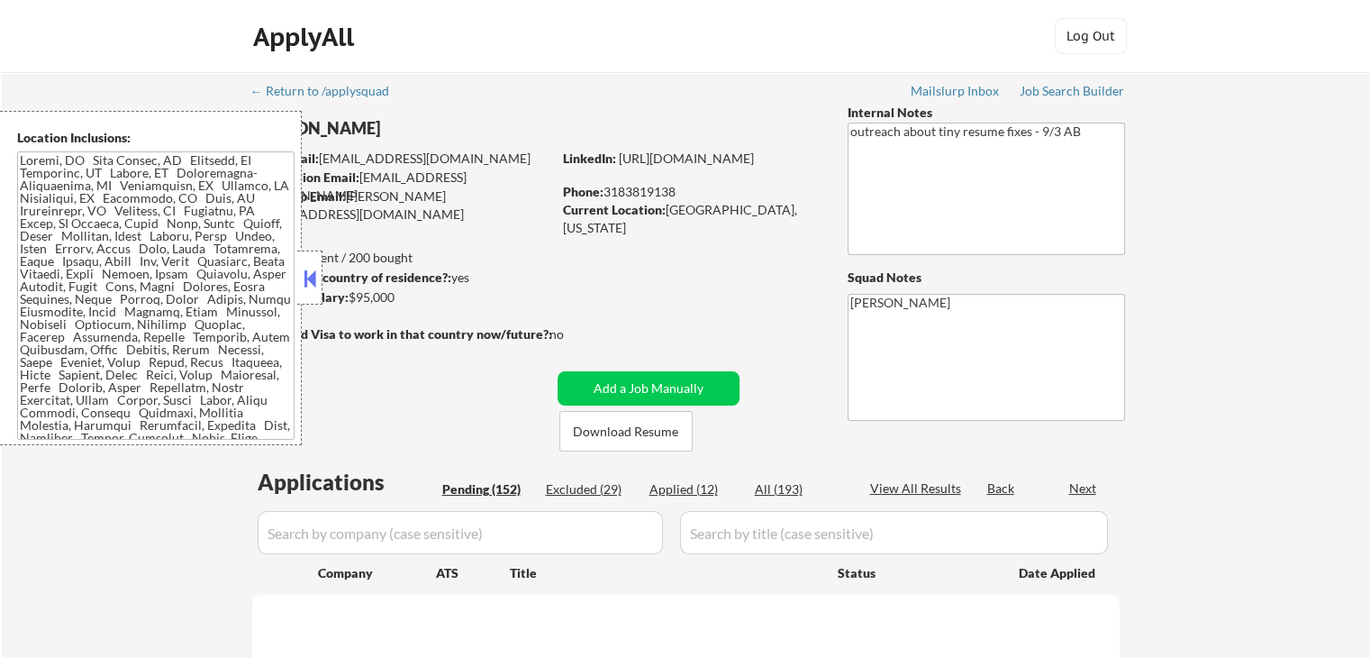
select select ""pending""
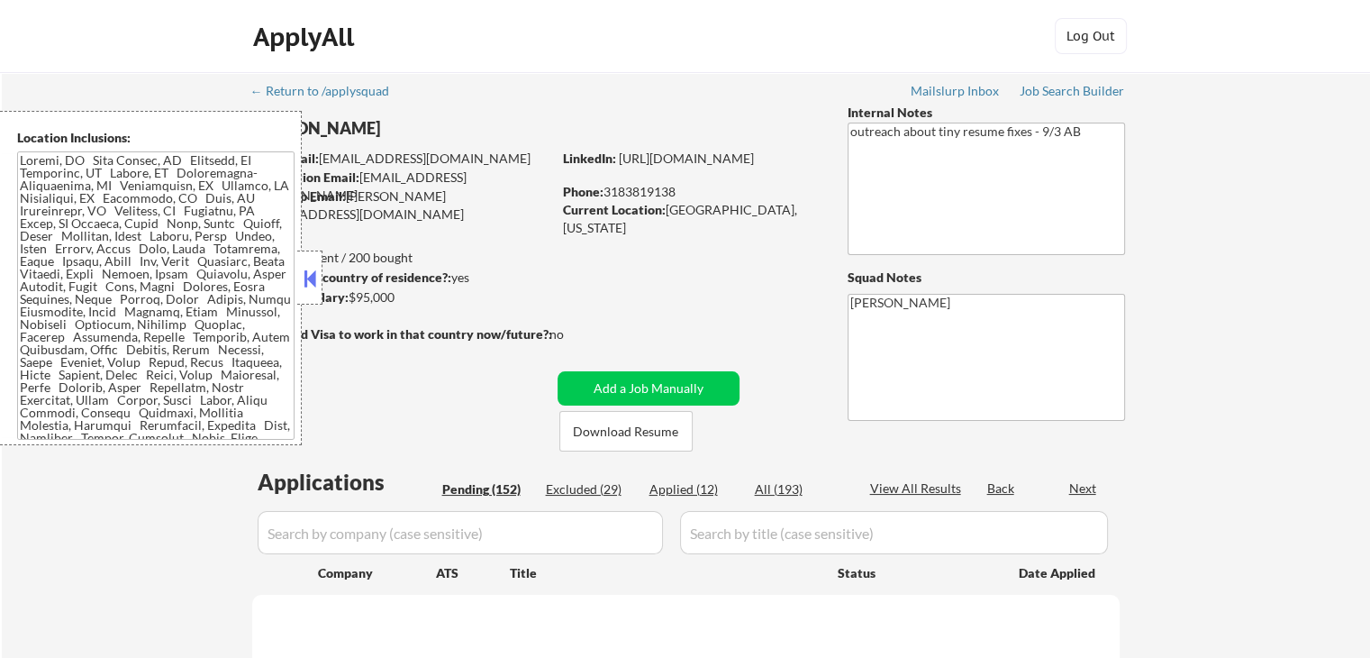
select select ""pending""
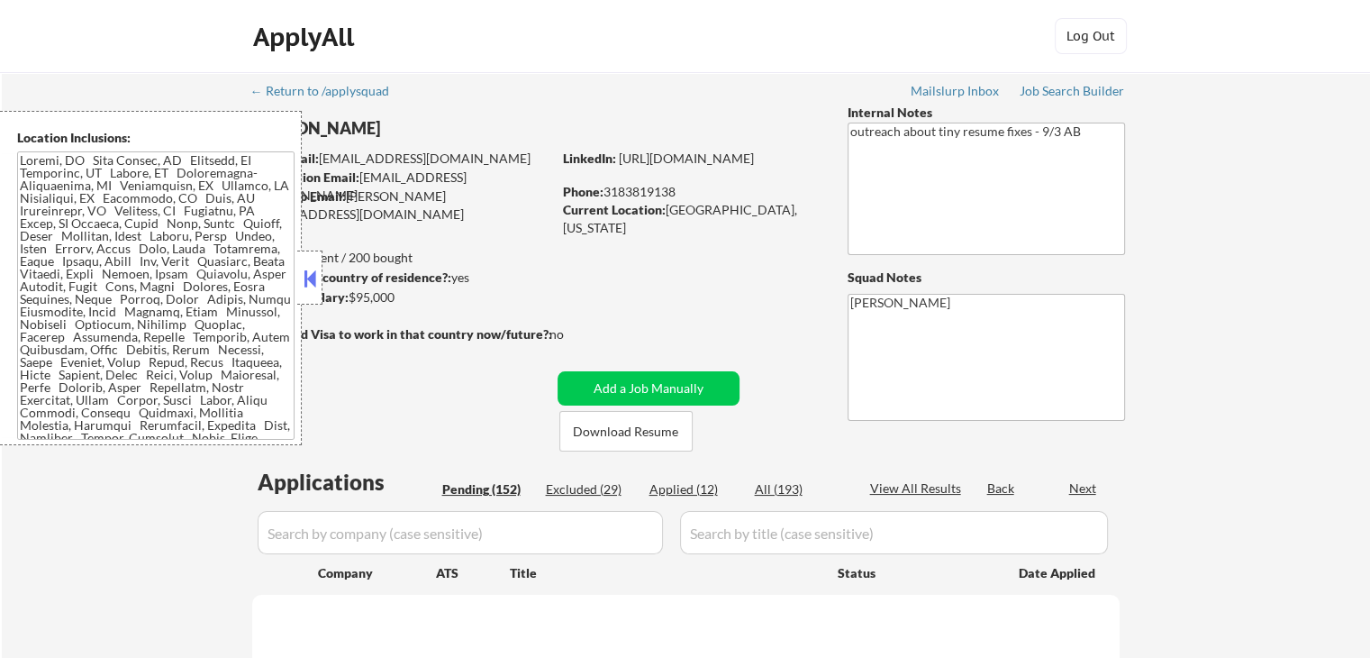
select select ""pending""
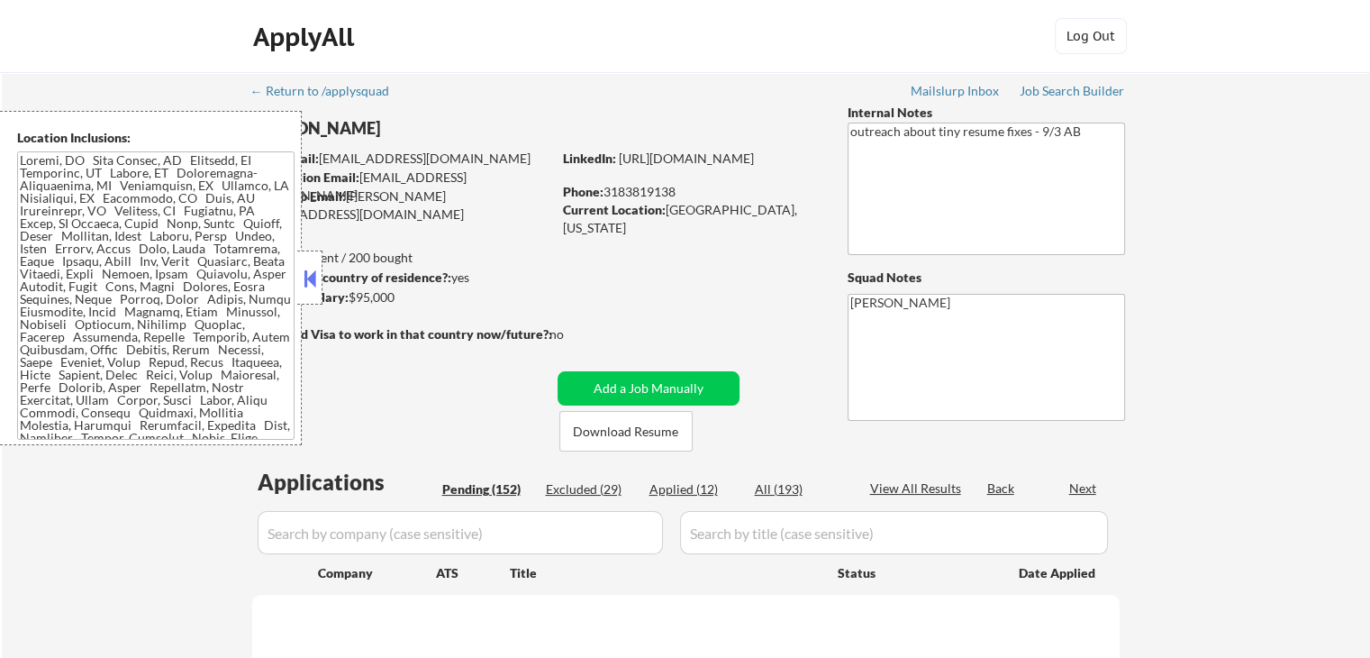
select select ""pending""
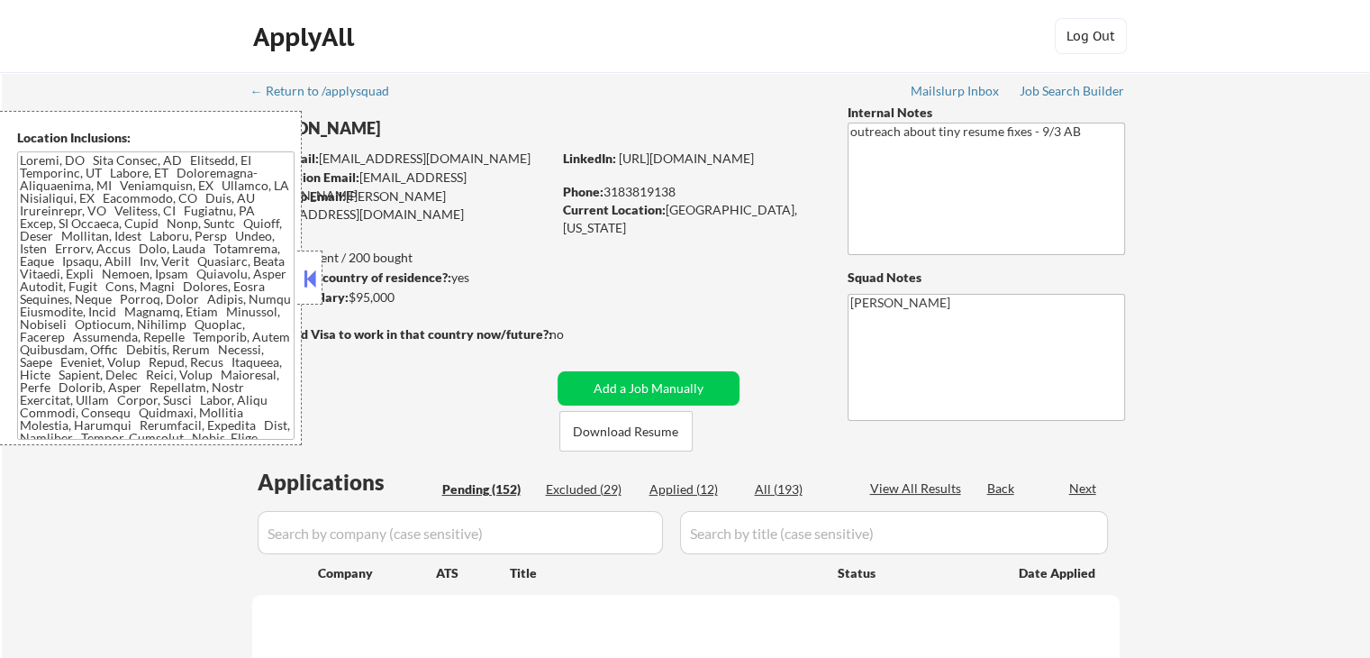
select select ""pending""
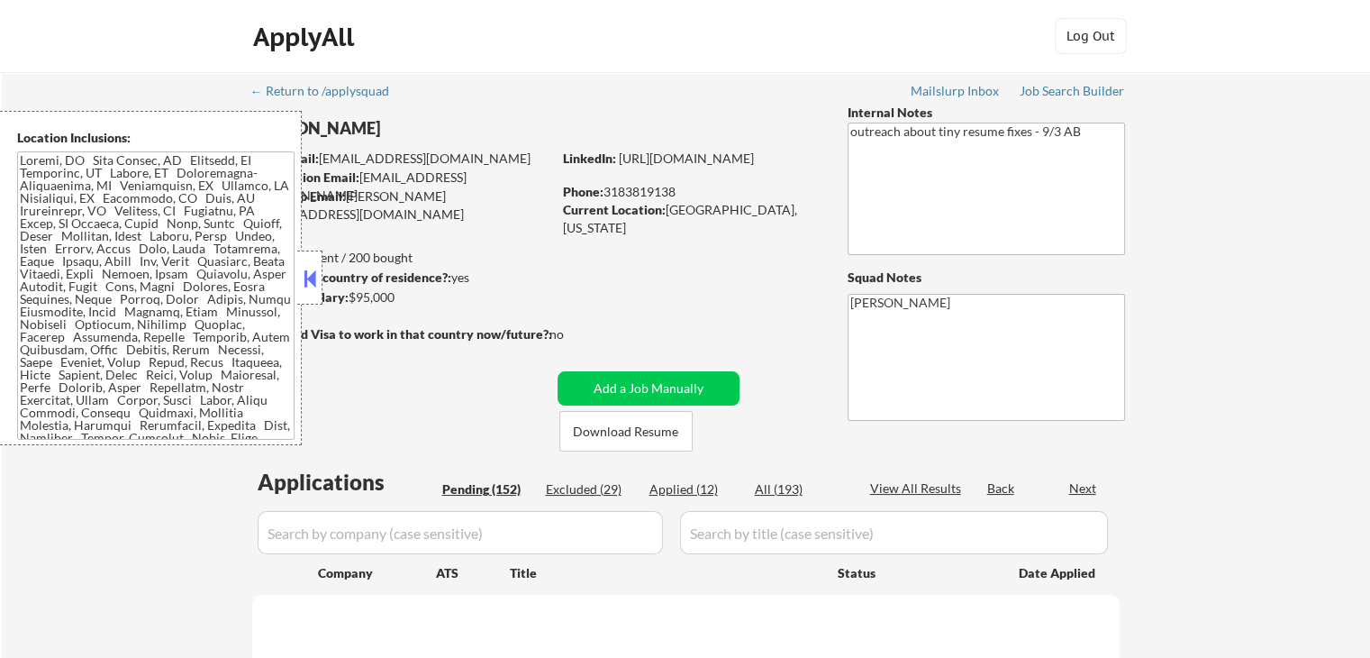
select select ""pending""
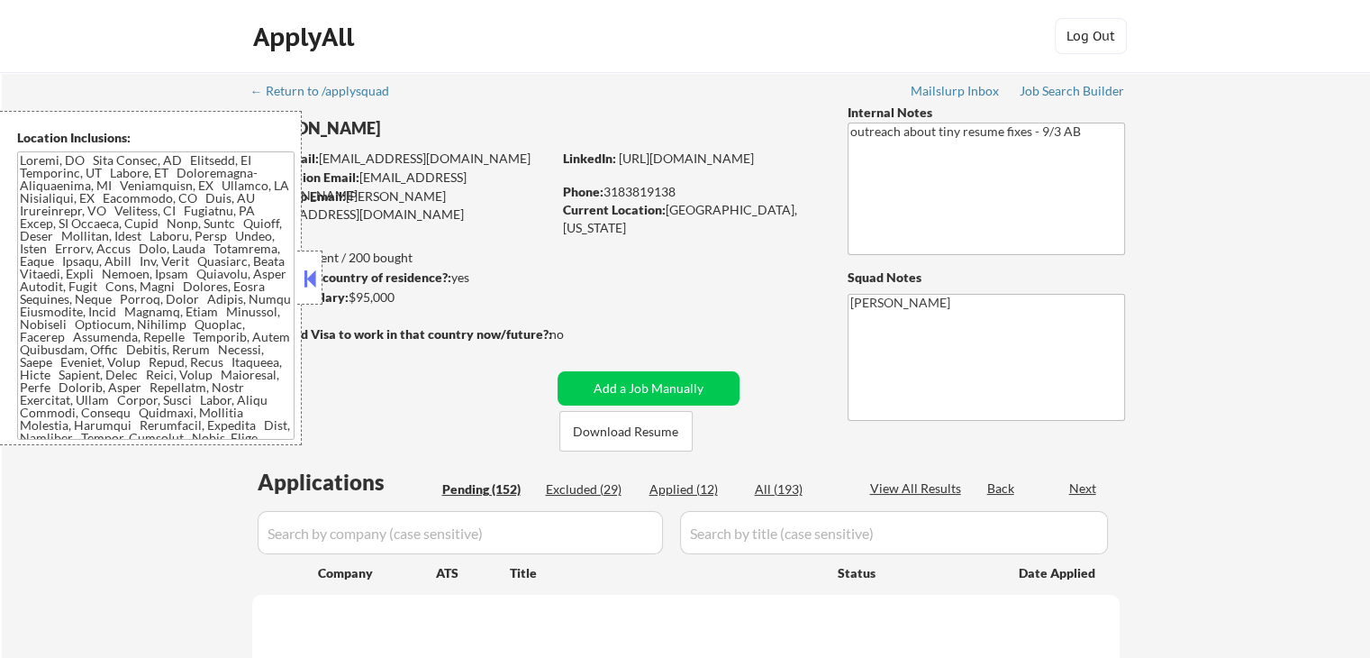
select select ""pending""
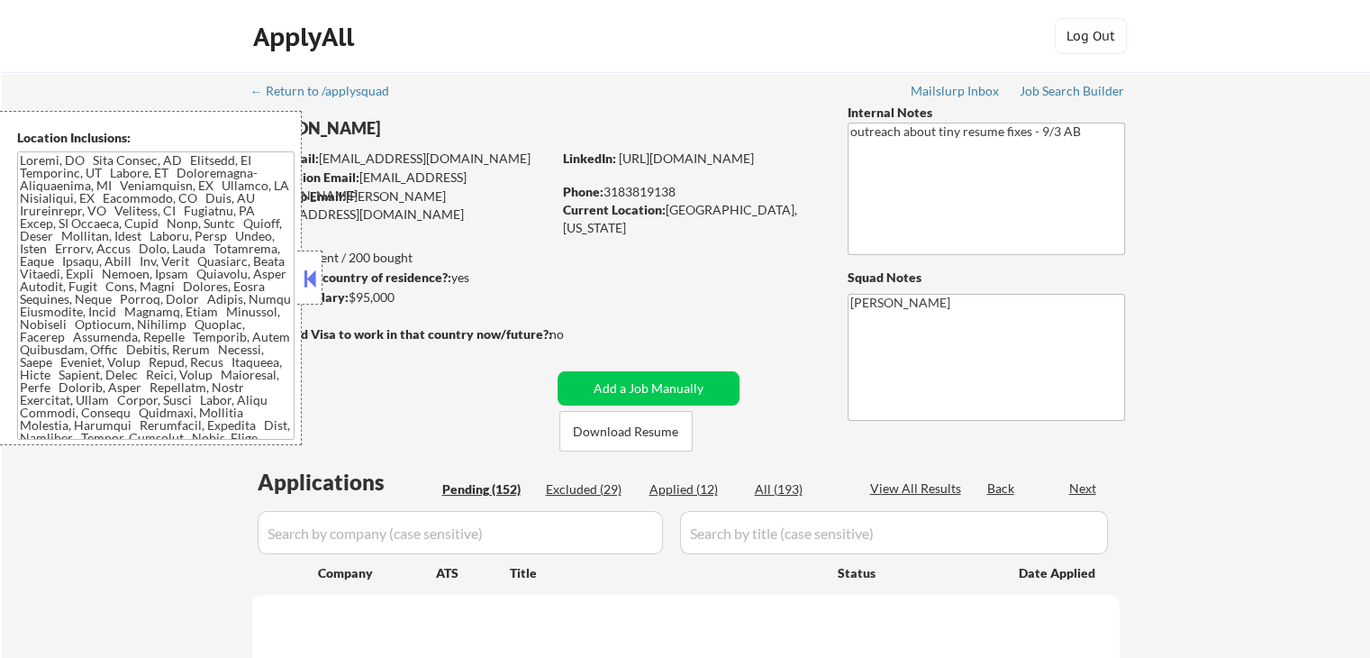
select select ""pending""
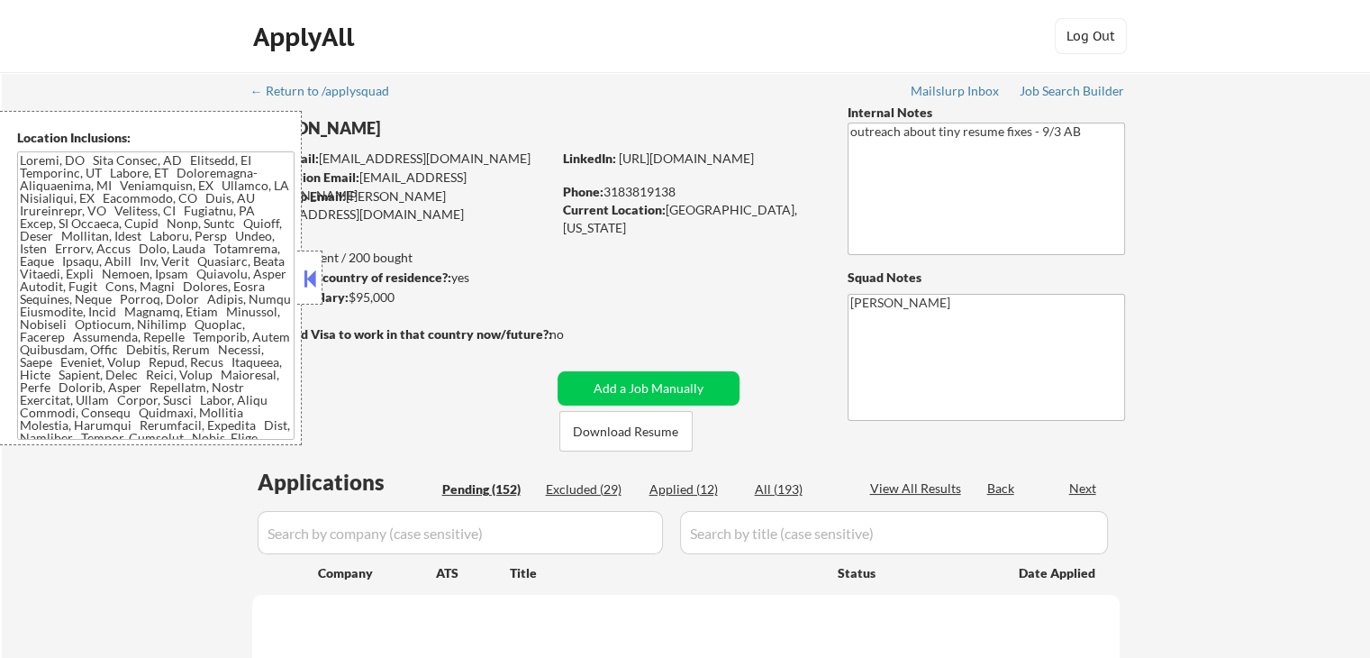
select select ""pending""
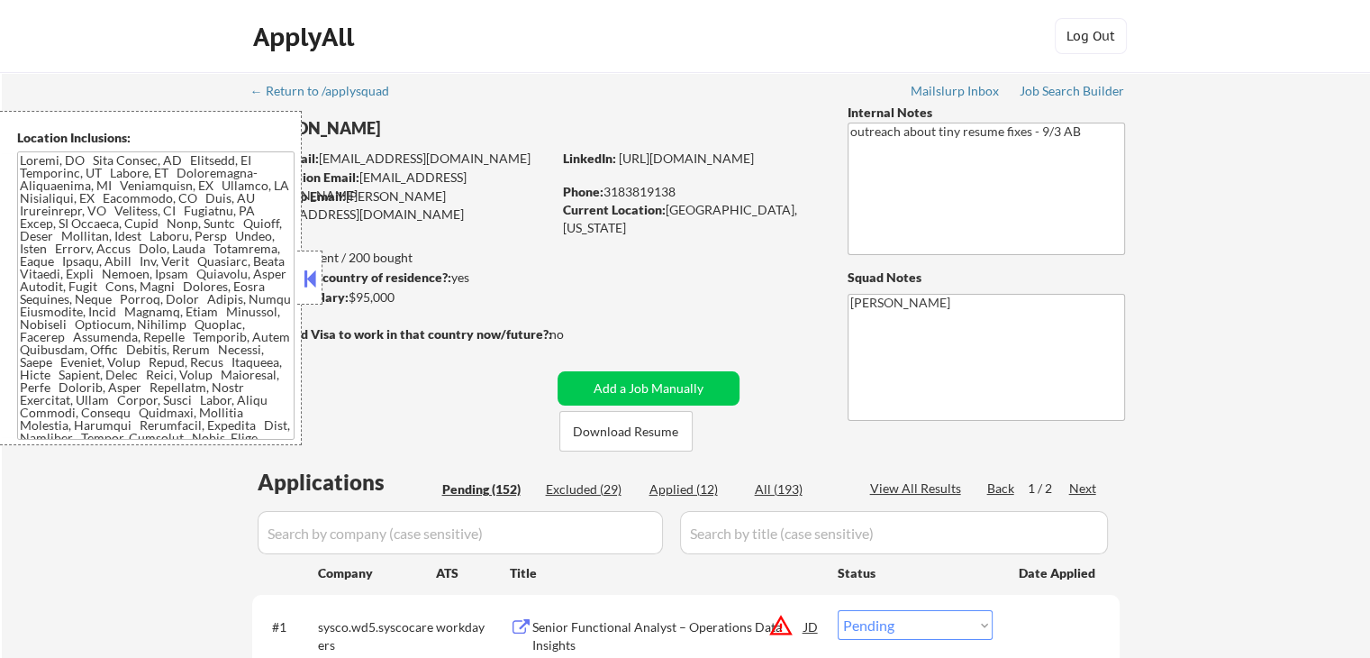
select select ""pending""
drag, startPoint x: 664, startPoint y: 209, endPoint x: 782, endPoint y: 220, distance: 118.5
click at [782, 219] on div "Current Location: Monroe, Louisiana" at bounding box center [690, 210] width 255 height 19
copy div "[GEOGRAPHIC_DATA], [US_STATE]"
select select ""pending""
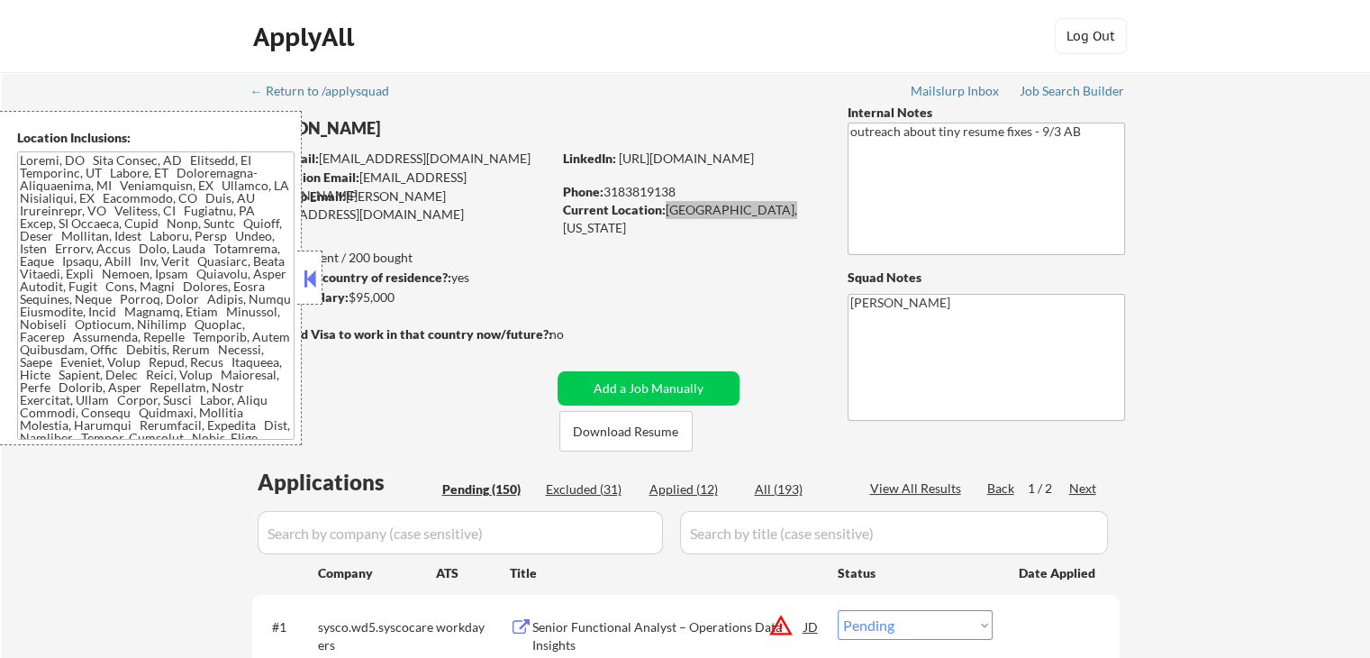
select select ""pending""
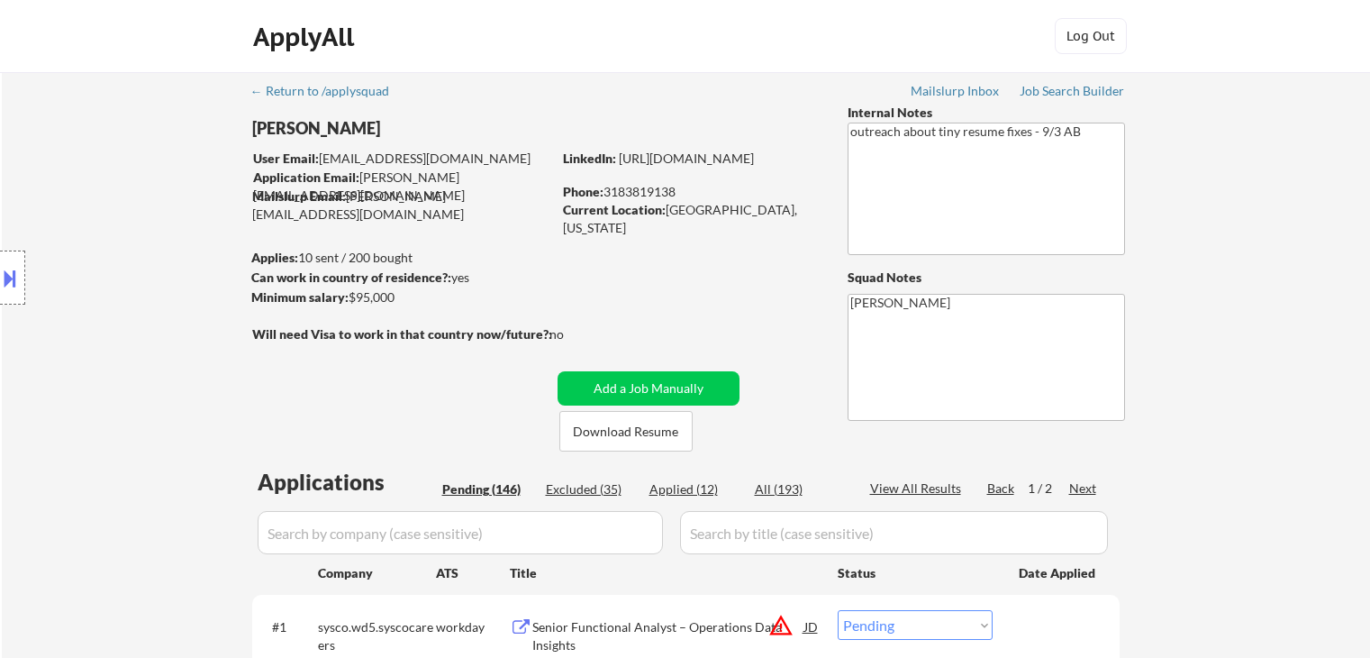
select select ""pending""
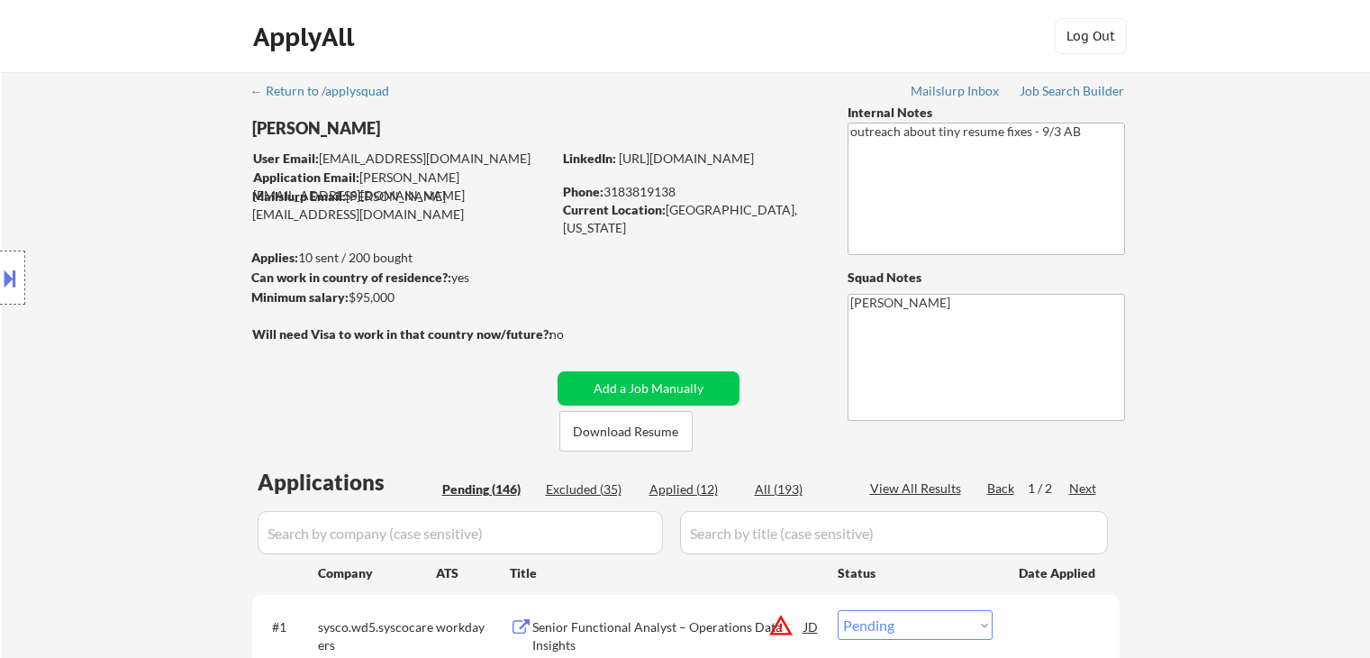
select select ""pending""
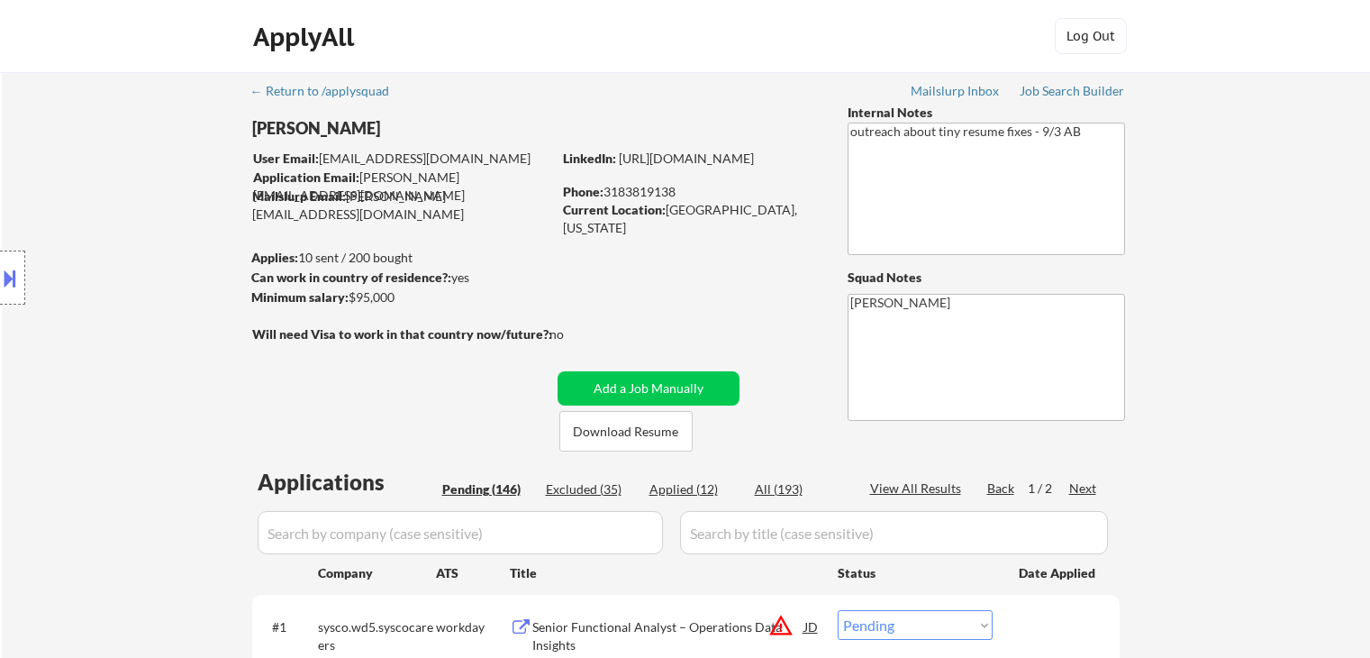
select select ""pending""
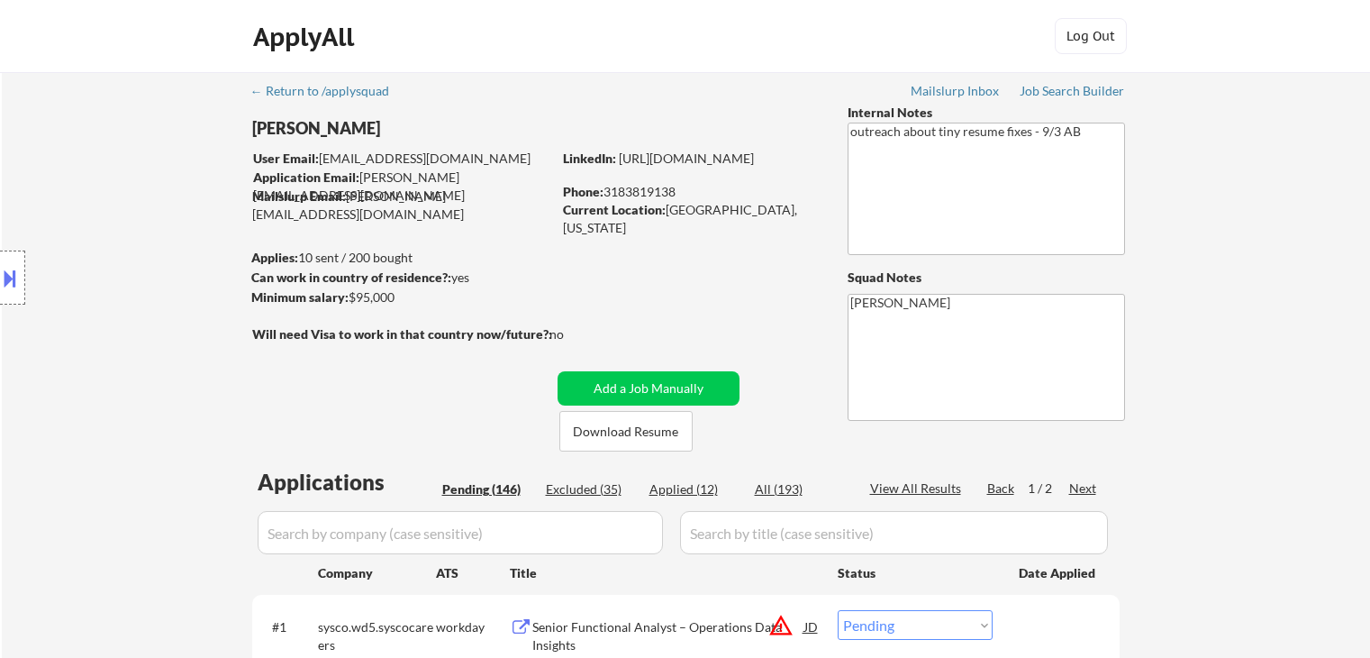
select select ""pending""
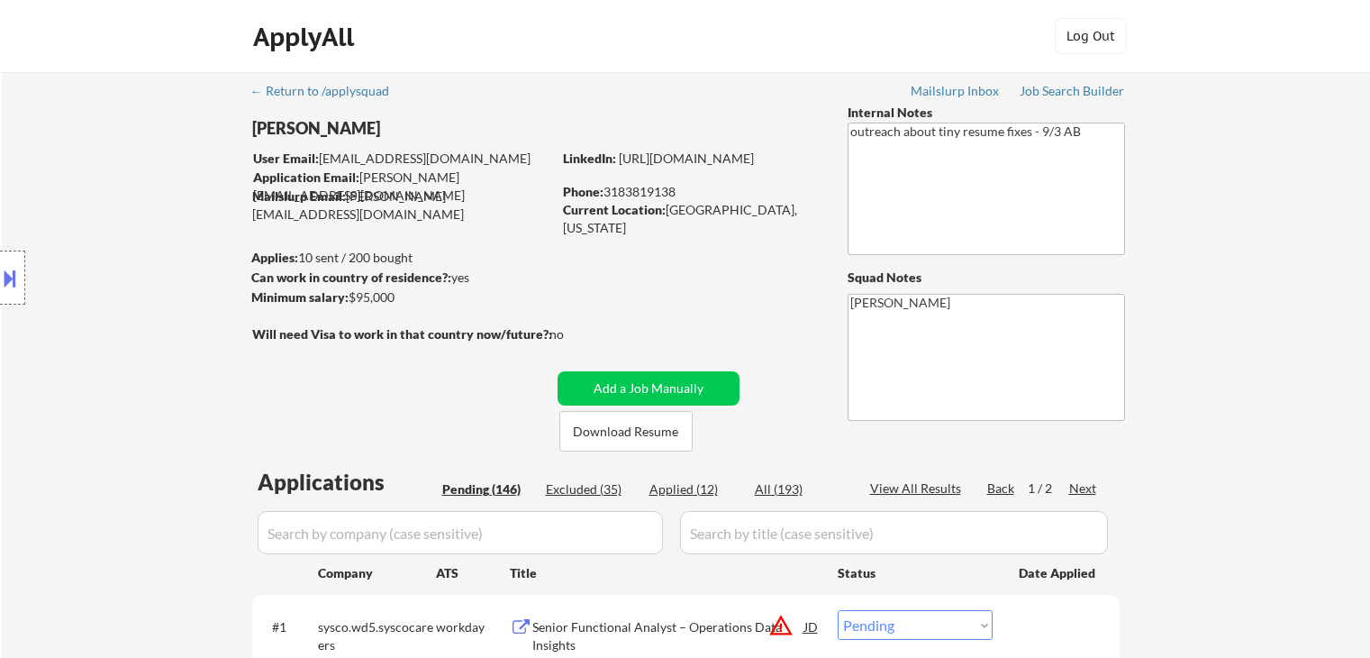
select select ""pending""
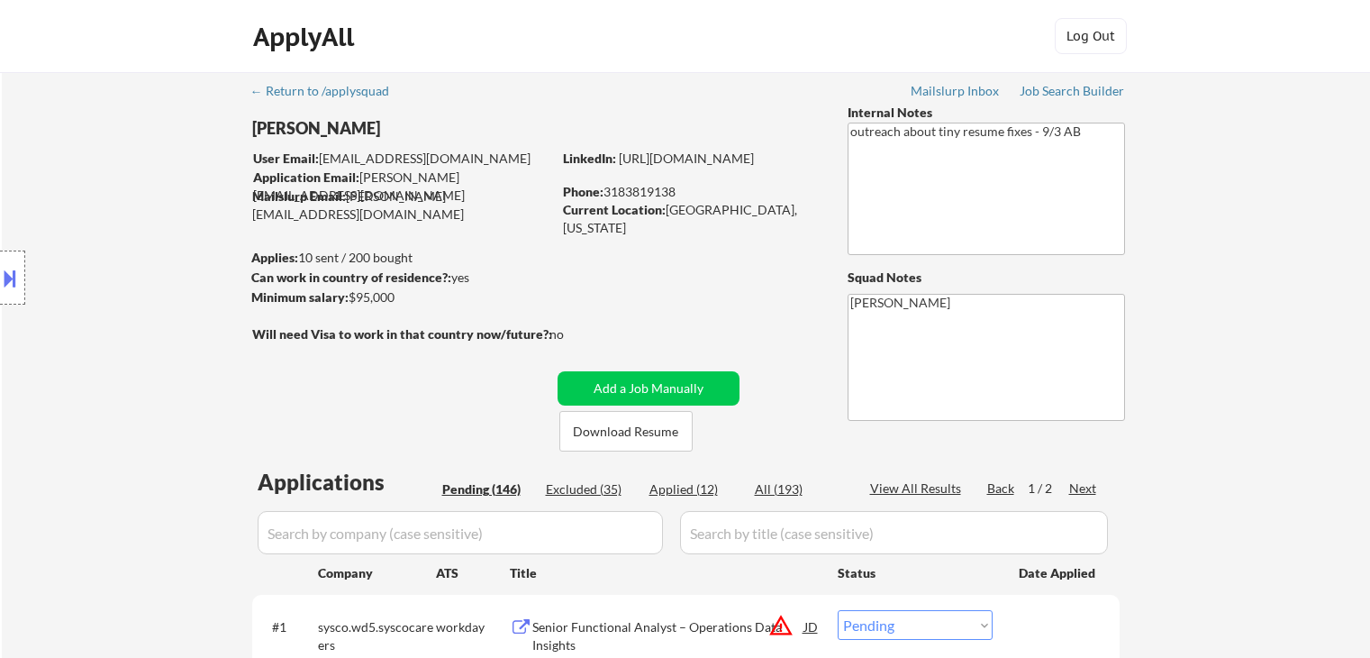
select select ""pending""
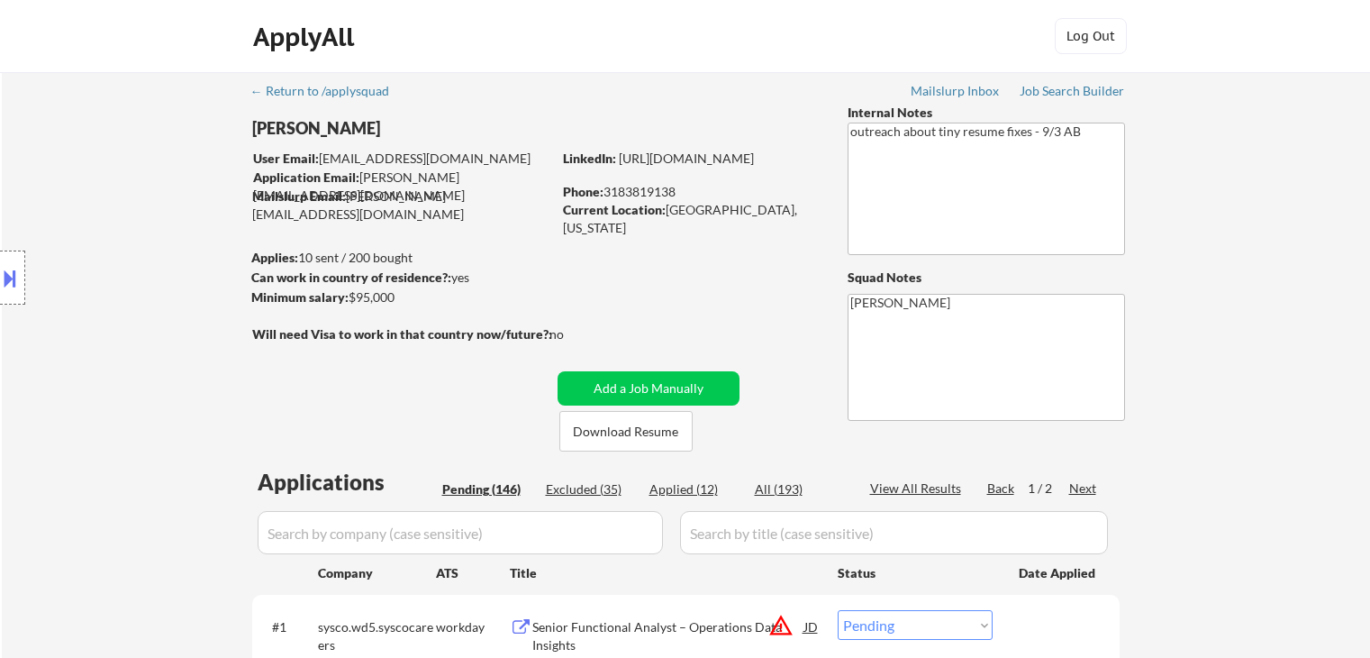
select select ""pending""
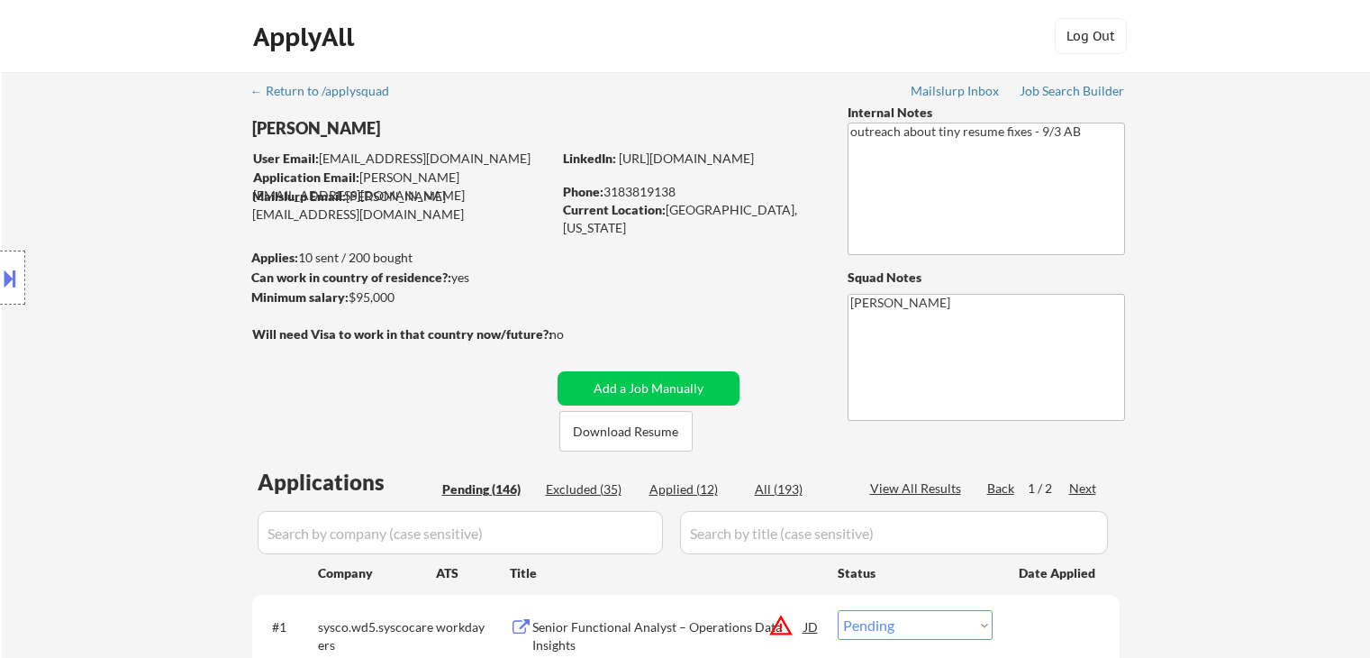
select select ""pending""
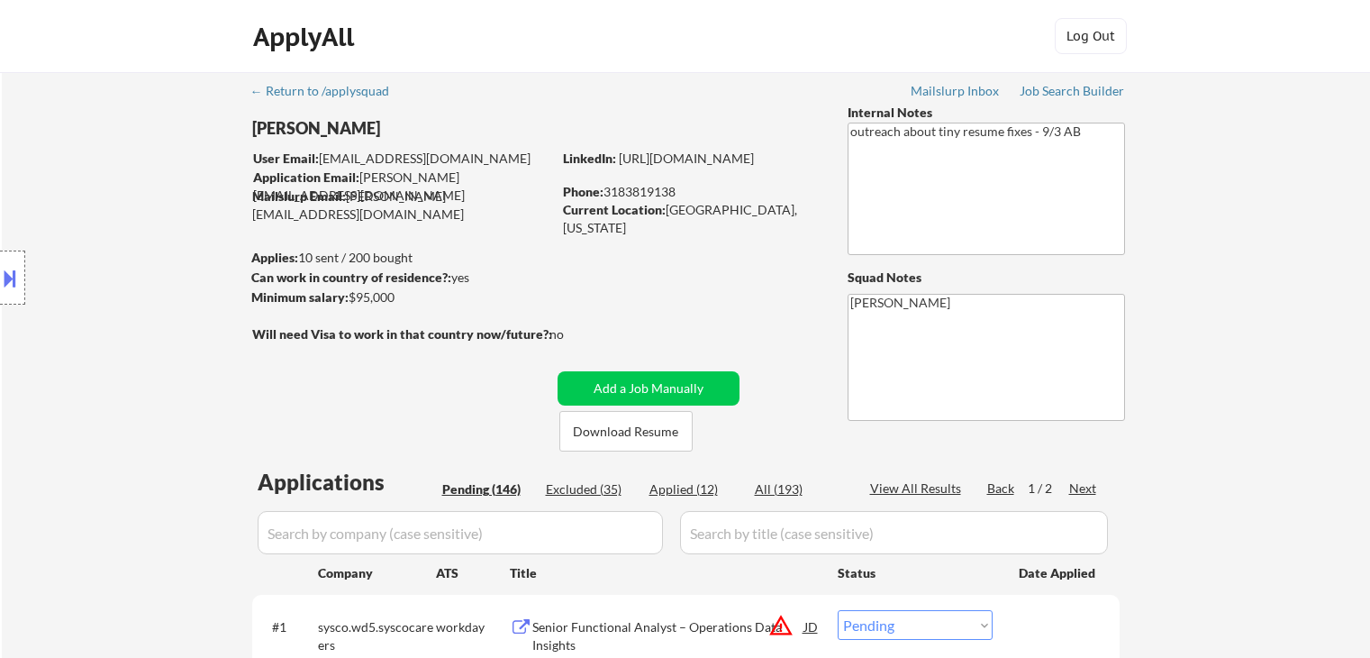
select select ""pending""
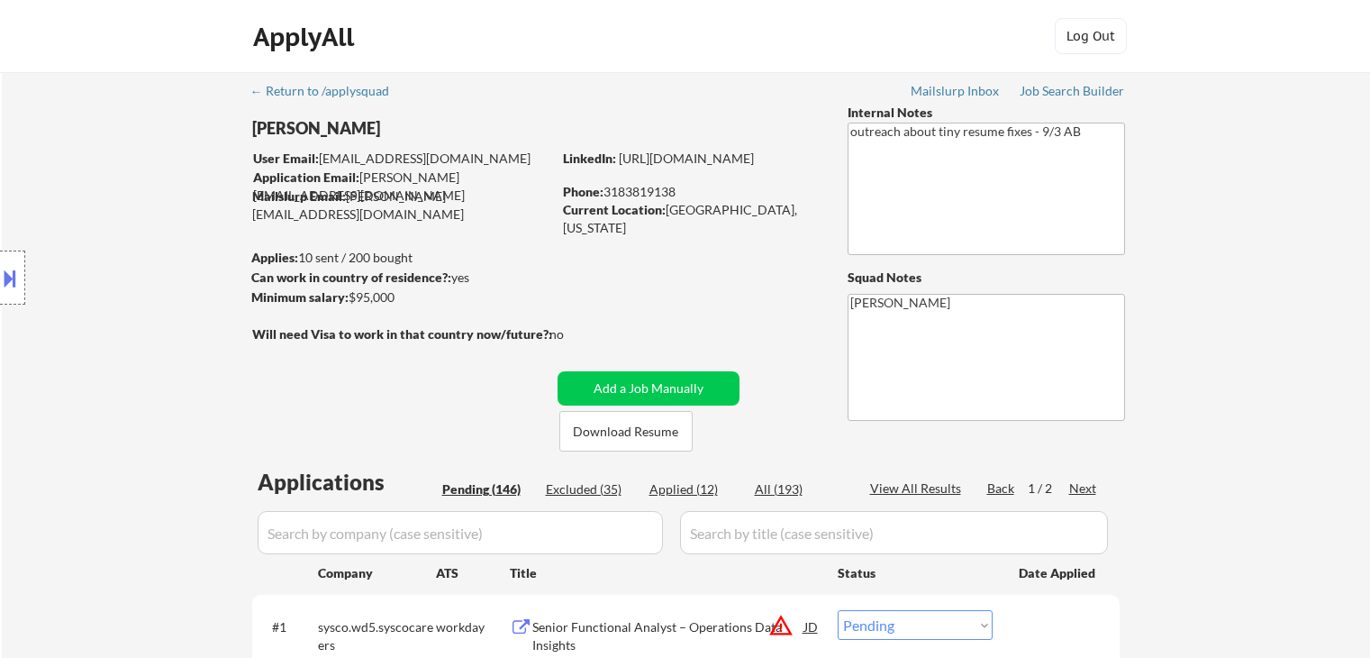
select select ""pending""
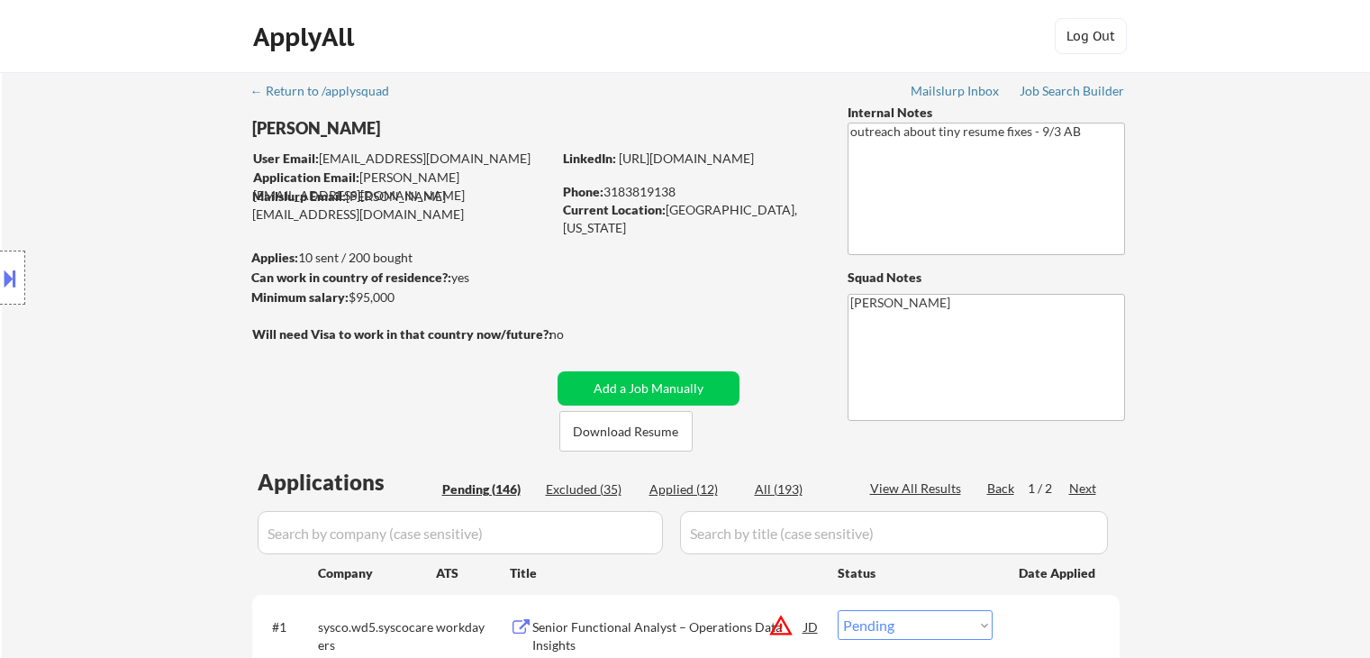
select select ""pending""
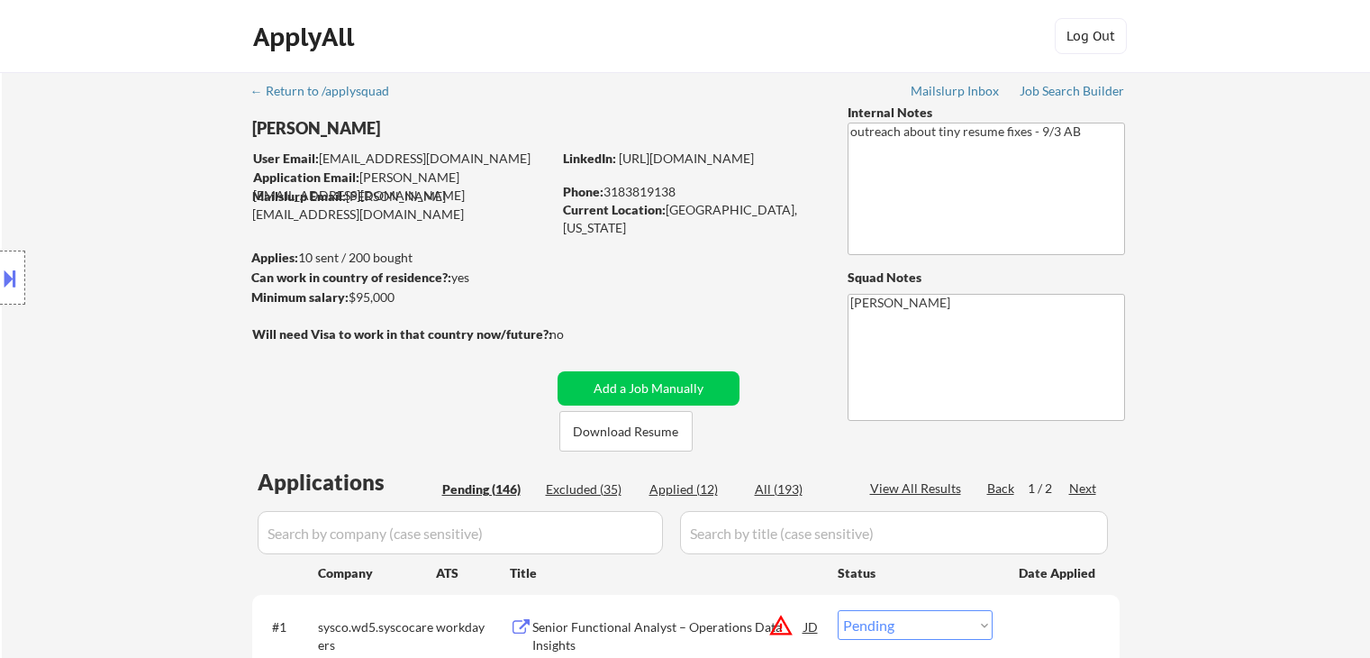
select select ""pending""
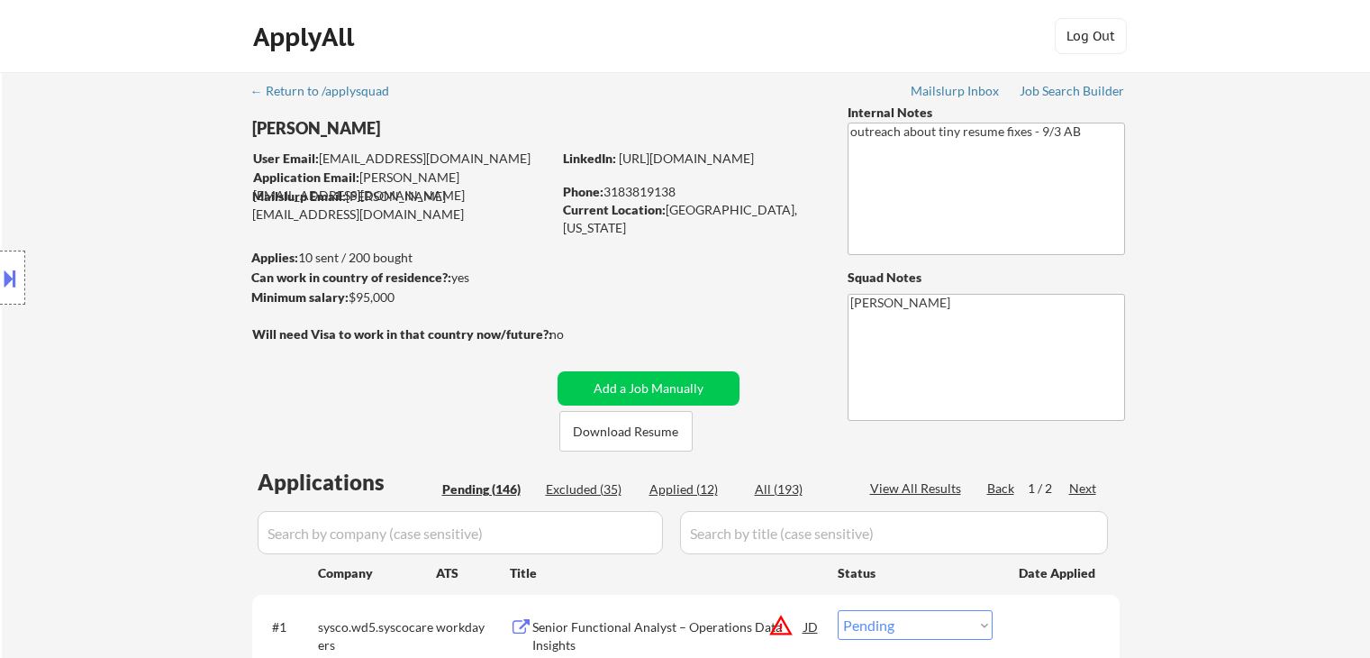
select select ""pending""
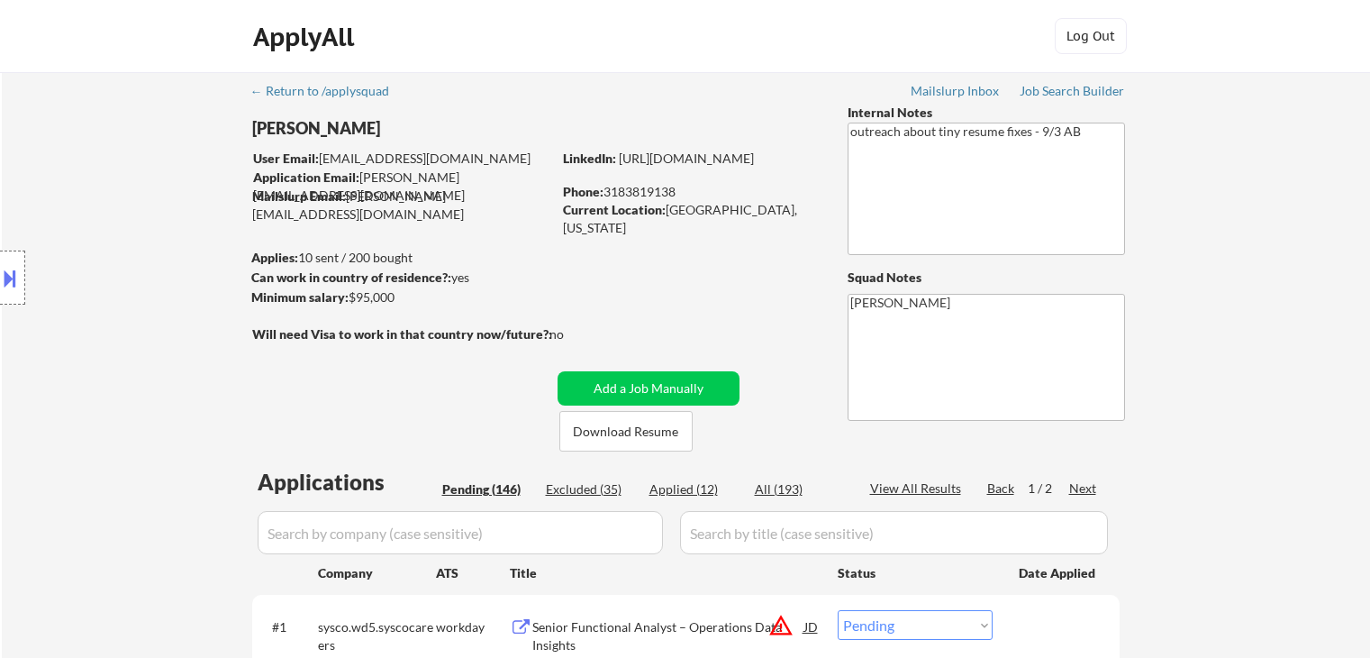
select select ""pending""
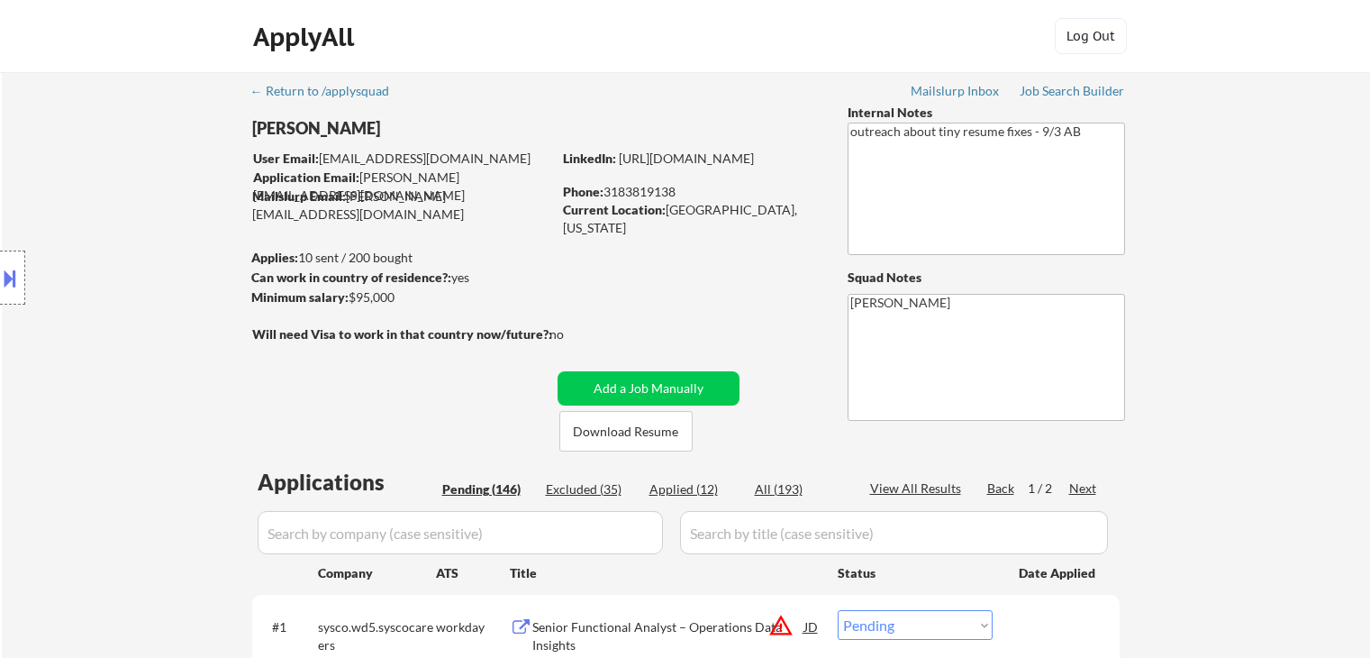
select select ""pending""
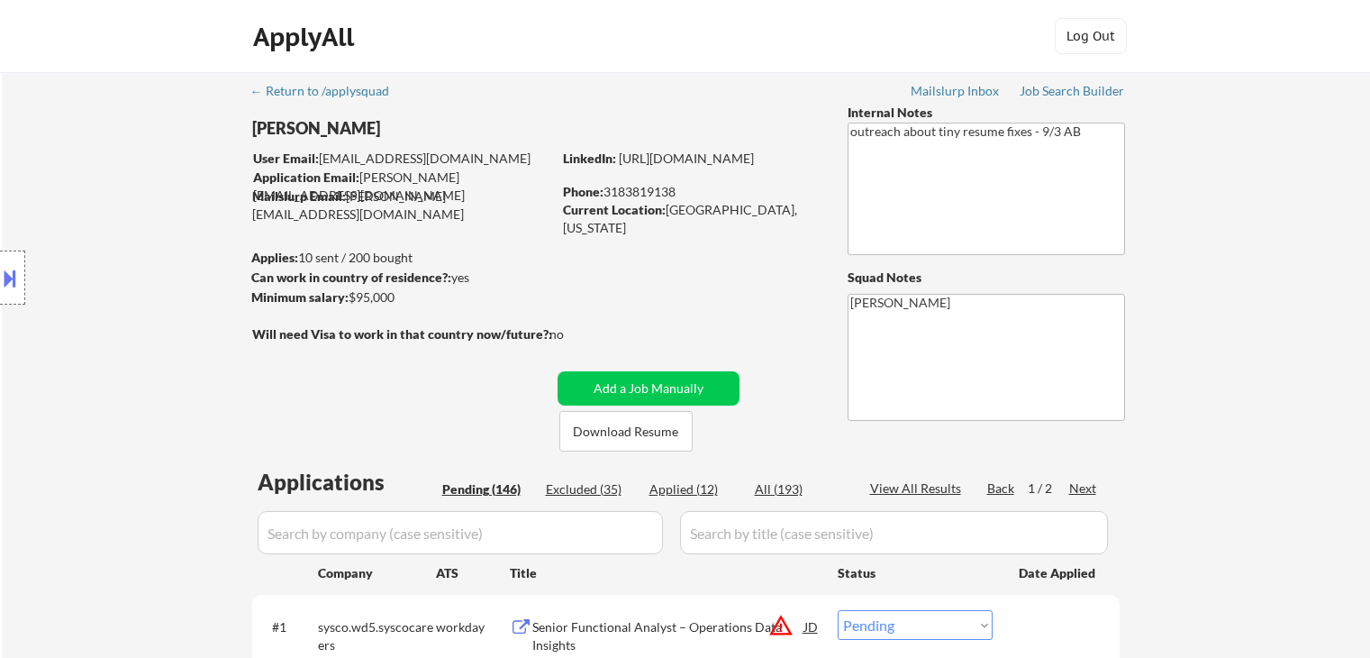
select select ""pending""
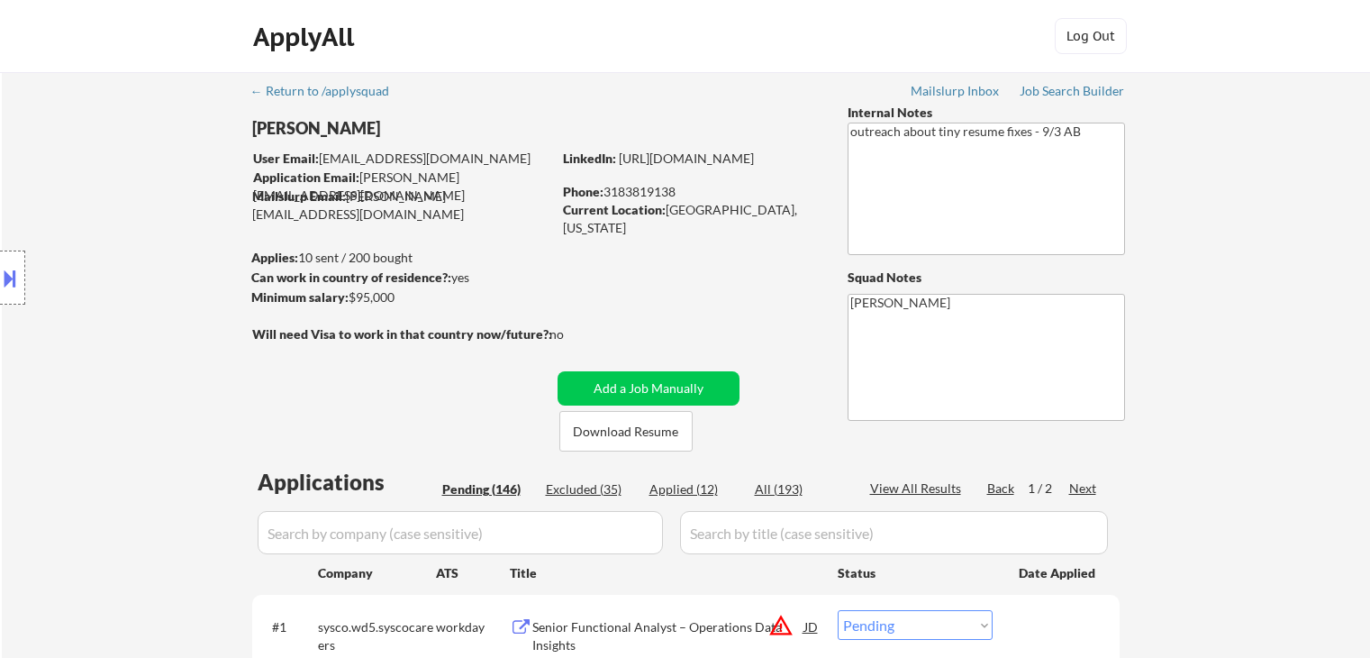
select select ""pending""
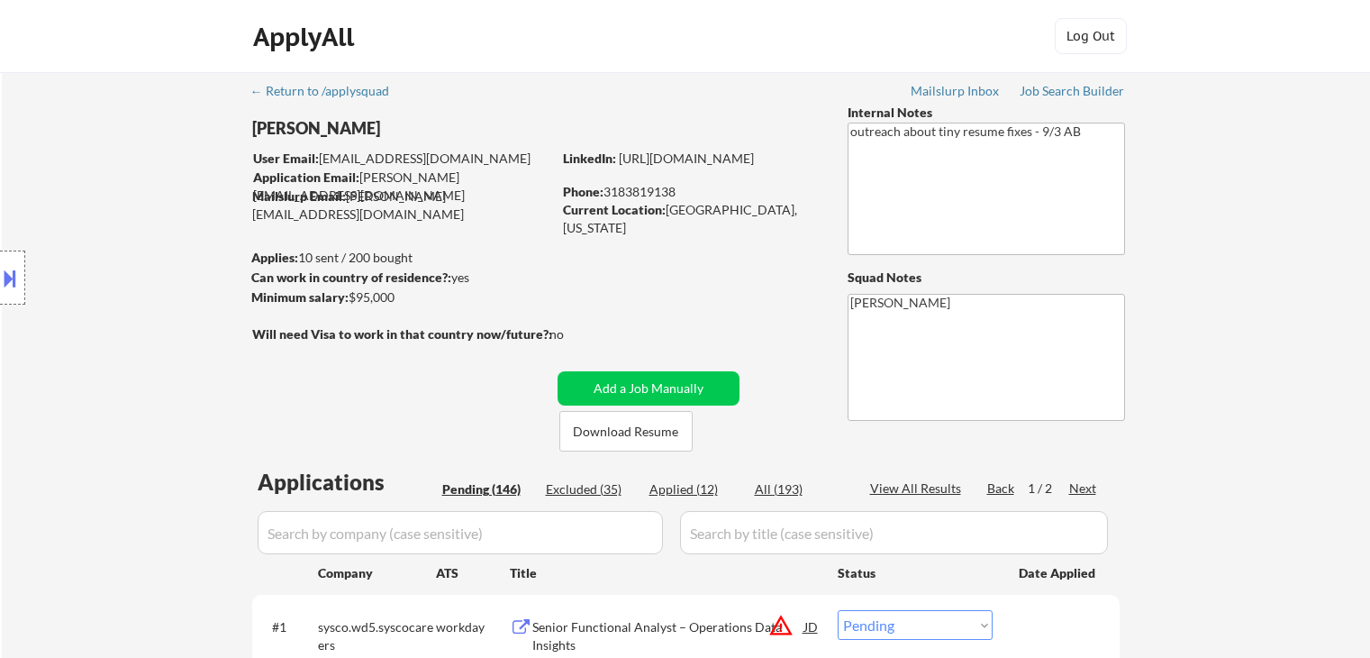
select select ""pending""
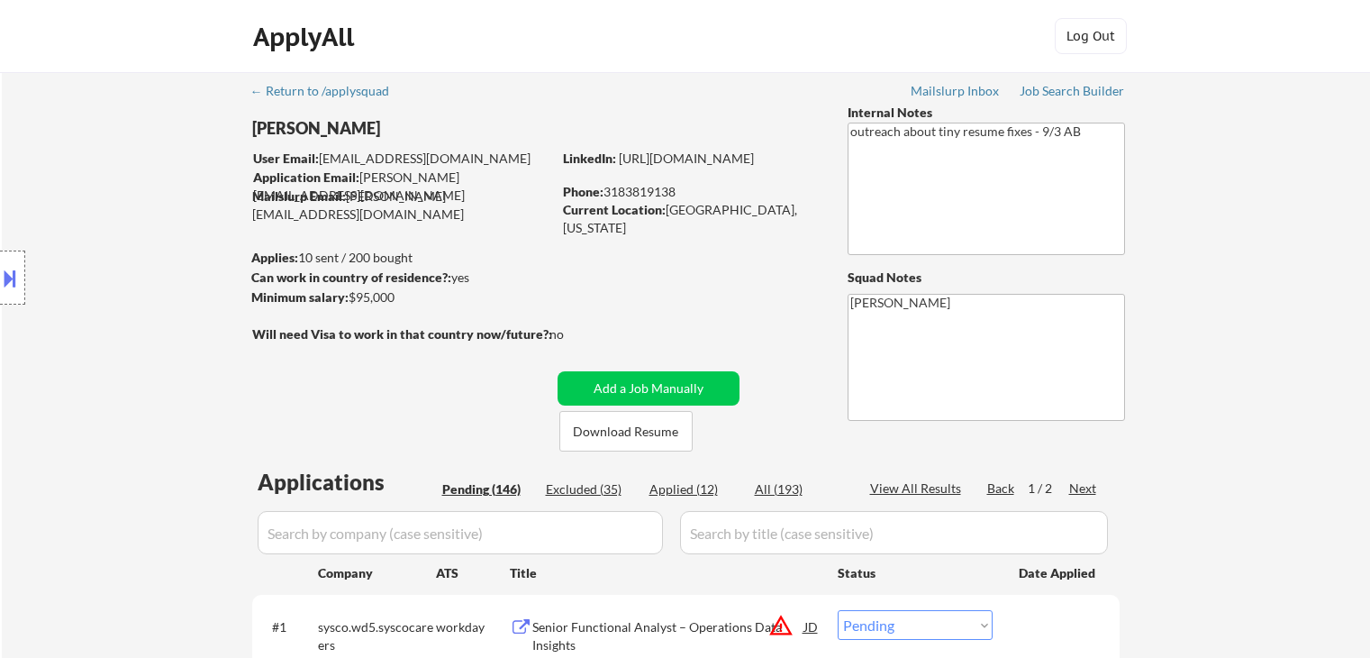
select select ""pending""
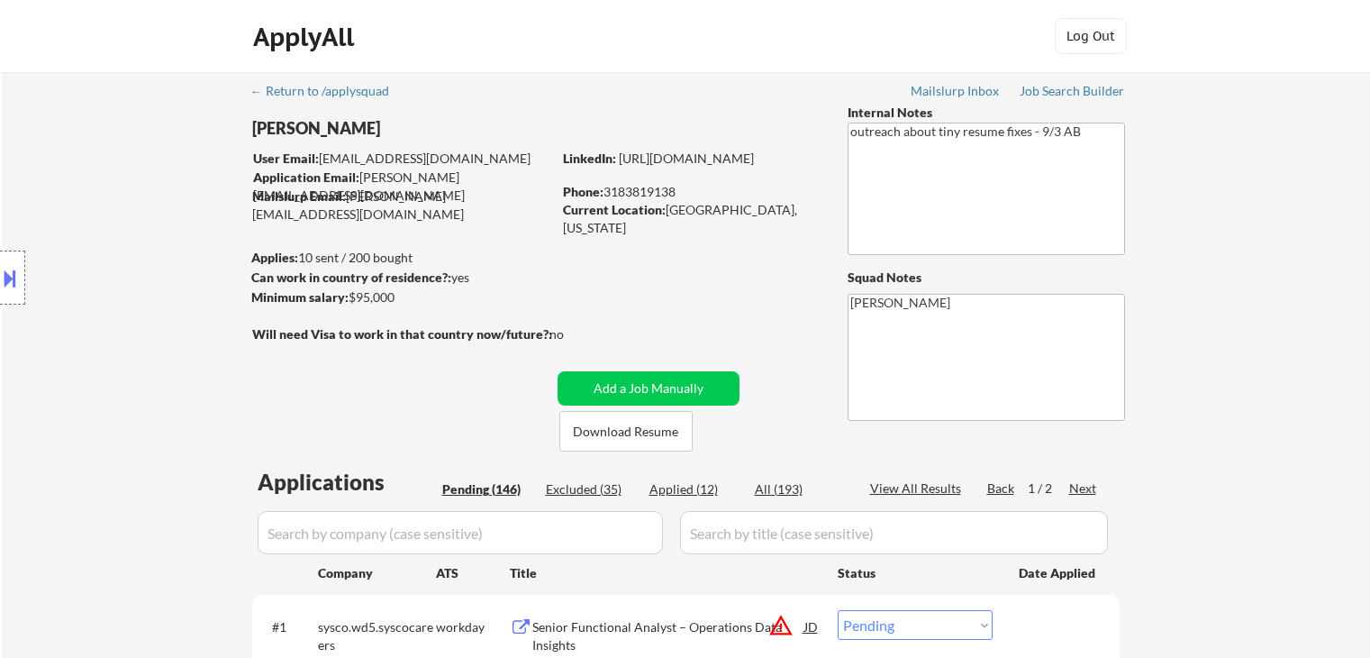
select select ""pending""
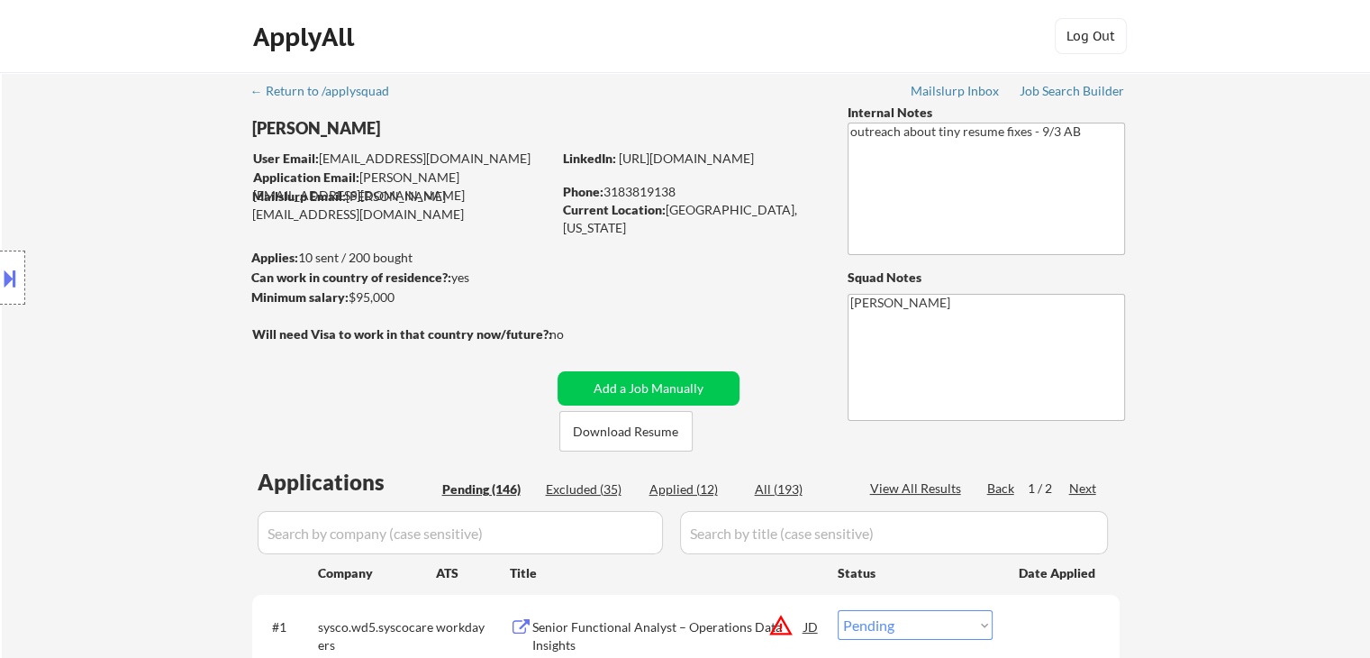
click at [298, 124] on div "Location Inclusions:" at bounding box center [161, 278] width 322 height 334
click at [299, 125] on div "Location Inclusions:" at bounding box center [161, 278] width 322 height 334
click at [300, 126] on div "Location Inclusions:" at bounding box center [161, 278] width 322 height 334
click at [331, 128] on div "[PERSON_NAME]" at bounding box center [437, 128] width 370 height 23
click at [332, 128] on div "[PERSON_NAME]" at bounding box center [437, 128] width 370 height 23
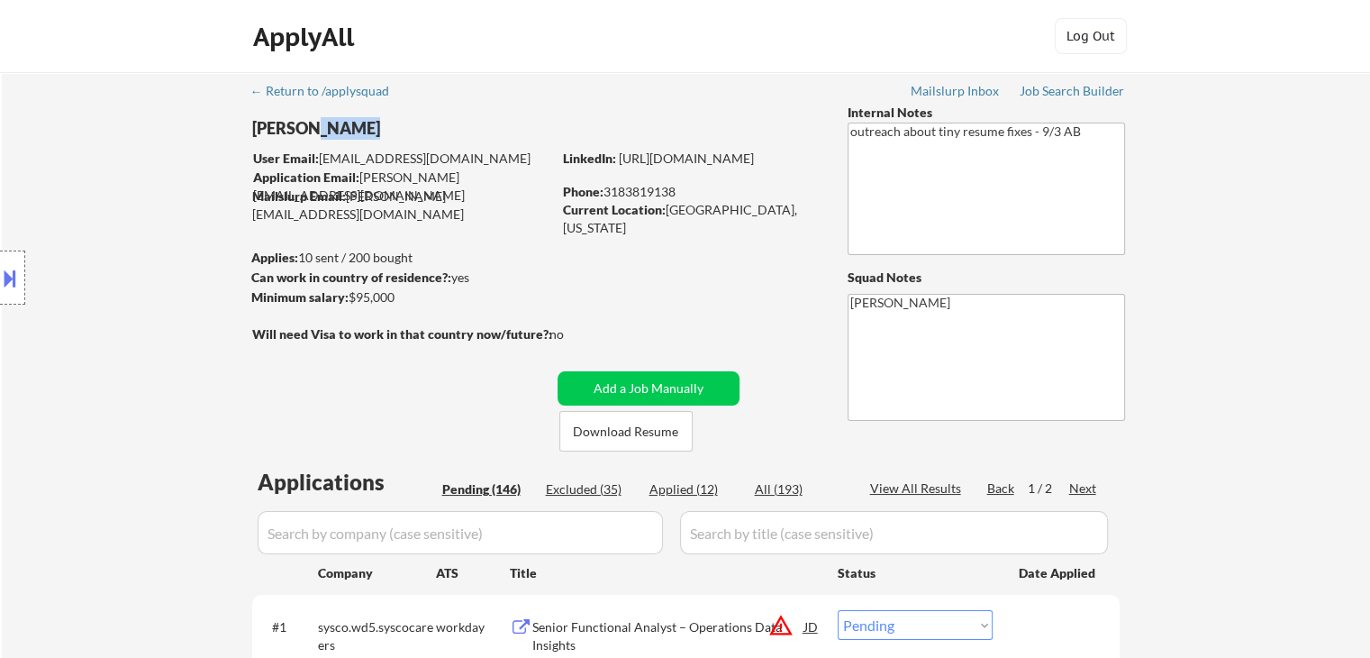
click at [335, 128] on div "[PERSON_NAME]" at bounding box center [437, 128] width 370 height 23
click at [334, 128] on div "[PERSON_NAME]" at bounding box center [437, 128] width 370 height 23
click at [334, 129] on div "[PERSON_NAME]" at bounding box center [437, 128] width 370 height 23
copy div "[PERSON_NAME]"
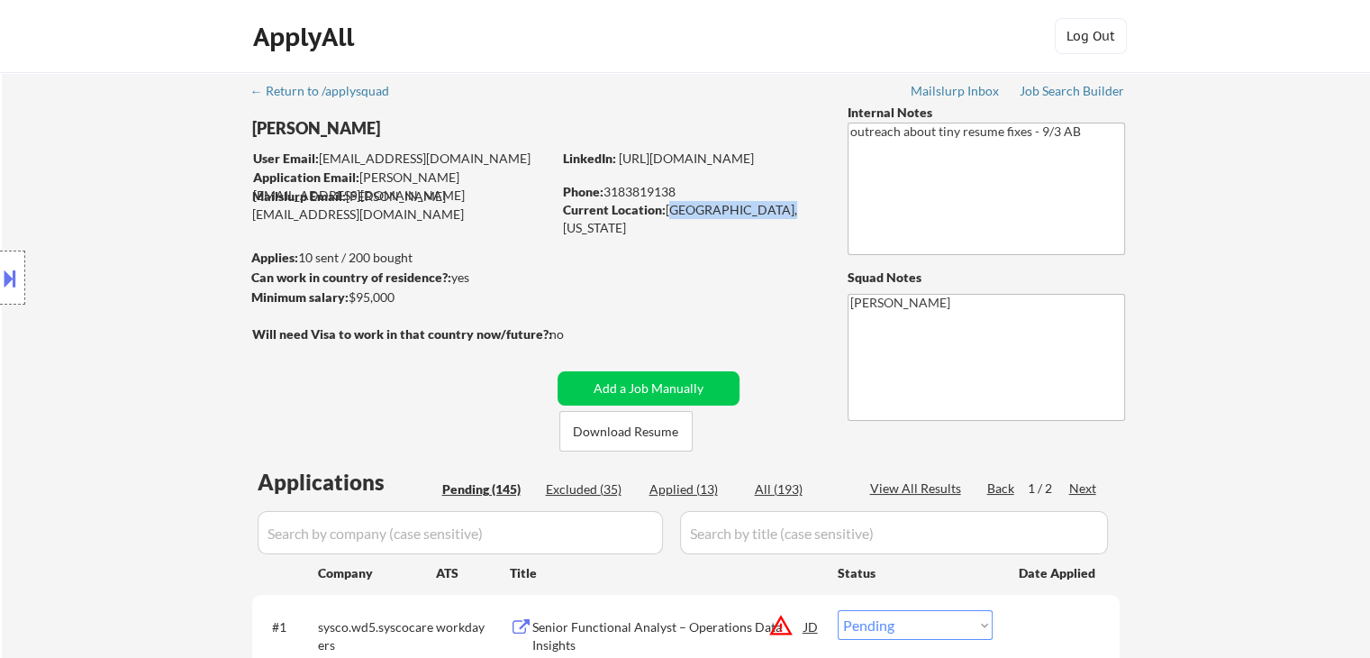
drag, startPoint x: 668, startPoint y: 209, endPoint x: 800, endPoint y: 210, distance: 131.5
click at [797, 206] on div "Current Location: Monroe, Louisiana" at bounding box center [690, 218] width 255 height 35
copy div "[GEOGRAPHIC_DATA], [US_STATE]"
select select ""pending""
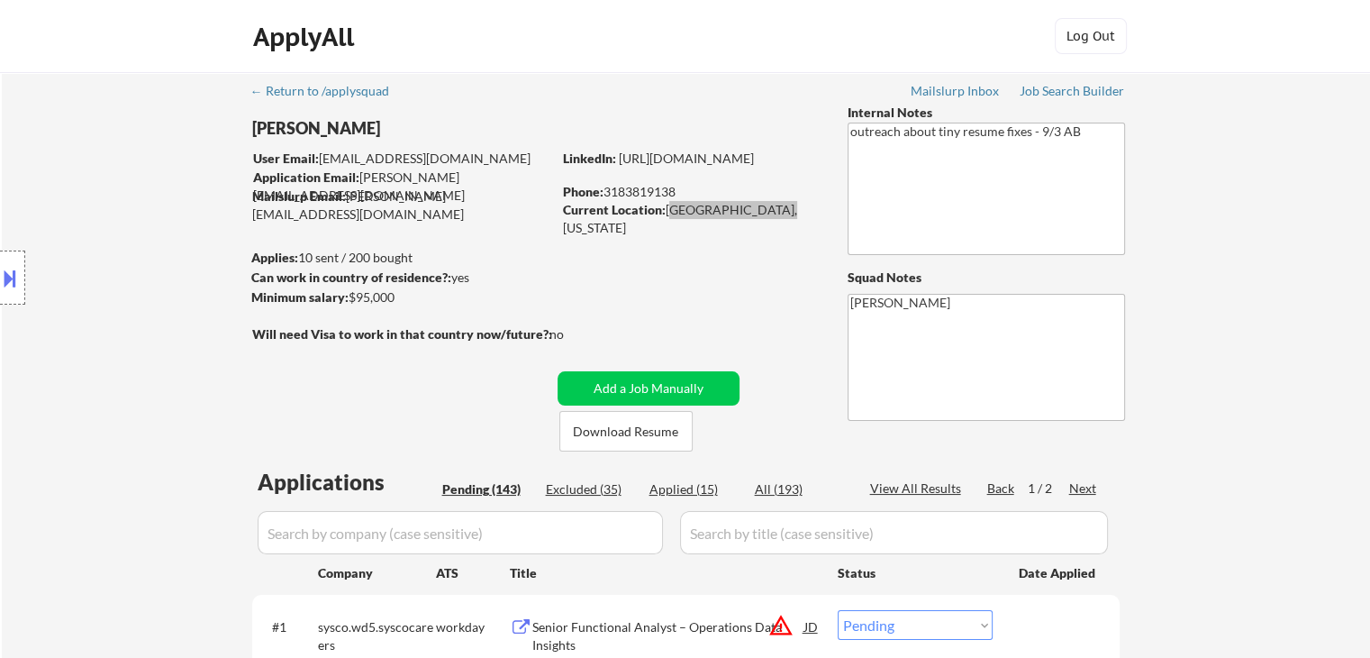
select select ""pending""
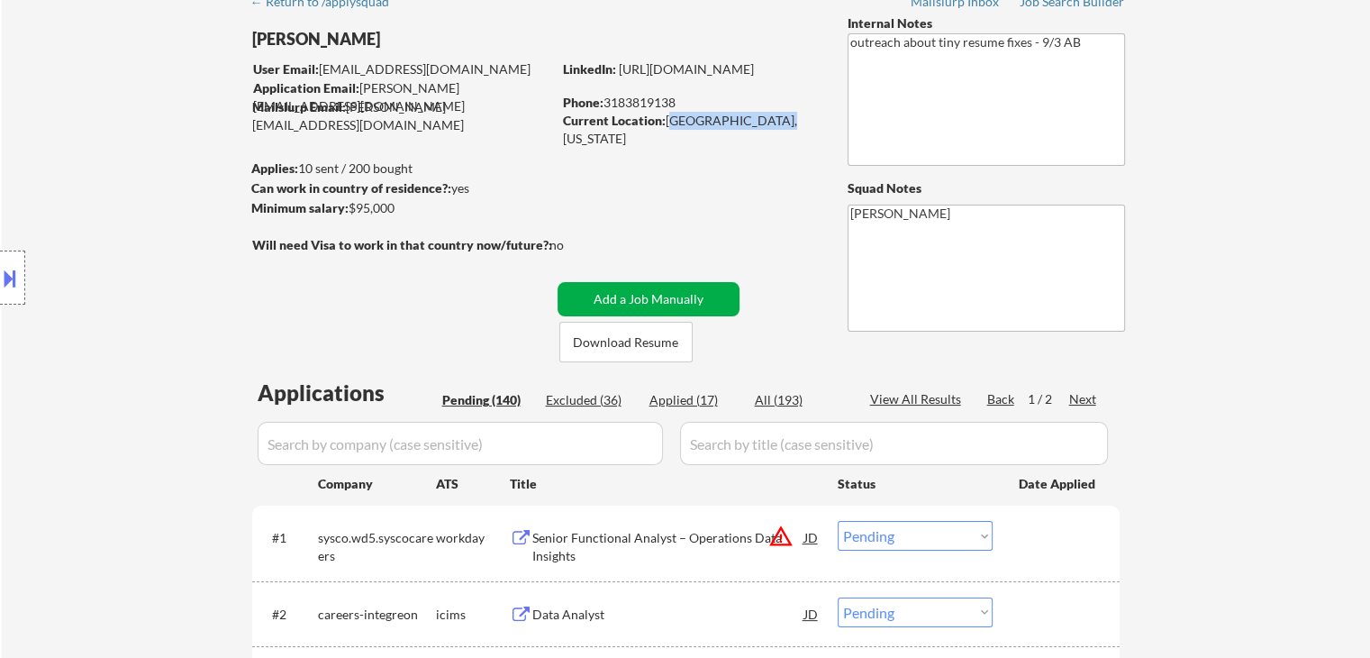
scroll to position [180, 0]
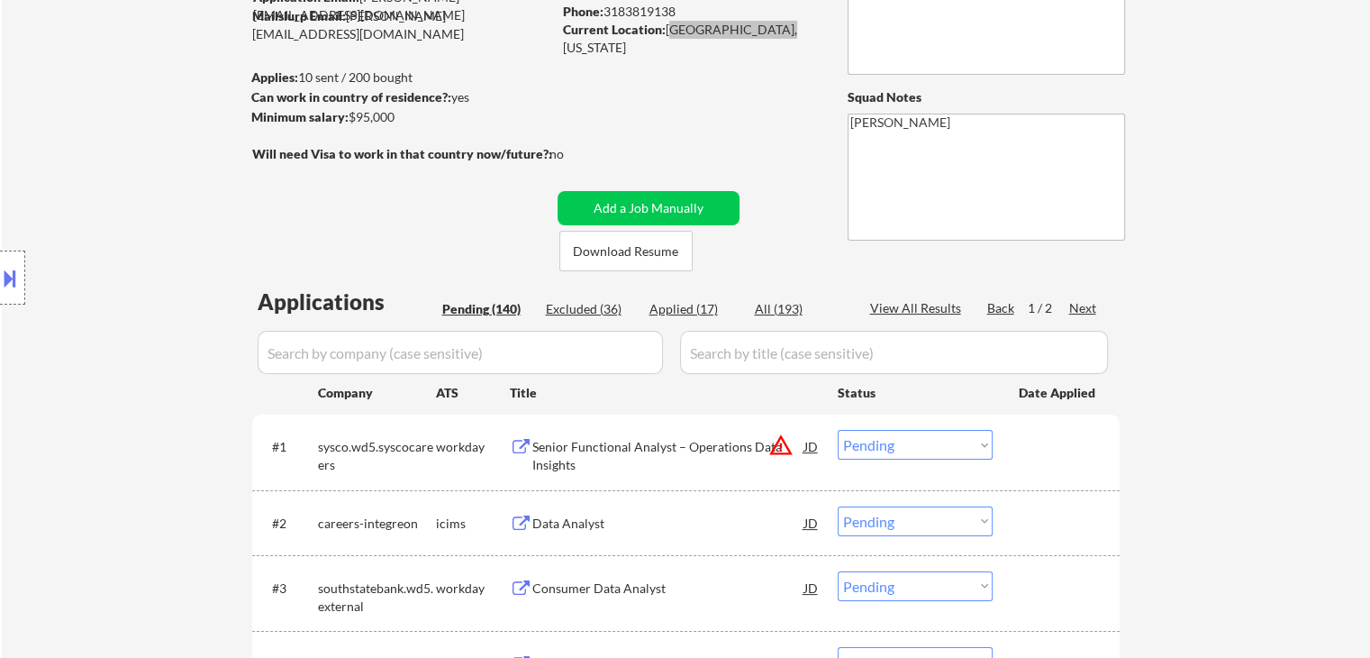
select select ""pending""
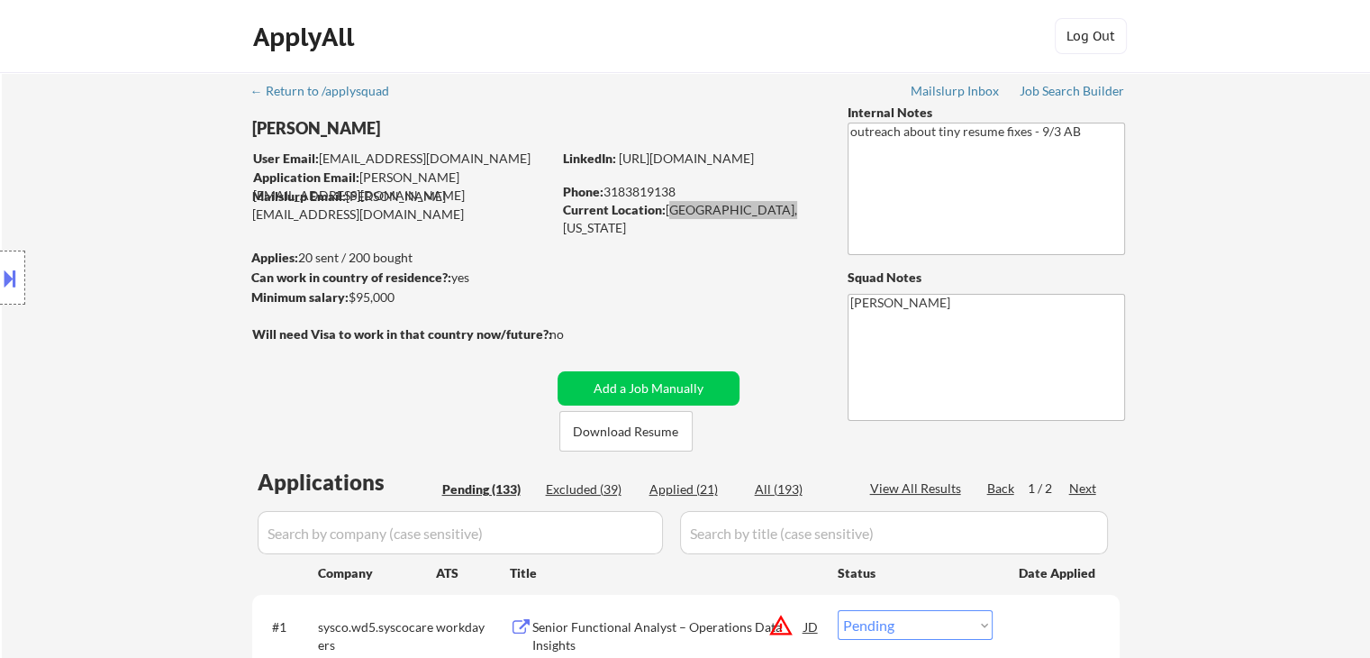
select select ""pending""
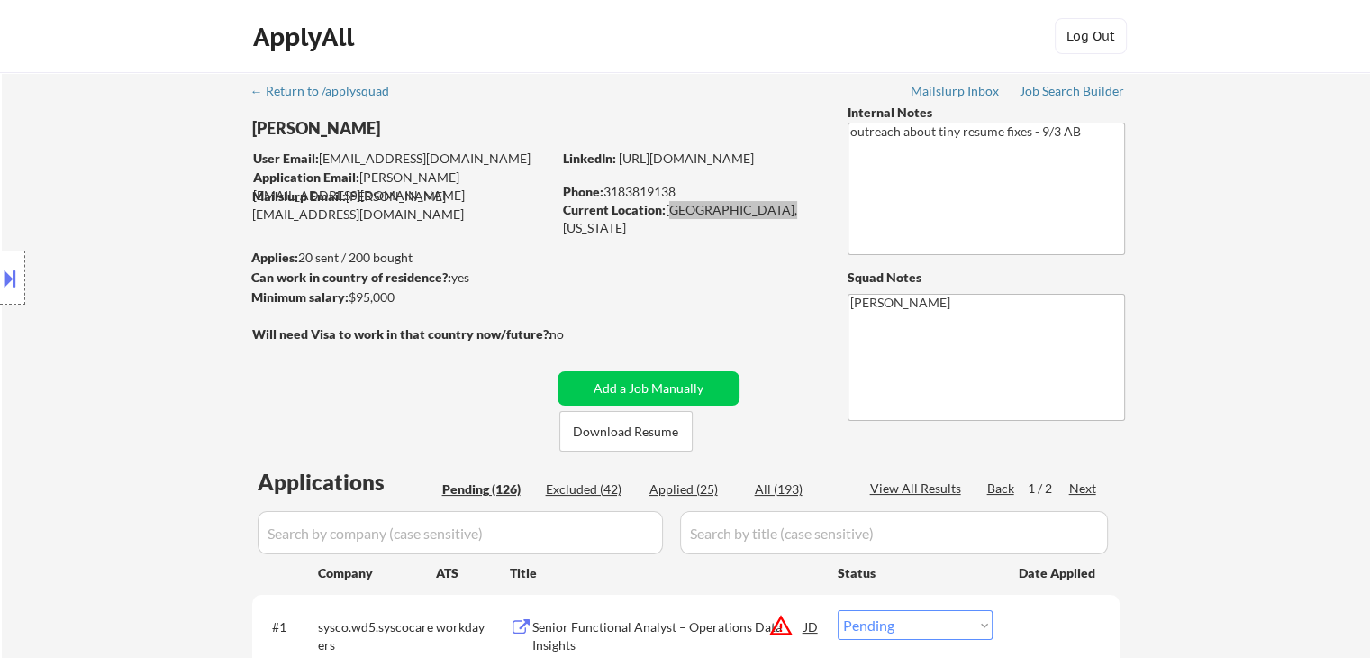
select select ""pending""
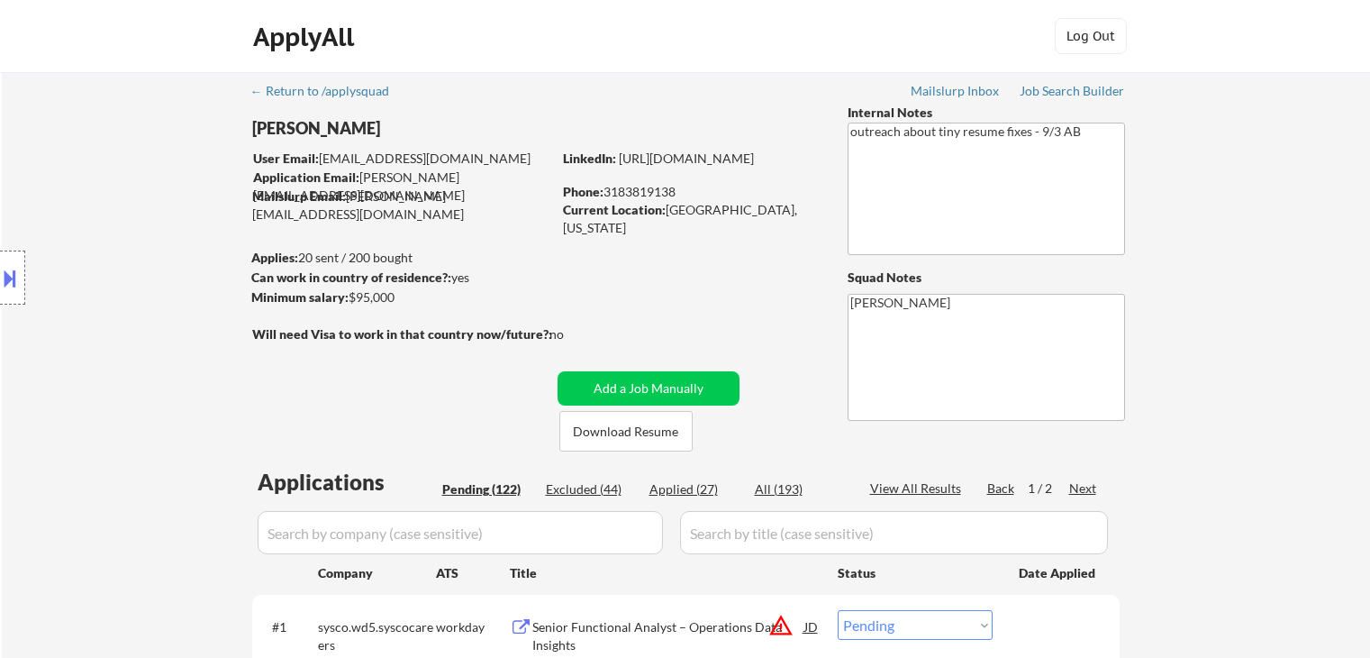
select select ""pending""
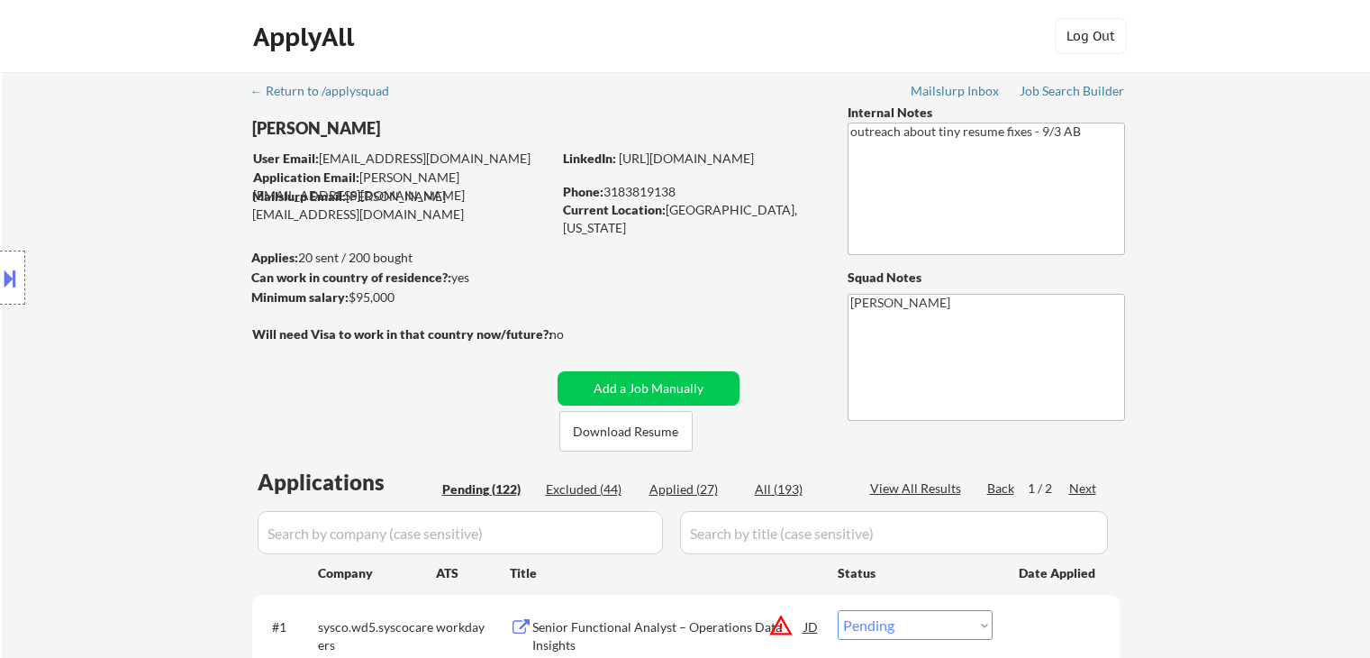
select select ""pending""
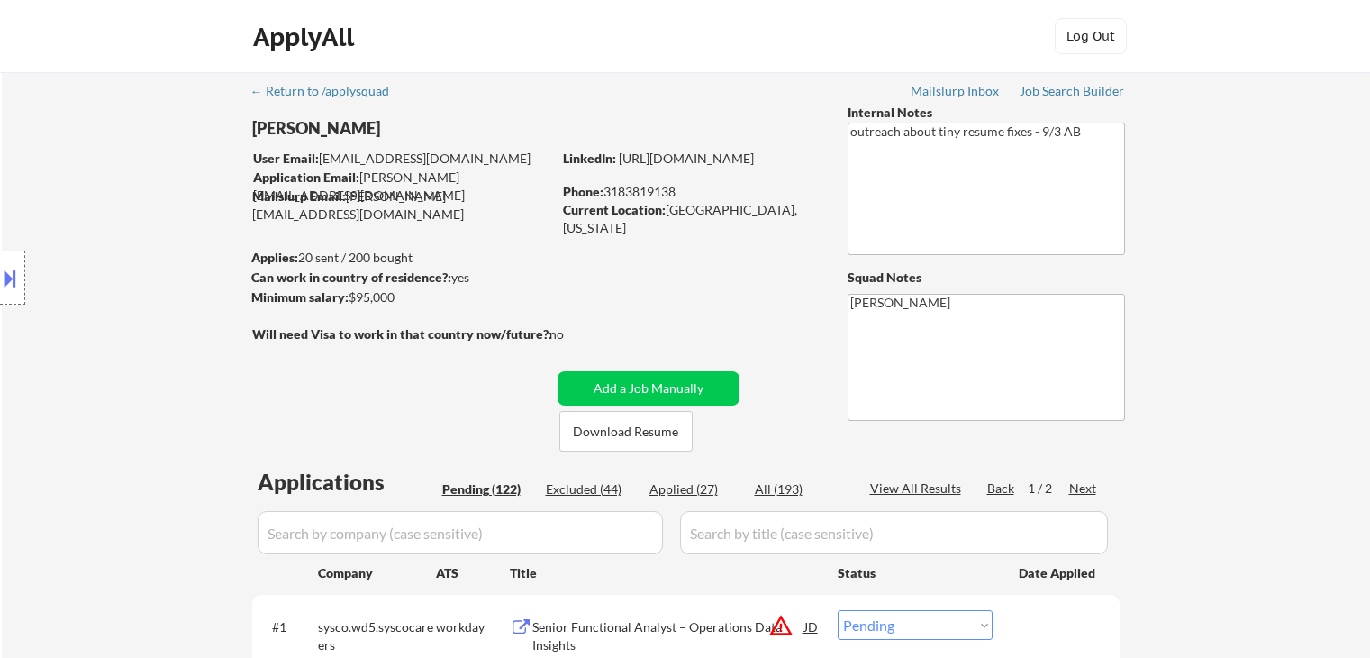
select select ""pending""
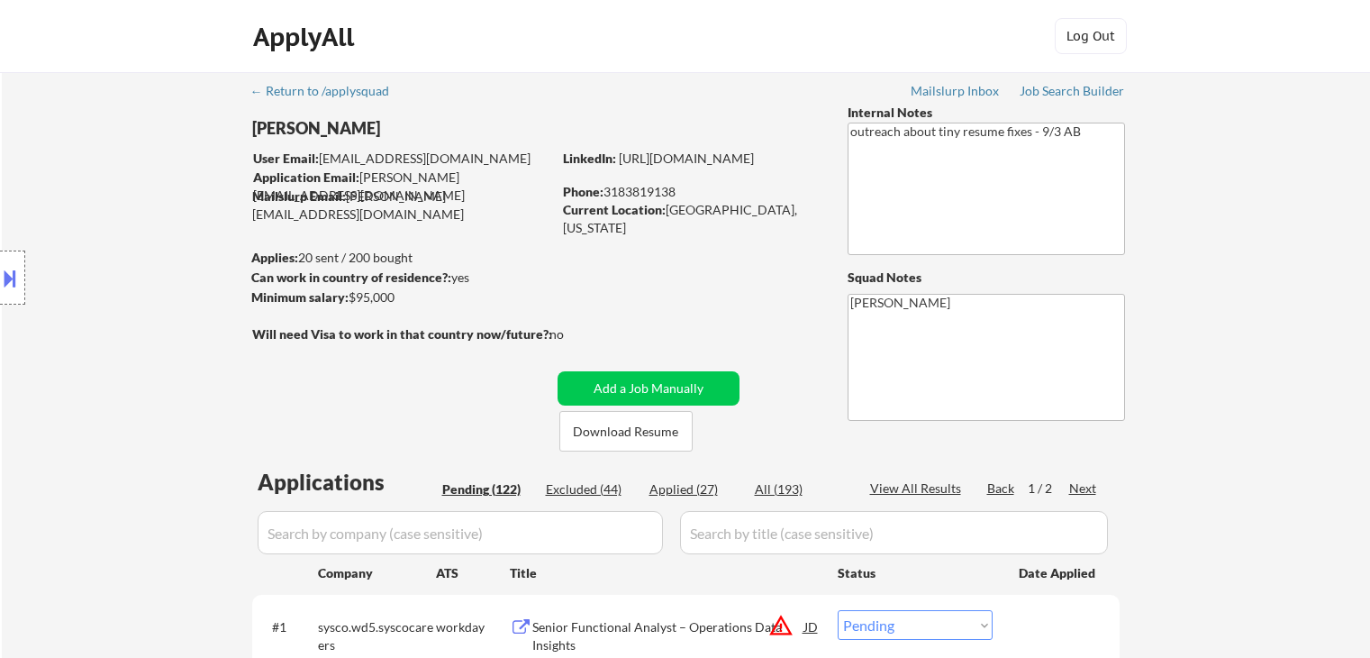
select select ""pending""
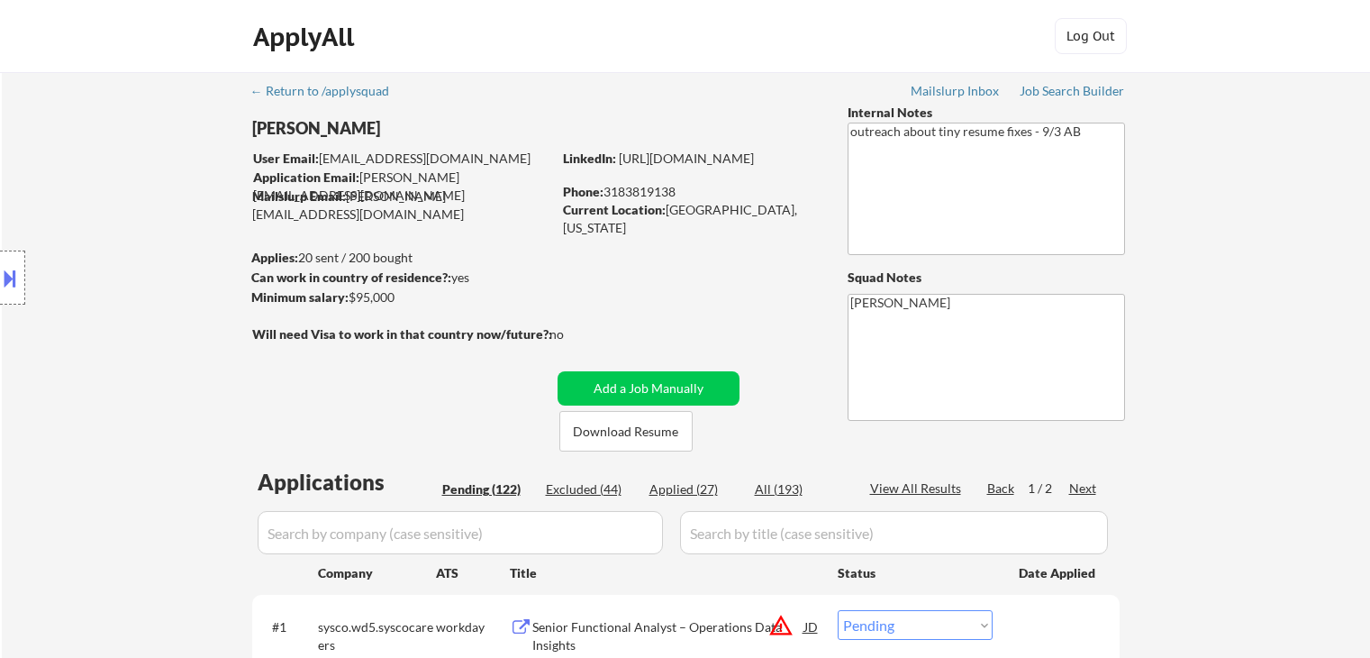
select select ""pending""
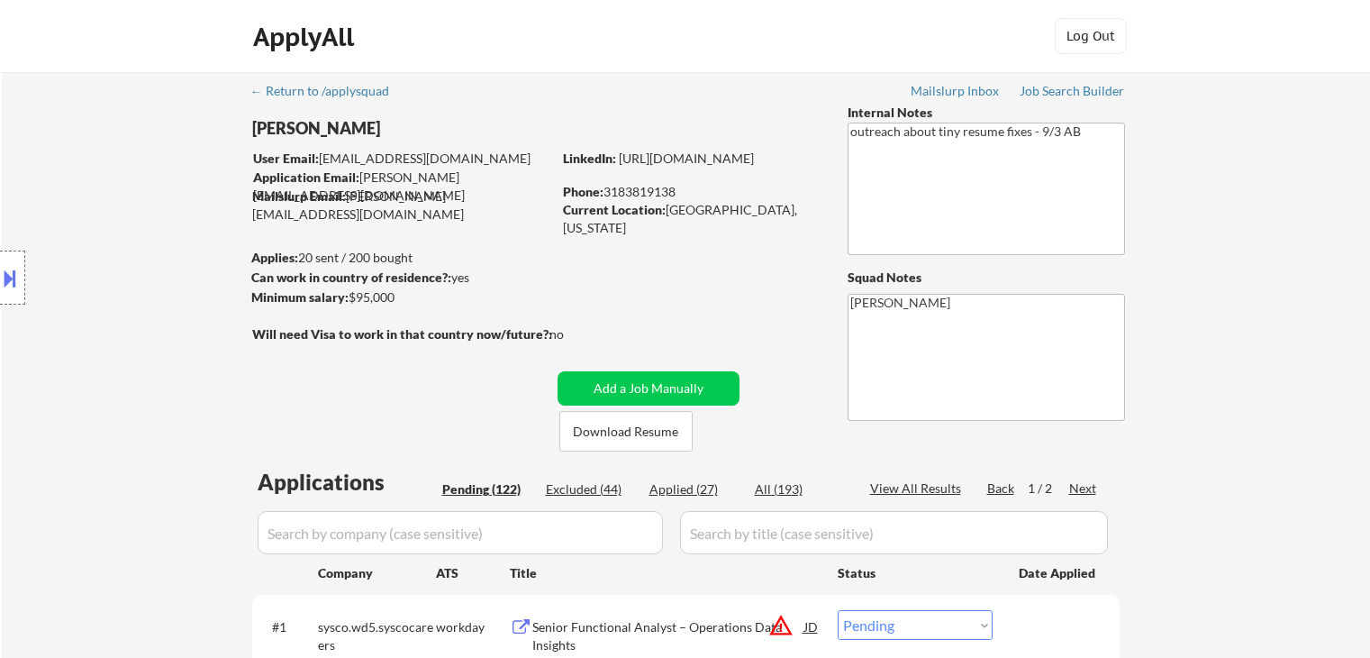
select select ""pending""
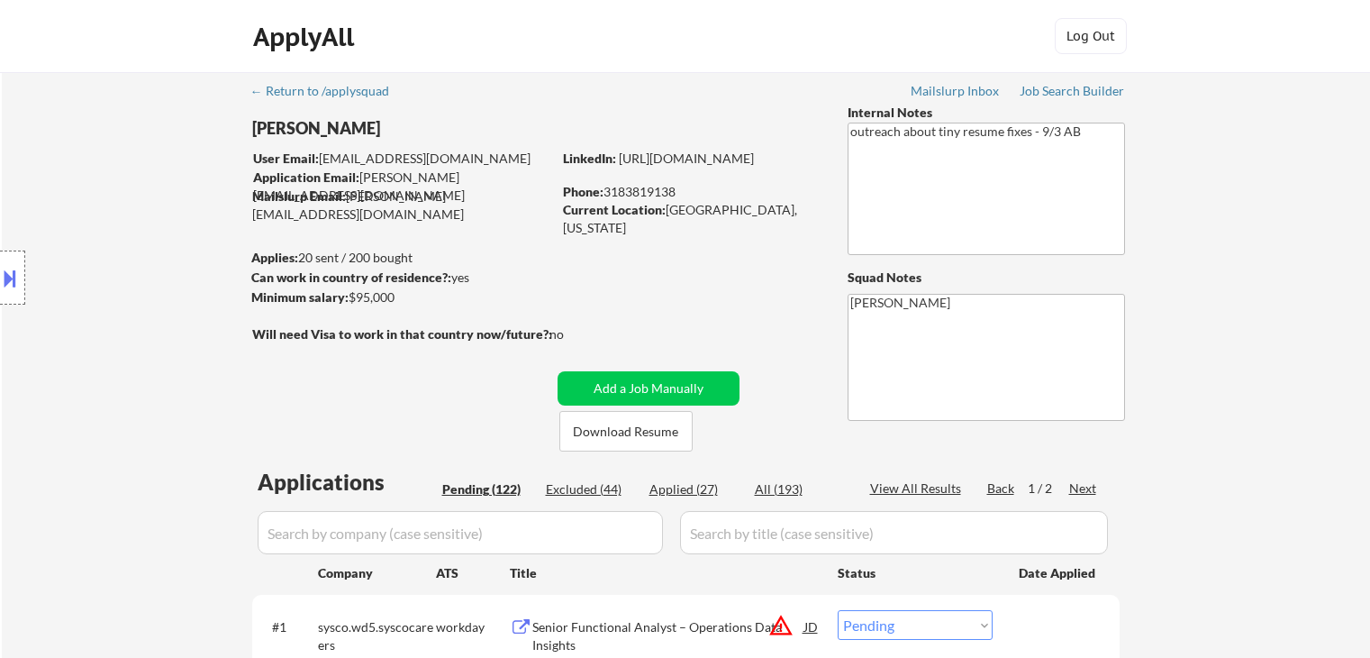
select select ""pending""
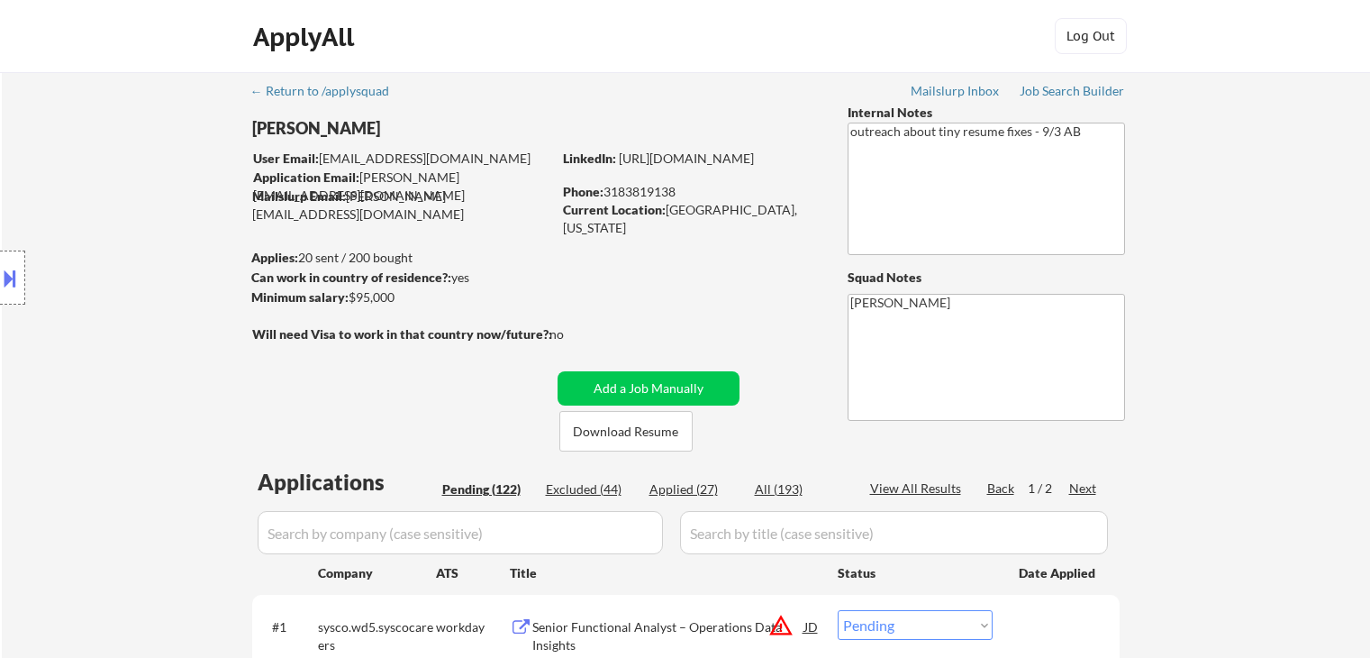
select select ""pending""
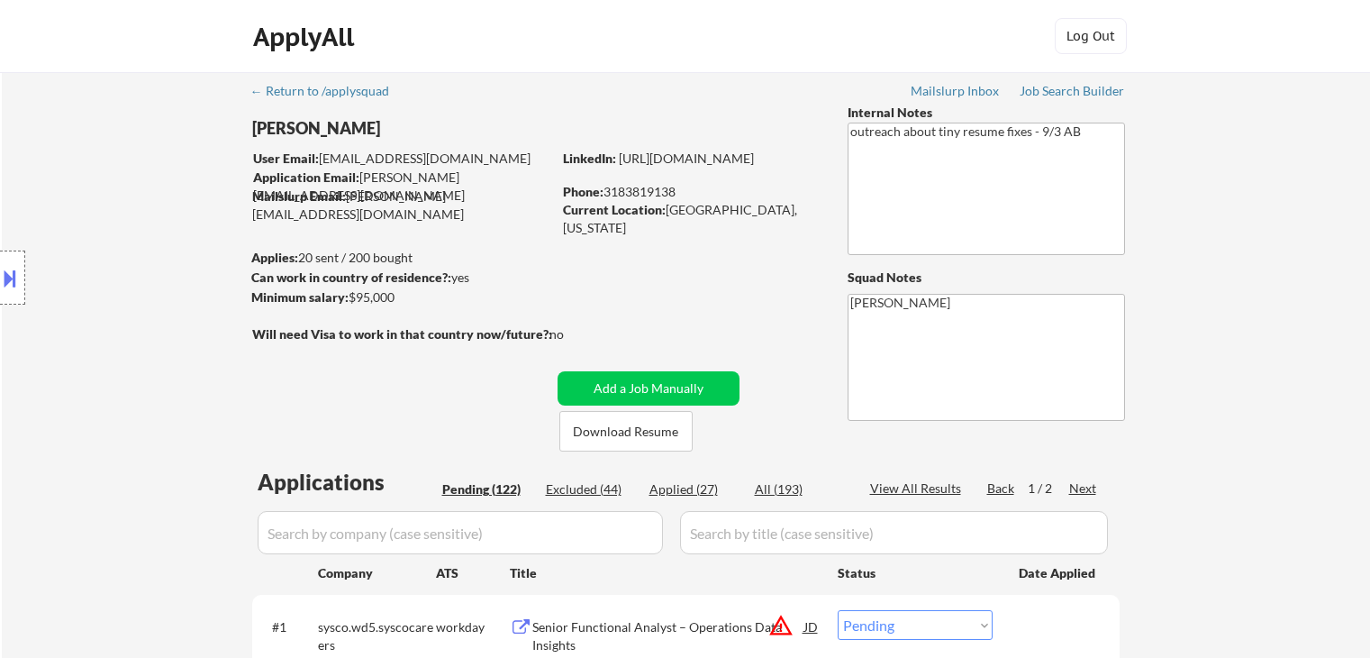
select select ""pending""
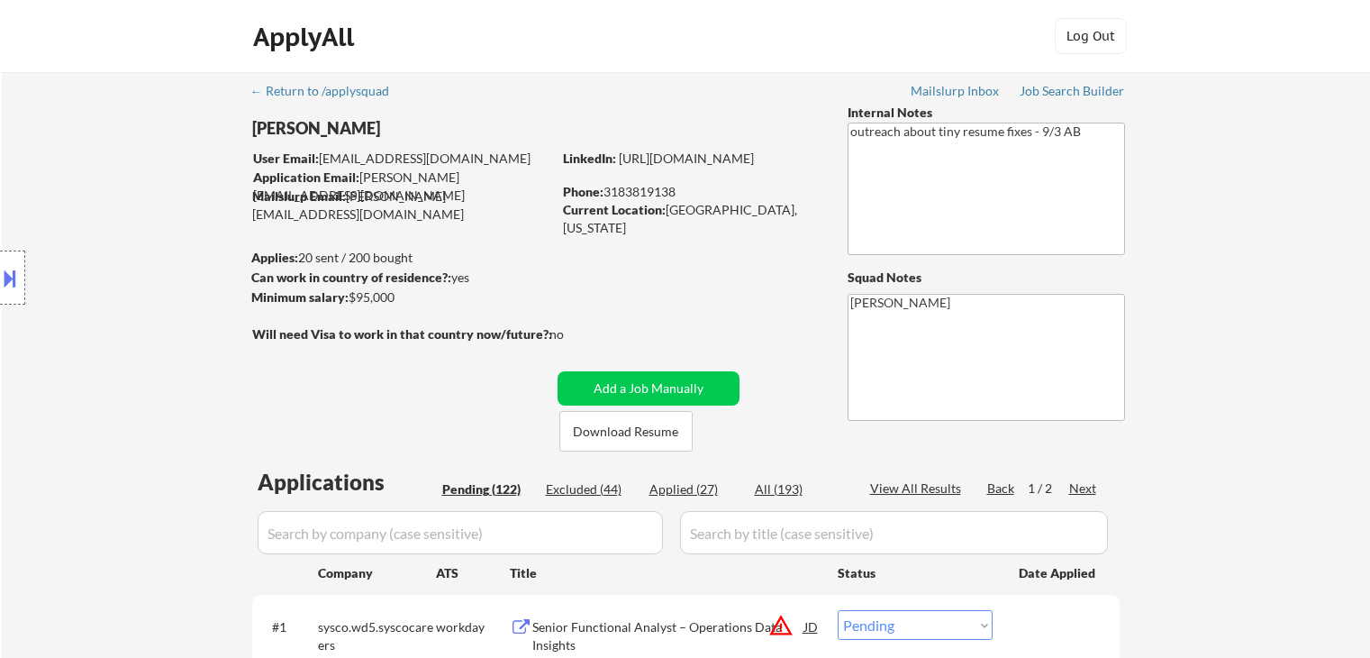
select select ""pending""
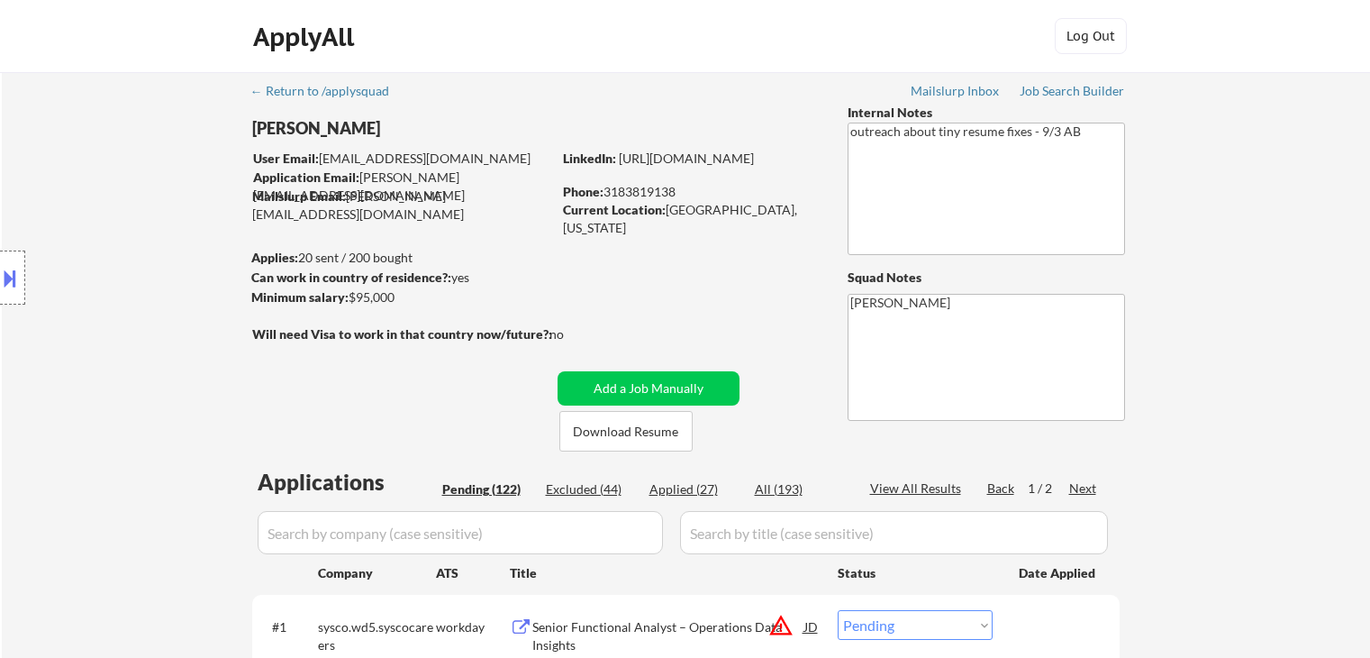
select select ""pending""
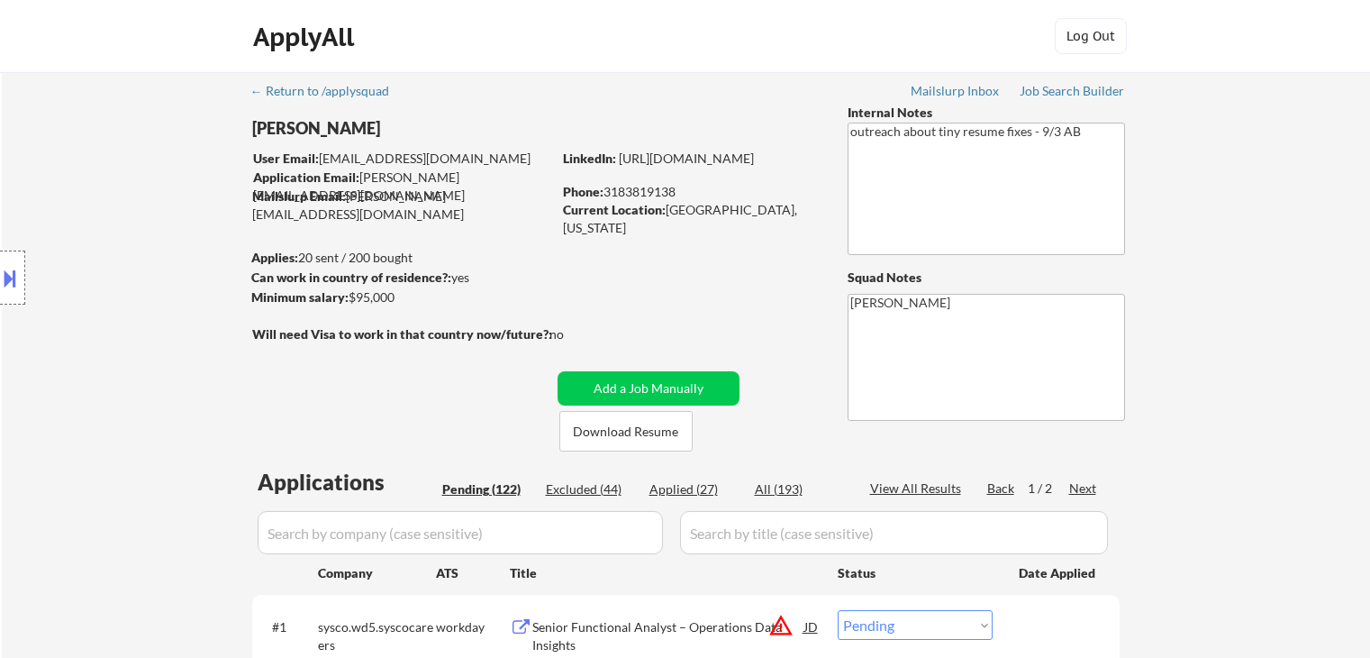
select select ""pending""
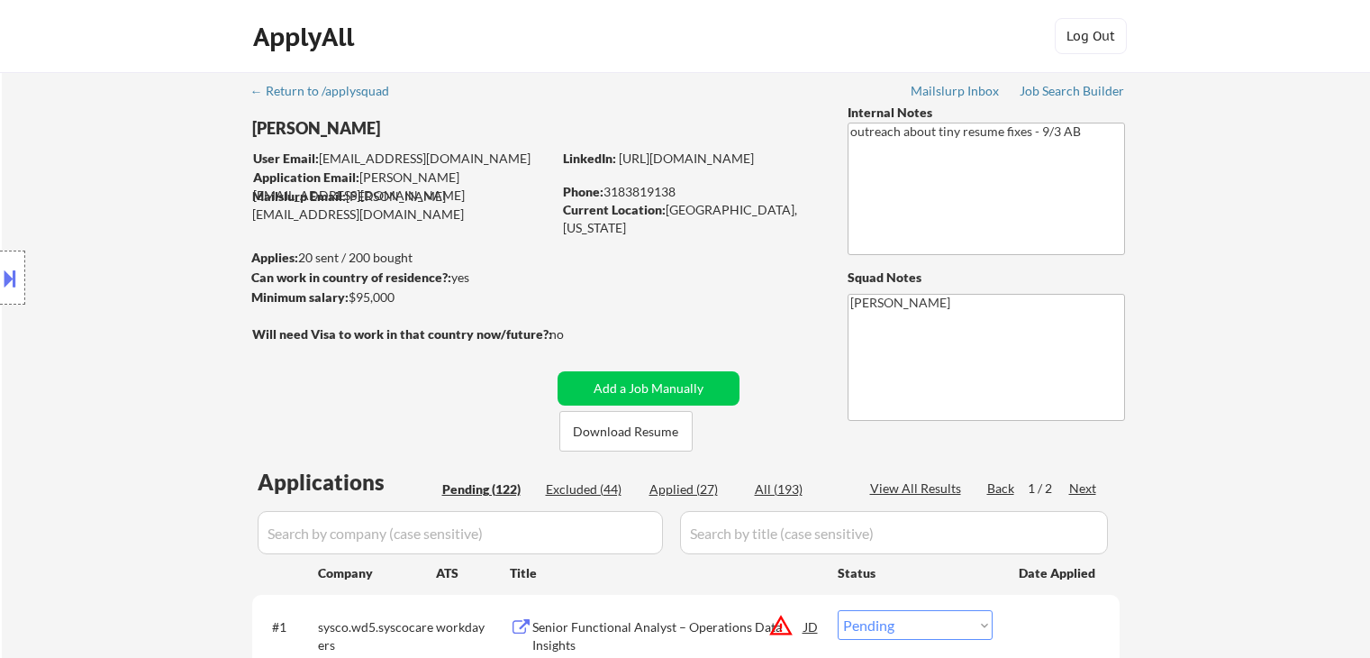
select select ""pending""
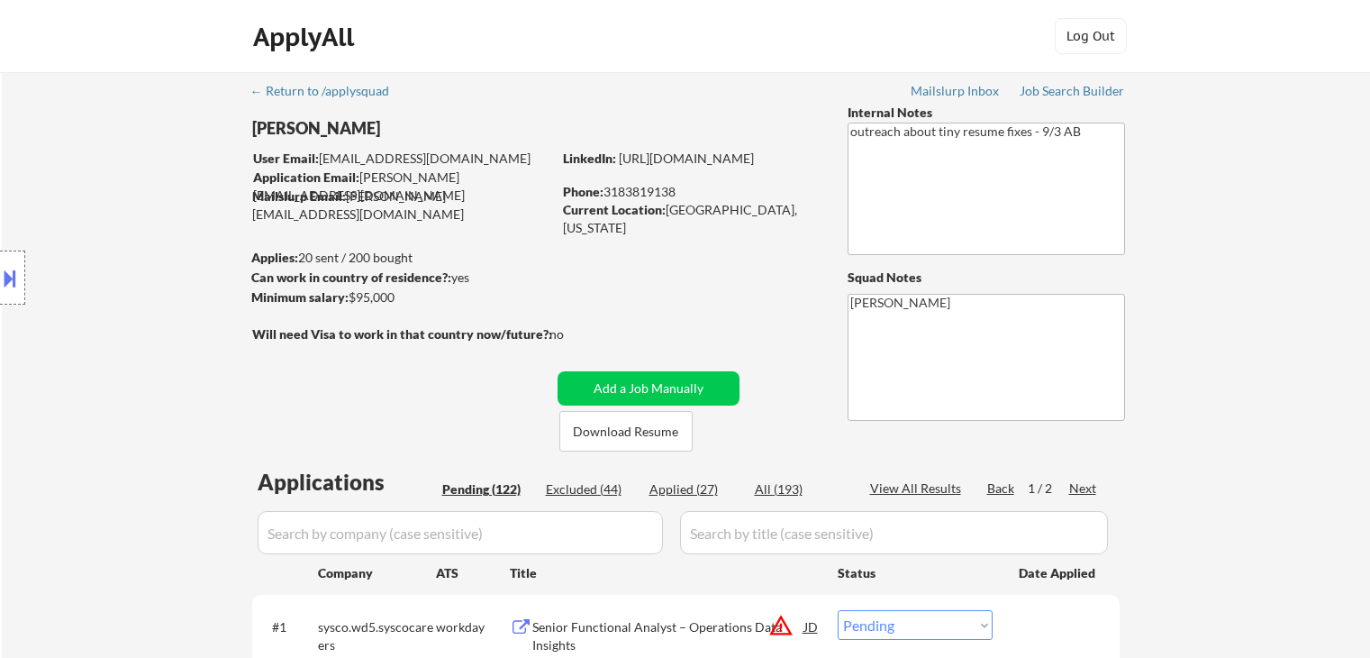
select select ""pending""
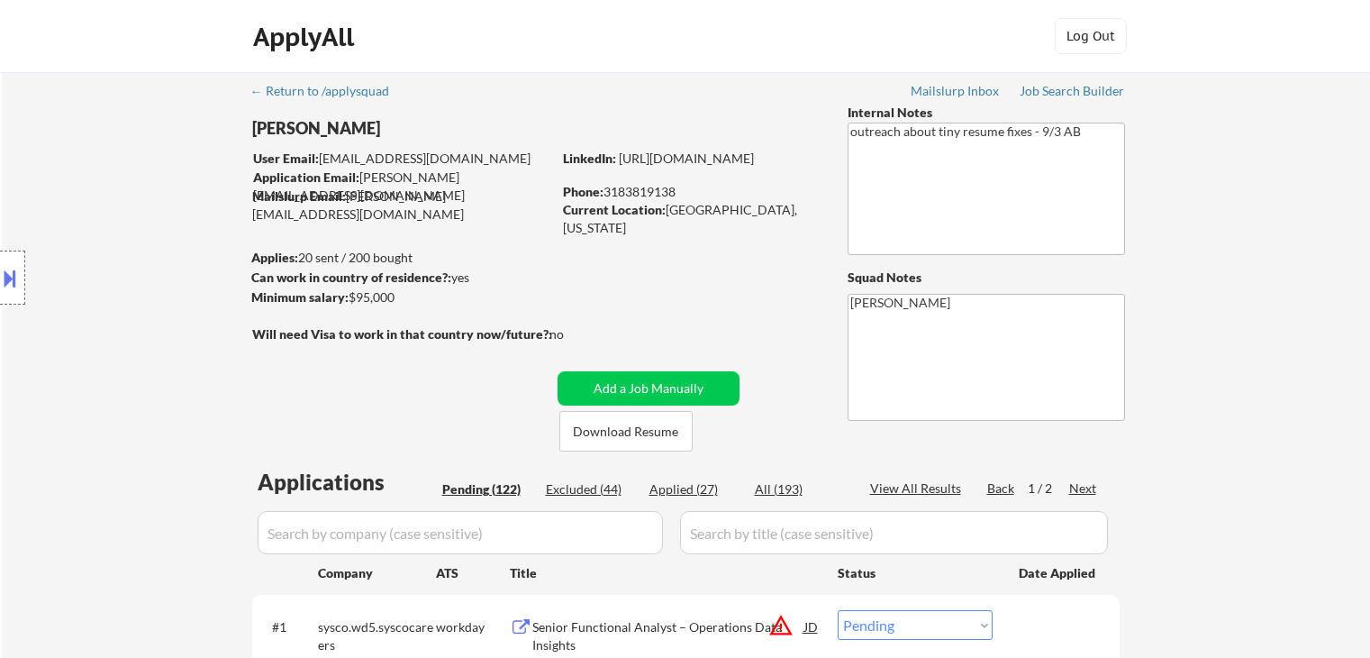
select select ""pending""
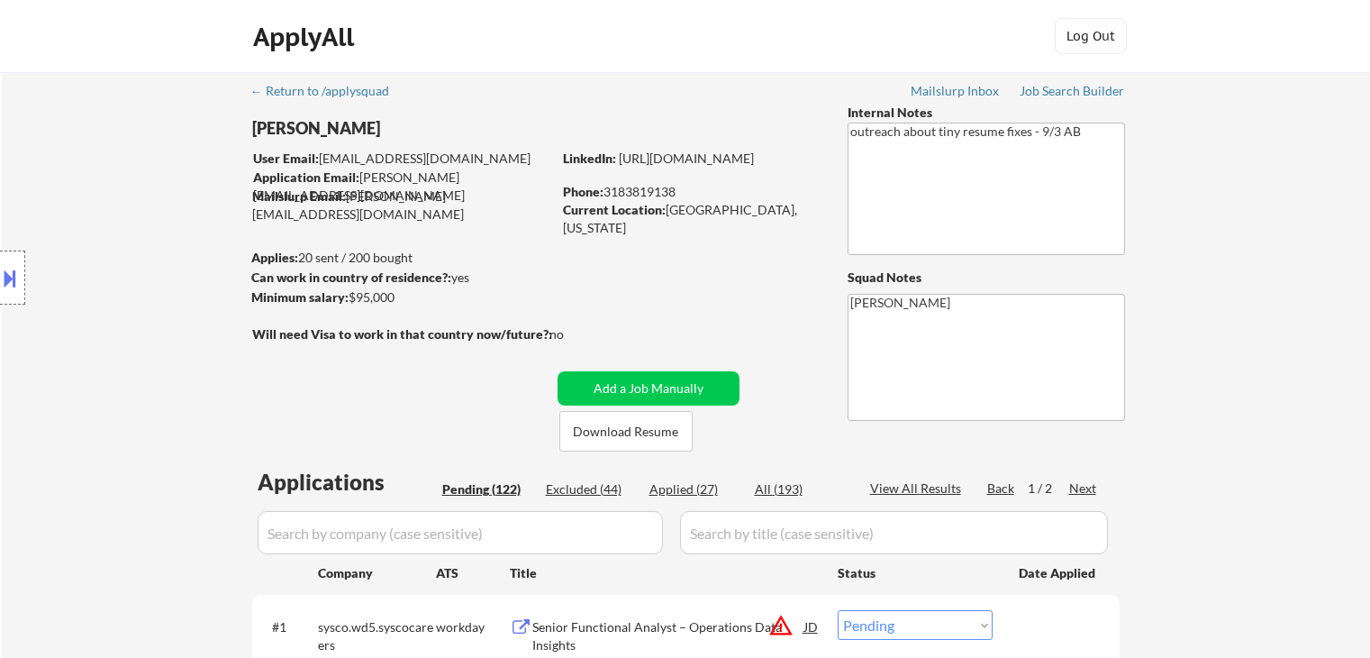
select select ""pending""
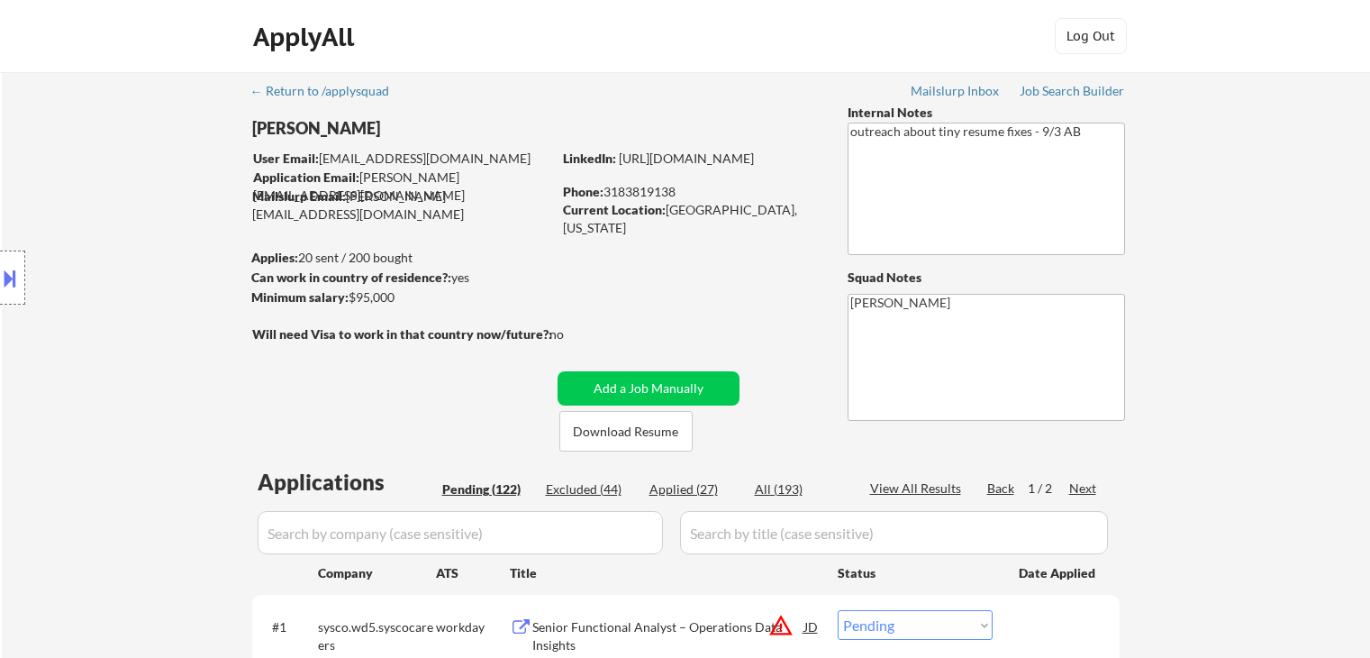
select select ""pending""
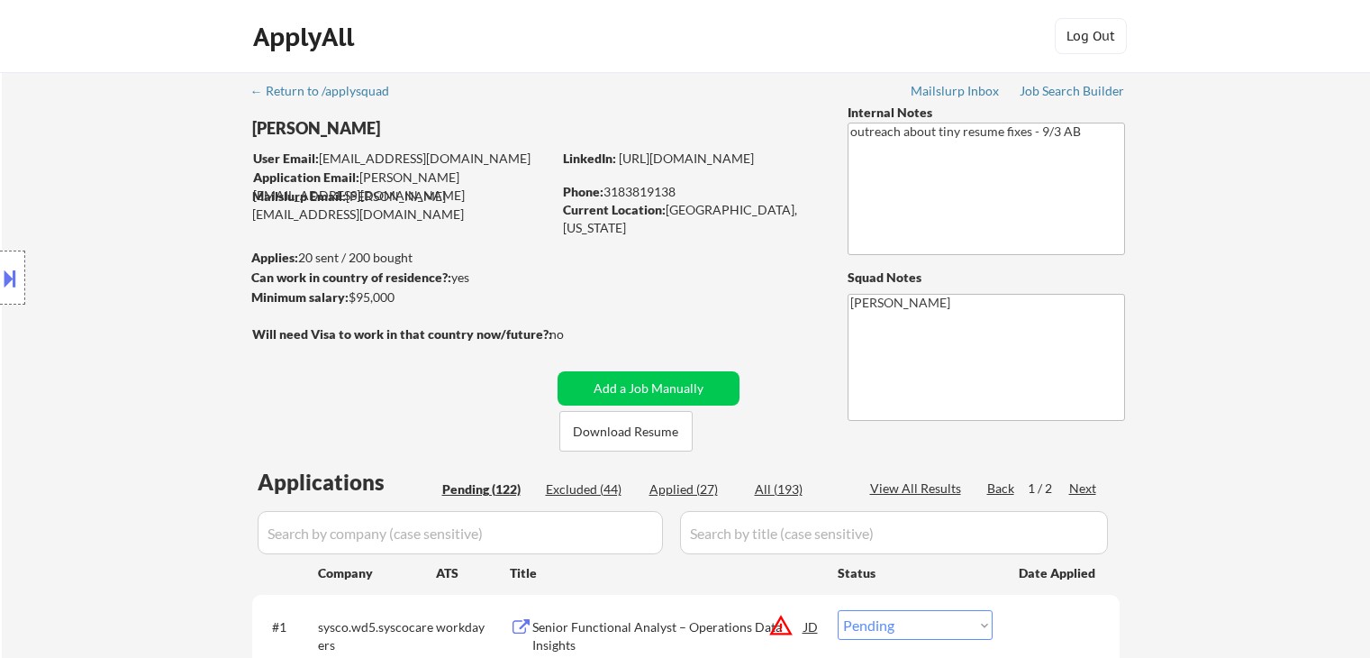
select select ""pending""
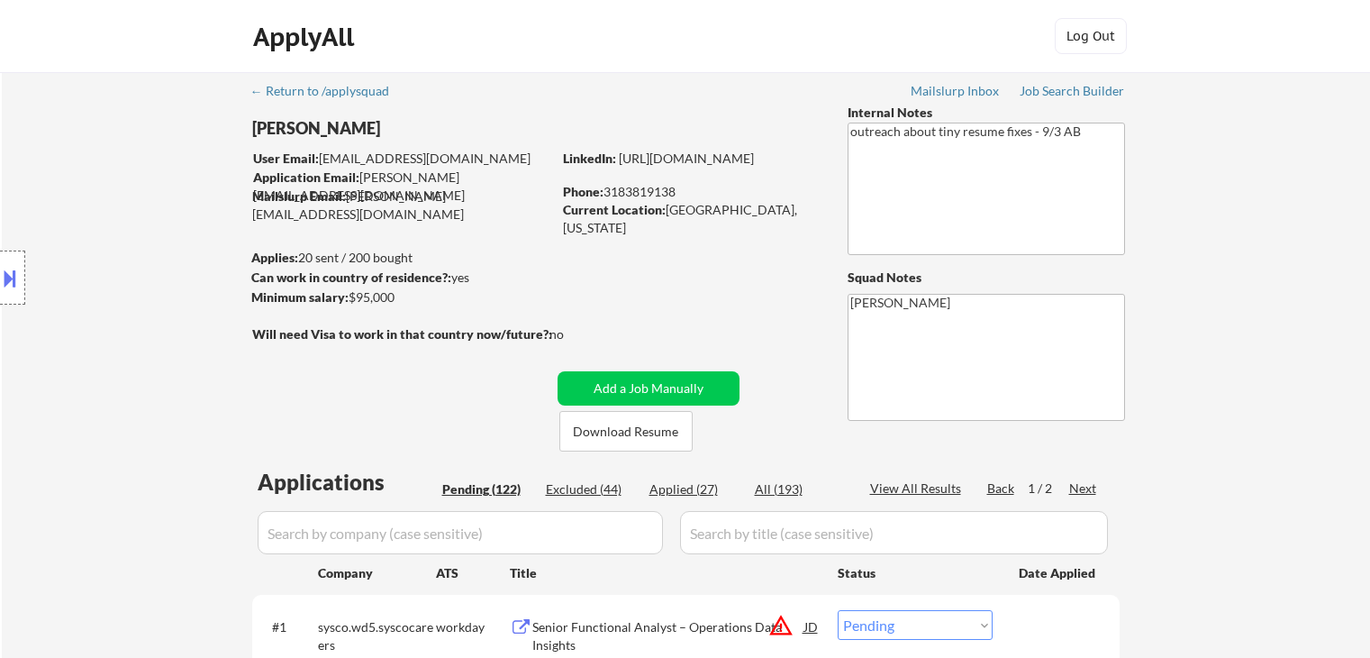
select select ""pending""
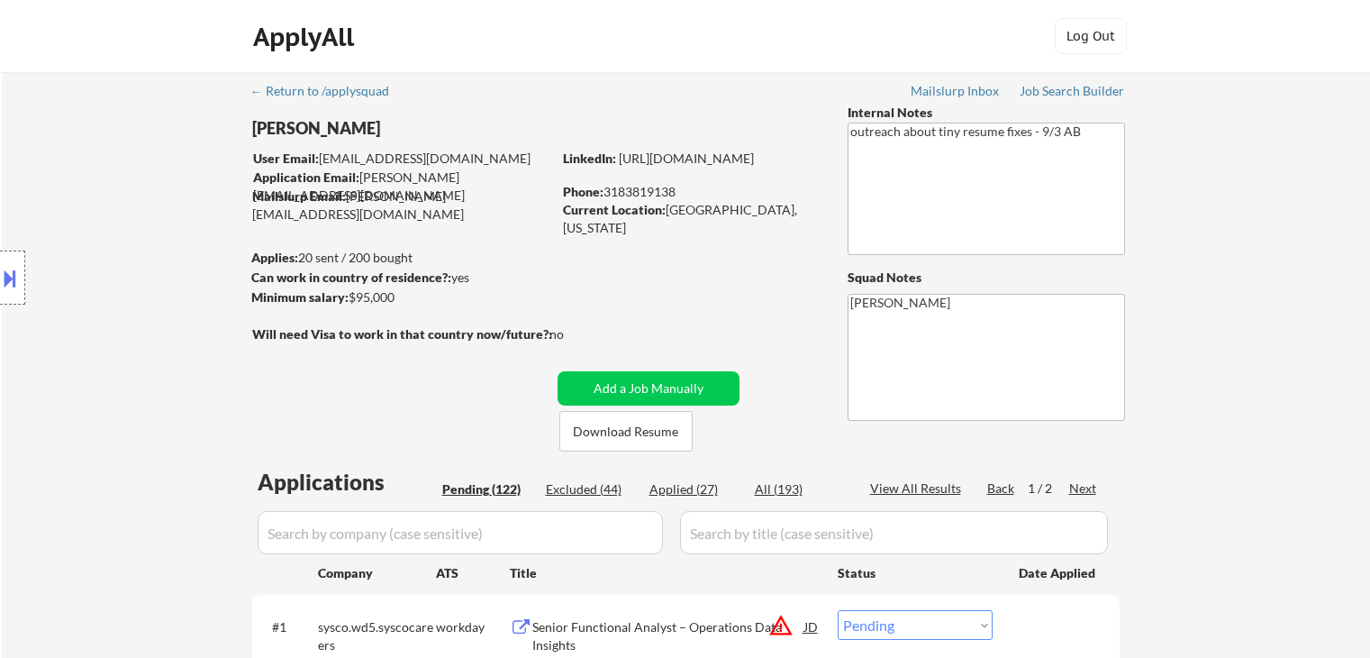
select select ""pending""
